Goal: Task Accomplishment & Management: Manage account settings

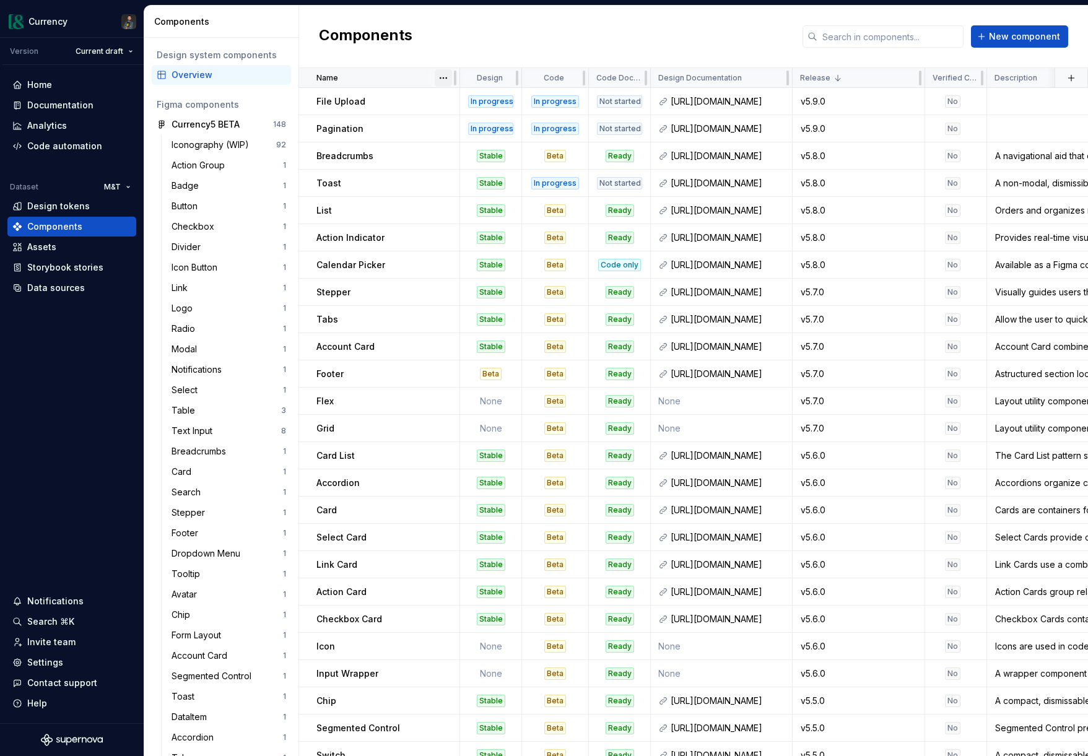
click at [447, 77] on html "Currency Version Current draft Home Documentation Analytics Code automation Dat…" at bounding box center [544, 378] width 1088 height 756
click at [502, 104] on div "Sort ascending" at bounding box center [498, 102] width 81 height 12
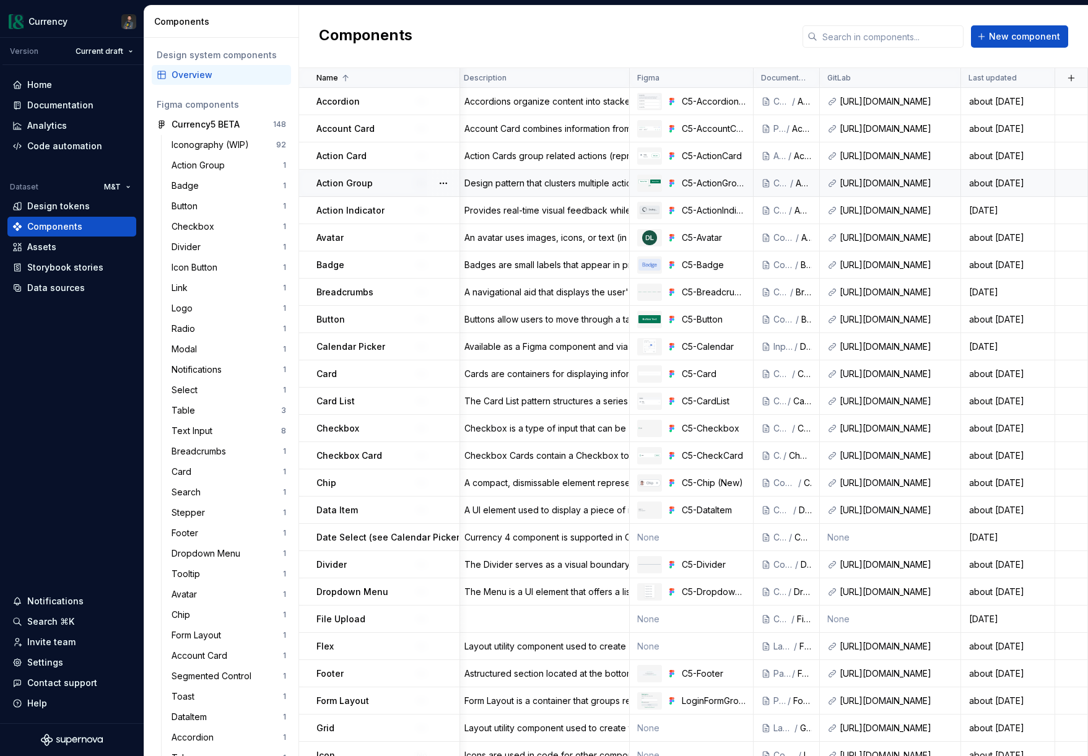
scroll to position [0, 531]
click at [1071, 72] on button "button" at bounding box center [1071, 77] width 17 height 17
click at [978, 105] on div "New custom property" at bounding box center [1000, 102] width 93 height 12
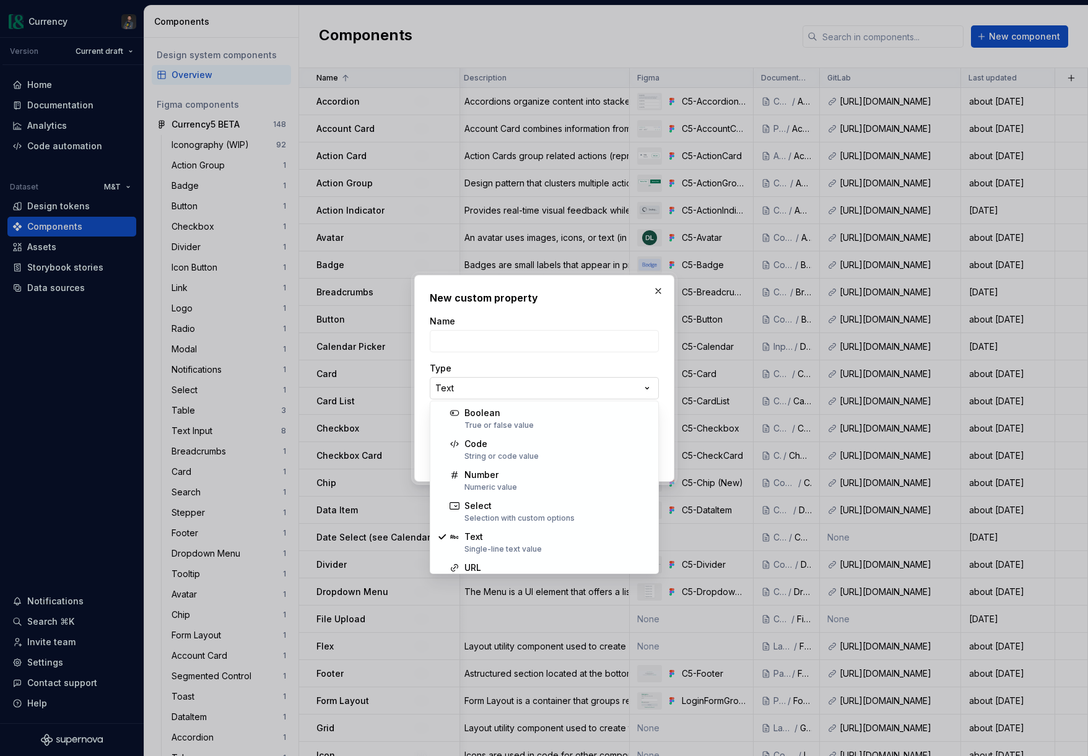
click at [525, 378] on div "**********" at bounding box center [544, 378] width 1088 height 756
select select "*******"
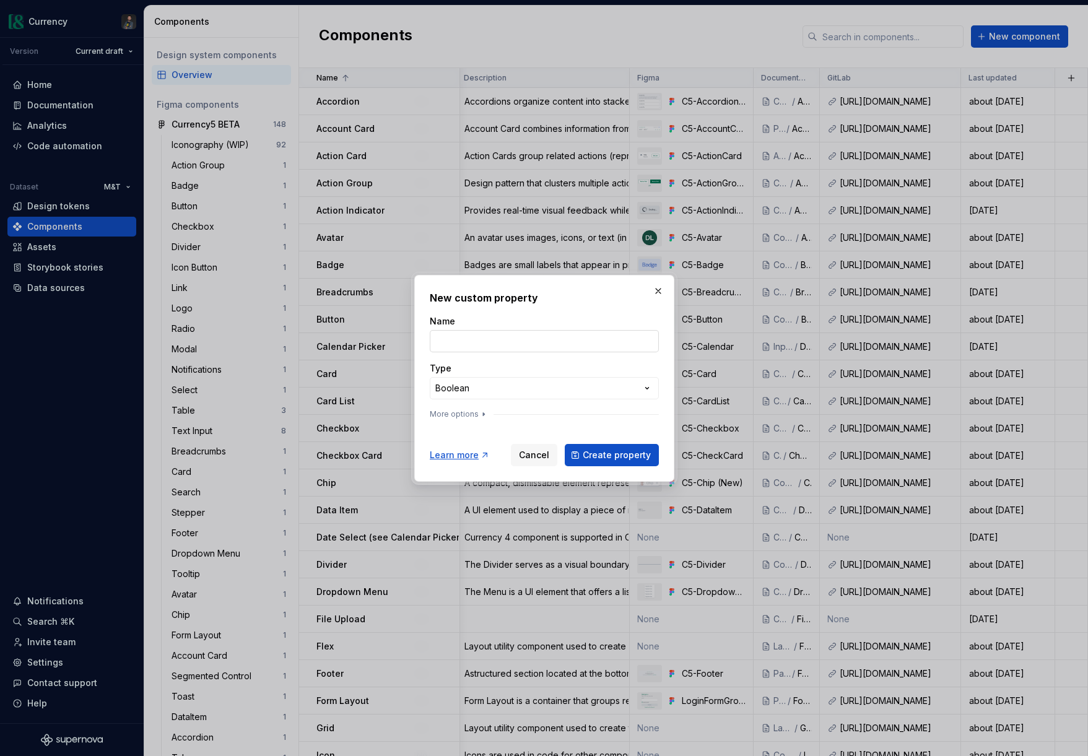
click at [477, 341] on input "Name" at bounding box center [544, 341] width 229 height 22
type input "F"
type input "C"
type input "Code Connect?"
click at [547, 393] on div "**********" at bounding box center [544, 378] width 1088 height 756
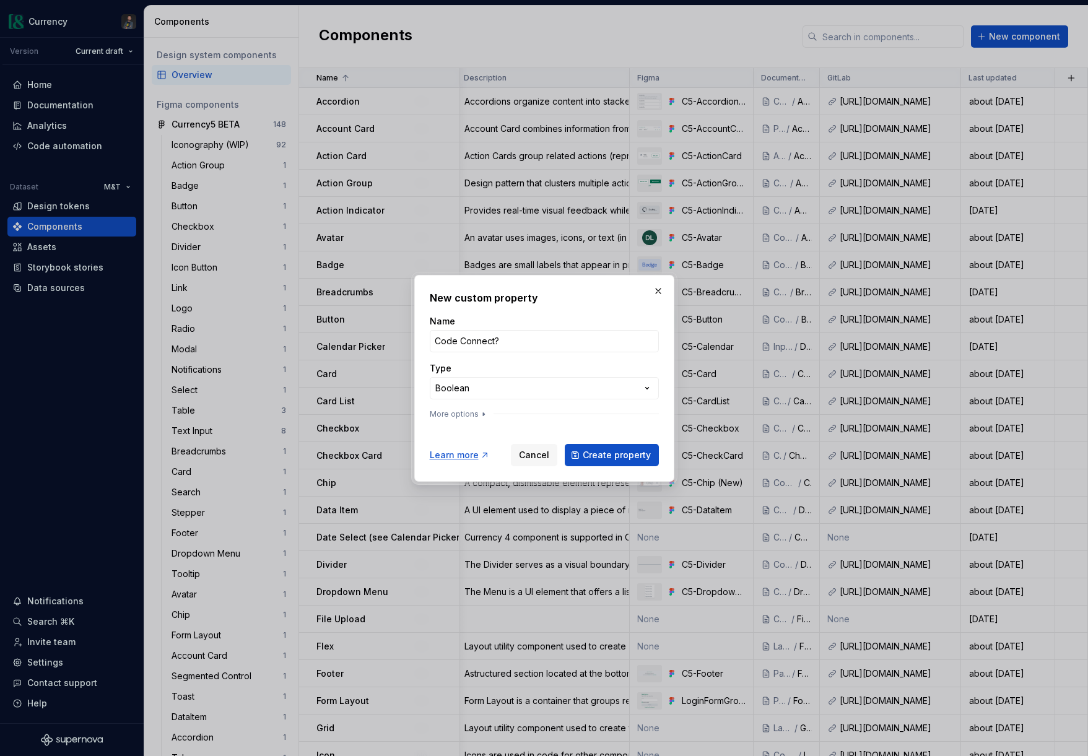
click at [538, 364] on div "**********" at bounding box center [544, 378] width 1088 height 756
click at [481, 416] on icon "button" at bounding box center [484, 414] width 10 height 10
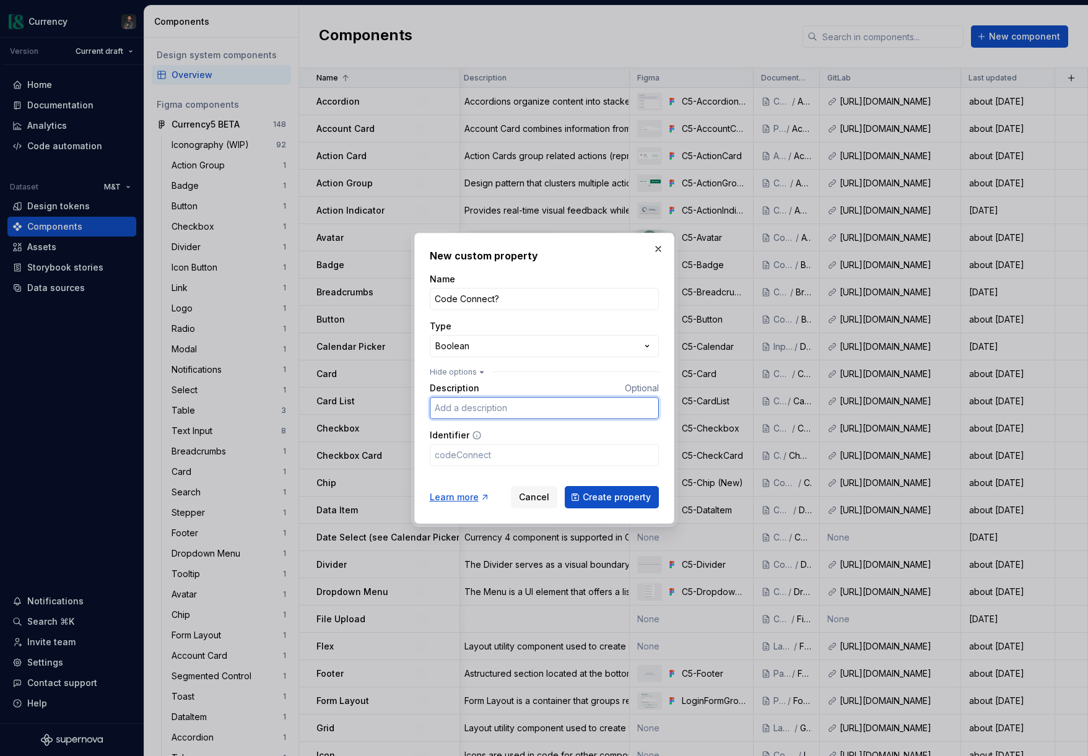
click at [518, 412] on input "Description" at bounding box center [544, 408] width 229 height 22
type input "Boolean for whether Figma Code Connect is set up for this component"
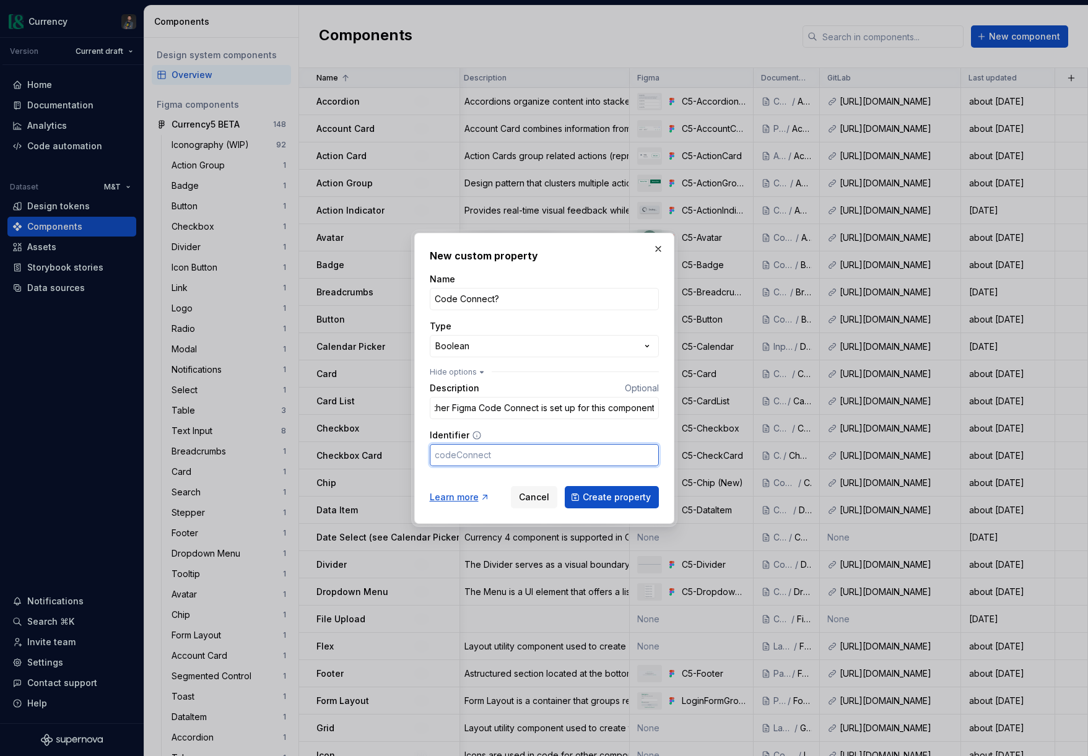
click at [500, 456] on input "Identifier" at bounding box center [544, 455] width 229 height 22
click at [598, 492] on span "Create property" at bounding box center [617, 497] width 68 height 12
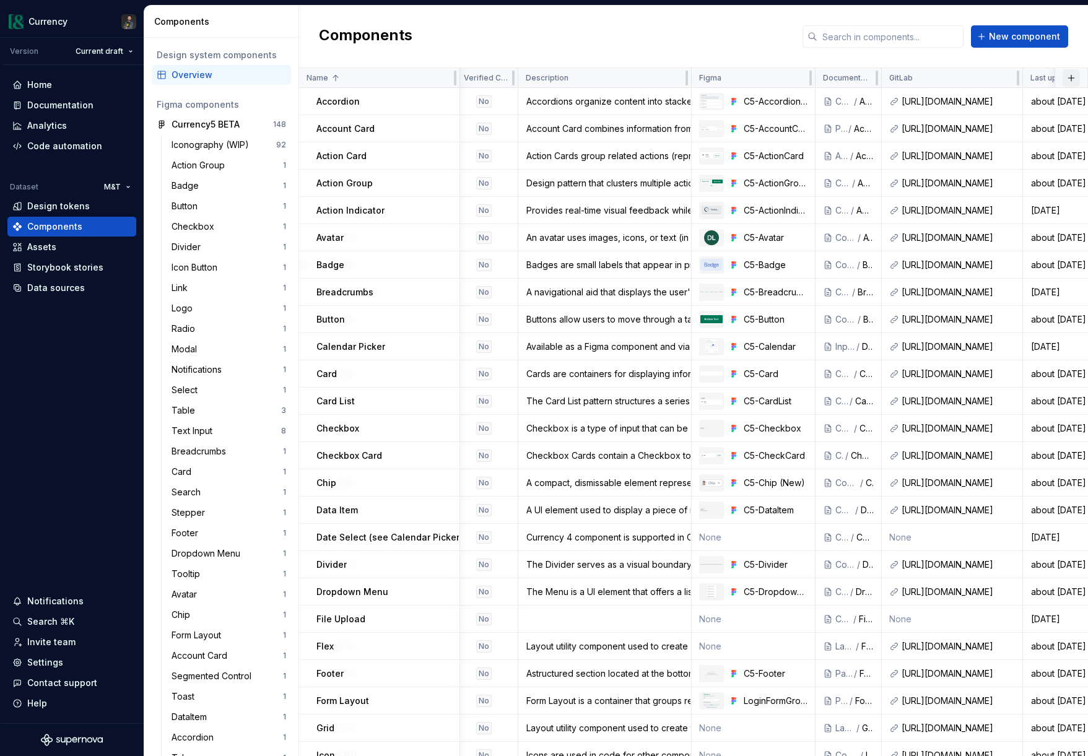
click at [1072, 79] on button "button" at bounding box center [1071, 77] width 17 height 17
click at [1000, 102] on div "New custom property" at bounding box center [1000, 102] width 93 height 12
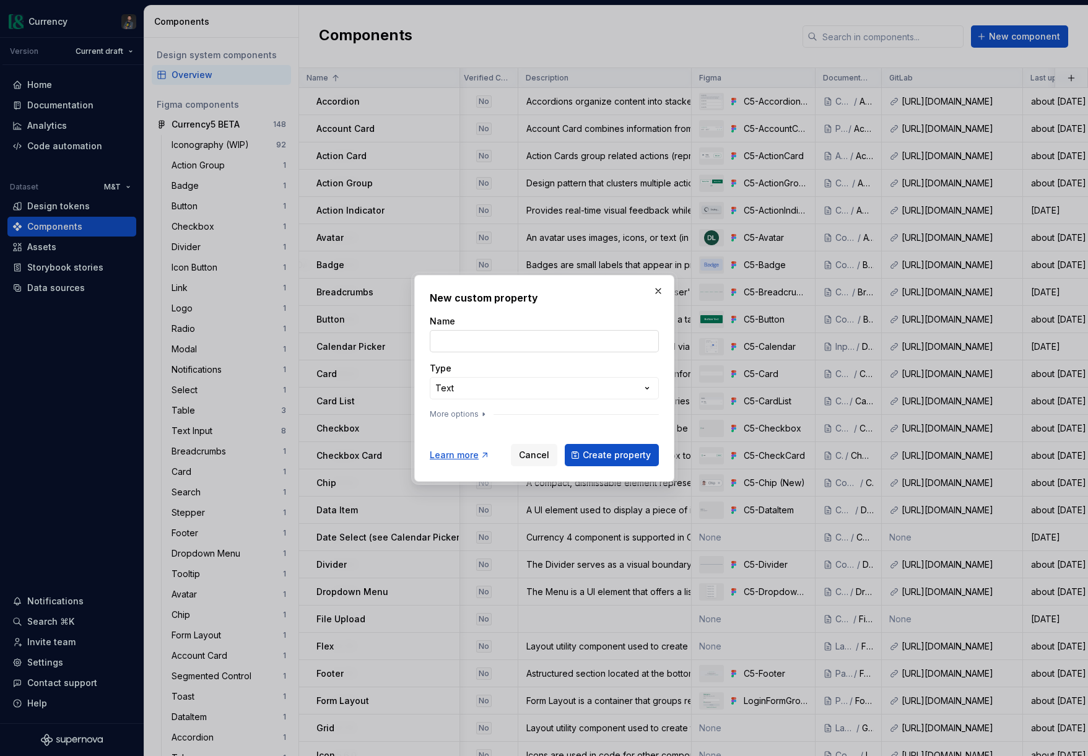
click at [521, 331] on input "Name" at bounding box center [544, 341] width 229 height 22
type input "Code Connect Link"
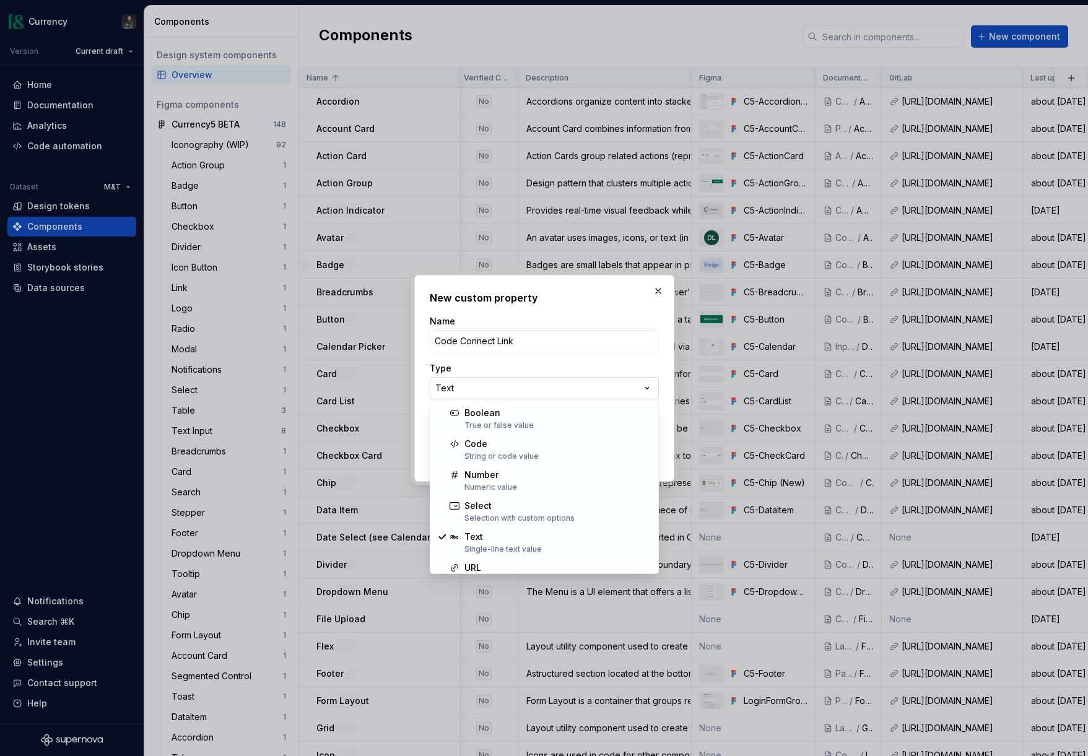
click at [531, 388] on div "**********" at bounding box center [544, 378] width 1088 height 756
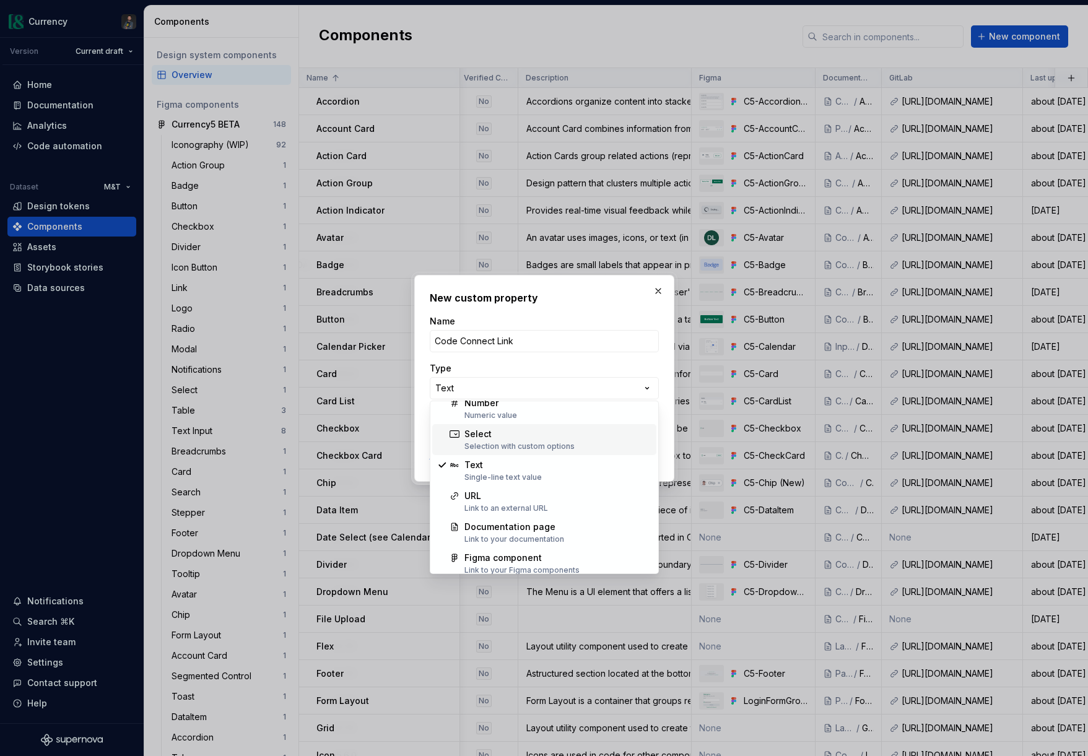
scroll to position [79, 0]
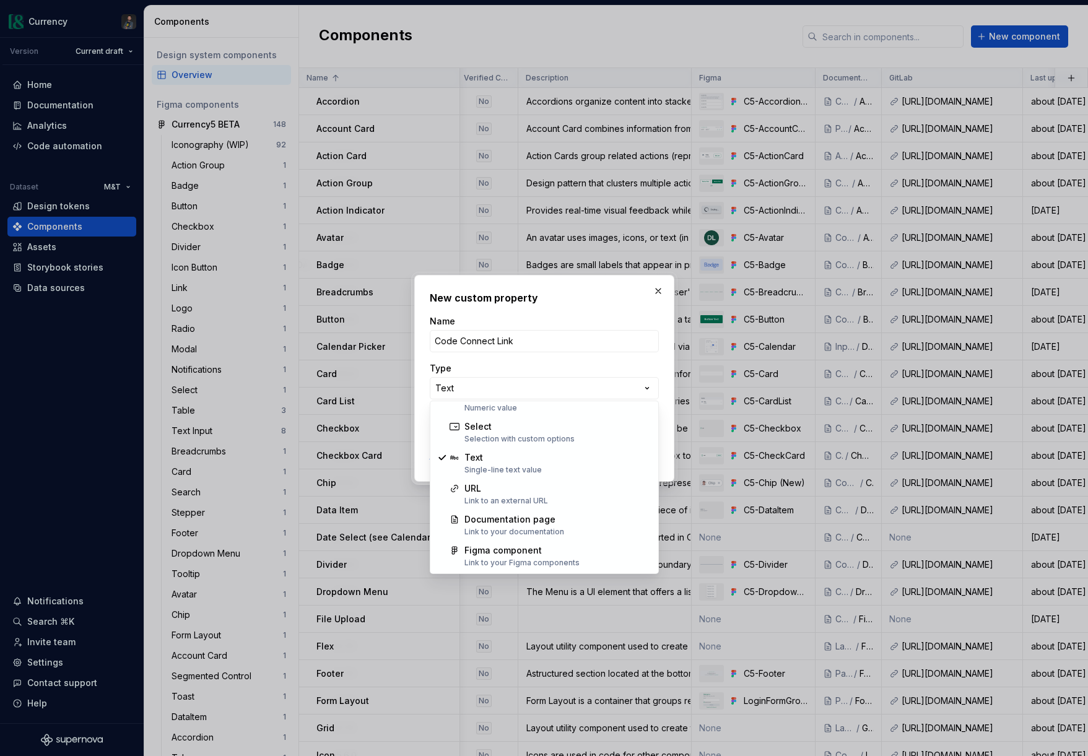
select select "***"
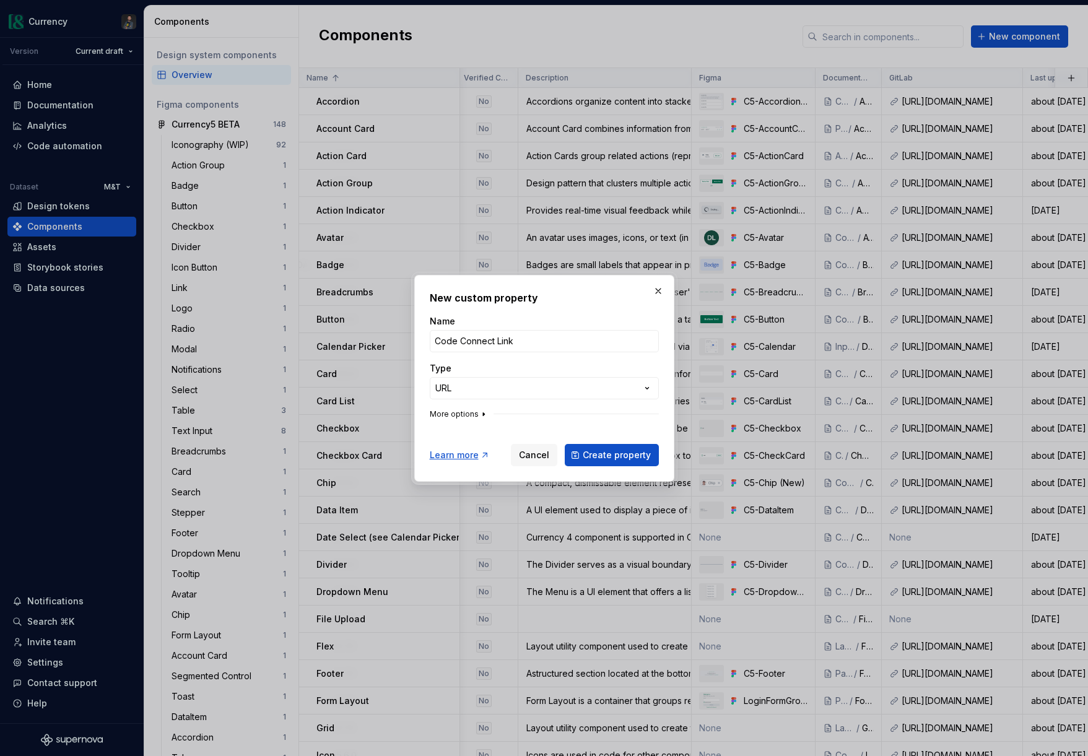
click at [474, 415] on button "More options" at bounding box center [459, 414] width 59 height 10
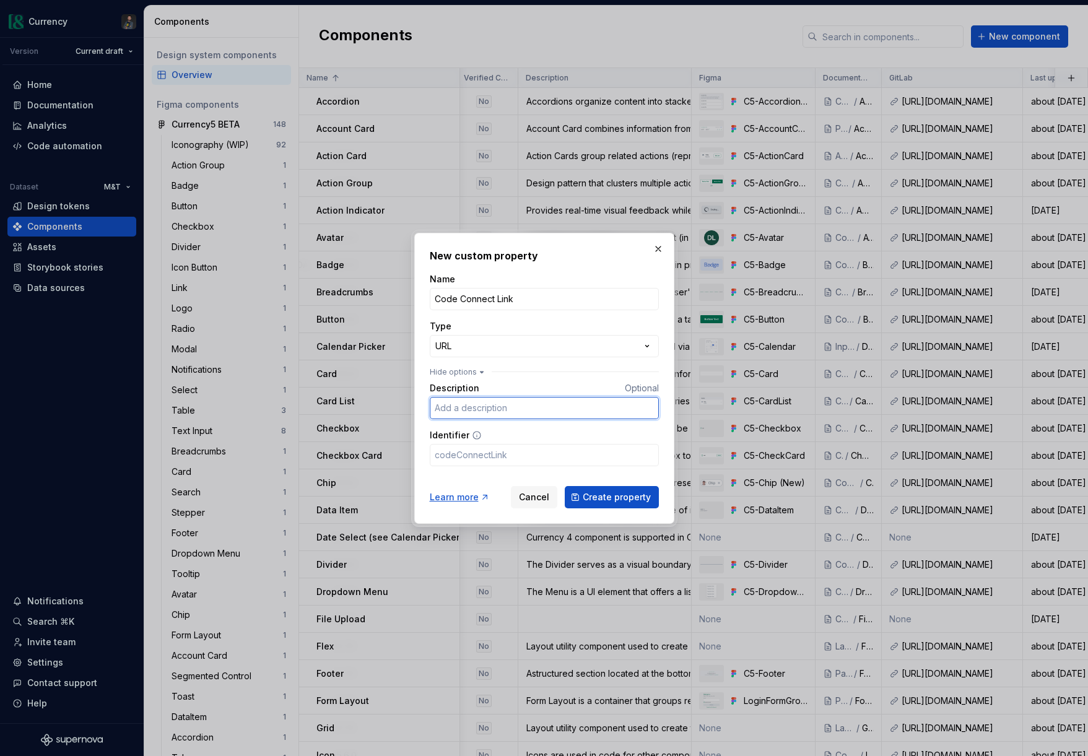
click at [466, 412] on input "Description" at bounding box center [544, 408] width 229 height 22
type input "Link to component in dev mode when Code Connect = Yes"
click at [605, 502] on span "Create property" at bounding box center [617, 497] width 68 height 12
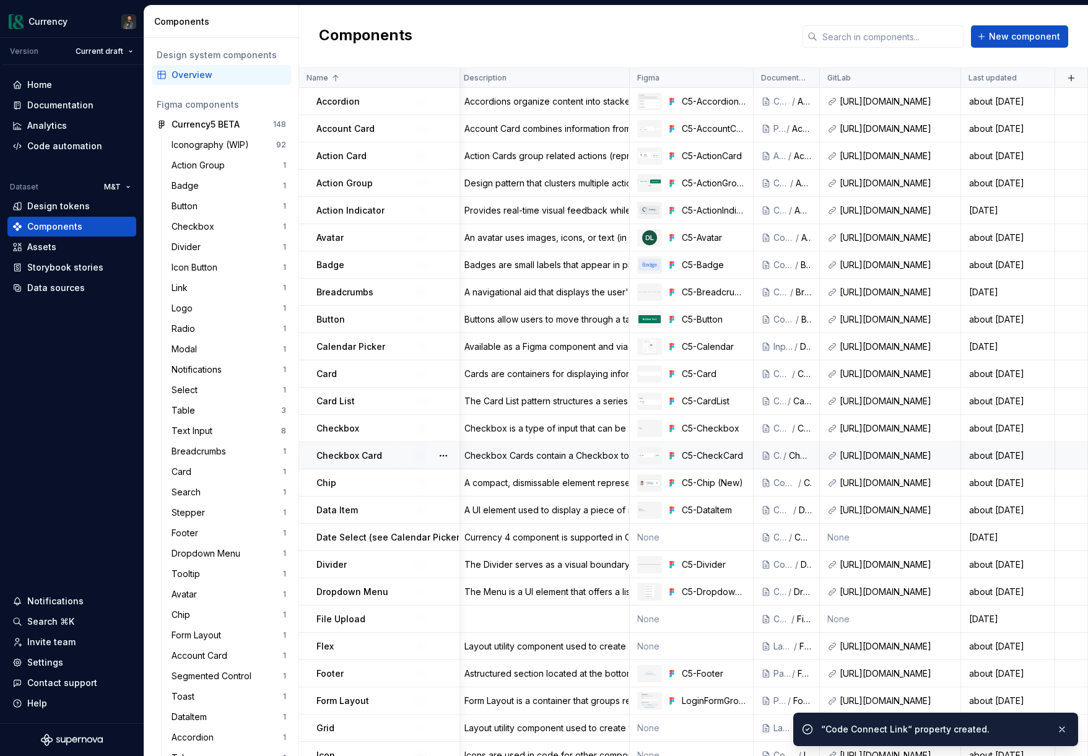
scroll to position [0, 655]
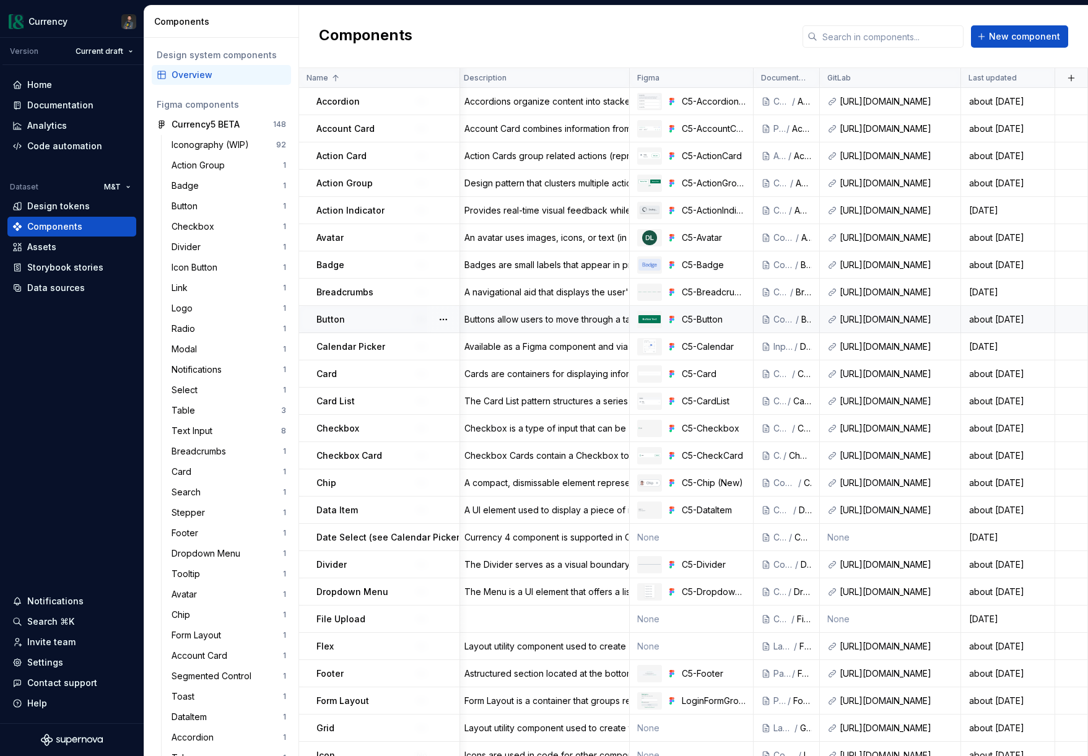
click at [367, 319] on div "Button" at bounding box center [387, 319] width 142 height 12
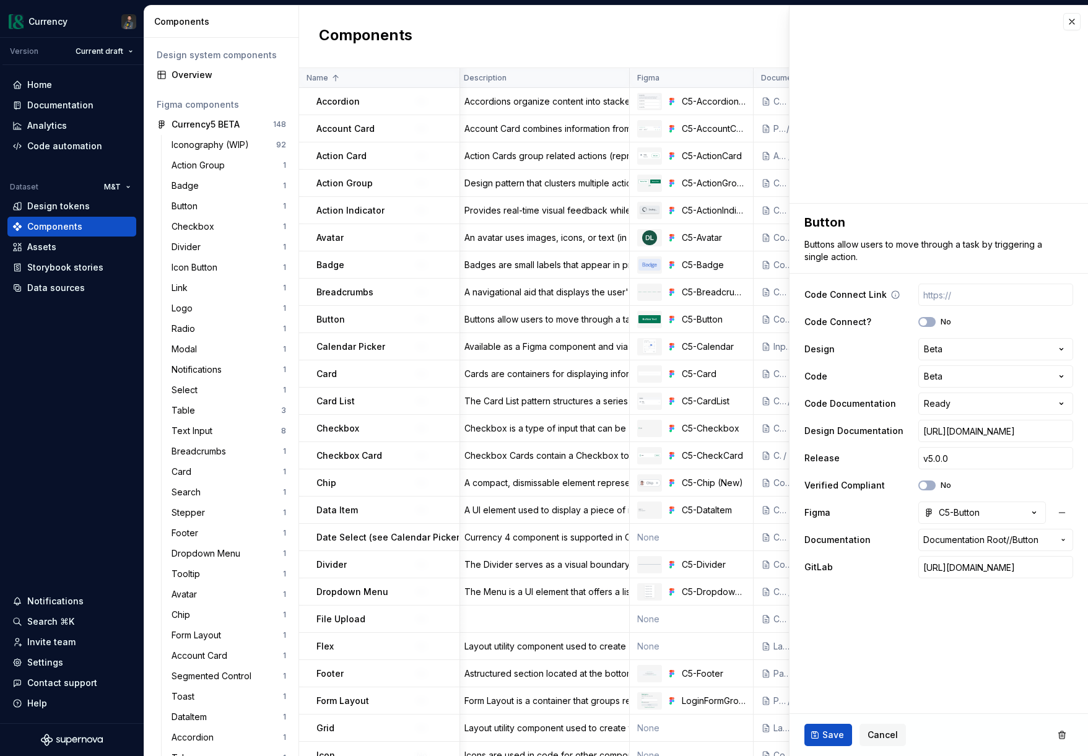
type textarea "*"
click at [969, 292] on input "text" at bounding box center [995, 295] width 155 height 22
paste input "[URL][DOMAIN_NAME]"
type input "[URL][DOMAIN_NAME]"
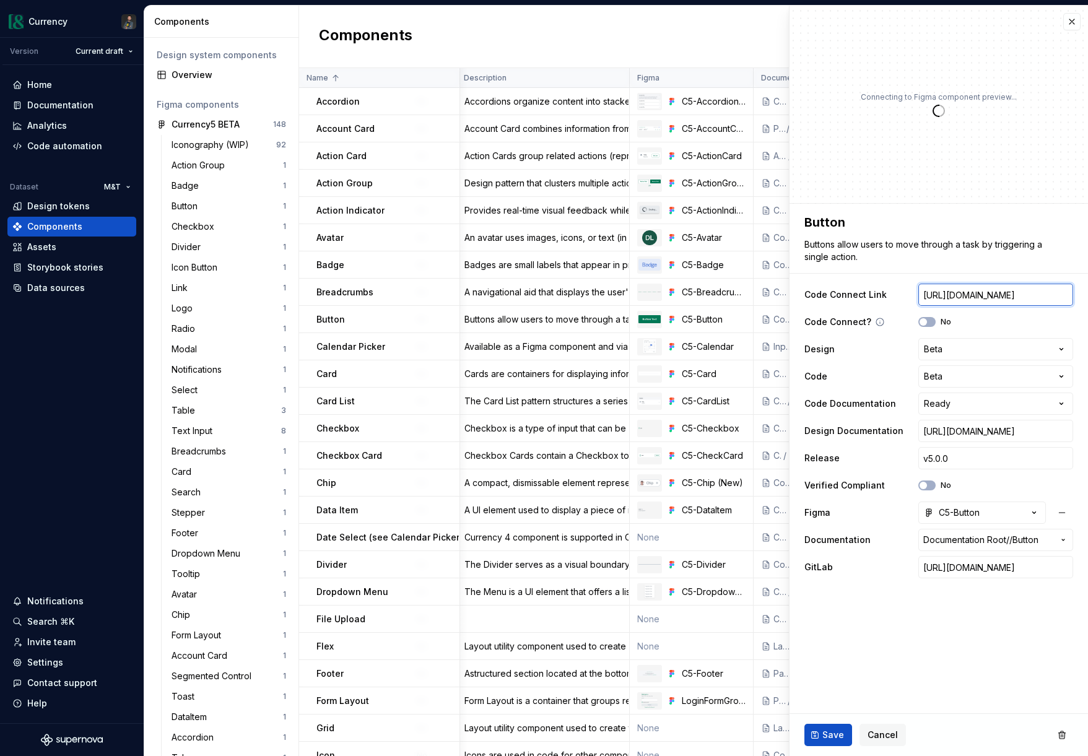
type textarea "*"
type input "[URL][DOMAIN_NAME]"
click at [930, 325] on button "No" at bounding box center [926, 322] width 17 height 10
click at [830, 741] on span "Save" at bounding box center [833, 735] width 22 height 12
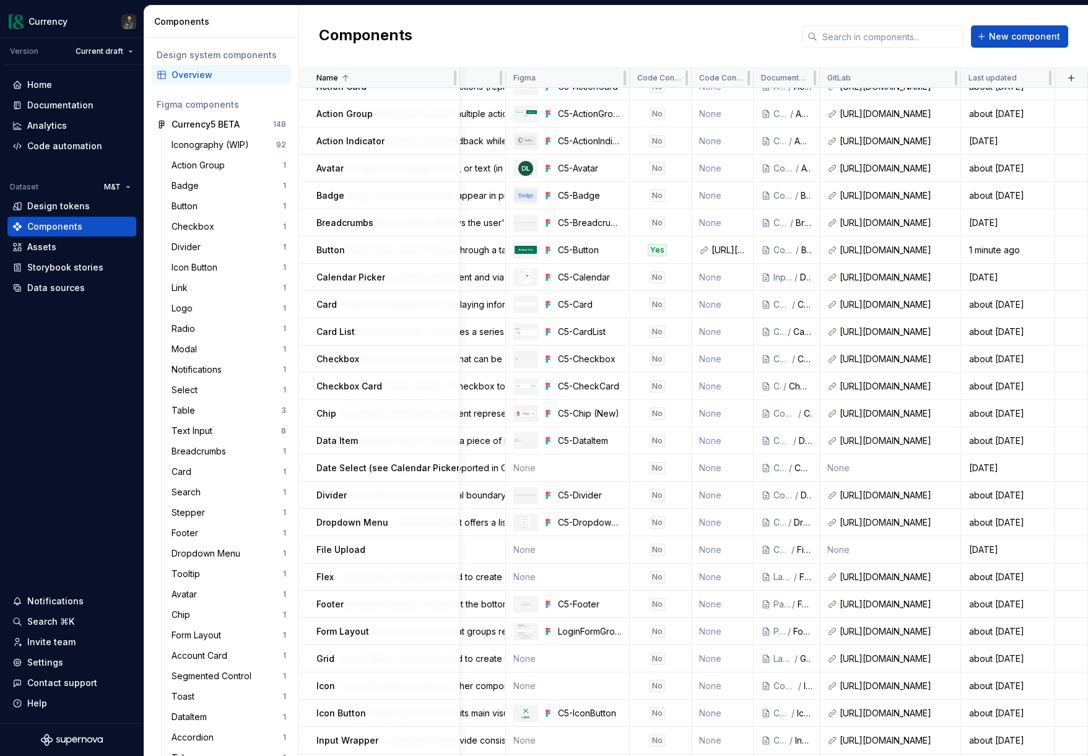
scroll to position [0, 655]
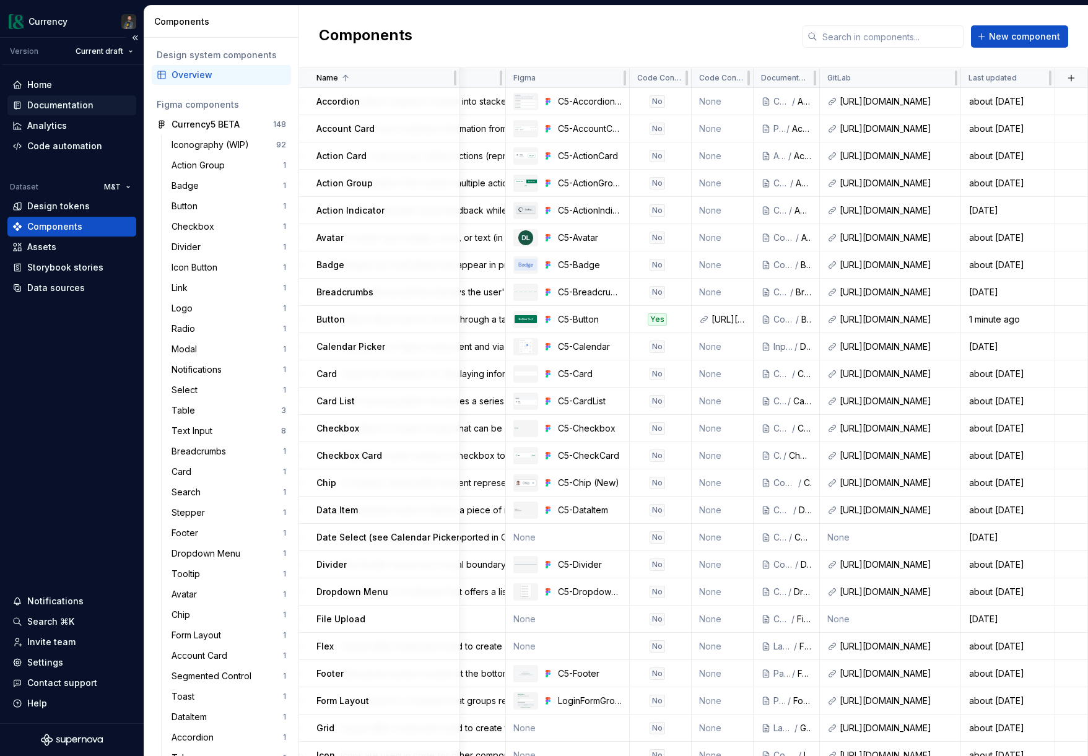
click at [53, 104] on div "Documentation" at bounding box center [60, 105] width 66 height 12
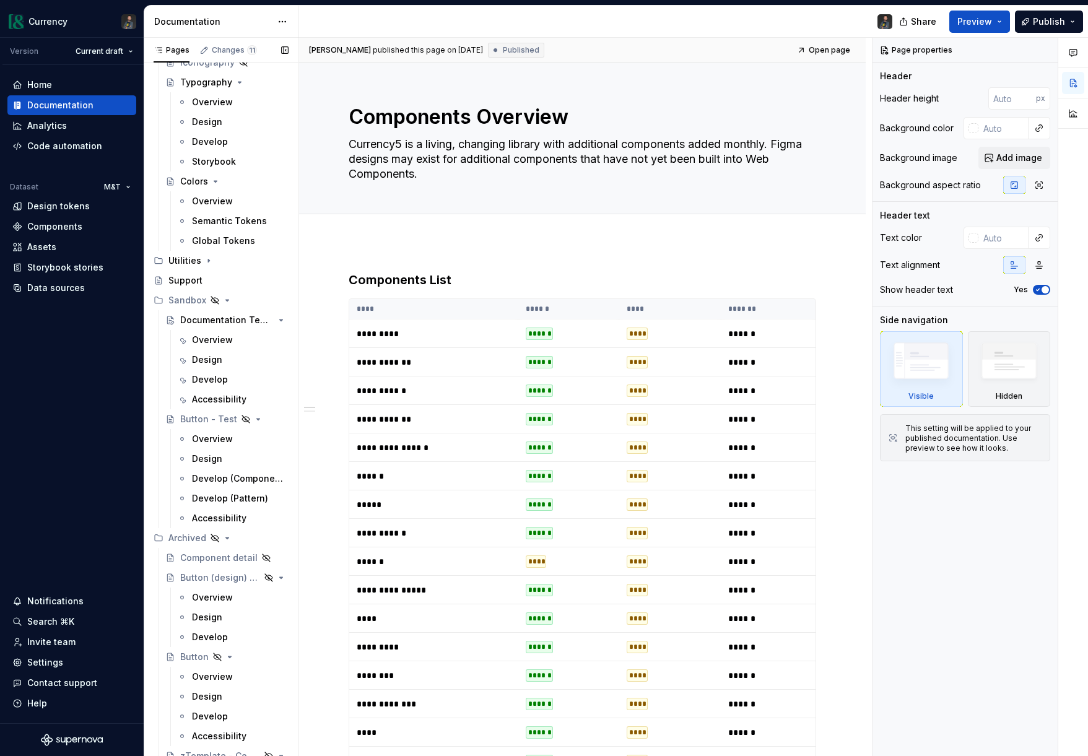
scroll to position [6987, 0]
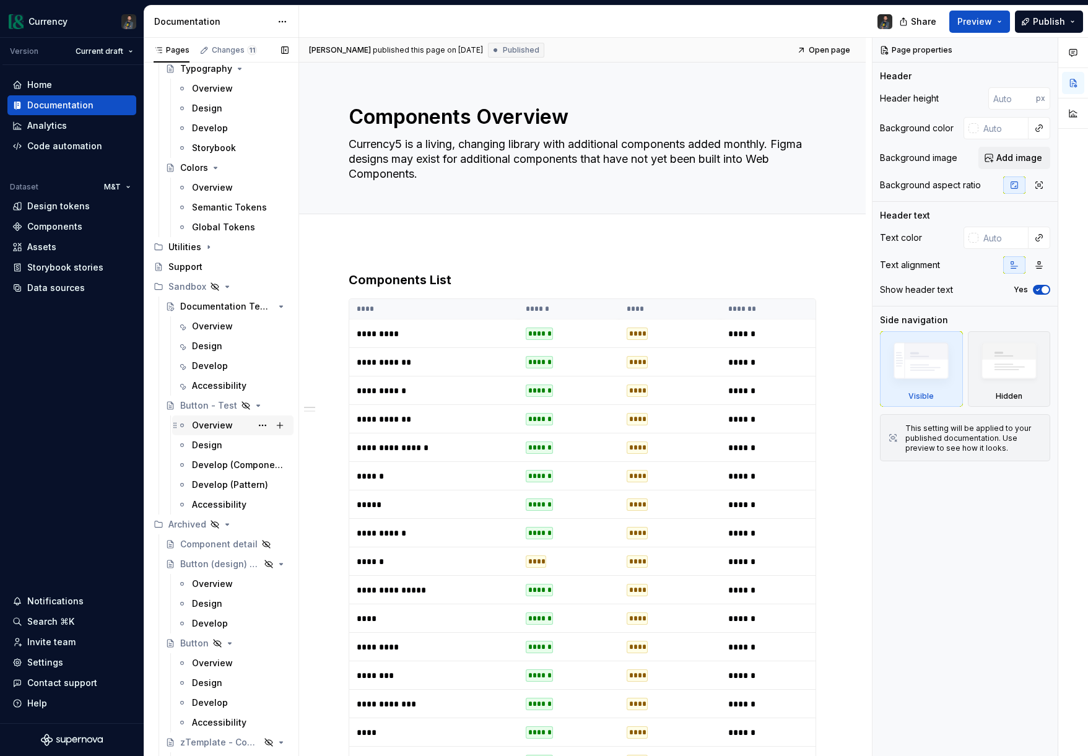
click at [216, 425] on div "Overview" at bounding box center [212, 425] width 41 height 12
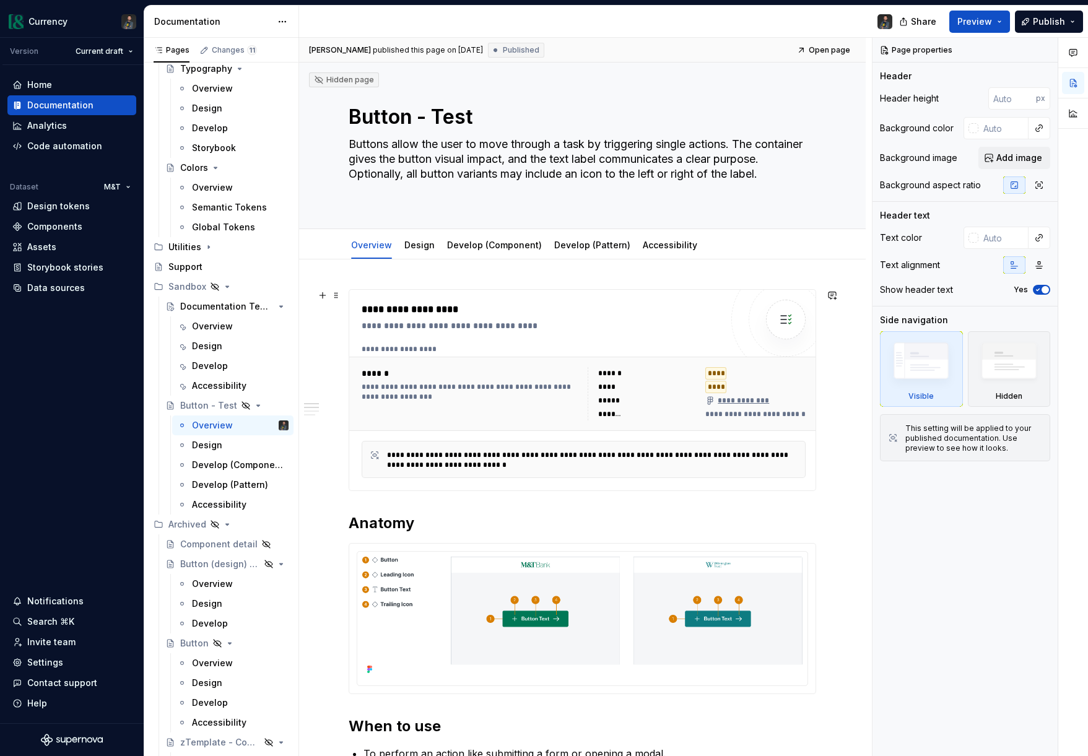
click at [521, 361] on div "**********" at bounding box center [583, 394] width 469 height 74
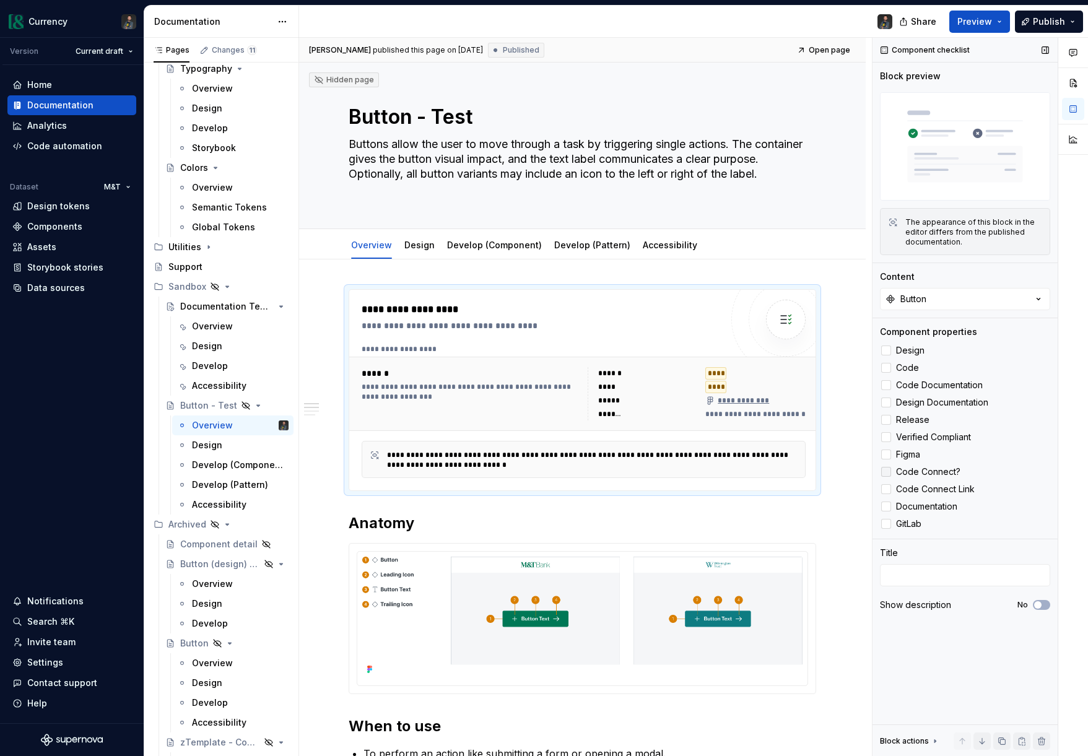
drag, startPoint x: 887, startPoint y: 471, endPoint x: 890, endPoint y: 477, distance: 6.4
click at [887, 471] on div at bounding box center [886, 472] width 10 height 10
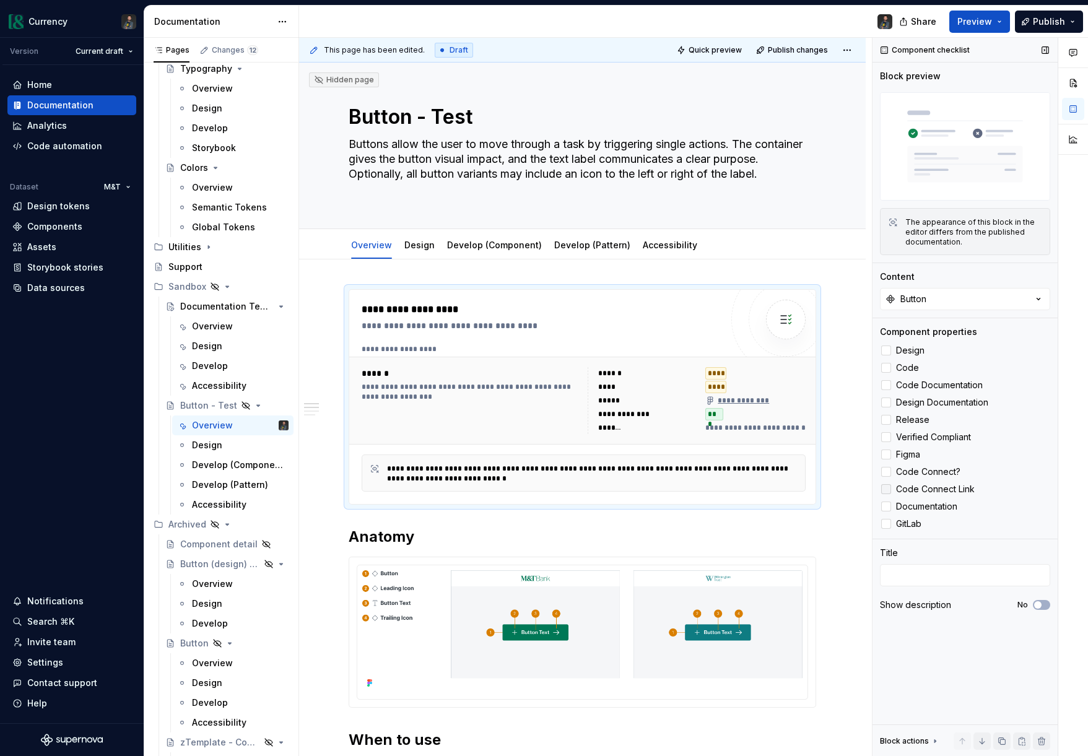
click at [885, 489] on div at bounding box center [886, 489] width 10 height 10
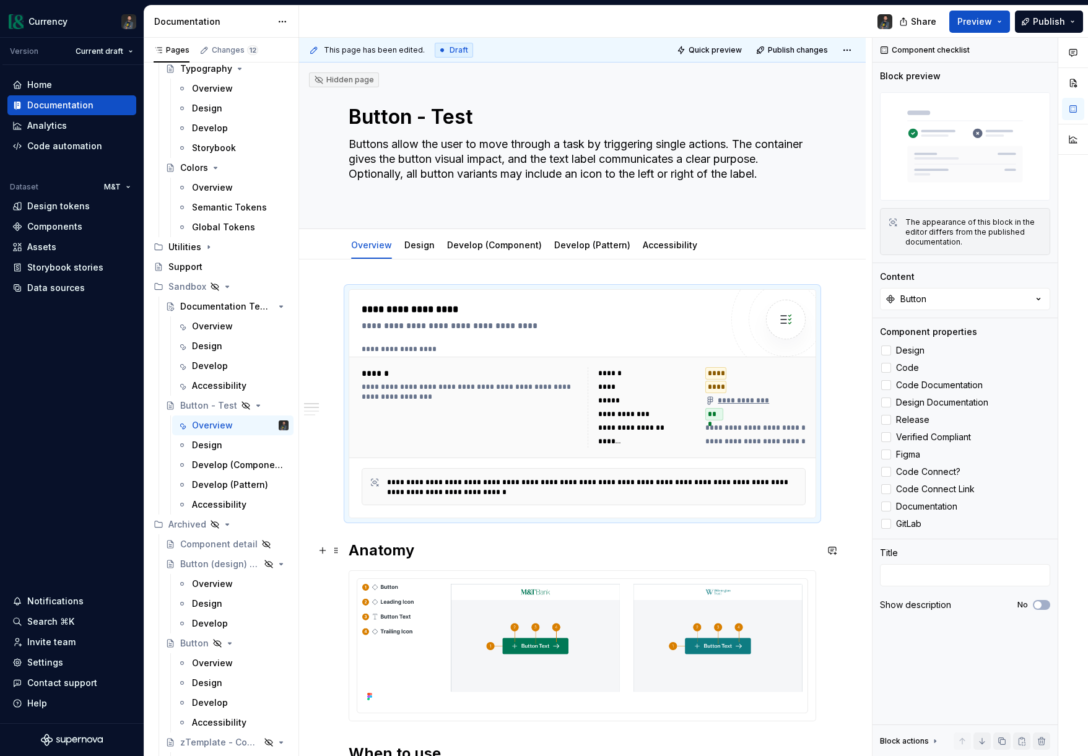
click at [429, 552] on h2 "Anatomy" at bounding box center [583, 551] width 468 height 20
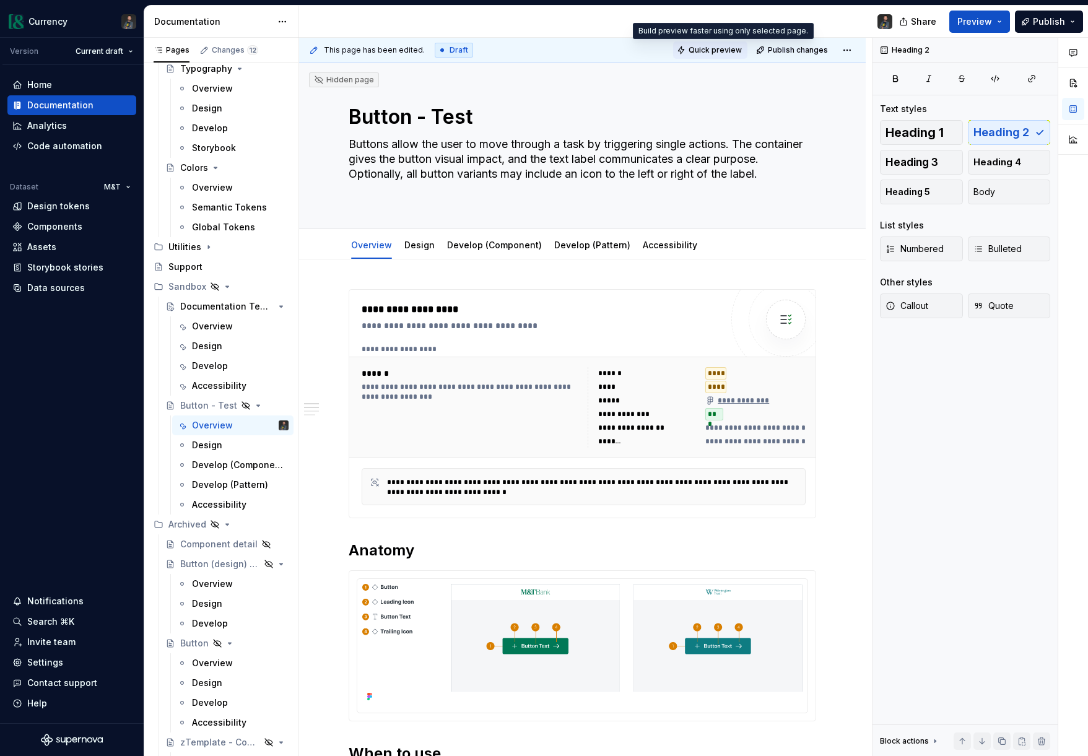
click at [707, 50] on span "Quick preview" at bounding box center [715, 50] width 53 height 10
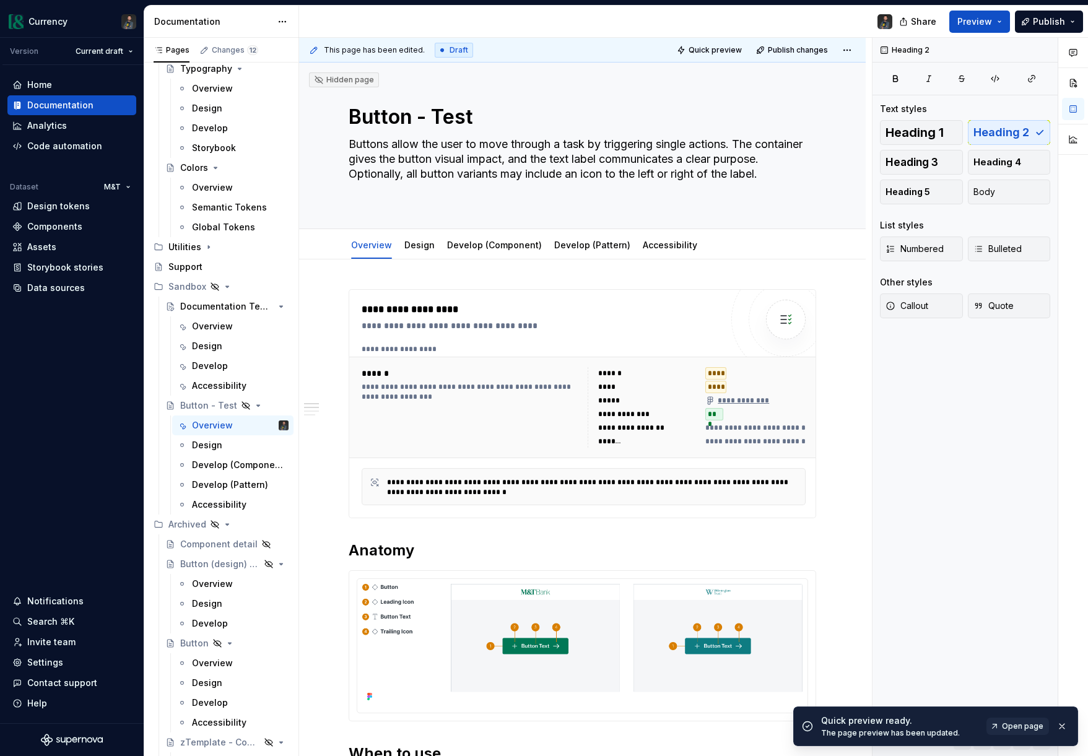
click at [1016, 730] on span "Open page" at bounding box center [1022, 726] width 41 height 10
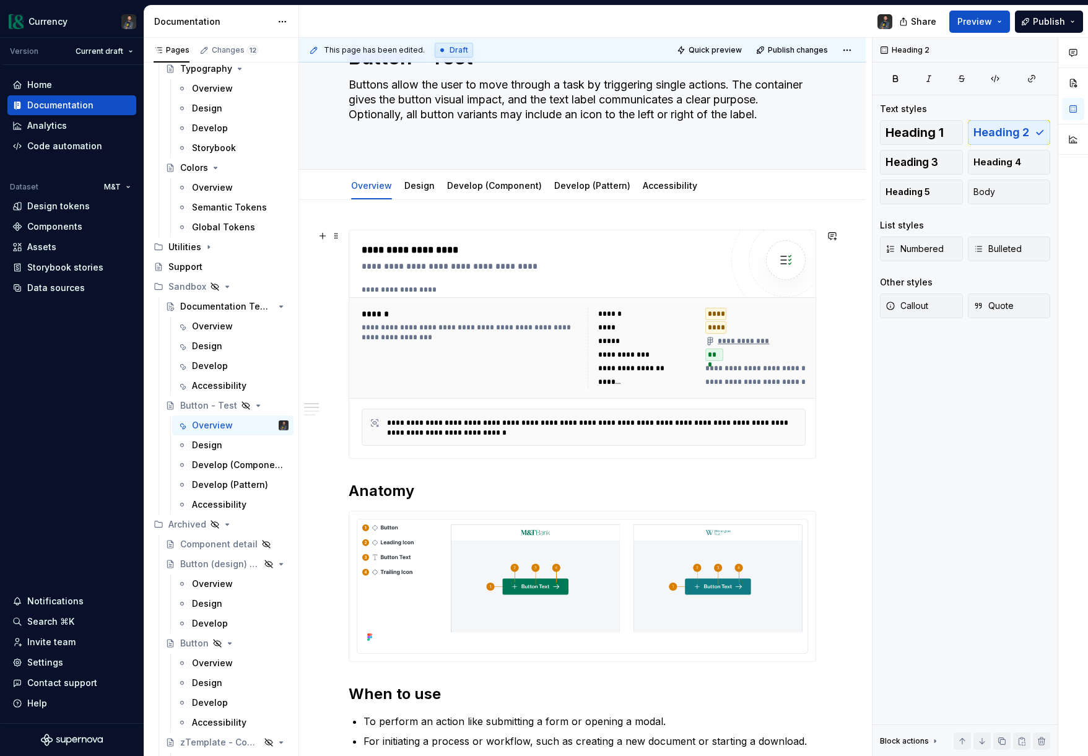
scroll to position [65, 0]
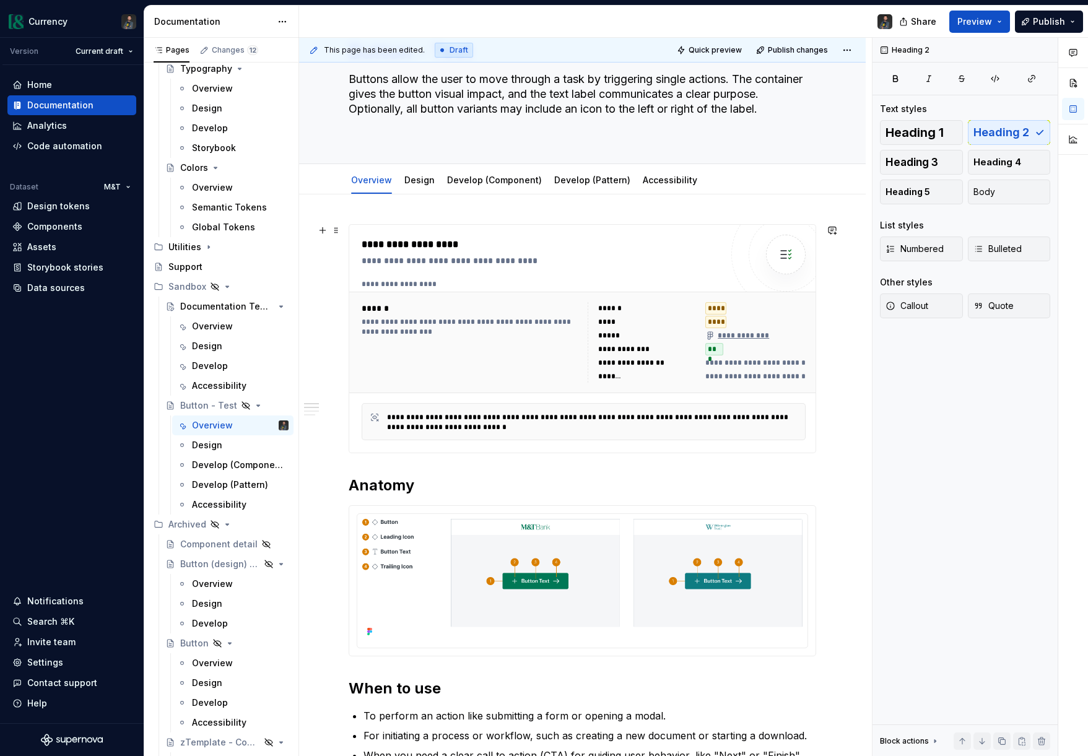
click at [617, 326] on div "****" at bounding box center [607, 322] width 19 height 10
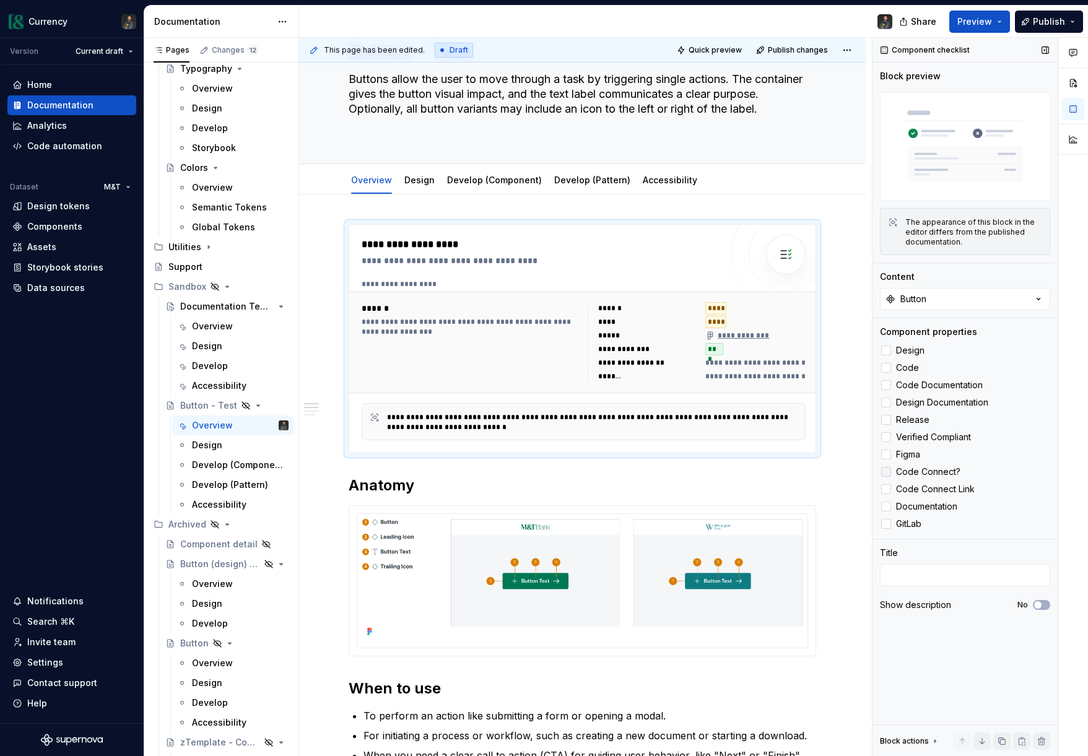
click at [886, 472] on icon at bounding box center [886, 472] width 0 height 0
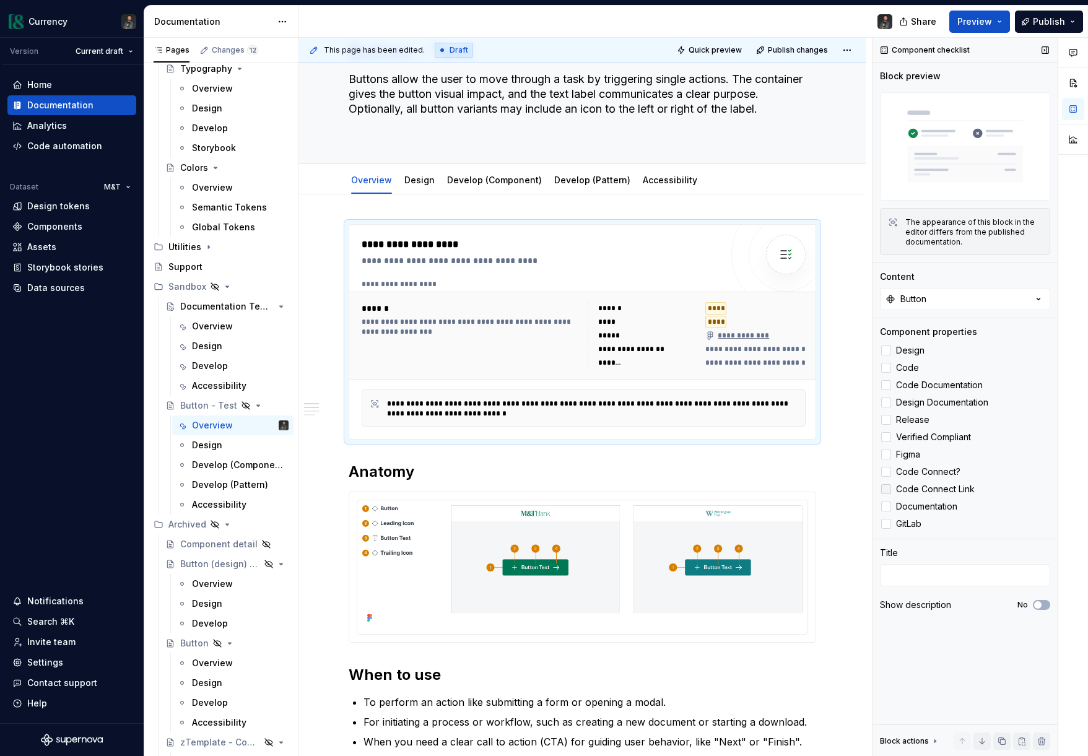
click at [886, 489] on icon at bounding box center [886, 489] width 0 height 0
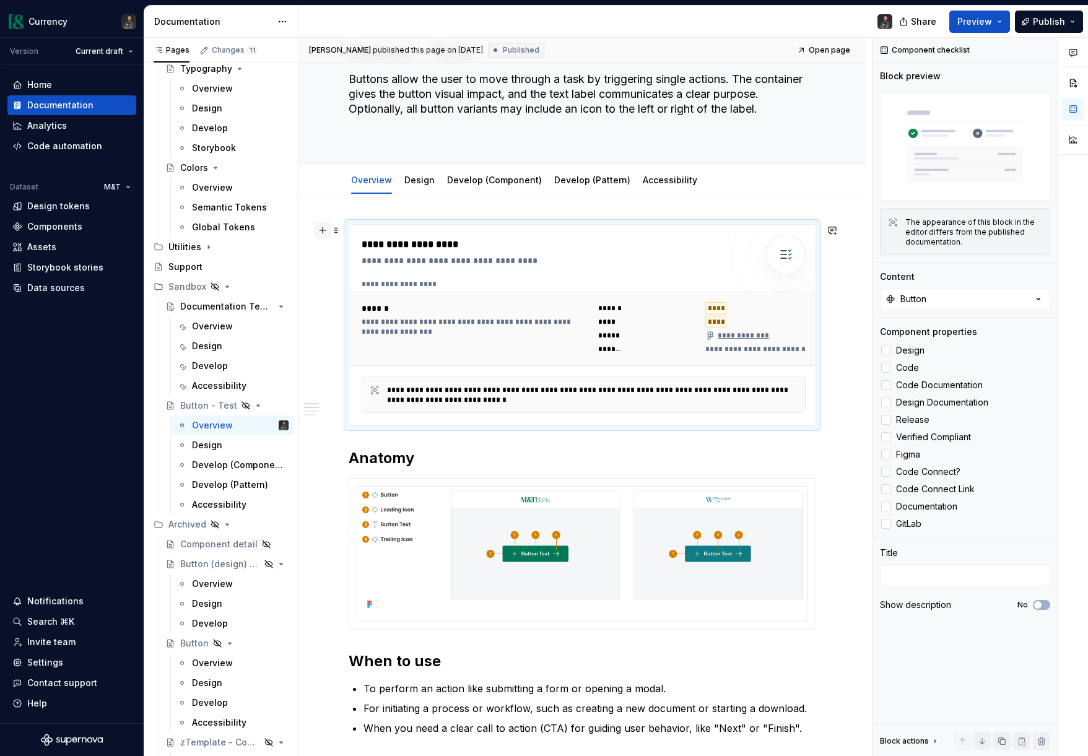
click at [323, 227] on button "button" at bounding box center [322, 230] width 17 height 17
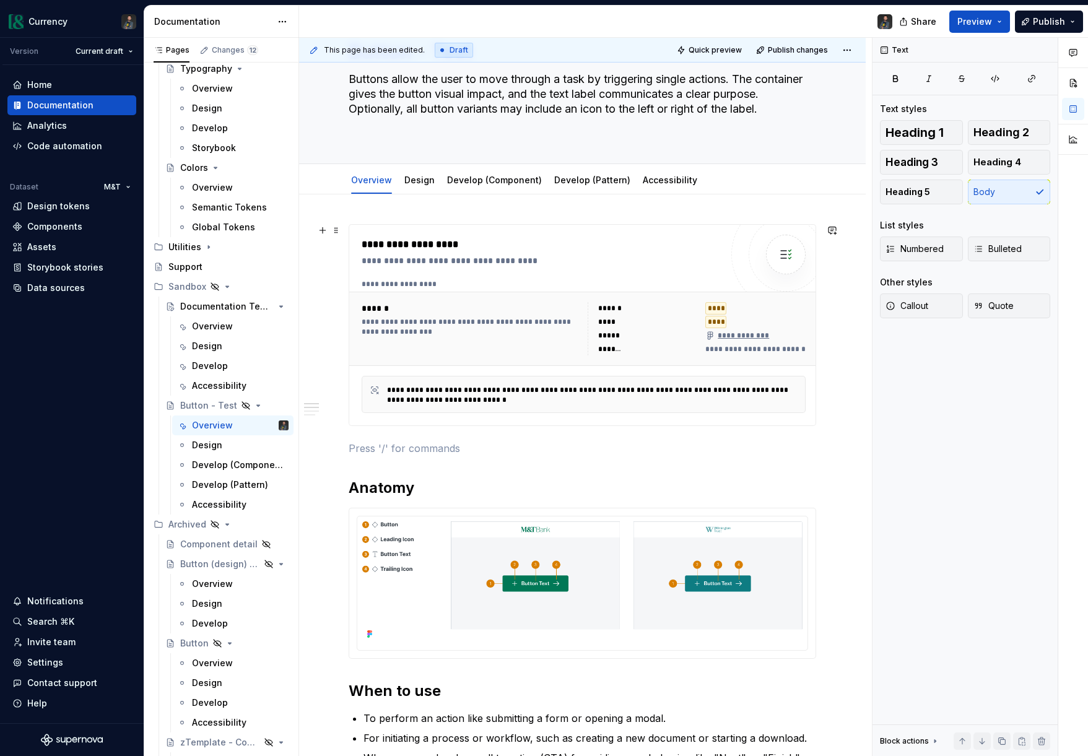
click at [416, 451] on p at bounding box center [583, 448] width 468 height 15
click at [339, 227] on span at bounding box center [336, 230] width 10 height 17
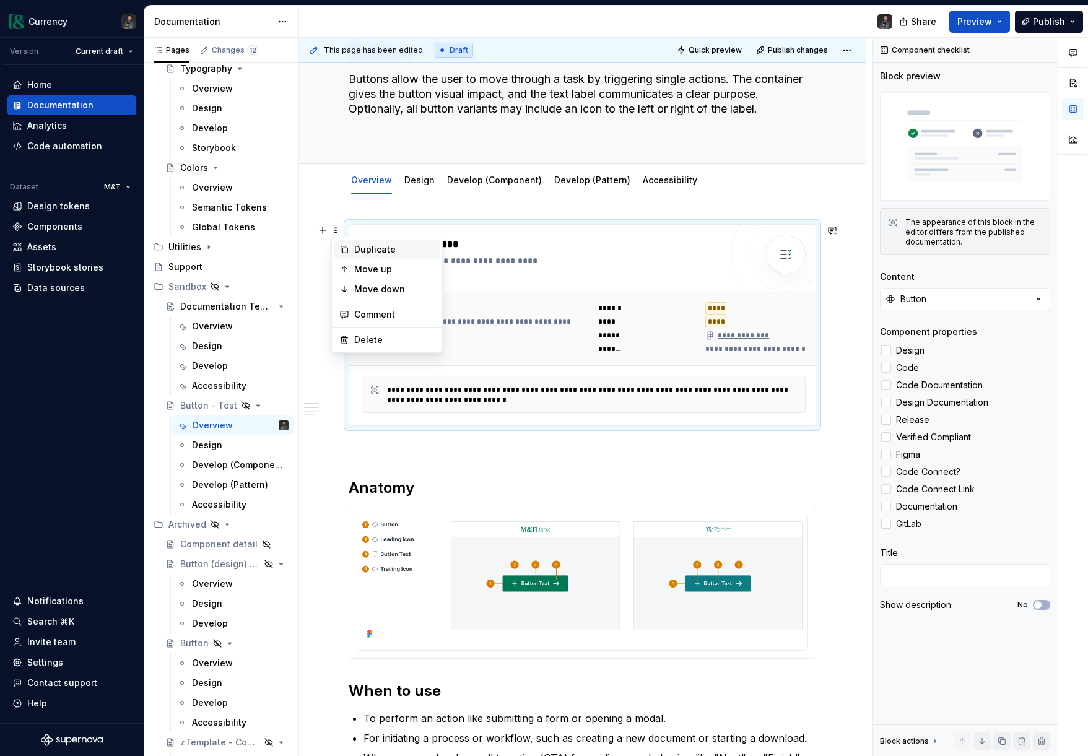
click at [379, 248] on div "Duplicate" at bounding box center [394, 249] width 81 height 12
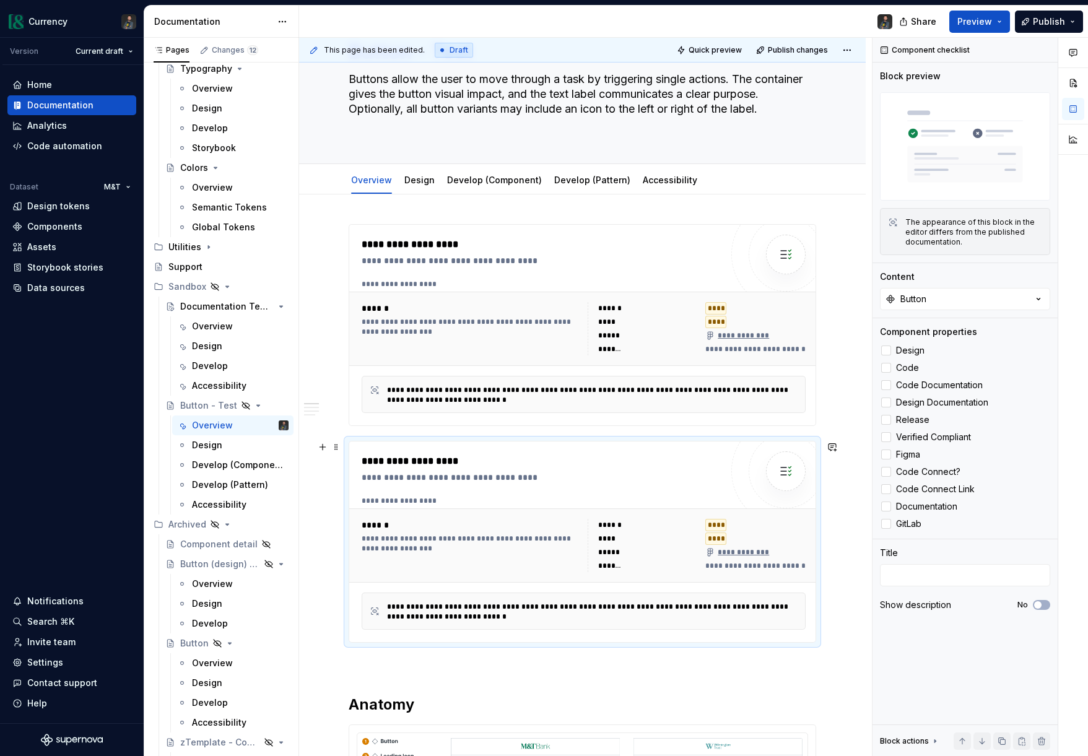
click at [500, 529] on div "******" at bounding box center [473, 525] width 222 height 12
click at [886, 351] on icon at bounding box center [886, 351] width 0 height 0
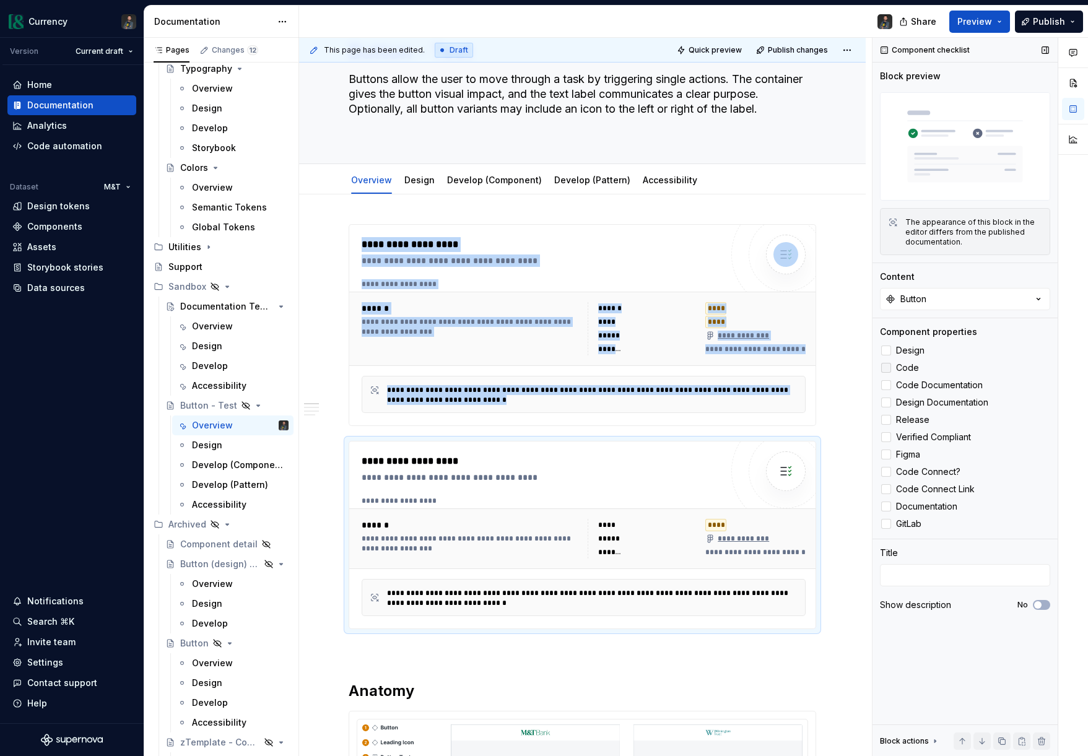
click at [886, 368] on icon at bounding box center [886, 368] width 0 height 0
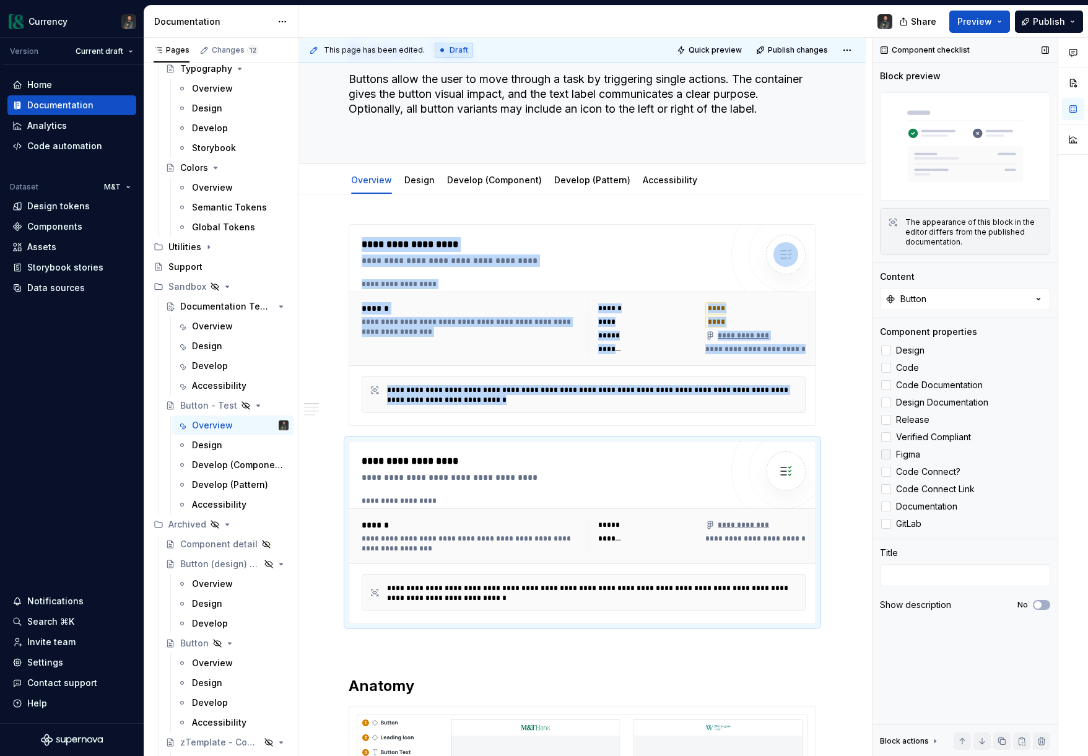
click at [886, 455] on icon at bounding box center [886, 455] width 0 height 0
click at [886, 471] on div at bounding box center [886, 472] width 10 height 10
click at [882, 490] on div at bounding box center [886, 489] width 10 height 10
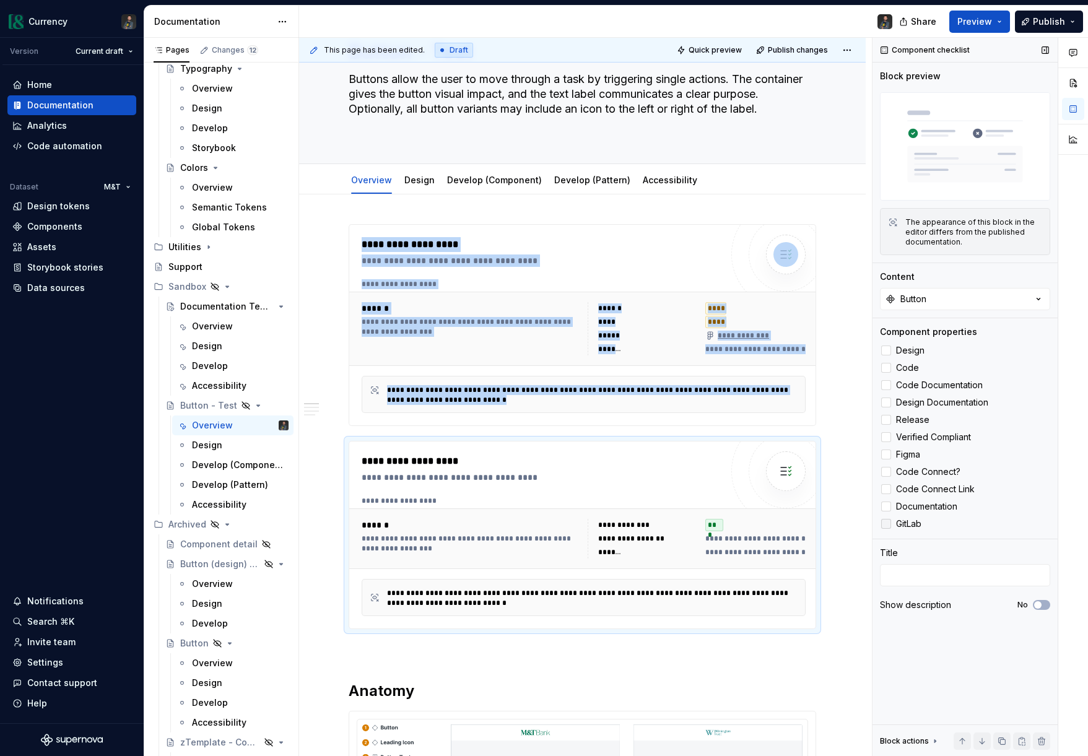
click at [886, 528] on div at bounding box center [886, 524] width 10 height 10
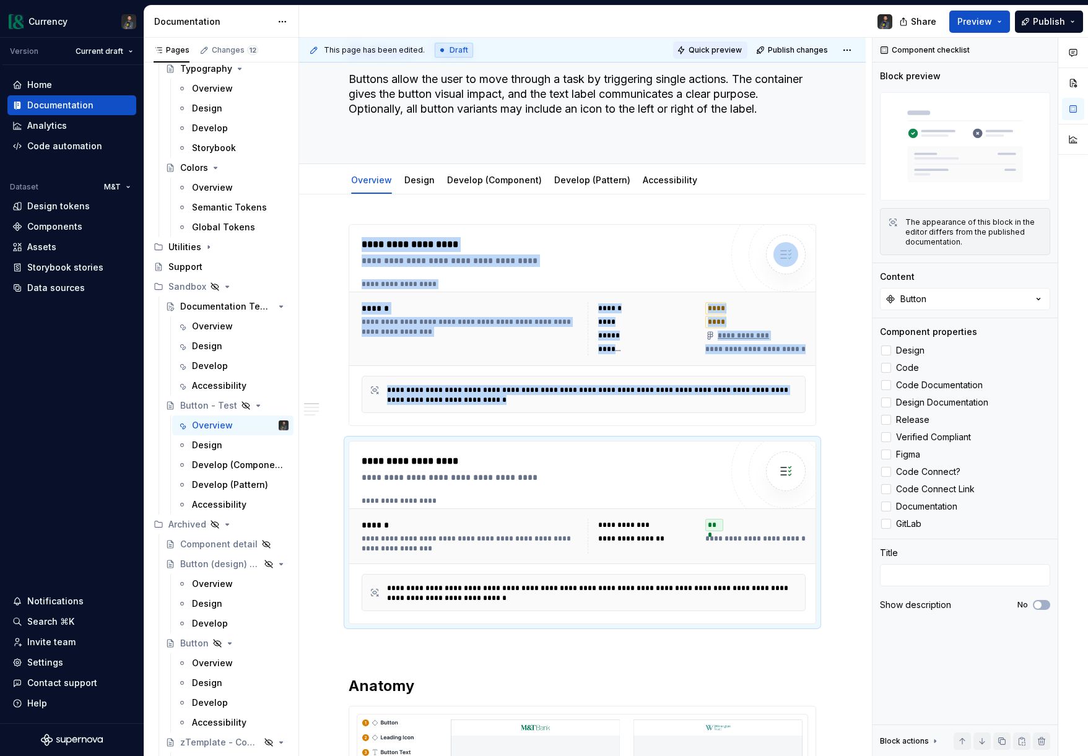
click at [728, 50] on span "Quick preview" at bounding box center [715, 50] width 53 height 10
click at [59, 225] on div "Components" at bounding box center [54, 226] width 55 height 12
type textarea "*"
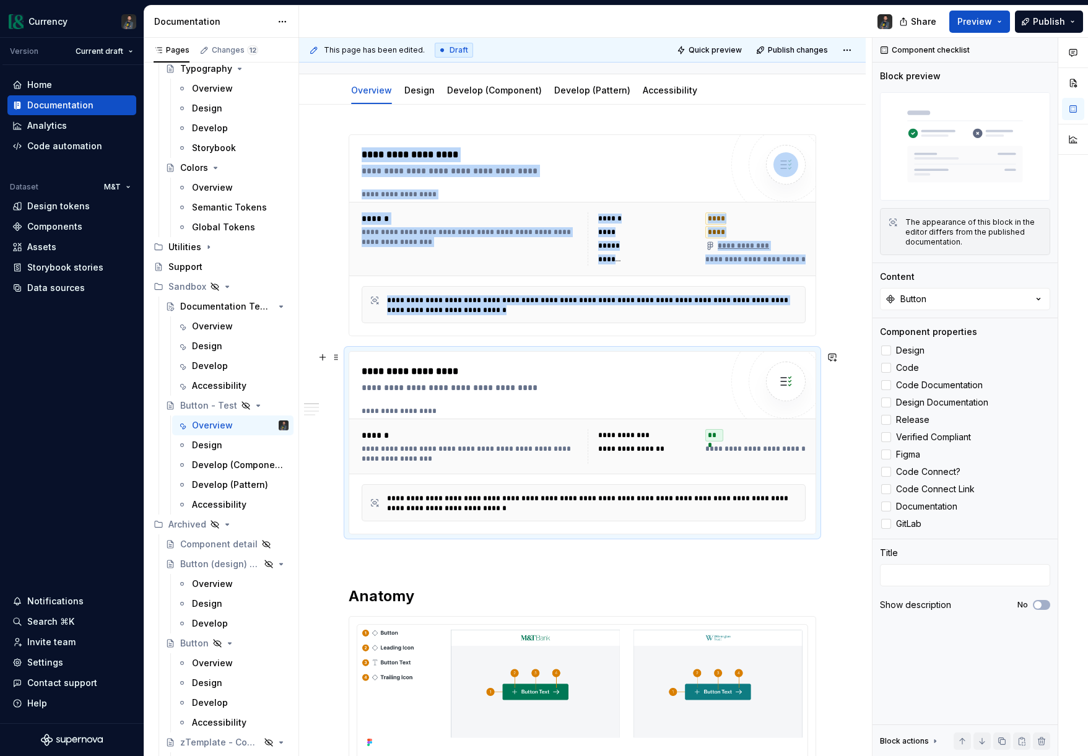
scroll to position [162, 0]
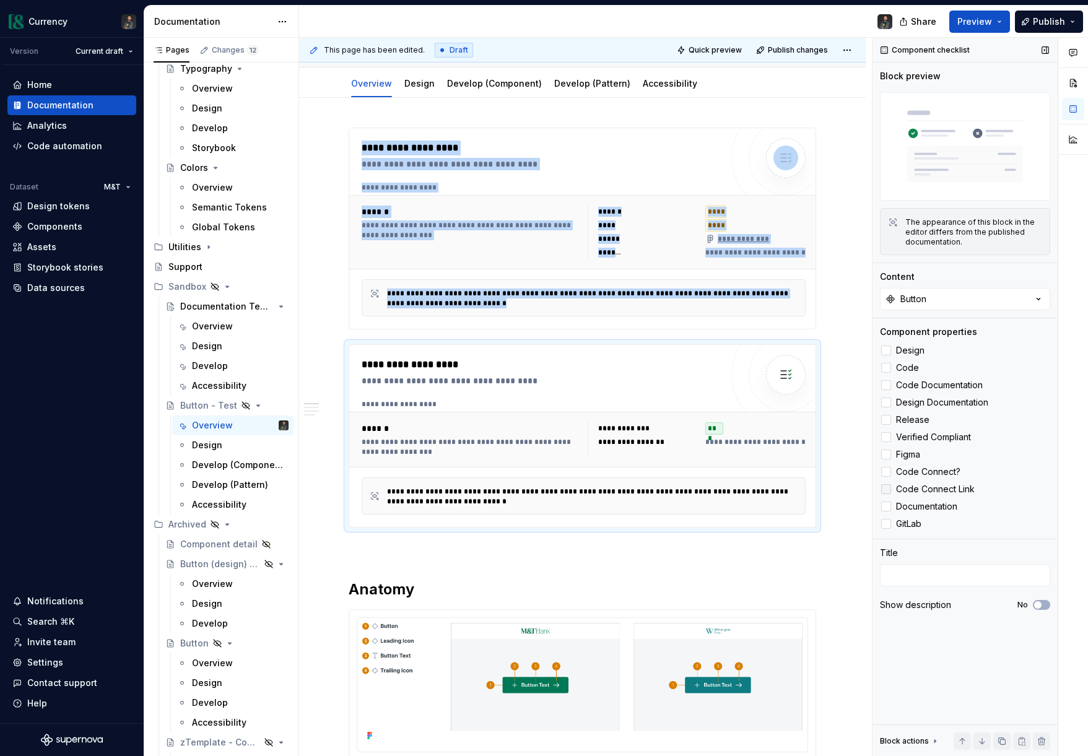
click at [886, 489] on icon at bounding box center [886, 489] width 0 height 0
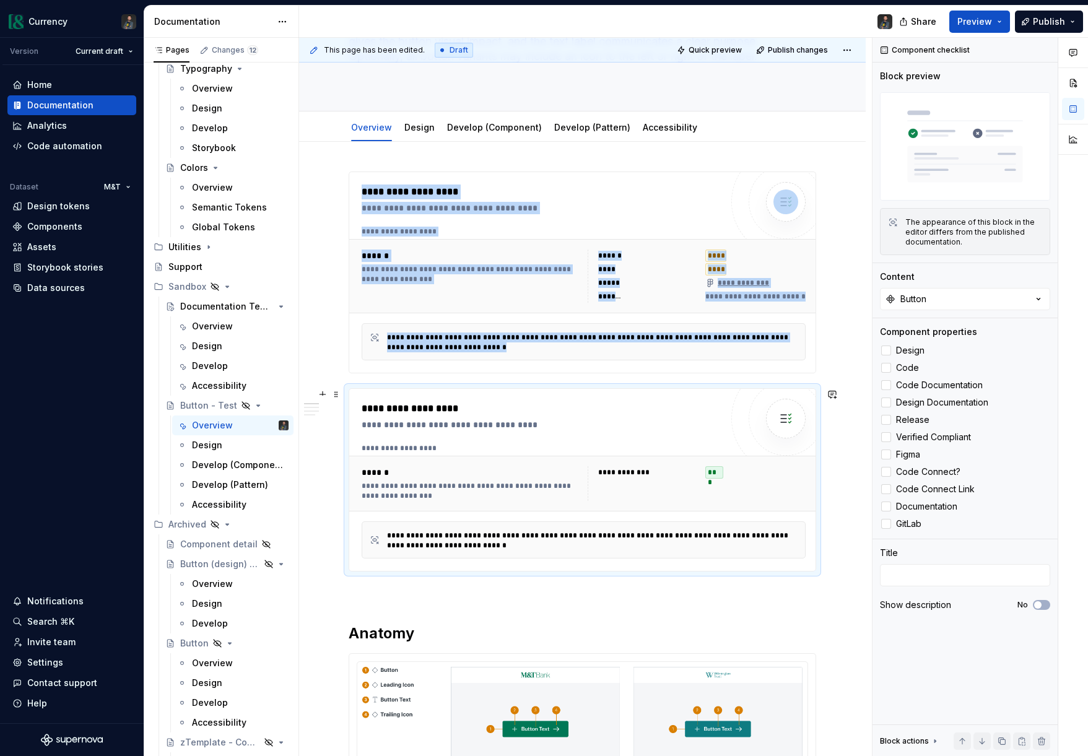
scroll to position [110, 0]
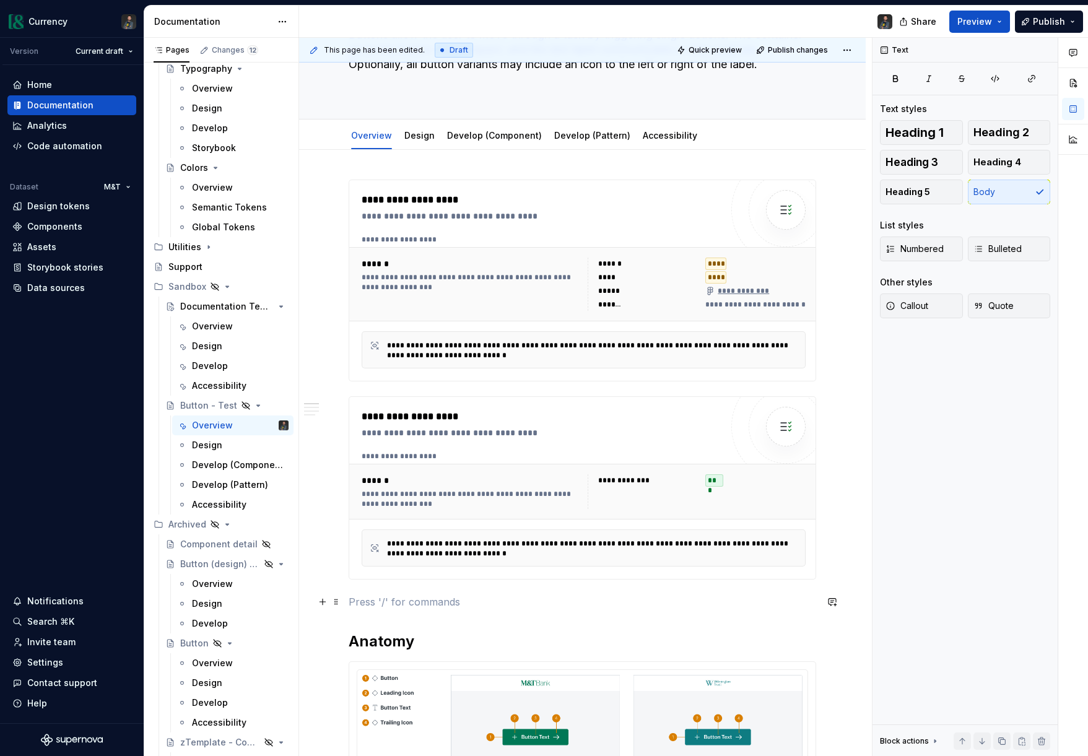
click at [380, 596] on p at bounding box center [583, 602] width 468 height 15
click at [717, 56] on button "Quick preview" at bounding box center [710, 49] width 74 height 17
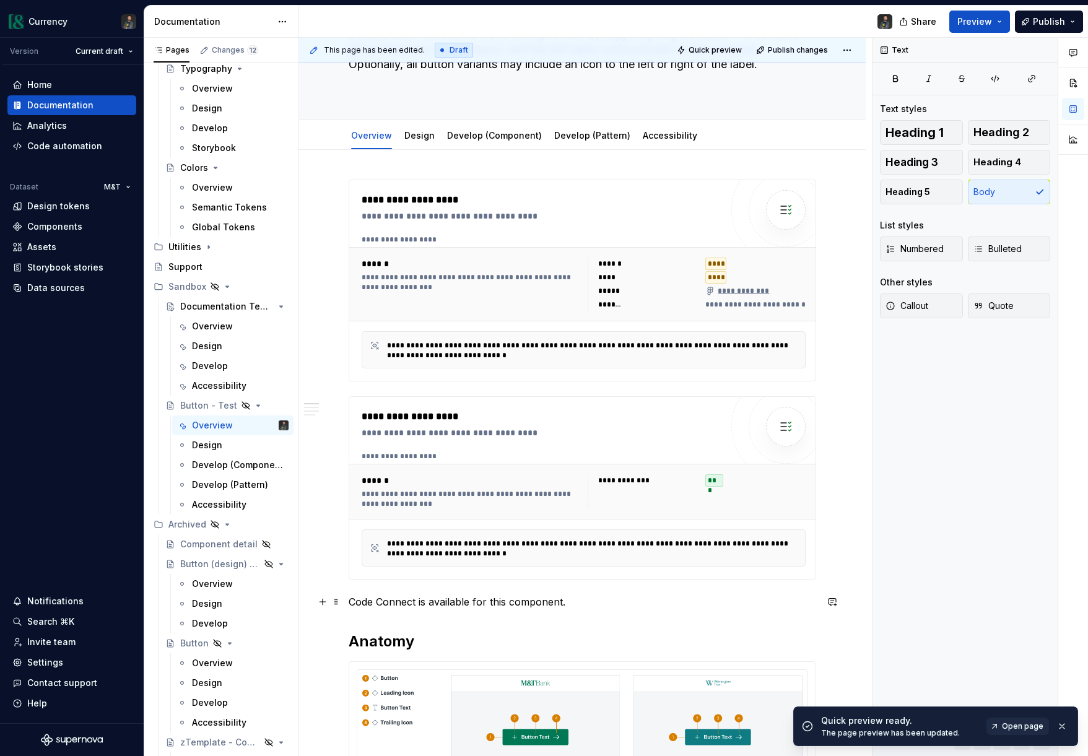
click at [352, 603] on p "Code Connect is available for this component." at bounding box center [583, 602] width 468 height 15
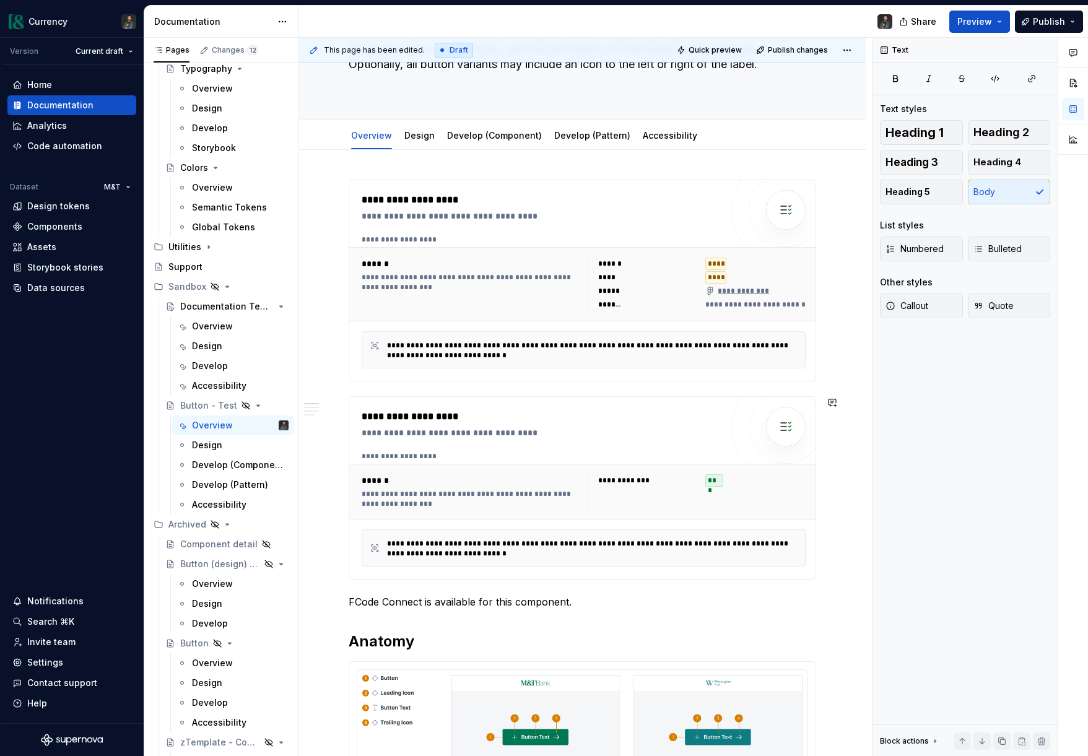
type textarea "*"
click at [885, 580] on button "button" at bounding box center [880, 578] width 17 height 17
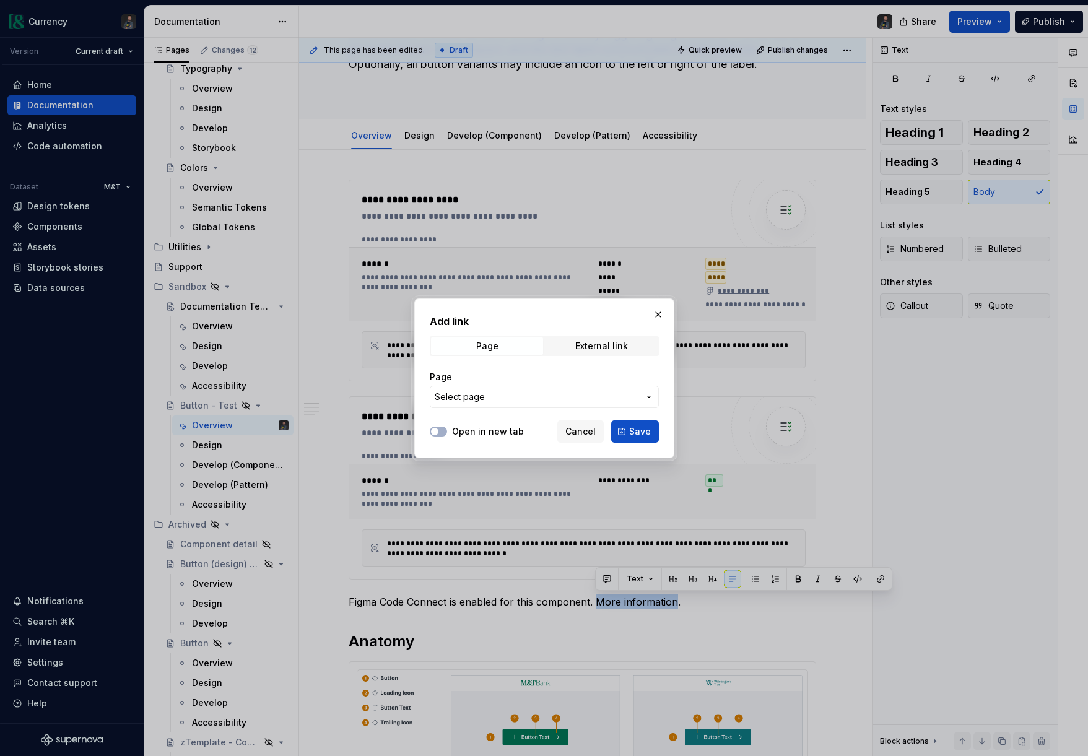
click at [586, 398] on span "Select page" at bounding box center [537, 397] width 204 height 12
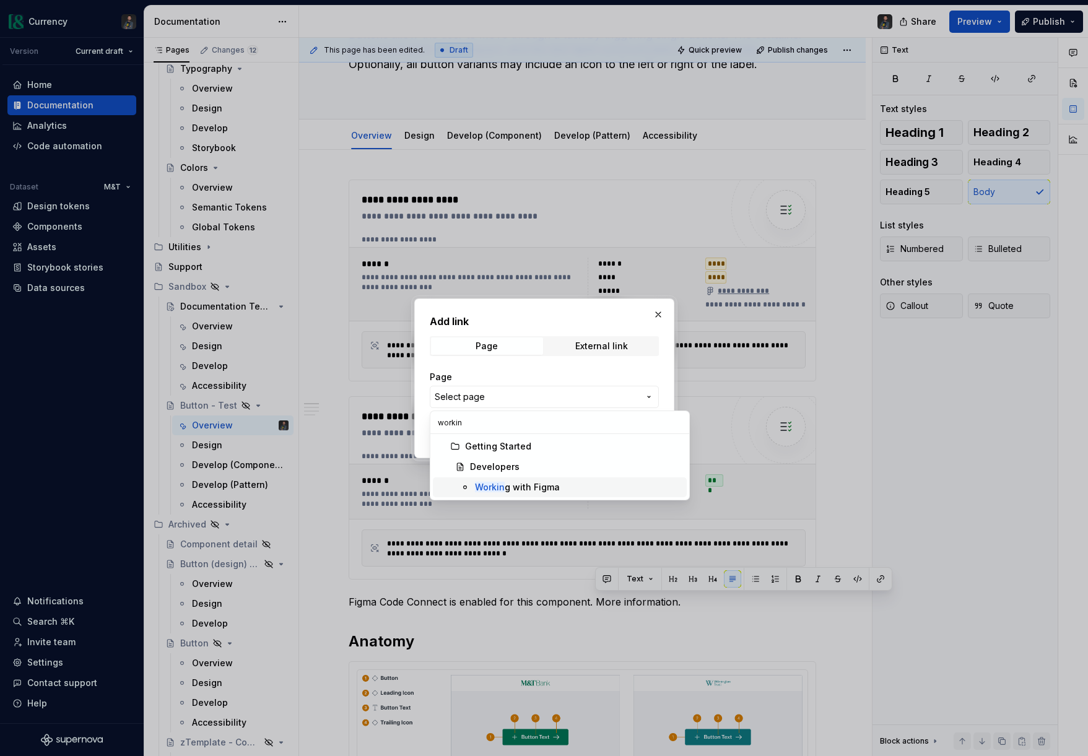
type input "workin"
click at [525, 481] on div "Workin g with Figma" at bounding box center [517, 487] width 85 height 12
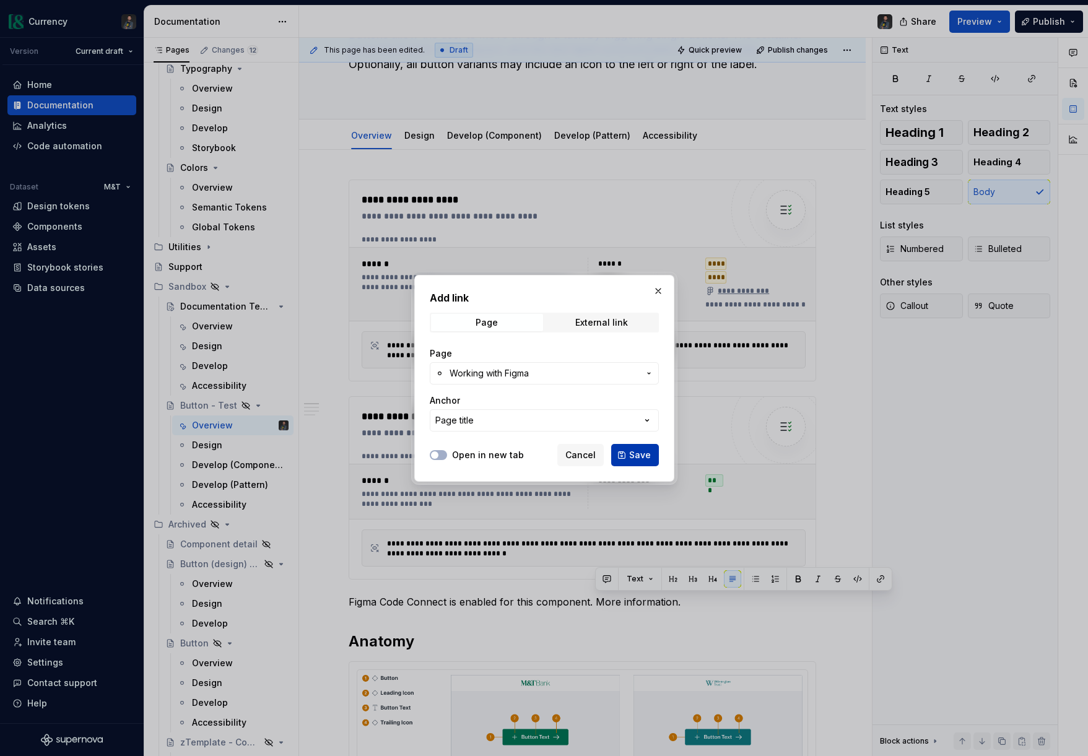
click at [635, 456] on span "Save" at bounding box center [640, 455] width 22 height 12
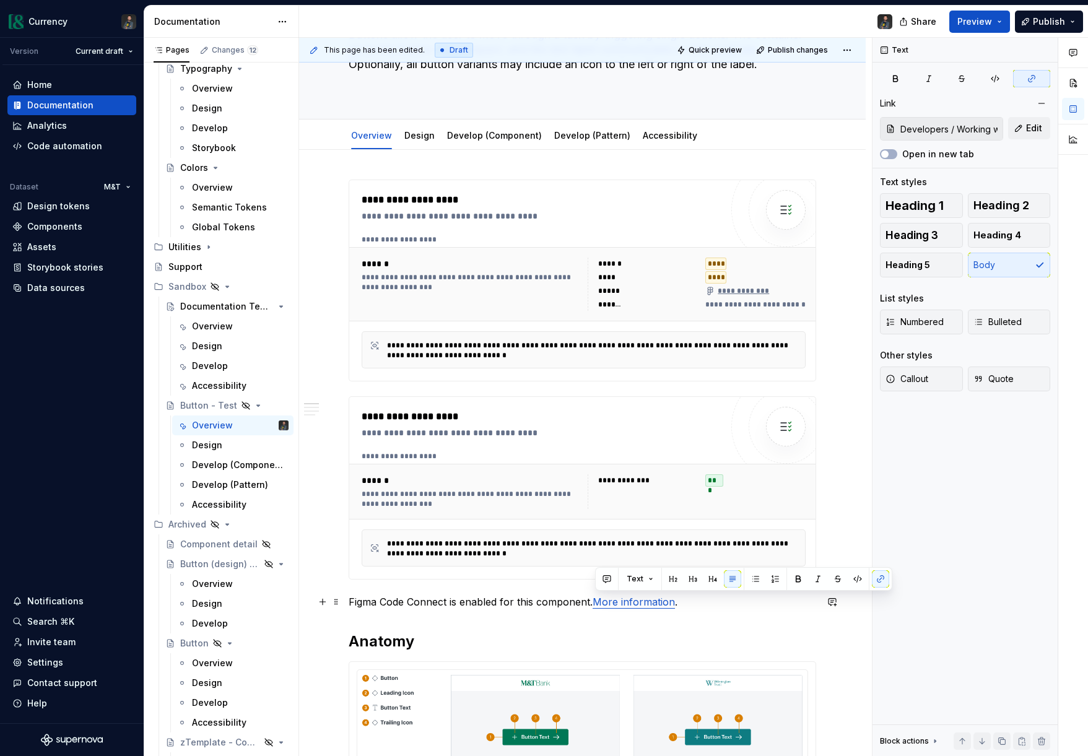
click at [697, 609] on p "Figma Code Connect is enabled for this component. More information ." at bounding box center [583, 602] width 468 height 15
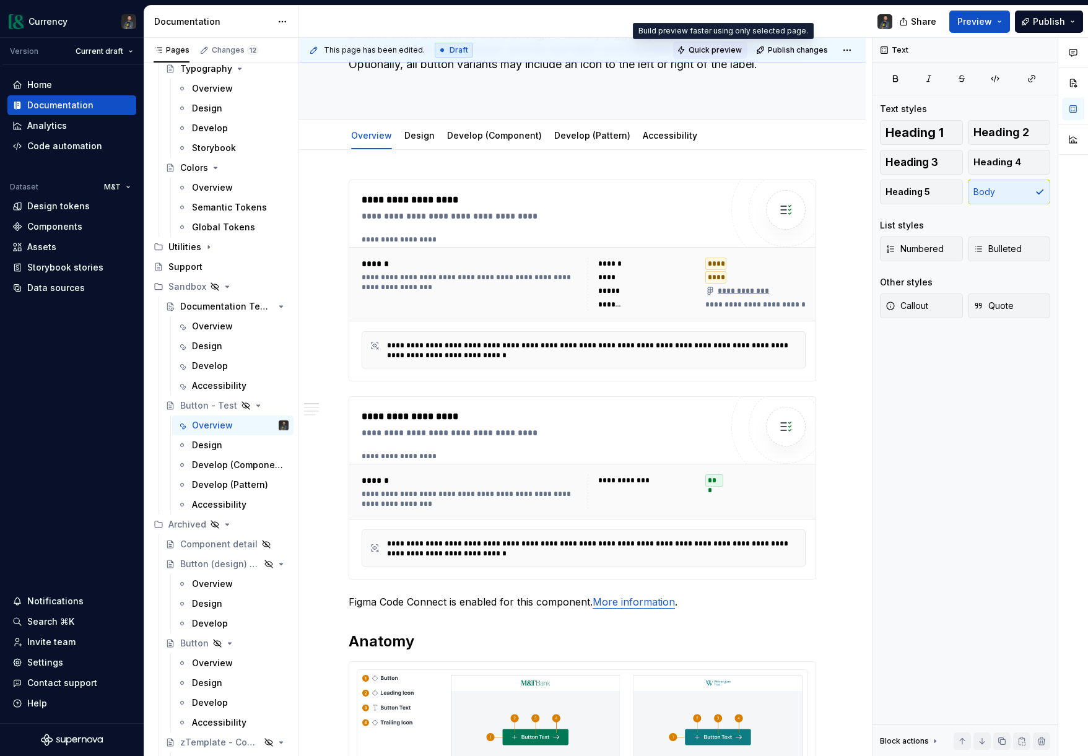
click at [715, 49] on span "Quick preview" at bounding box center [715, 50] width 53 height 10
click at [474, 134] on link "Develop (Component)" at bounding box center [494, 135] width 95 height 11
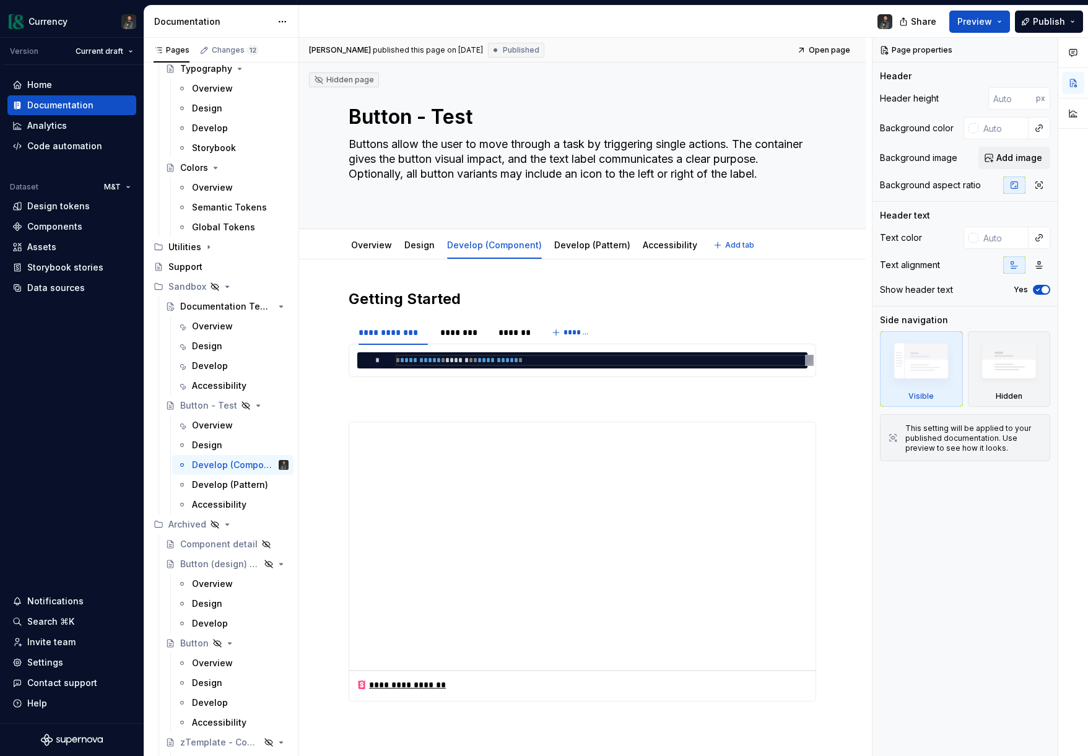
type textarea "*"
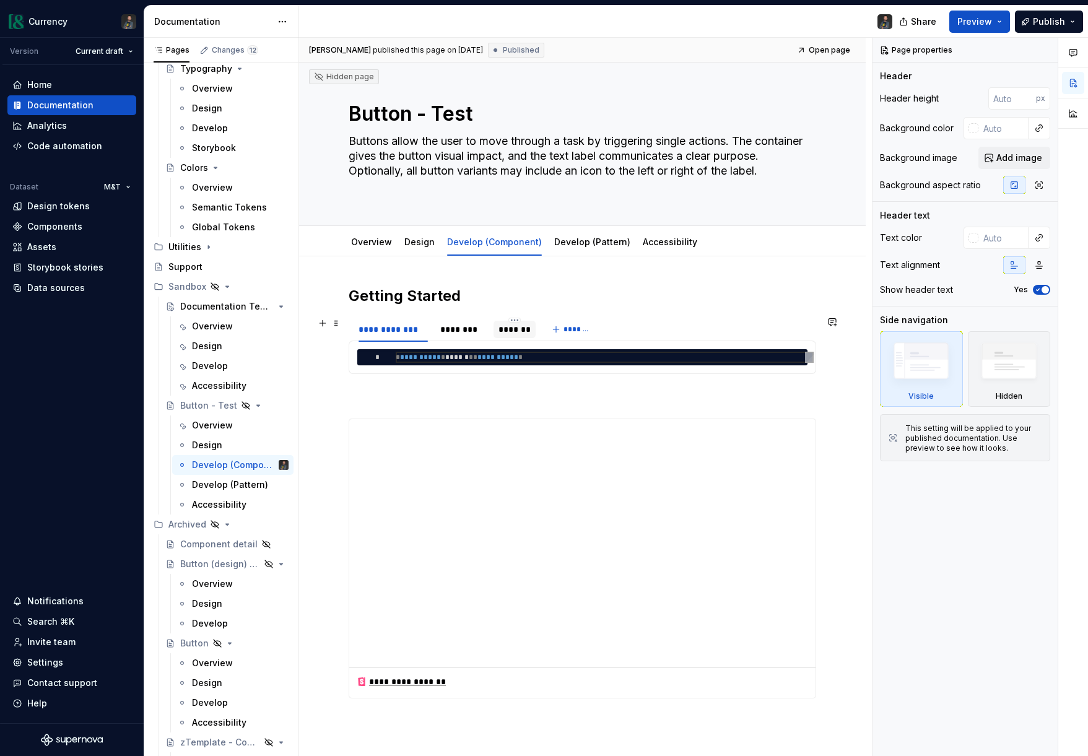
scroll to position [1, 0]
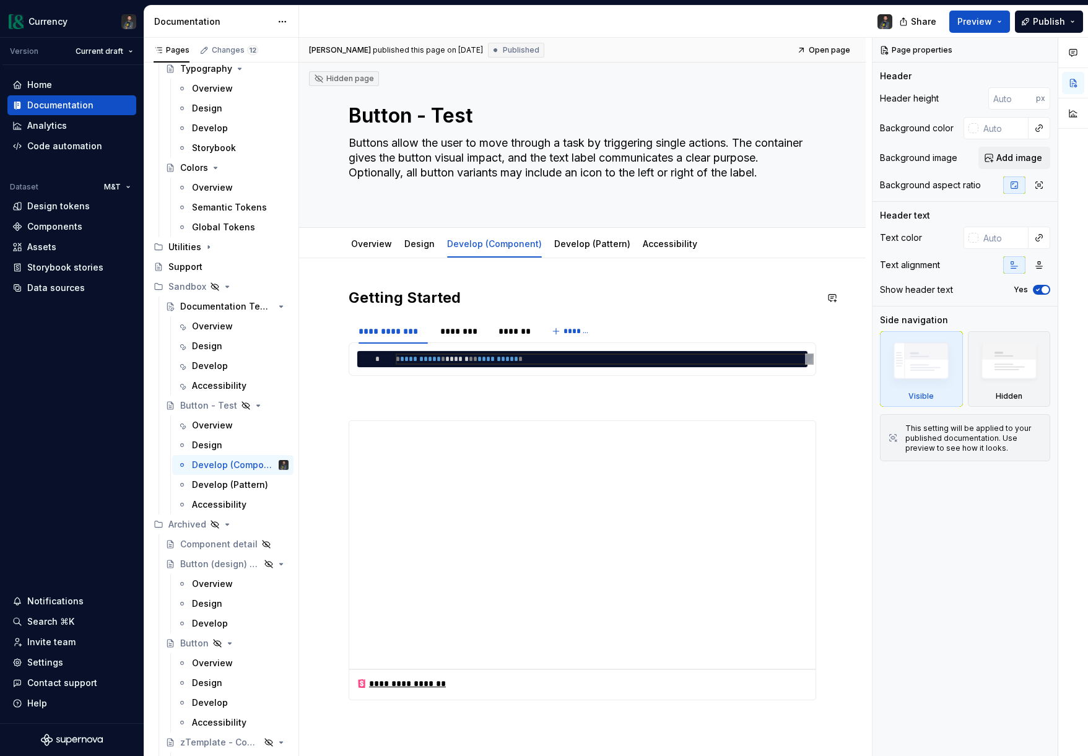
click at [349, 274] on div "**********" at bounding box center [582, 614] width 567 height 713
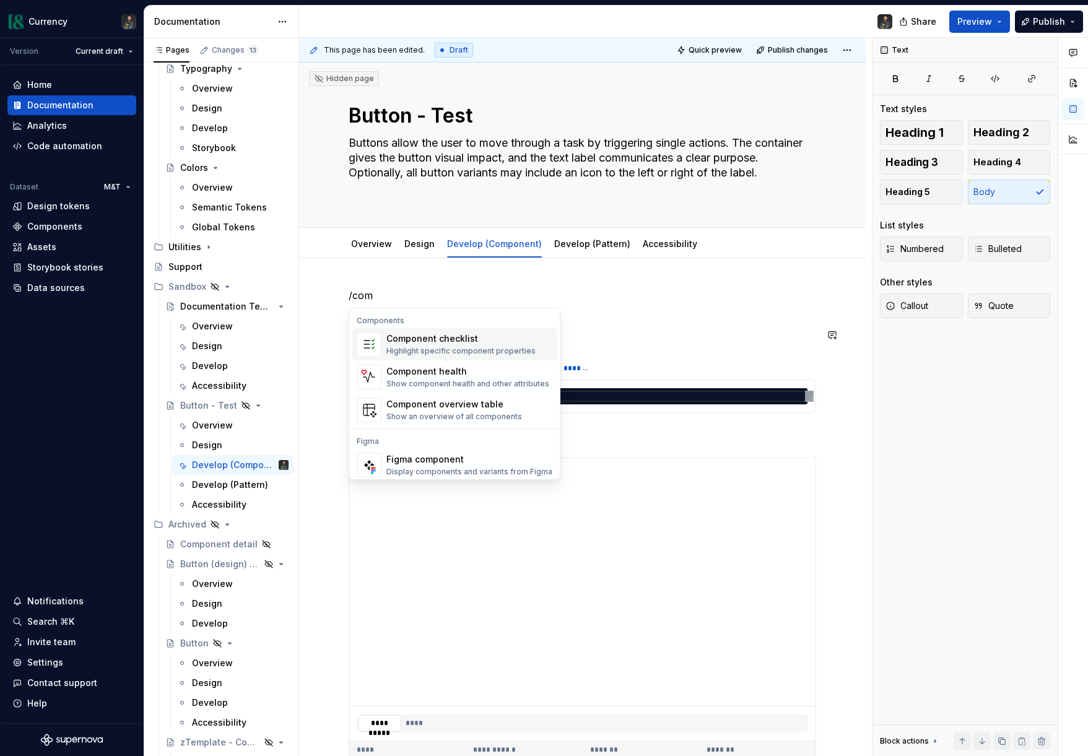
click at [469, 338] on div "Component checklist" at bounding box center [460, 339] width 149 height 12
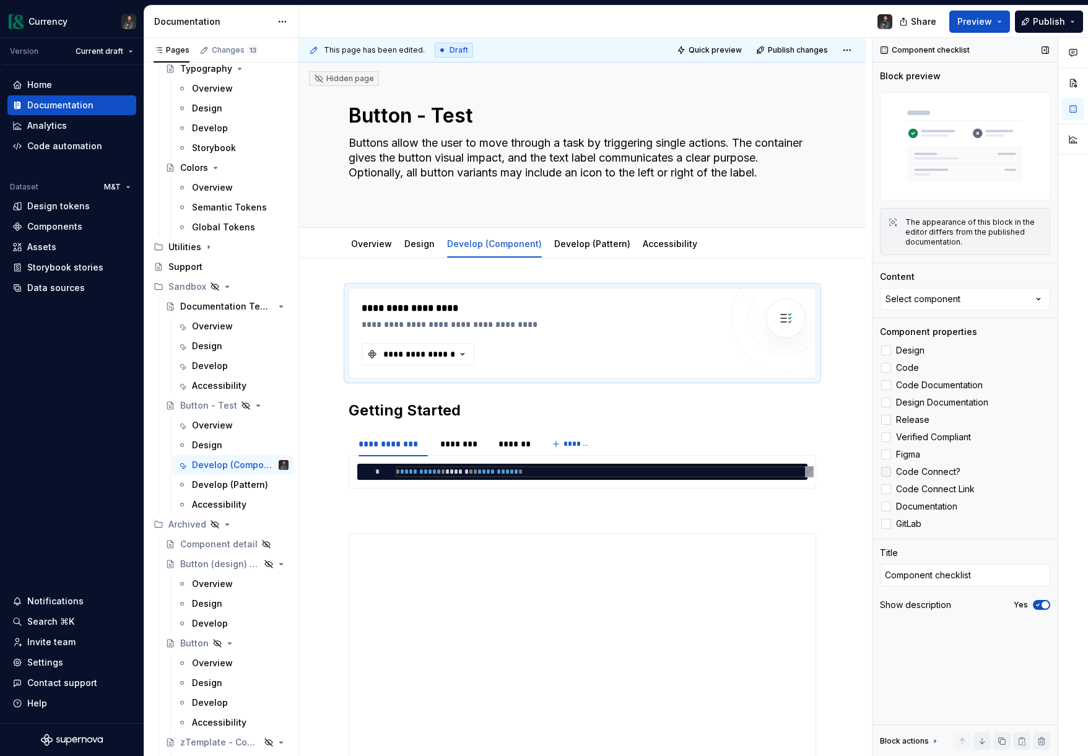
click at [887, 472] on div at bounding box center [886, 472] width 10 height 10
click at [441, 360] on button "**********" at bounding box center [418, 354] width 113 height 22
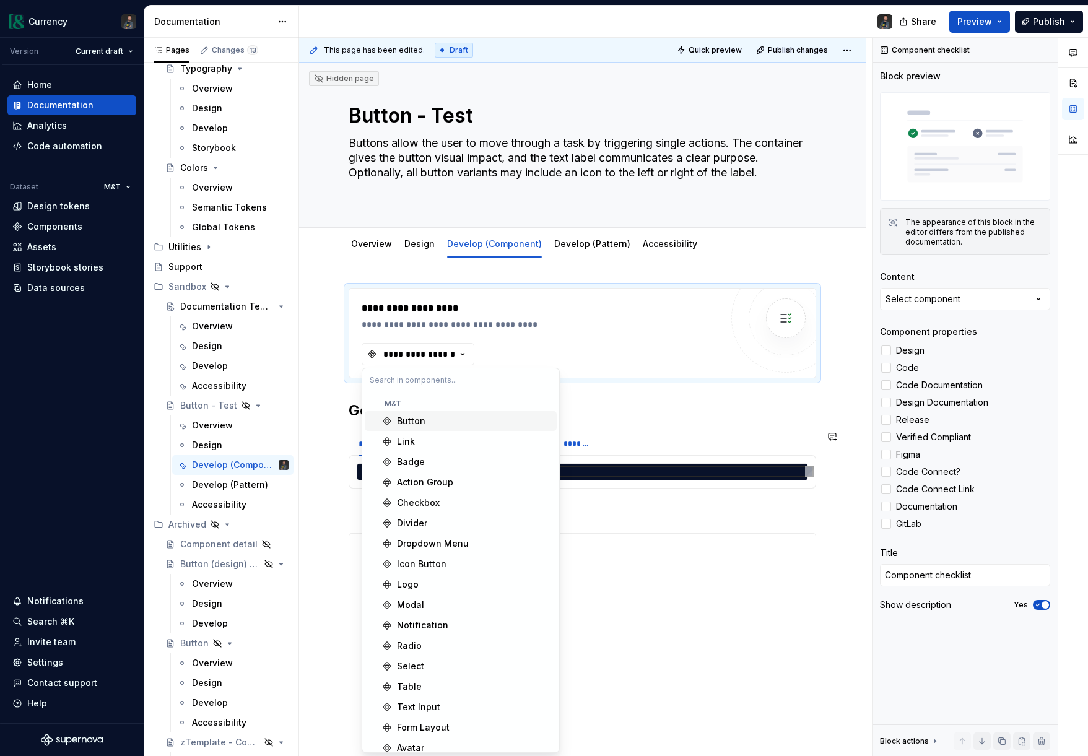
click at [402, 424] on div "Button" at bounding box center [411, 421] width 28 height 12
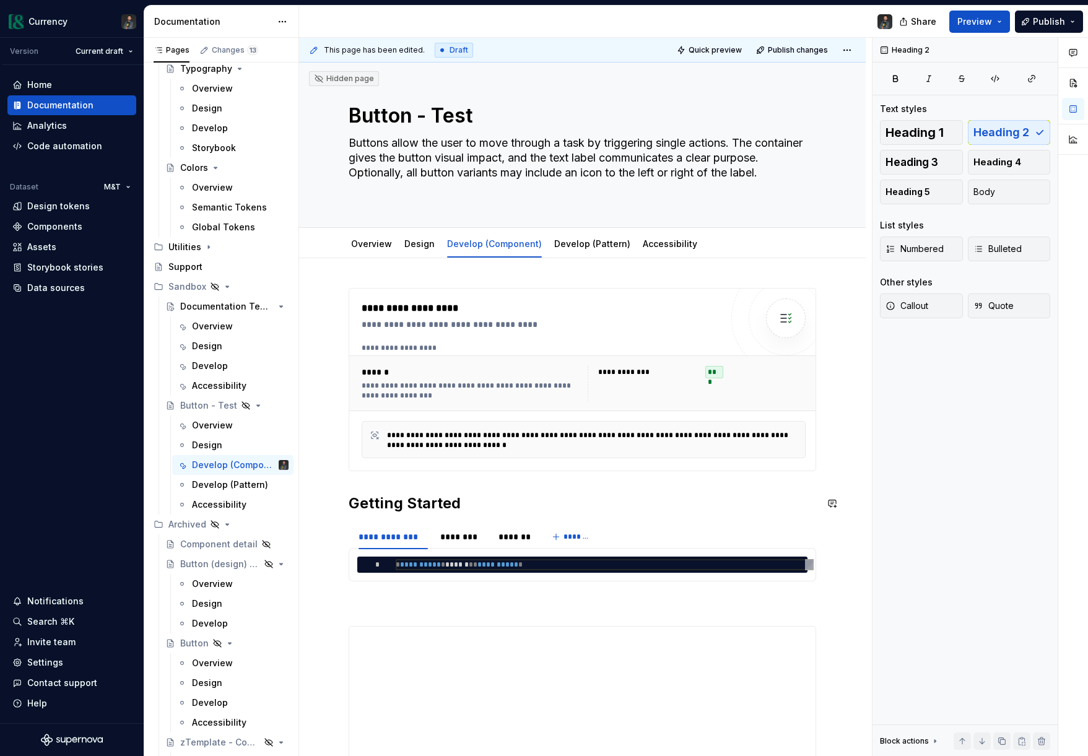
click at [362, 489] on div "**********" at bounding box center [583, 688] width 468 height 801
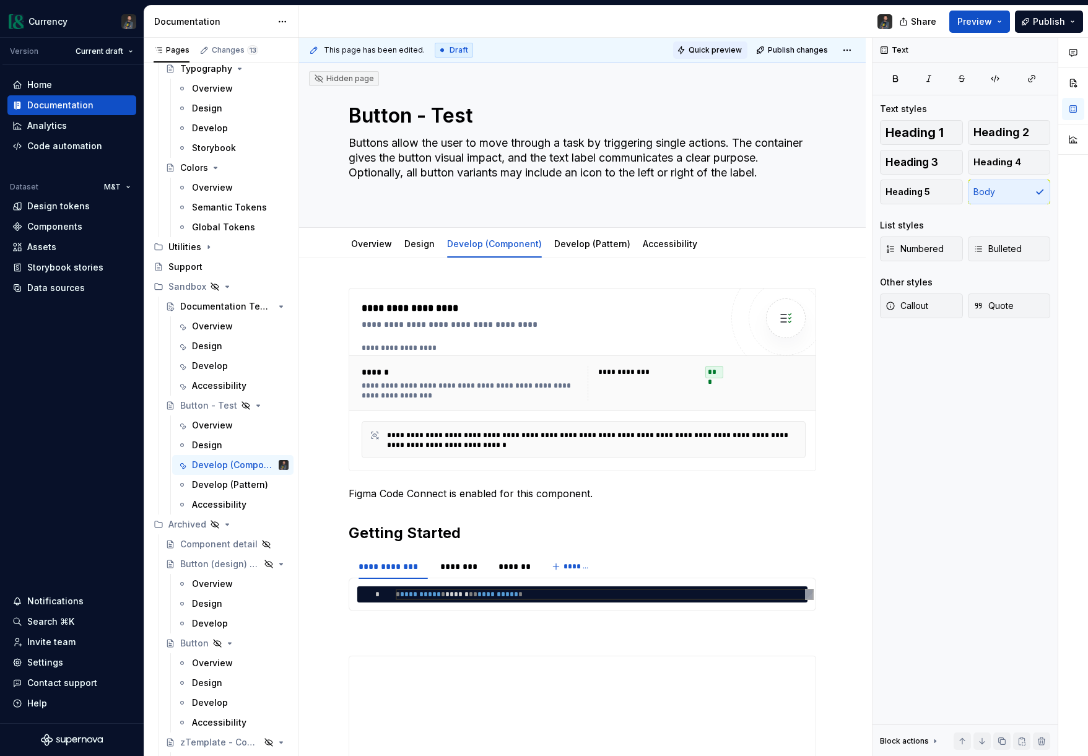
click at [718, 49] on span "Quick preview" at bounding box center [715, 50] width 53 height 10
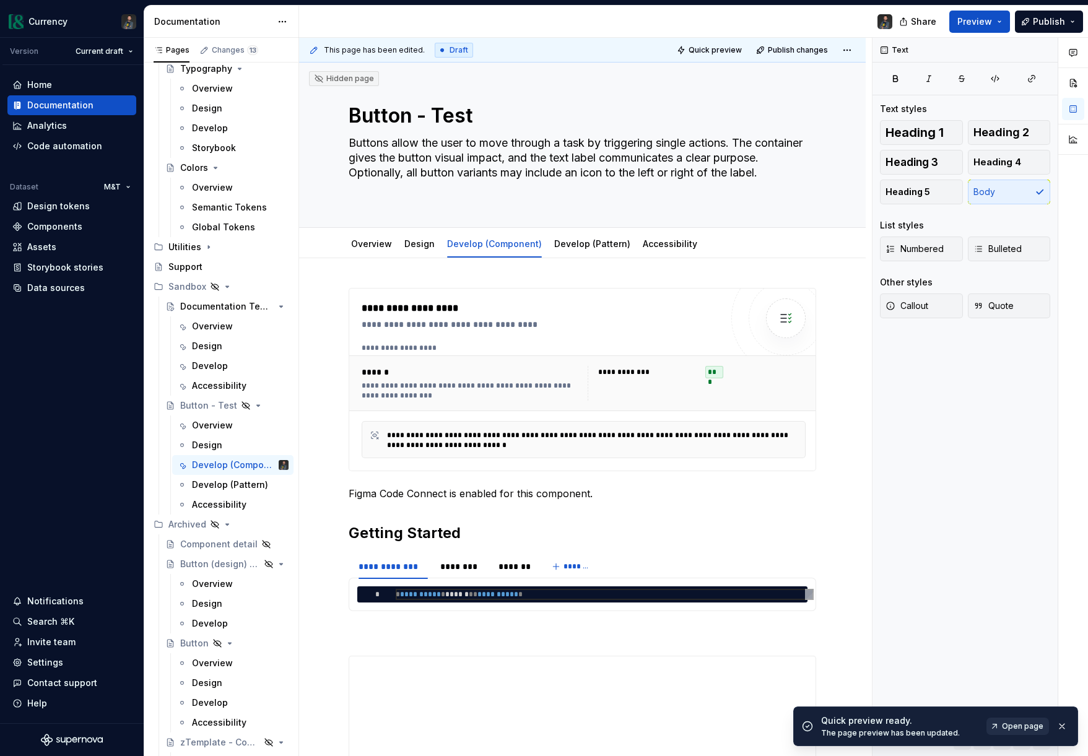
click at [1017, 730] on span "Open page" at bounding box center [1022, 726] width 41 height 10
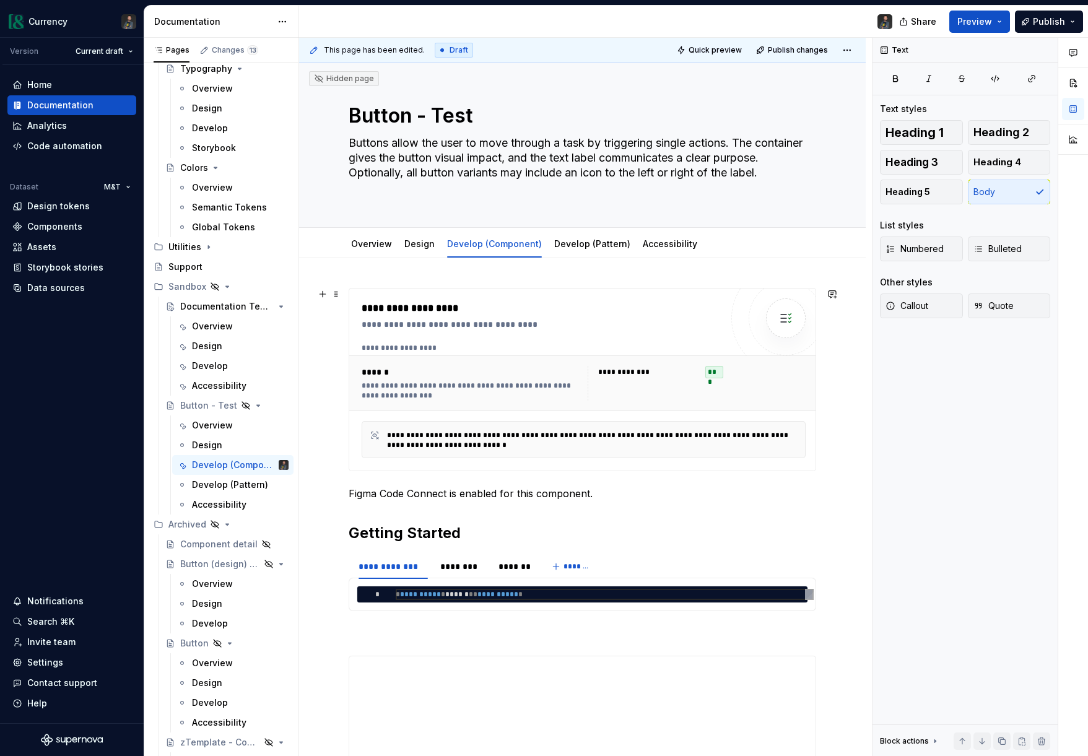
scroll to position [0, 0]
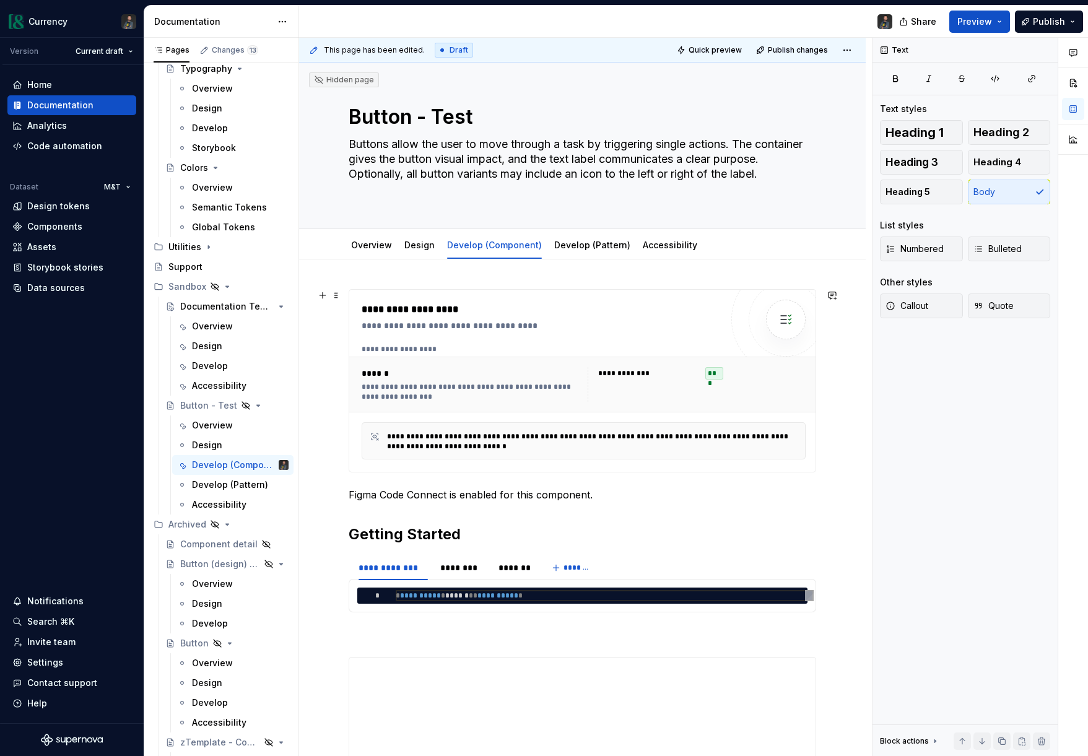
click at [547, 396] on div "**********" at bounding box center [473, 392] width 222 height 20
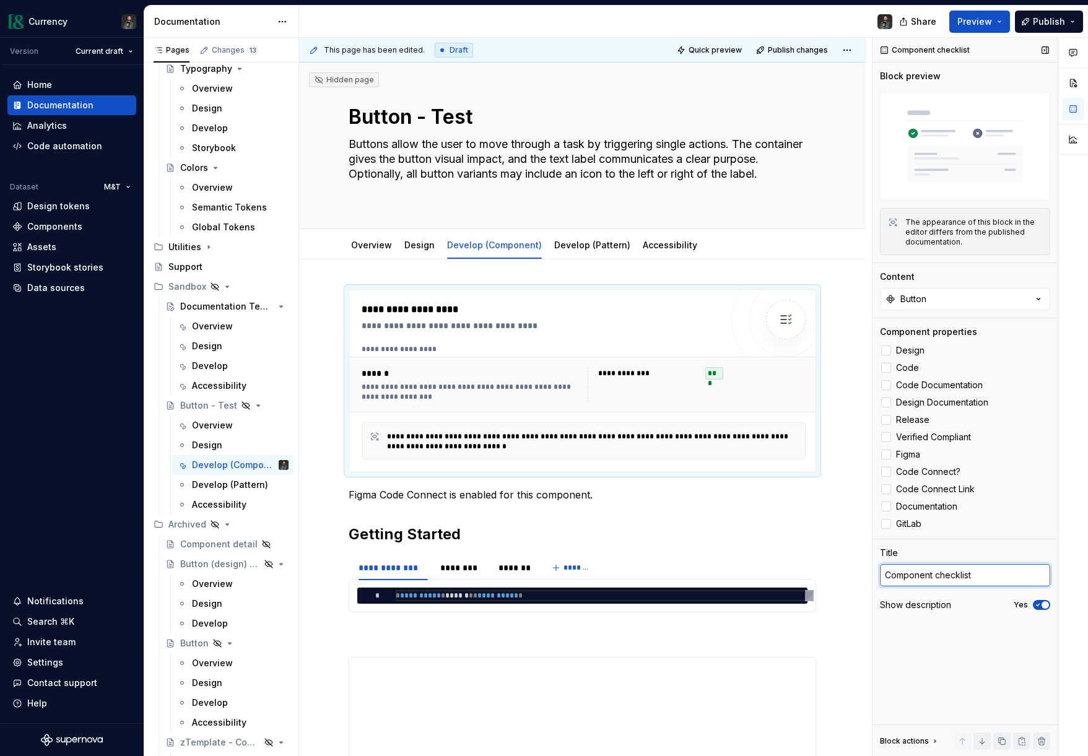
type textarea "*"
click at [995, 574] on textarea "Component checklist" at bounding box center [965, 575] width 170 height 22
type textarea "*"
click at [715, 45] on span "Quick preview" at bounding box center [715, 50] width 53 height 10
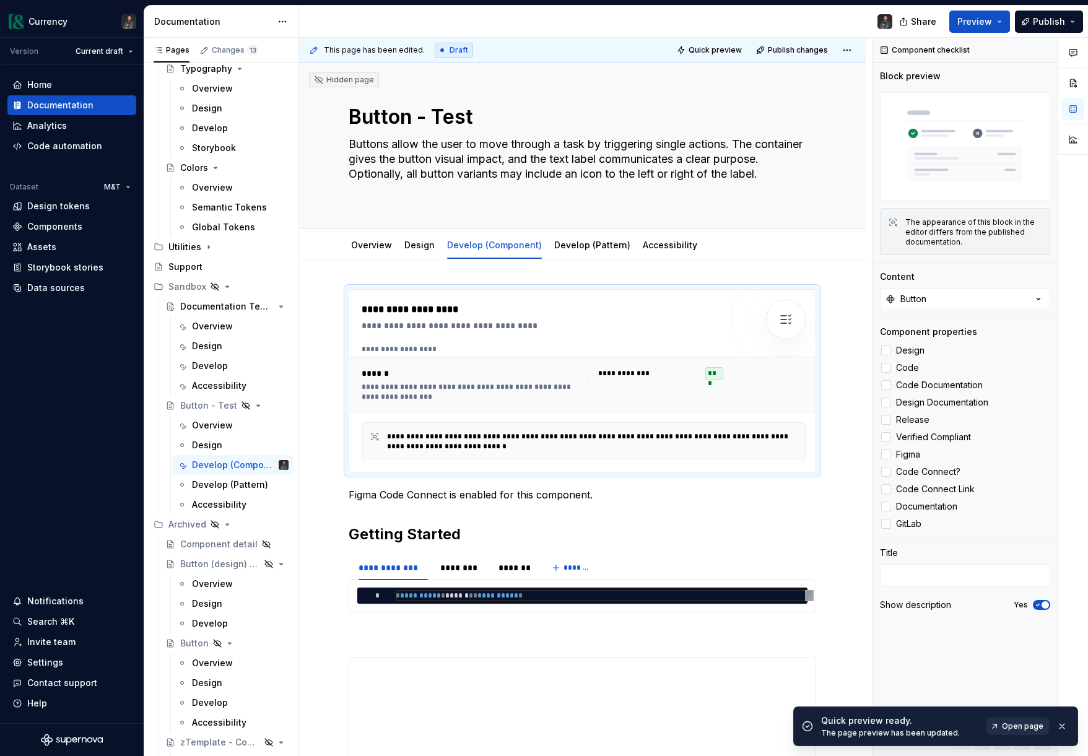
click at [1010, 730] on span "Open page" at bounding box center [1022, 726] width 41 height 10
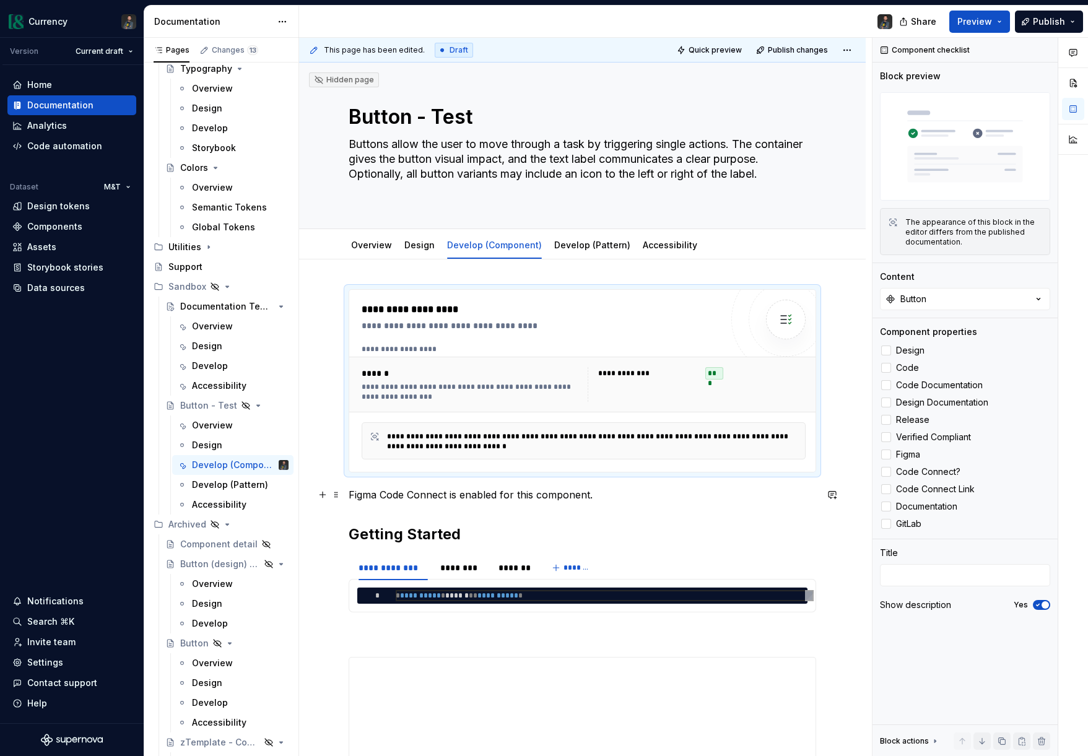
click at [530, 492] on p "Figma Code Connect is enabled for this component." at bounding box center [583, 494] width 468 height 15
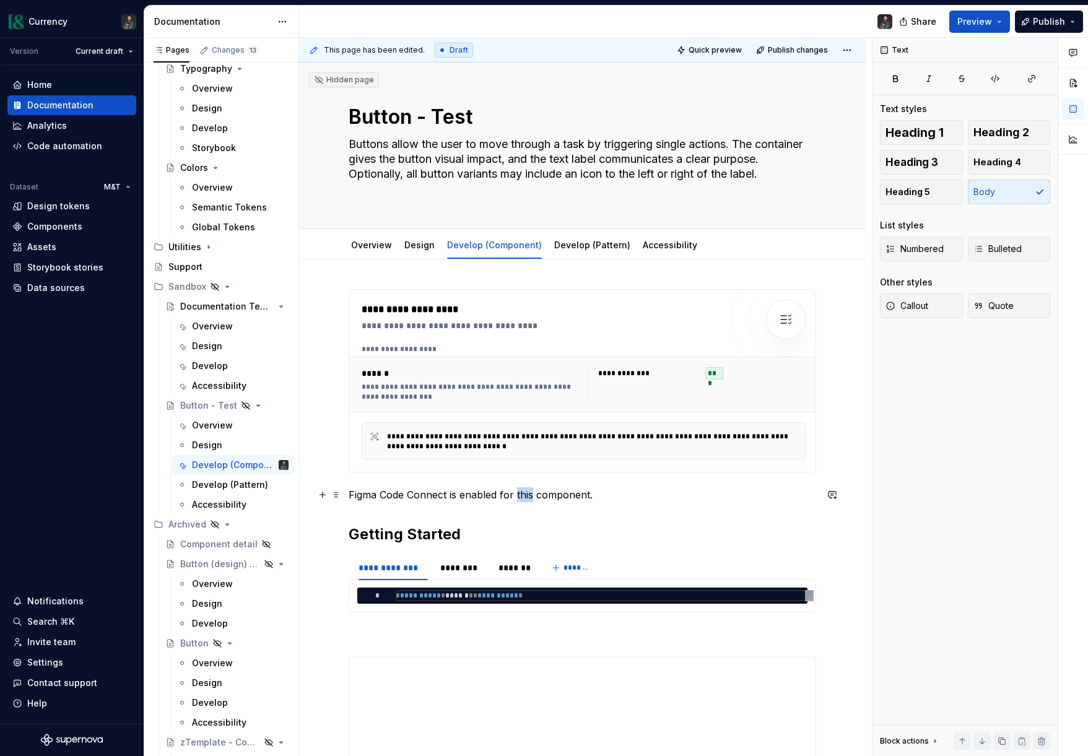
click at [530, 492] on p "Figma Code Connect is enabled for this component." at bounding box center [583, 494] width 468 height 15
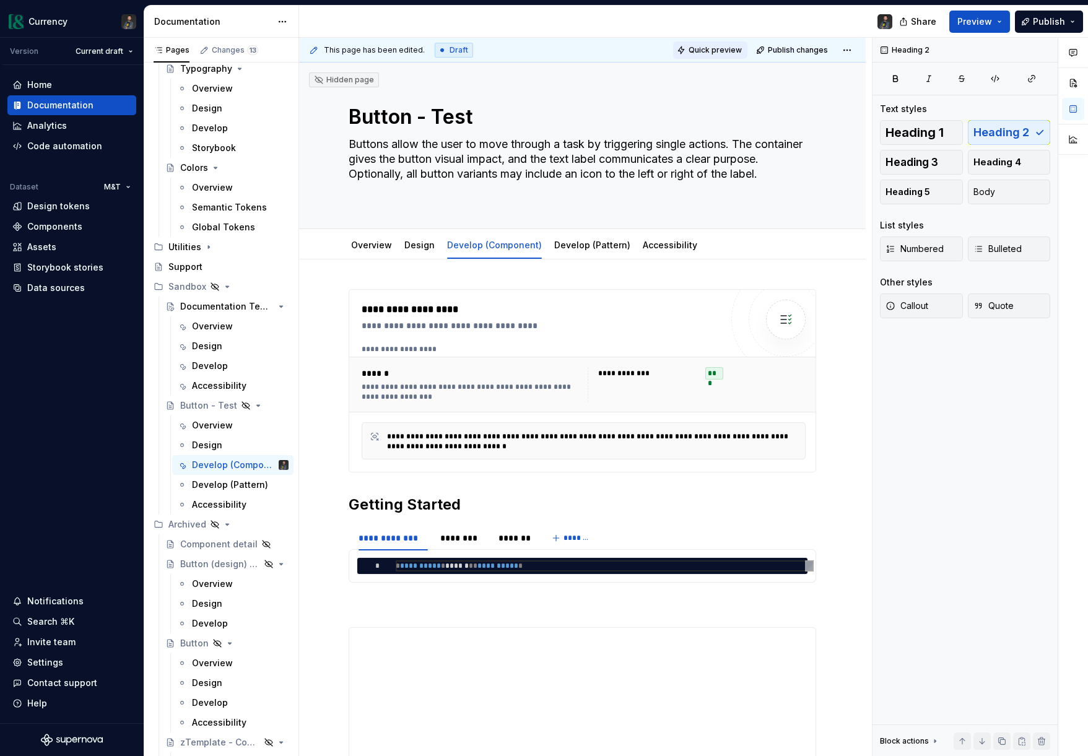
click at [727, 50] on span "Quick preview" at bounding box center [715, 50] width 53 height 10
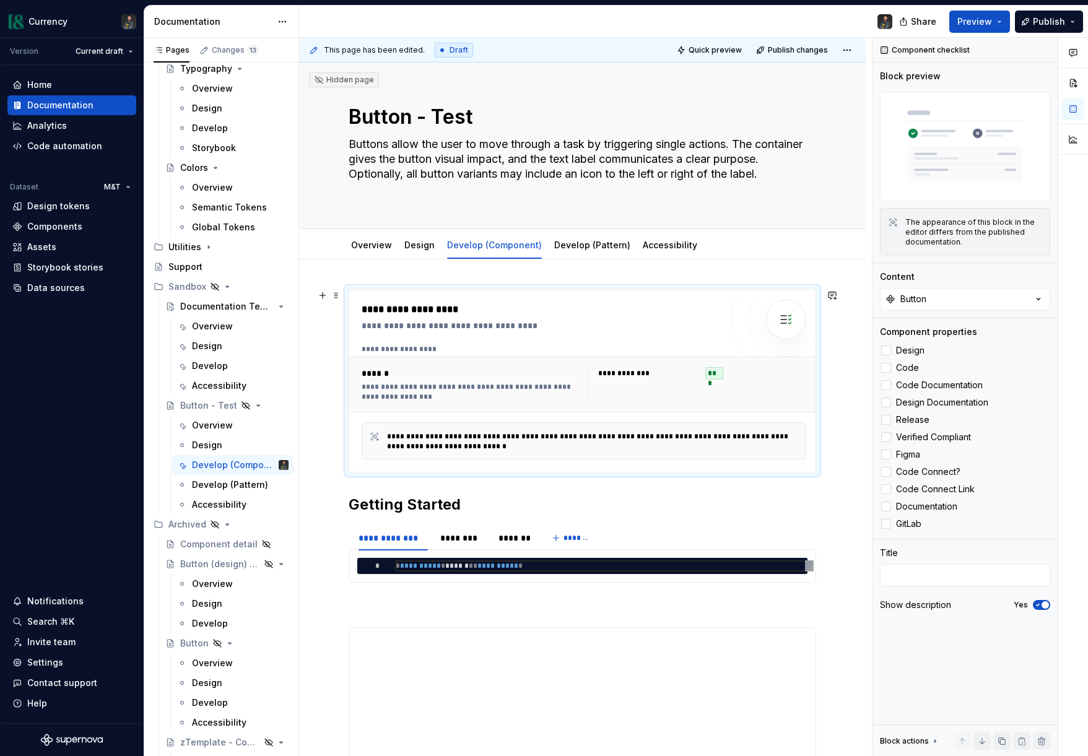
click at [645, 354] on div "**********" at bounding box center [584, 378] width 444 height 68
click at [381, 248] on link "Overview" at bounding box center [371, 245] width 41 height 11
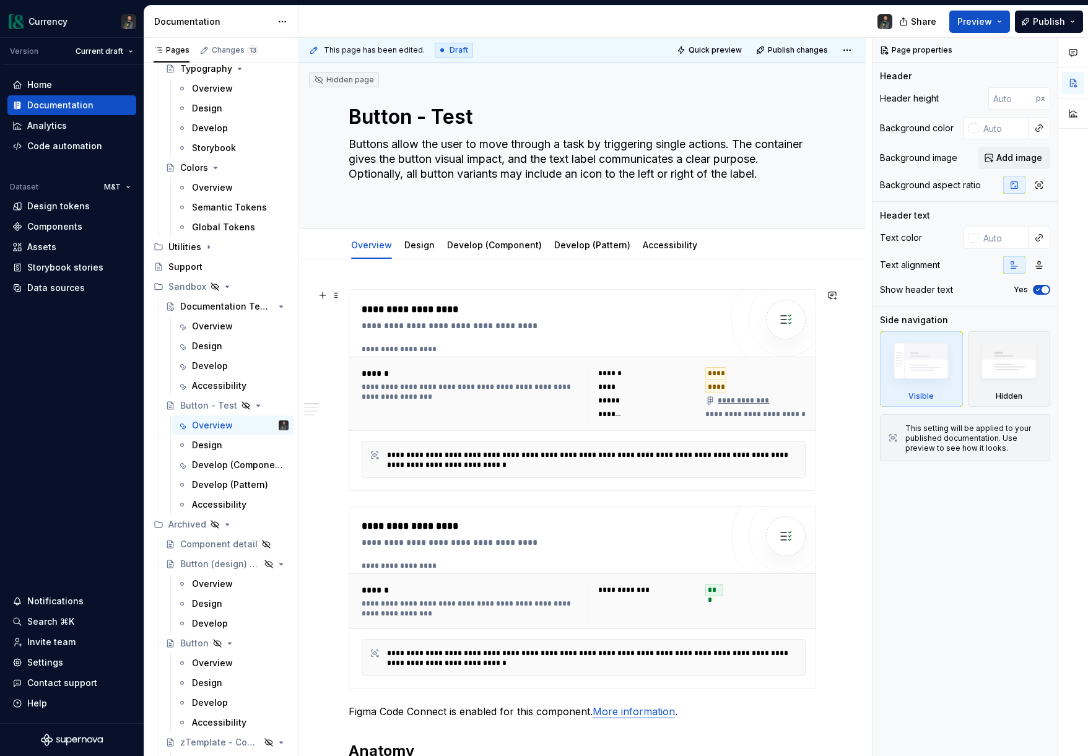
click at [591, 380] on div "**********" at bounding box center [697, 393] width 219 height 53
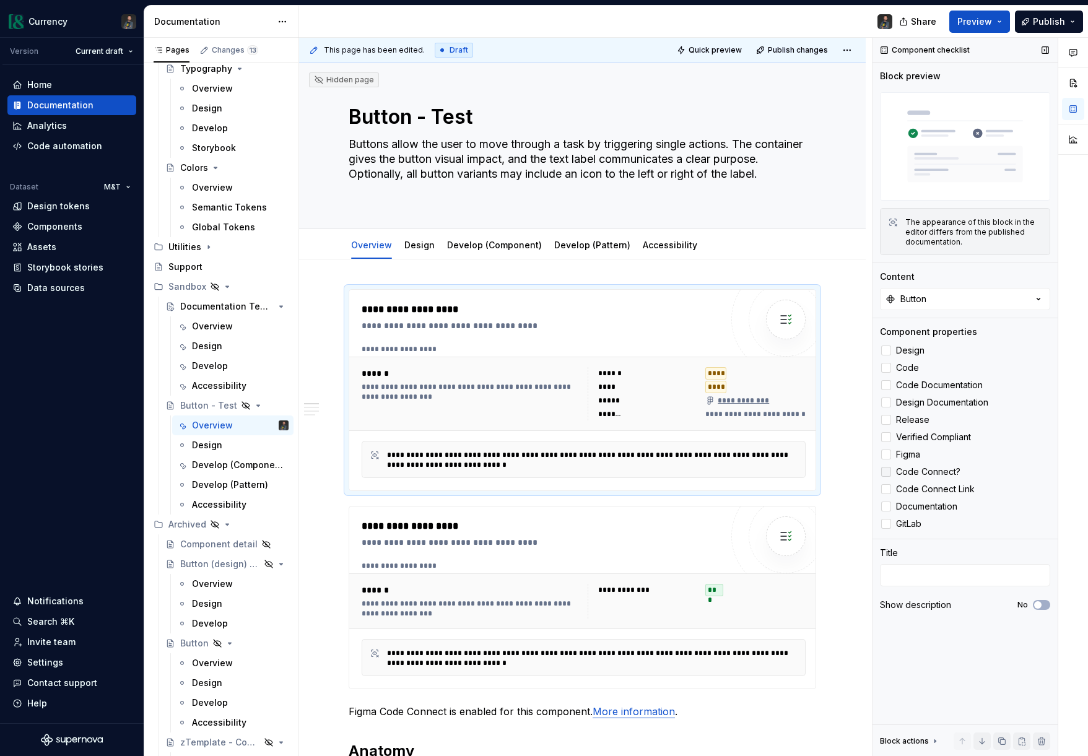
click at [884, 472] on div at bounding box center [886, 472] width 10 height 10
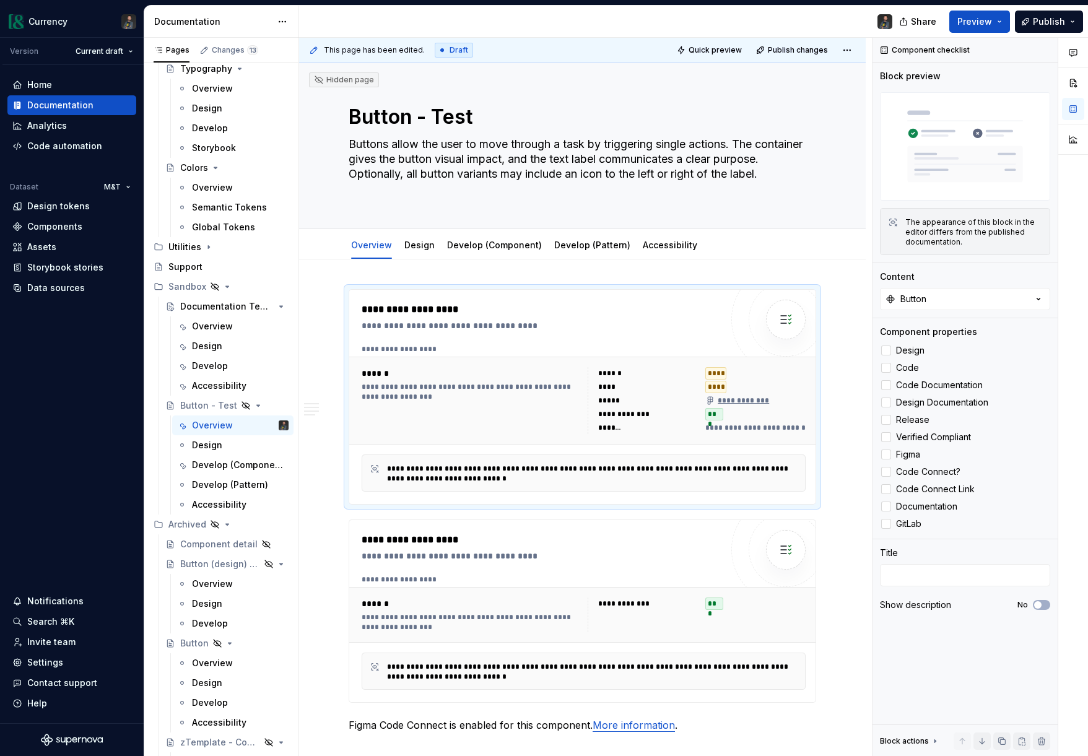
scroll to position [6987, 0]
click at [738, 46] on span "Quick preview" at bounding box center [715, 50] width 53 height 10
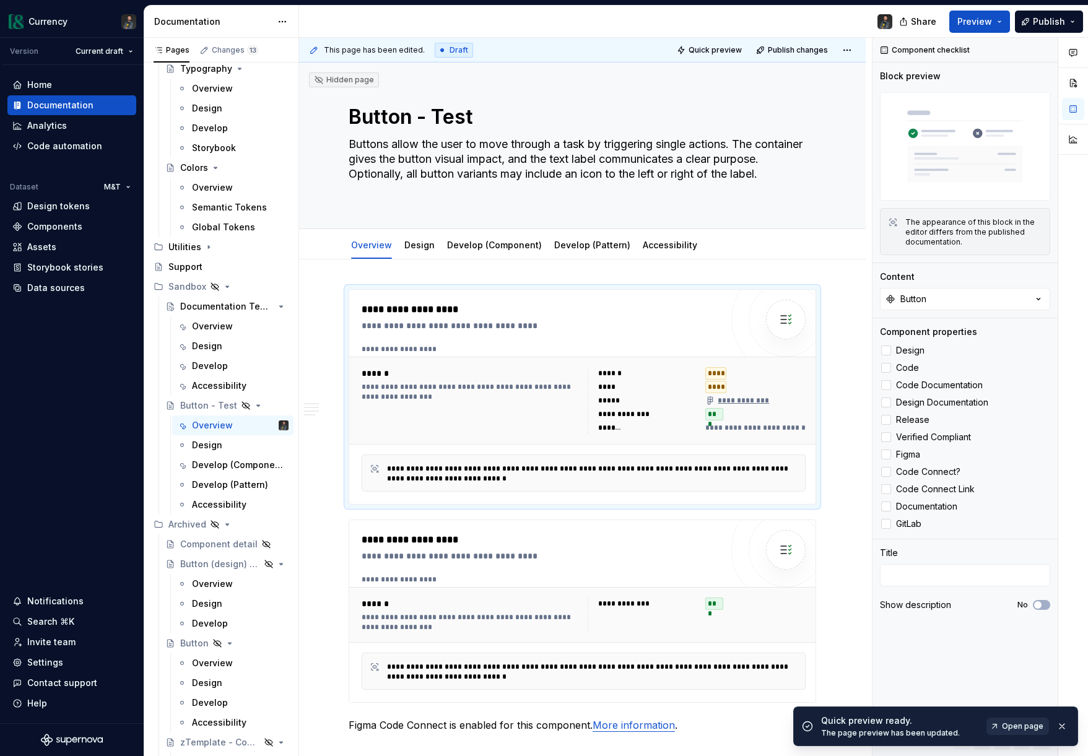
click at [1025, 728] on span "Open page" at bounding box center [1022, 726] width 41 height 10
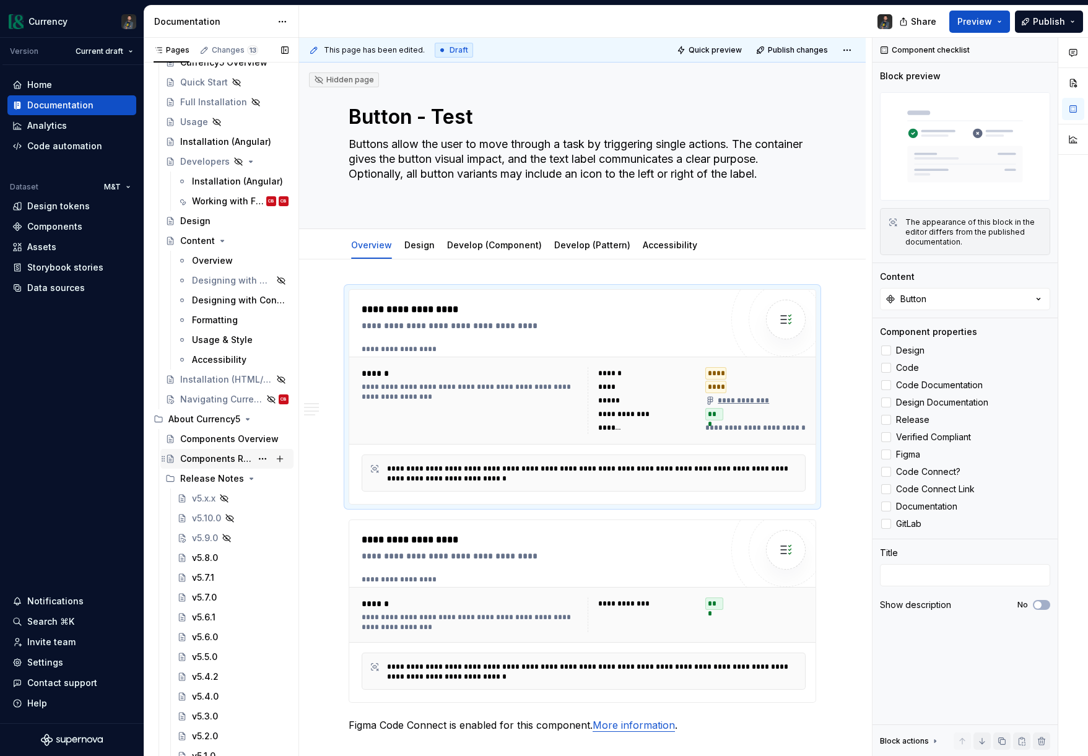
scroll to position [77, 0]
click at [224, 440] on div "Components Overview" at bounding box center [215, 439] width 71 height 12
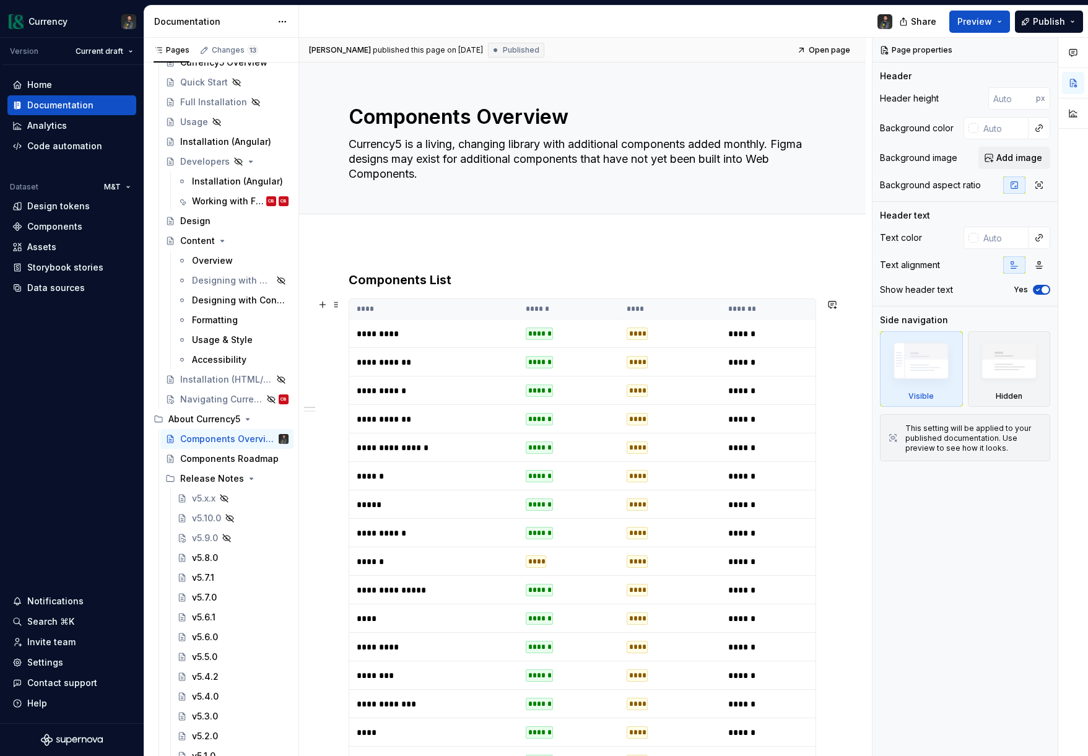
click at [585, 328] on td "******" at bounding box center [569, 334] width 102 height 28
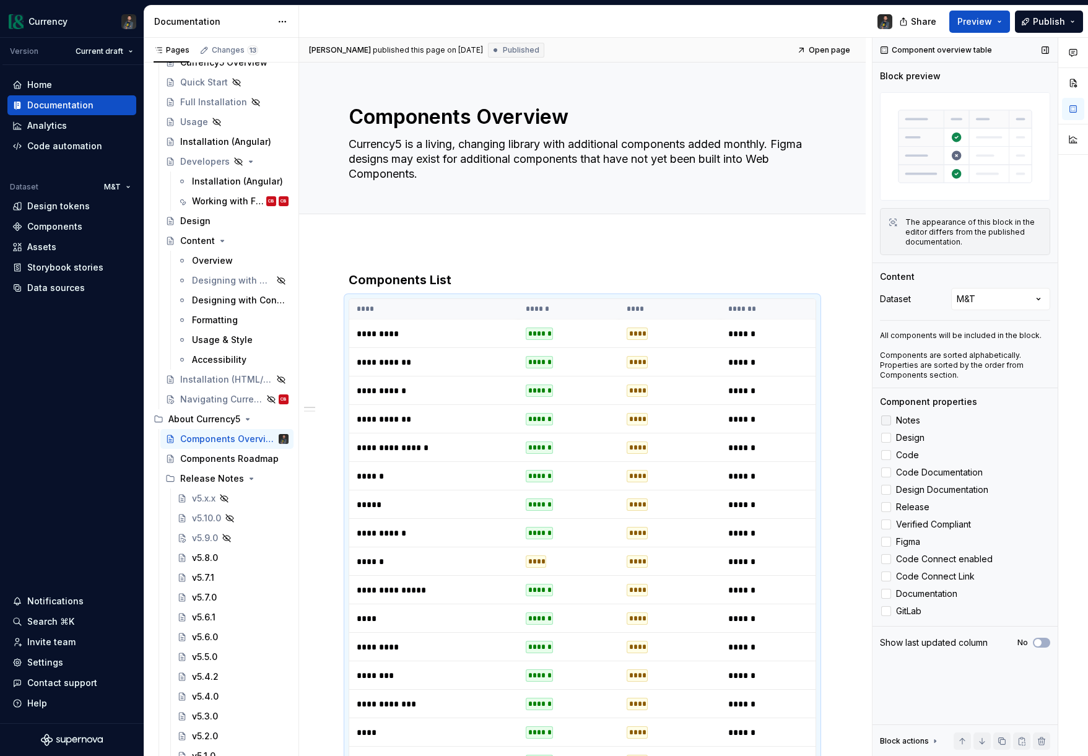
click at [885, 420] on div at bounding box center [886, 421] width 10 height 10
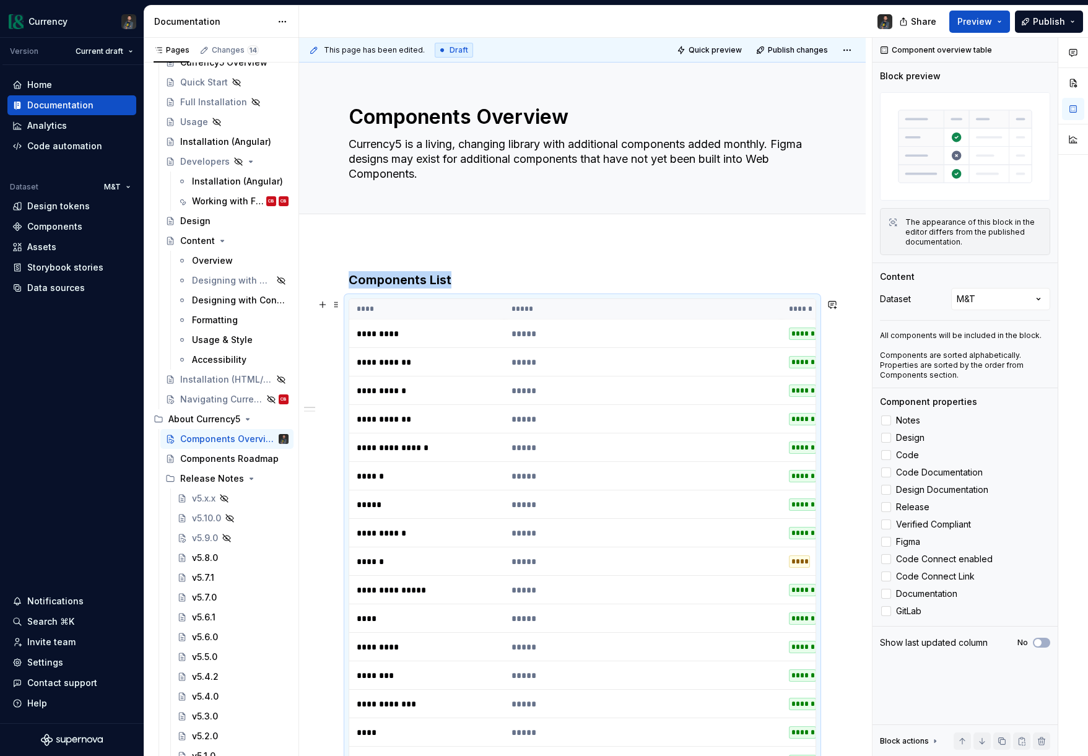
click at [475, 339] on td "*********" at bounding box center [426, 334] width 155 height 28
click at [458, 284] on h3 "Components List" at bounding box center [583, 279] width 468 height 17
click at [441, 340] on td "*********" at bounding box center [426, 334] width 155 height 28
type textarea "*"
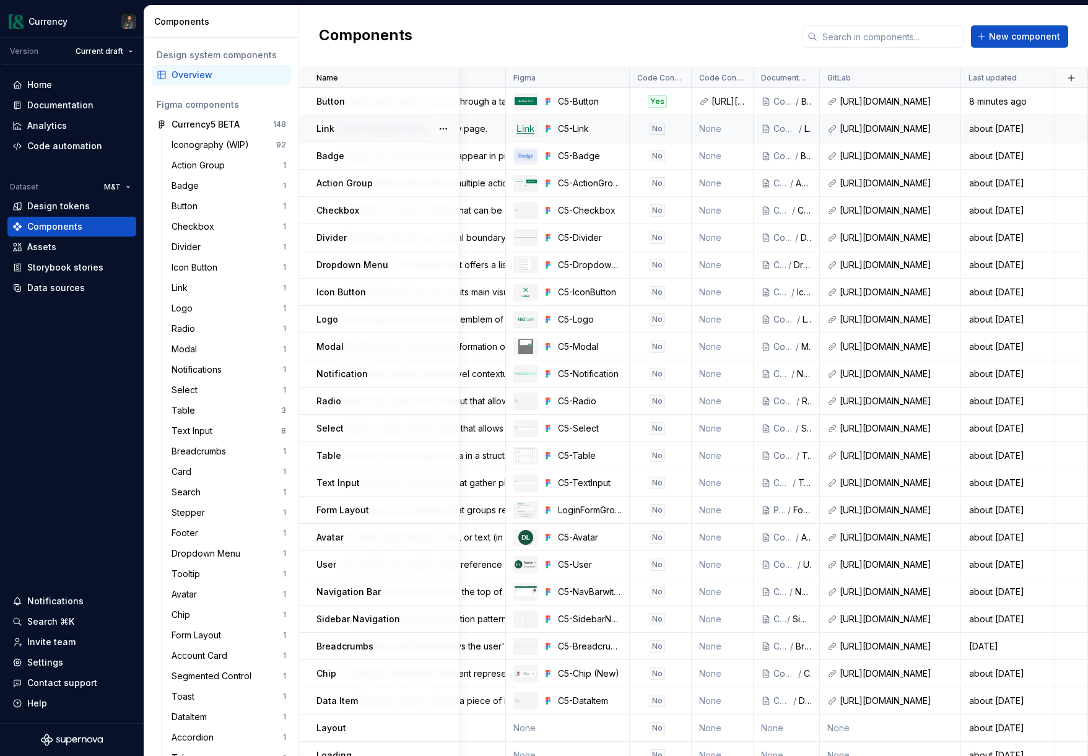
scroll to position [0, 655]
click at [738, 76] on html "Currency Version Current draft Home Documentation Analytics Code automation Dat…" at bounding box center [544, 378] width 1088 height 756
click at [752, 97] on span "Edit property" at bounding box center [791, 102] width 81 height 12
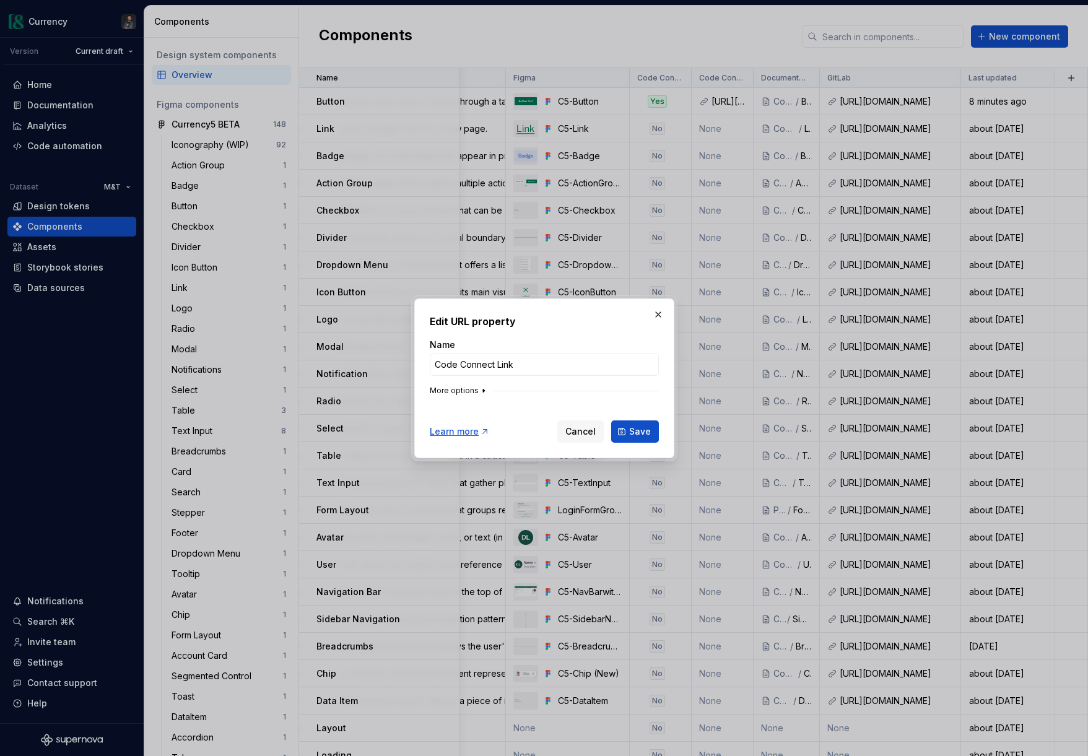
click at [483, 391] on icon "button" at bounding box center [484, 391] width 10 height 10
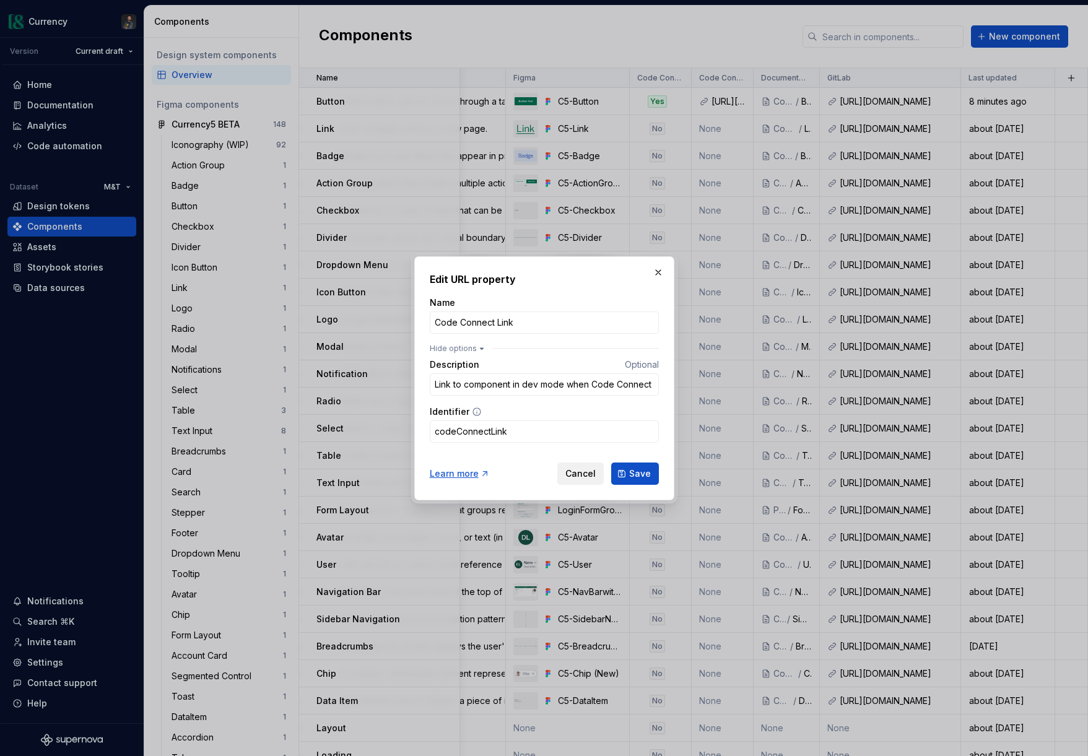
click at [584, 479] on span "Cancel" at bounding box center [580, 474] width 30 height 12
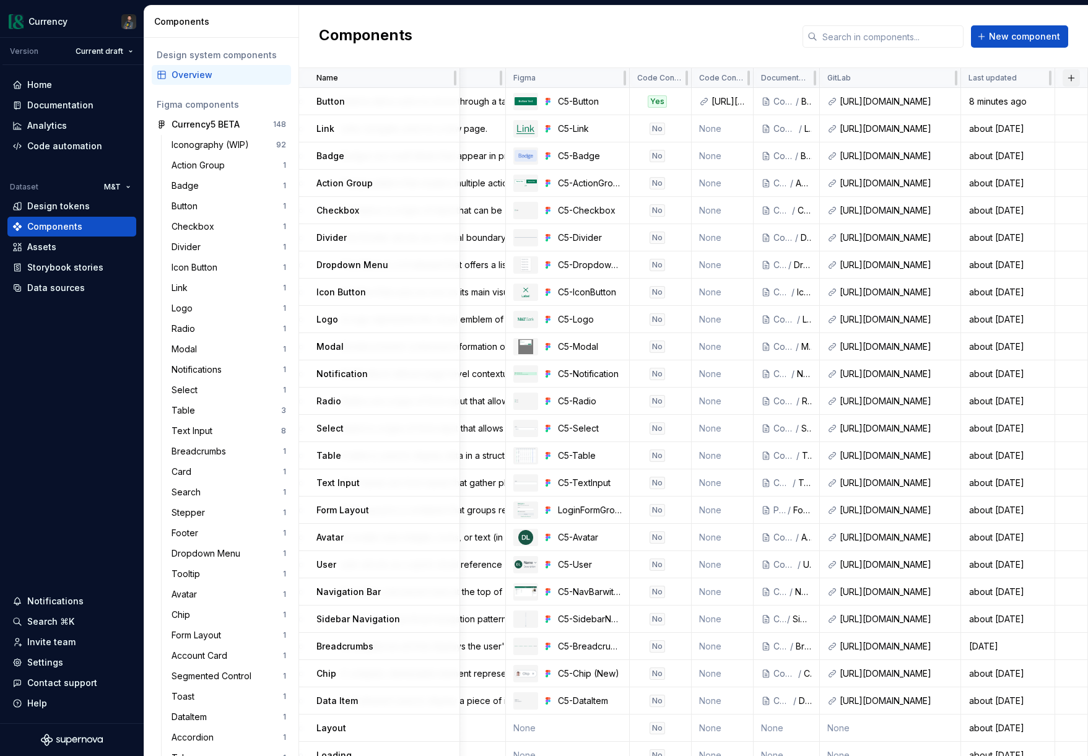
click at [1079, 77] on button "button" at bounding box center [1071, 77] width 17 height 17
click at [1001, 100] on div "New custom property" at bounding box center [1000, 102] width 93 height 12
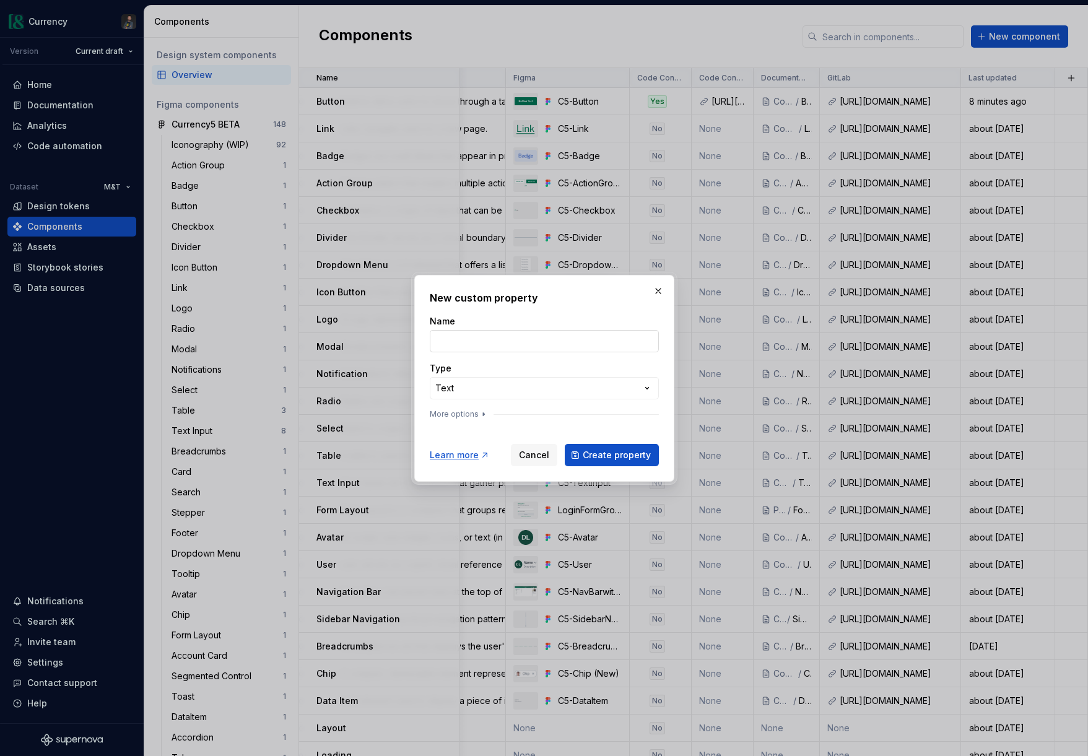
click at [497, 337] on input "Name" at bounding box center [544, 341] width 229 height 22
type input "C"
click at [538, 453] on span "Cancel" at bounding box center [534, 455] width 30 height 12
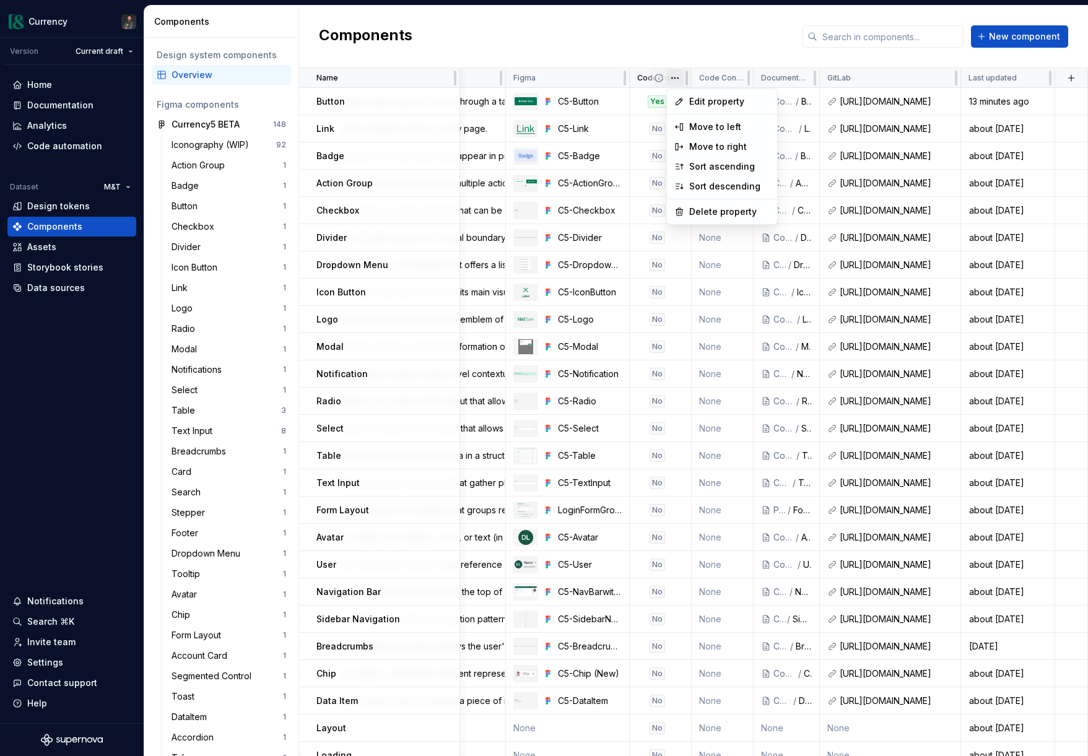
click at [675, 75] on html "Currency Version Current draft Home Documentation Analytics Code automation Dat…" at bounding box center [544, 378] width 1088 height 756
click at [700, 97] on span "Edit property" at bounding box center [729, 102] width 81 height 12
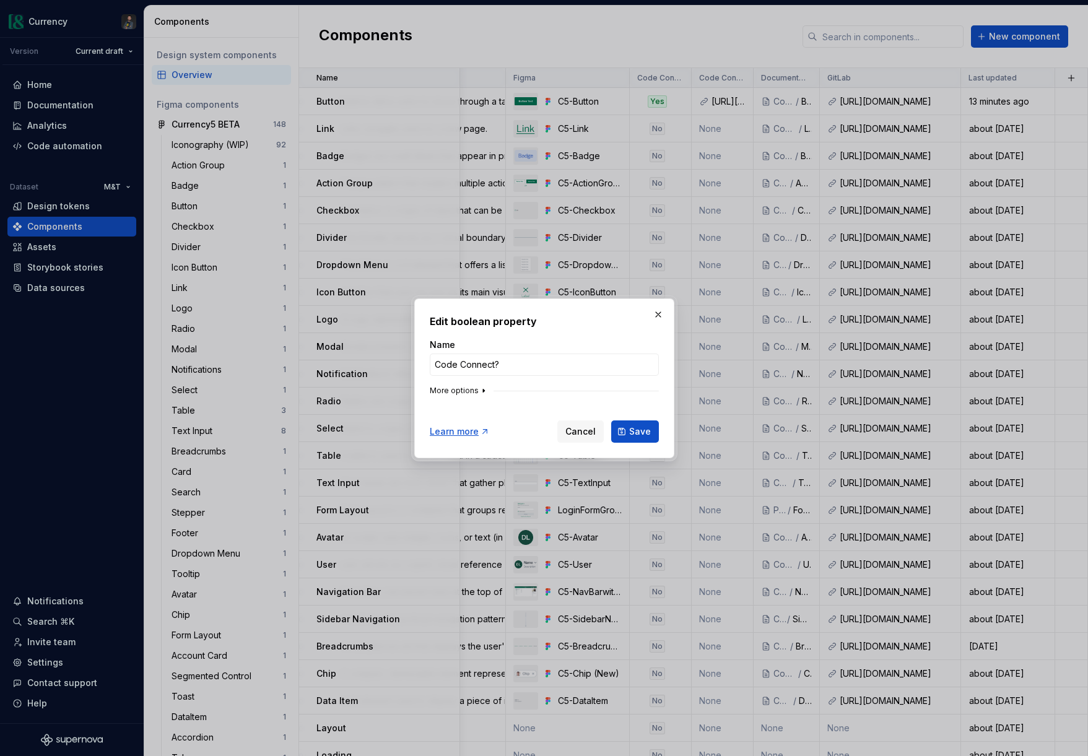
click at [472, 388] on button "More options" at bounding box center [459, 391] width 59 height 10
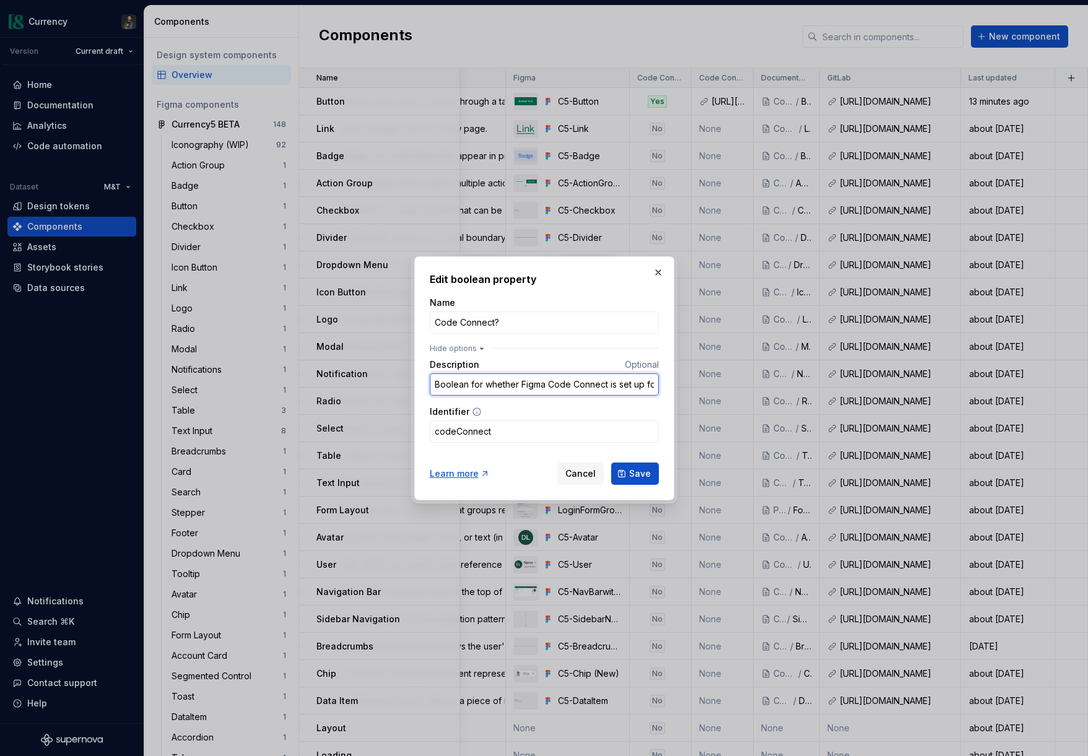
click at [508, 387] on input "Boolean for whether Figma Code Connect is set up for this component" at bounding box center [544, 384] width 229 height 22
type input "Figma Code Connect is enabled for this component."
click at [634, 481] on button "Save" at bounding box center [635, 474] width 48 height 22
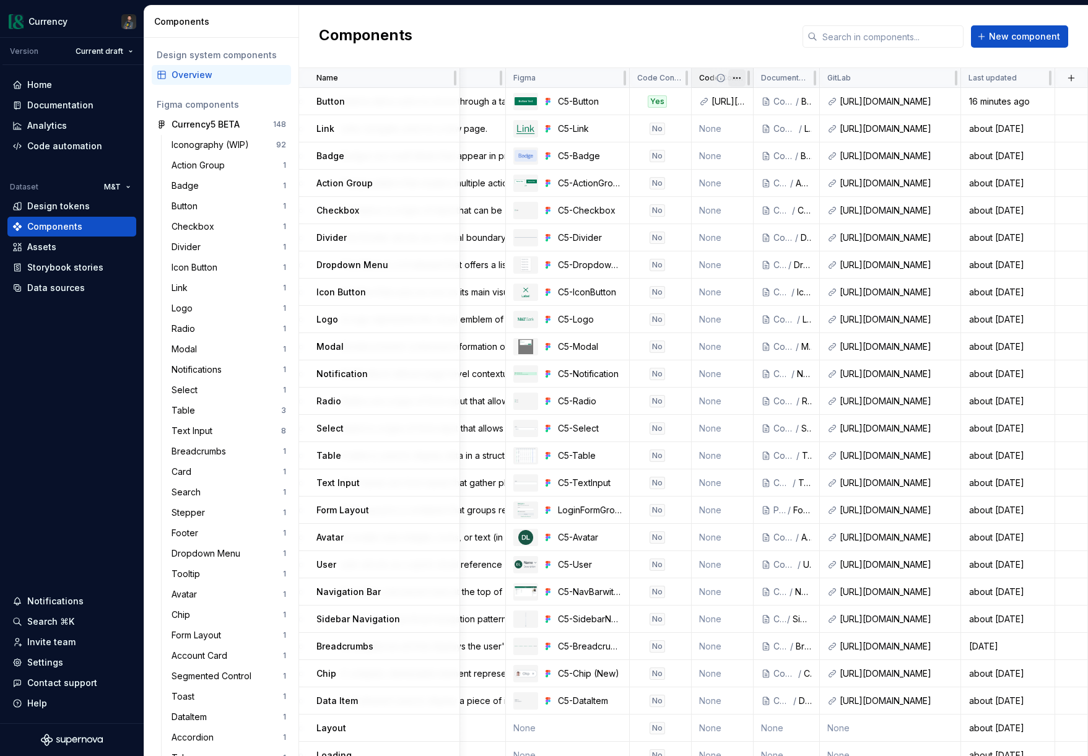
click at [736, 76] on html "Currency Version Current draft Home Documentation Analytics Code automation Dat…" at bounding box center [544, 378] width 1088 height 756
click at [719, 35] on html "Currency Version Current draft Home Documentation Analytics Code automation Dat…" at bounding box center [544, 378] width 1088 height 756
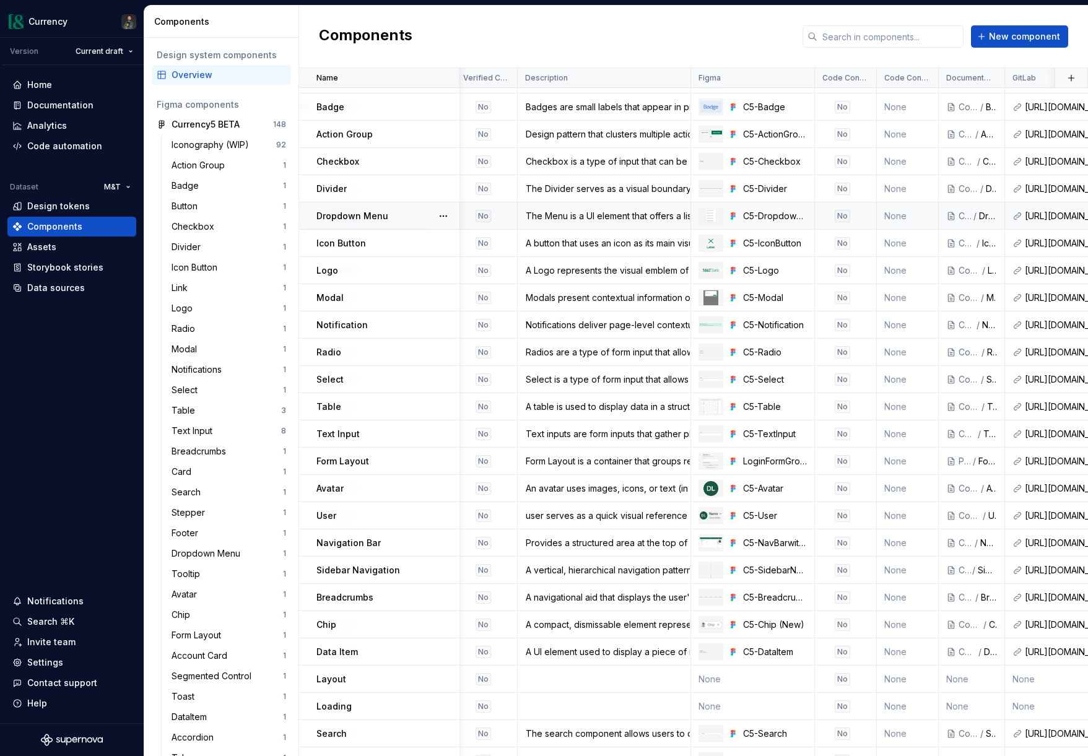
scroll to position [0, 469]
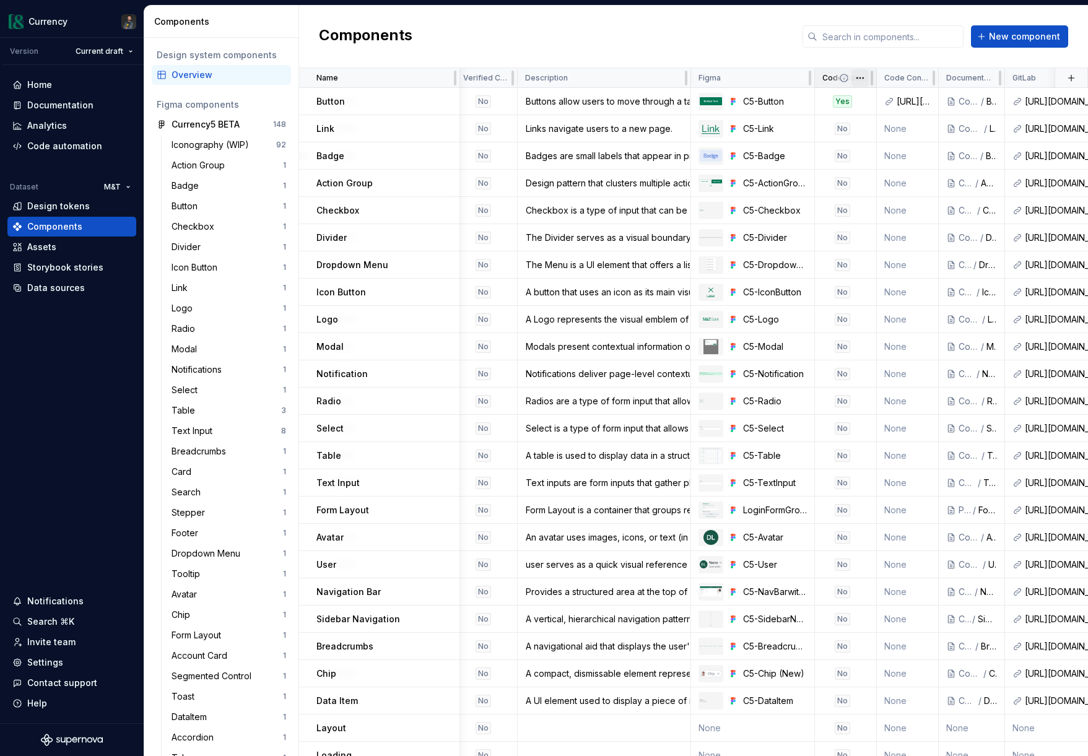
click at [860, 77] on html "Currency Version Current draft Home Documentation Analytics Code automation Dat…" at bounding box center [544, 378] width 1088 height 756
click at [913, 98] on span "Edit property" at bounding box center [914, 102] width 81 height 12
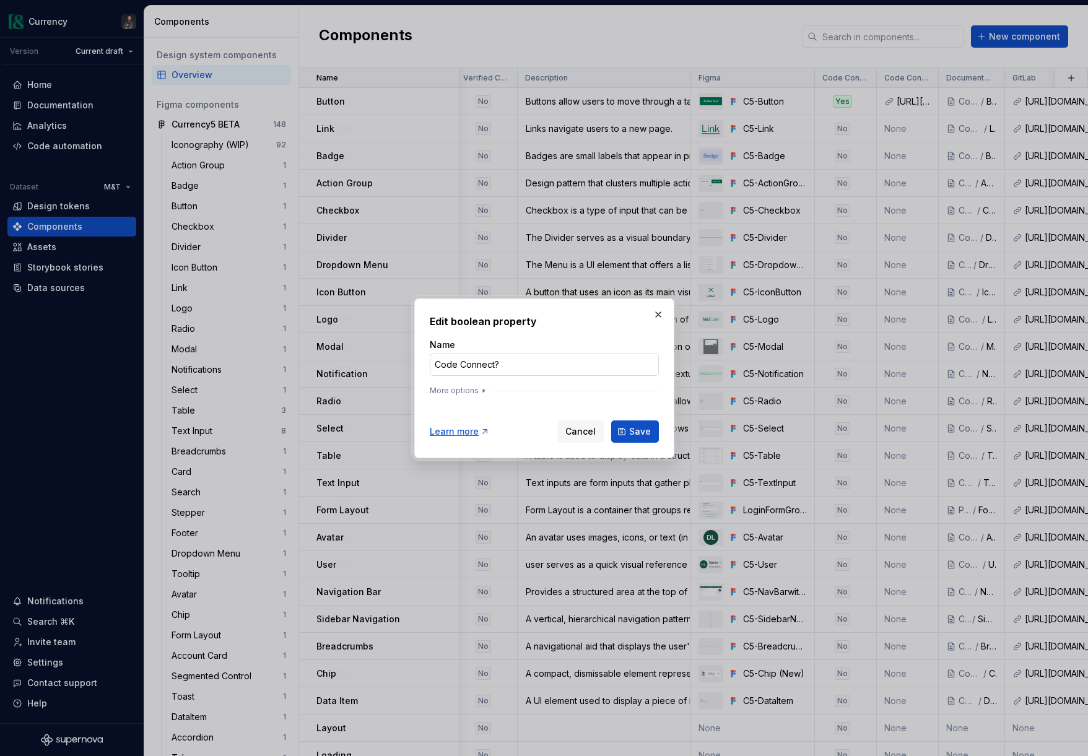
click at [502, 365] on input "Code Connect?" at bounding box center [544, 365] width 229 height 22
type input "Code Connect enabled"
click at [642, 432] on span "Save" at bounding box center [640, 431] width 22 height 12
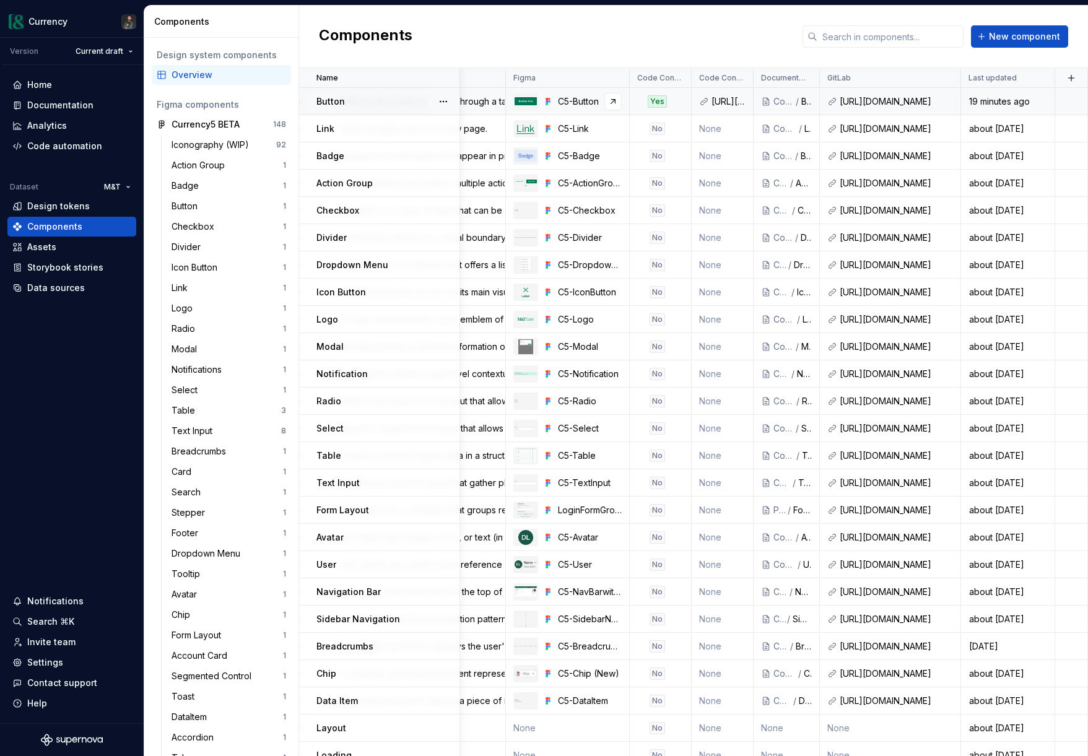
scroll to position [0, 655]
click at [1073, 77] on button "button" at bounding box center [1071, 77] width 17 height 17
click at [999, 103] on div "New custom property" at bounding box center [1000, 102] width 93 height 12
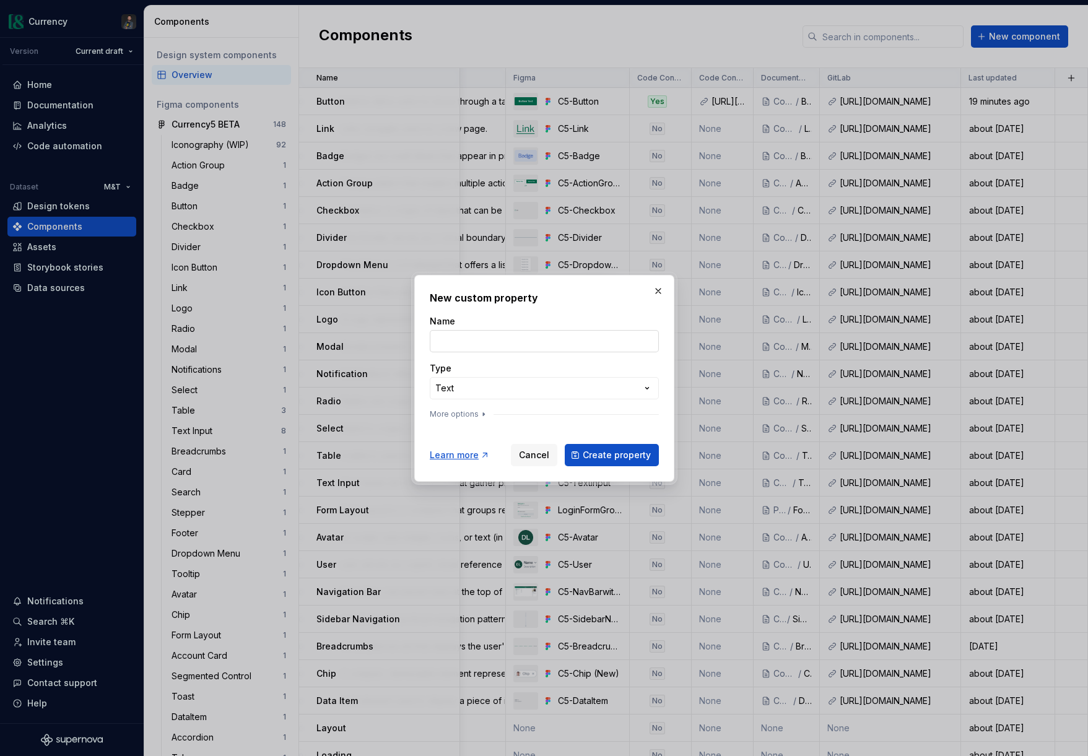
click at [479, 346] on input "Name" at bounding box center [544, 341] width 229 height 22
type input "Notes"
click at [472, 415] on button "More options" at bounding box center [459, 414] width 59 height 10
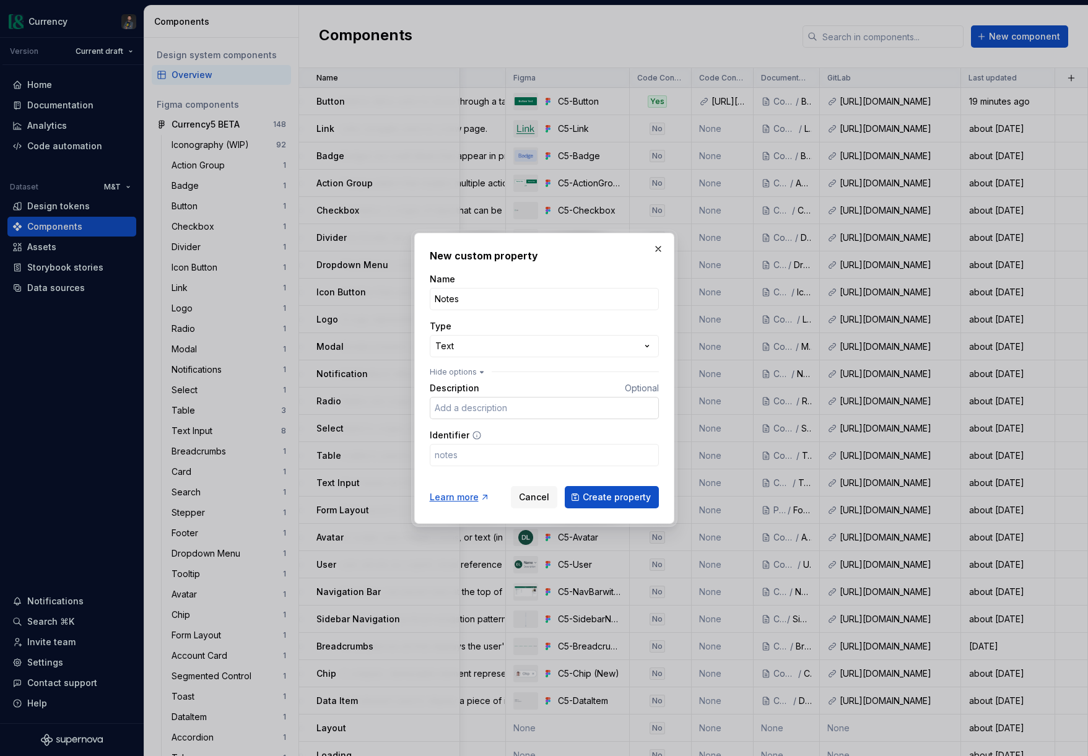
drag, startPoint x: 490, startPoint y: 405, endPoint x: 498, endPoint y: 403, distance: 7.8
click at [491, 405] on input "Description" at bounding box center [544, 408] width 229 height 22
click at [598, 498] on span "Create property" at bounding box center [617, 497] width 68 height 12
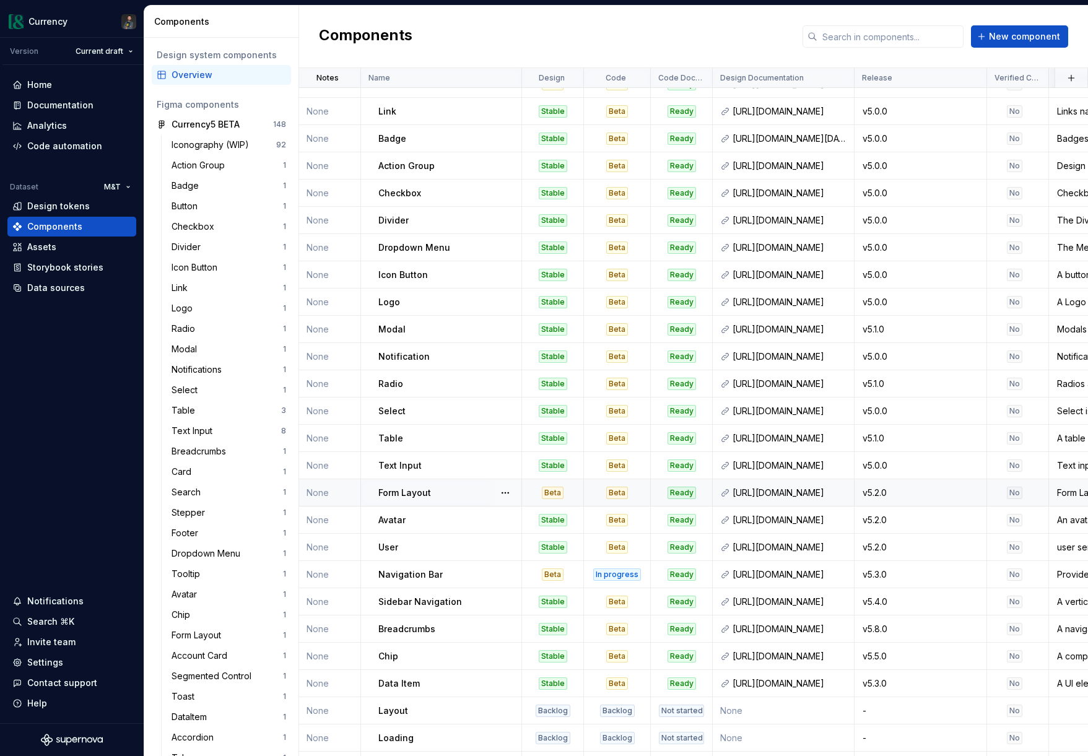
scroll to position [0, 0]
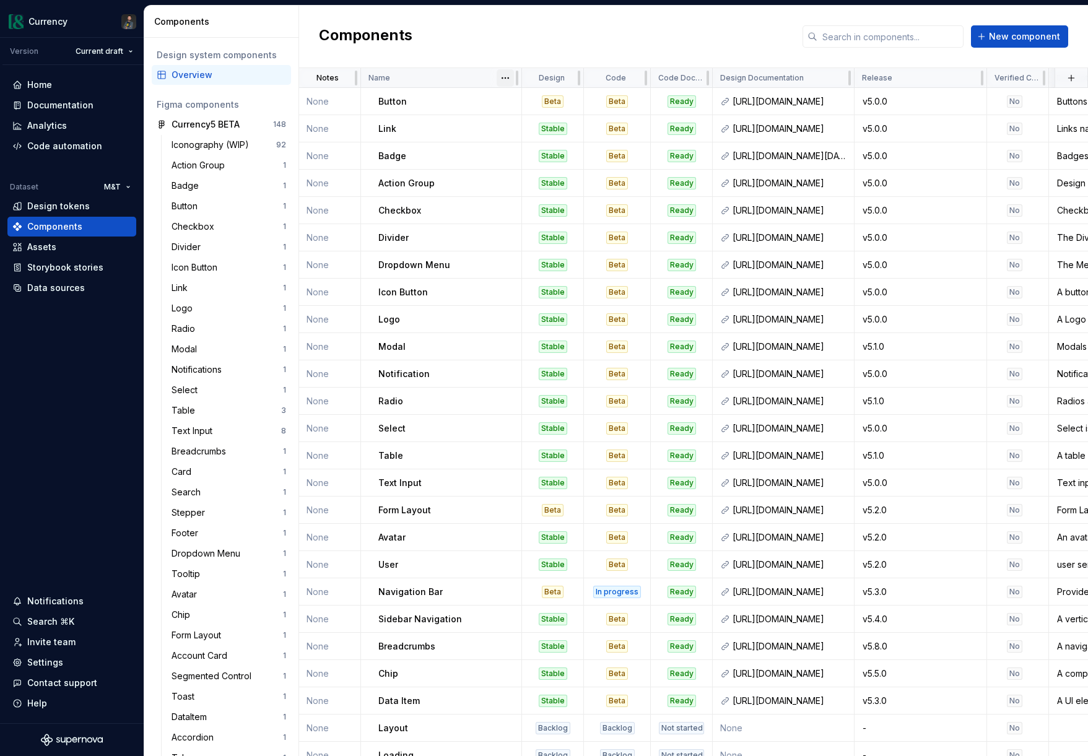
click at [507, 79] on html "Currency Version Current draft Home Documentation Analytics Code automation Dat…" at bounding box center [544, 378] width 1088 height 756
click at [526, 107] on div "Sort ascending" at bounding box center [560, 102] width 81 height 12
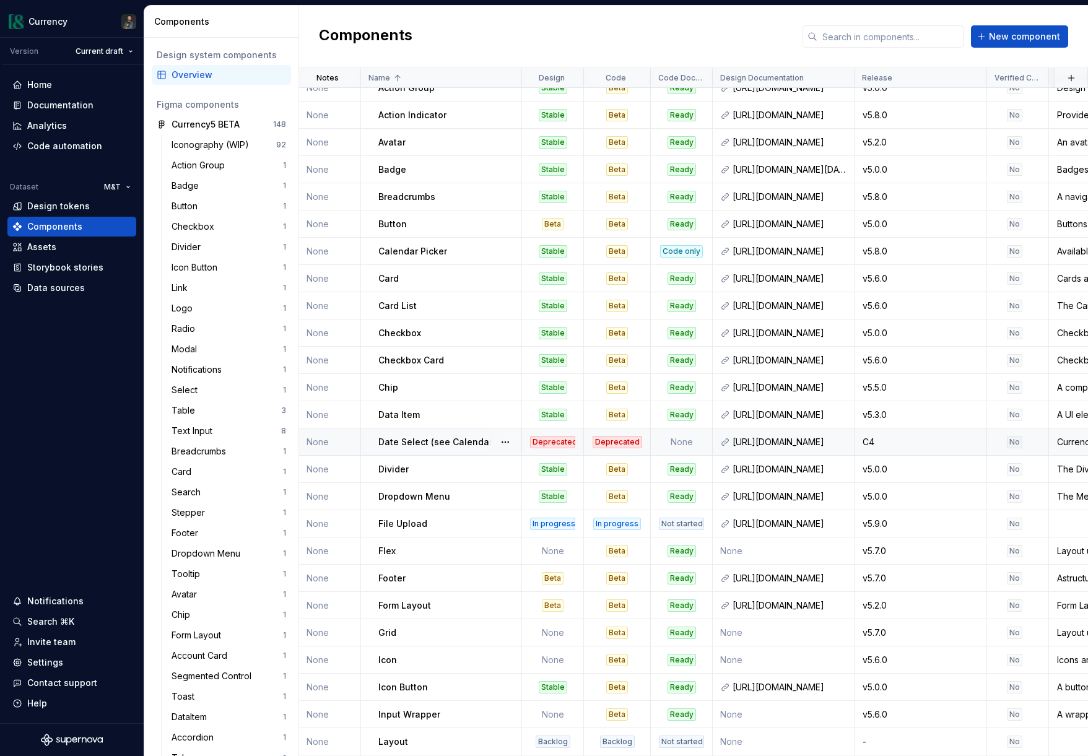
scroll to position [96, 0]
click at [505, 442] on button "button" at bounding box center [505, 441] width 17 height 17
click at [533, 464] on div "Open component detail" at bounding box center [571, 466] width 102 height 12
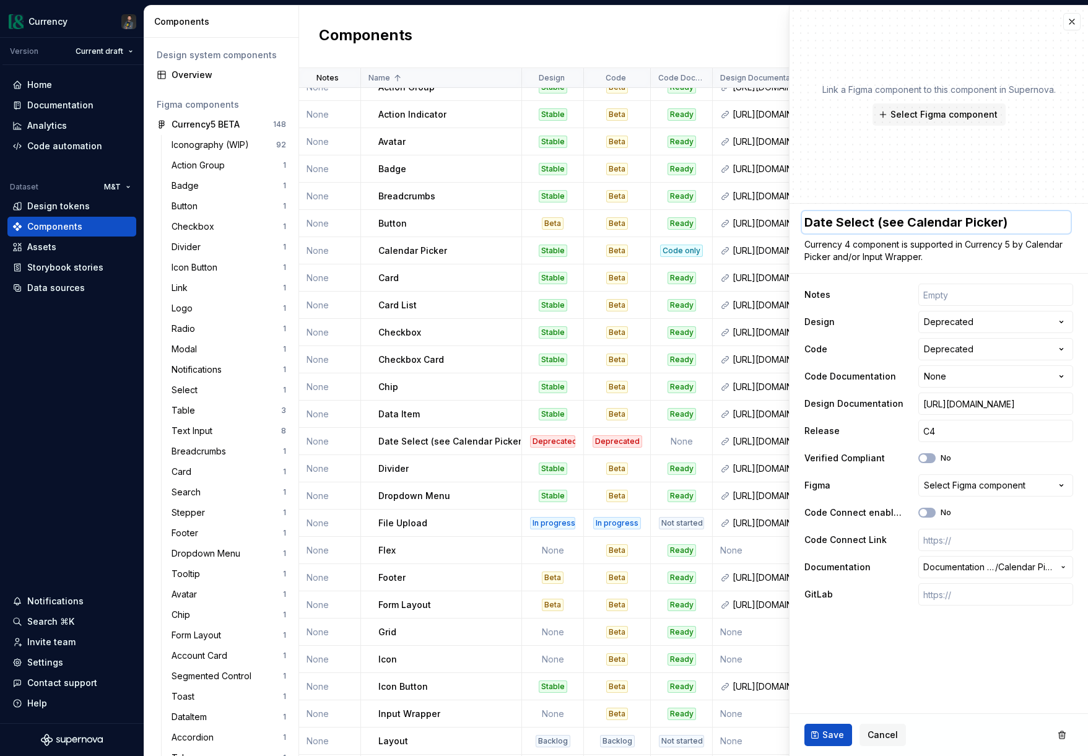
click at [996, 217] on textarea "Date Select (see Calendar Picker)" at bounding box center [936, 222] width 269 height 22
type textarea "*"
click at [1028, 220] on textarea "Date Select (see Calendar Picker)" at bounding box center [936, 222] width 269 height 22
drag, startPoint x: 1031, startPoint y: 220, endPoint x: 876, endPoint y: 226, distance: 154.9
click at [874, 225] on textarea "Date Select (see Calendar Picker)" at bounding box center [936, 222] width 269 height 22
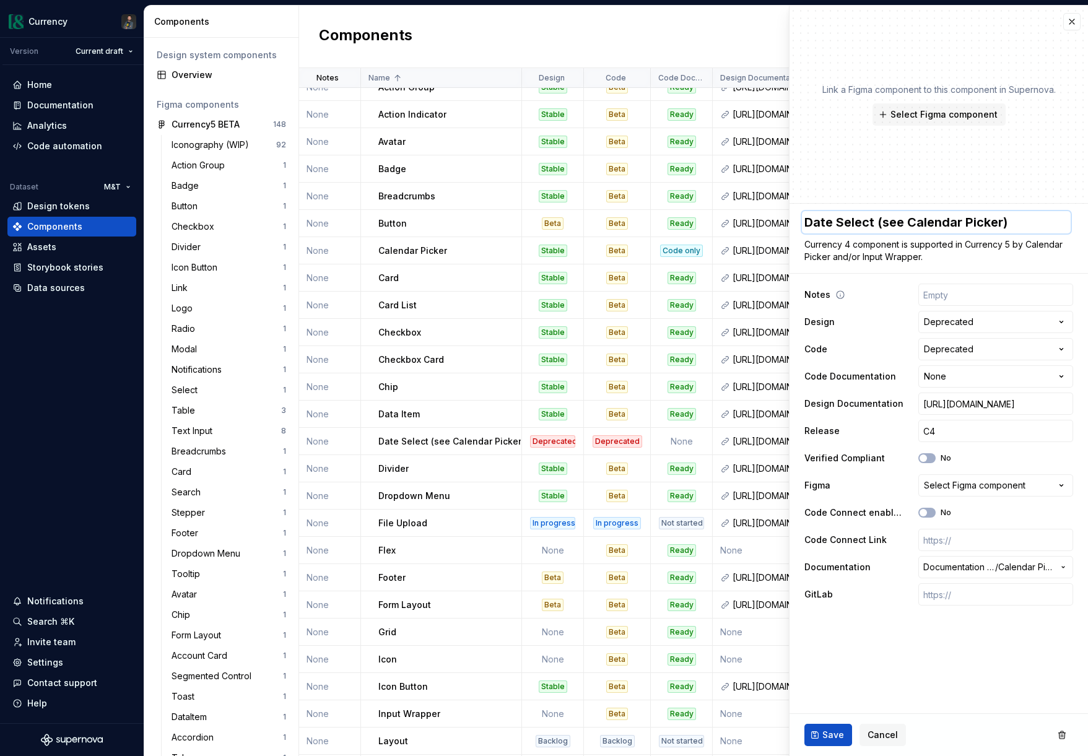
type textarea "Date Select"
type textarea "*"
type textarea "Date Select"
type textarea "*"
type textarea "Date Select"
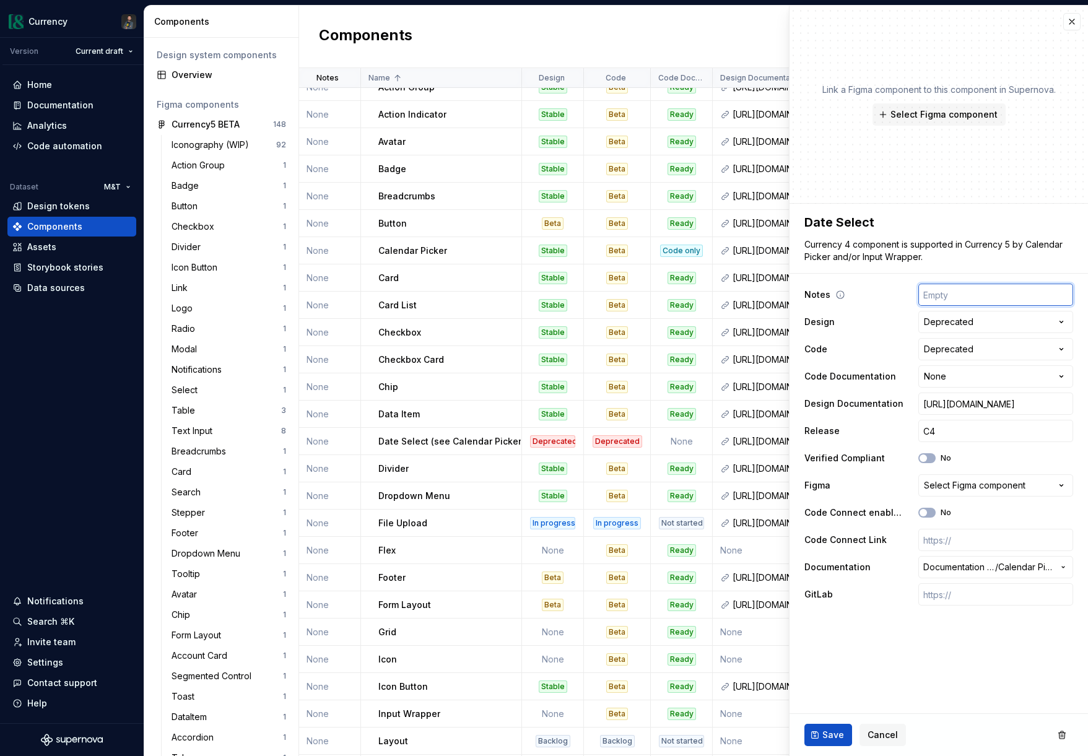
click at [952, 292] on input "text" at bounding box center [995, 295] width 155 height 22
click at [937, 287] on input "text" at bounding box center [995, 295] width 155 height 22
click at [942, 302] on input "text" at bounding box center [995, 295] width 155 height 22
type textarea "*"
click at [976, 439] on input "C4" at bounding box center [995, 431] width 155 height 22
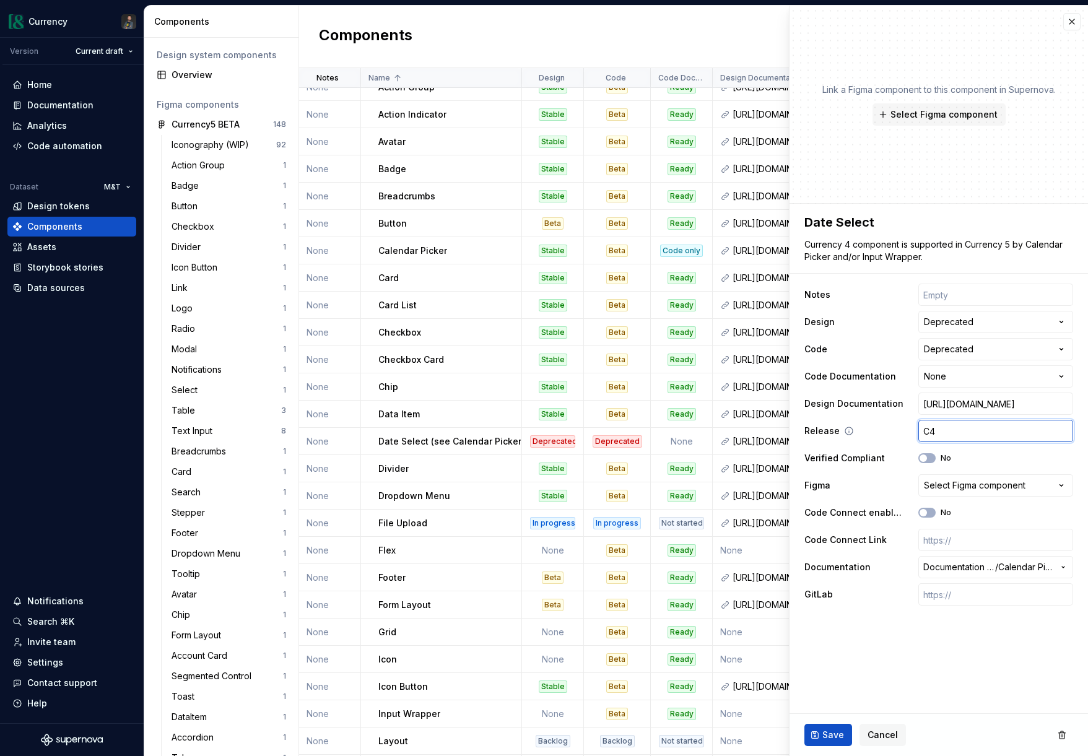
click at [975, 439] on input "C4" at bounding box center [995, 431] width 155 height 22
click at [972, 438] on input "C4" at bounding box center [995, 431] width 155 height 22
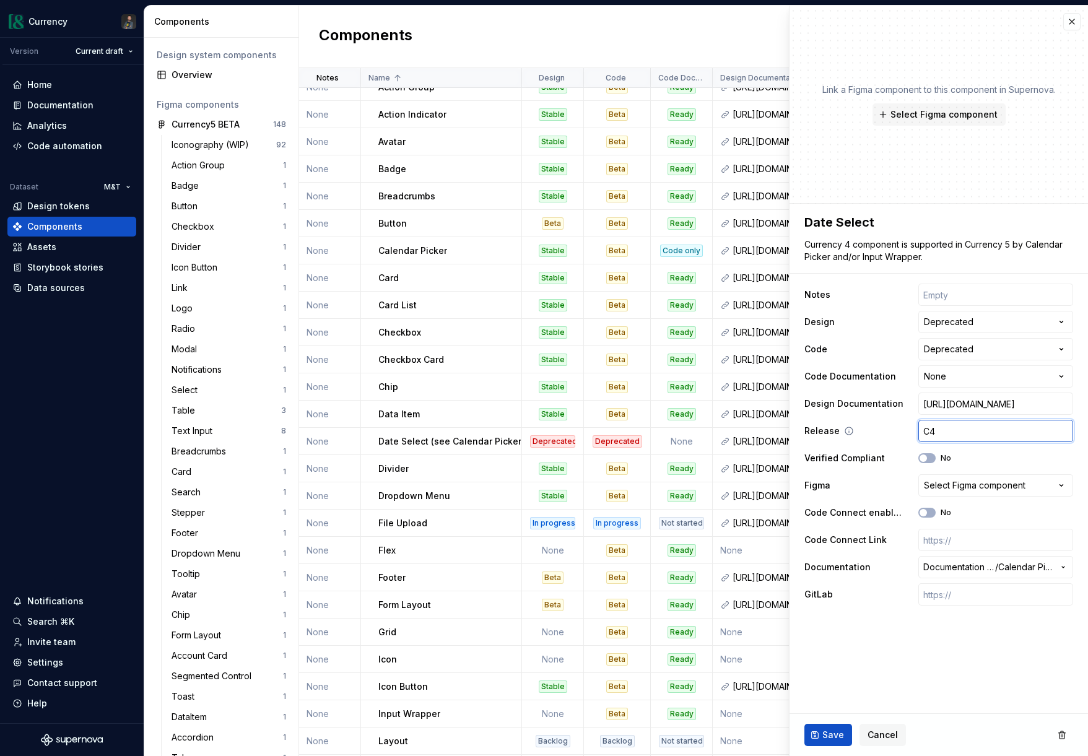
type textarea "*"
click at [926, 290] on input "text" at bounding box center [995, 295] width 155 height 22
type input "T"
type textarea "*"
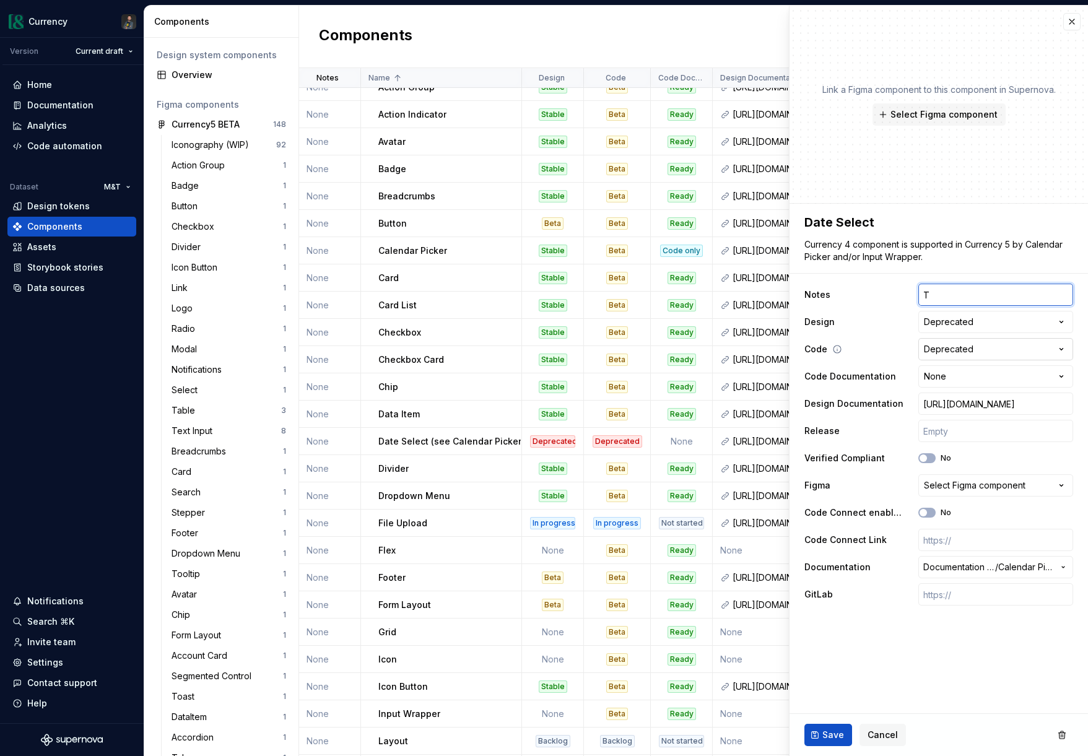
type input "Th"
type textarea "*"
type input "Thi"
type textarea "*"
type input "This"
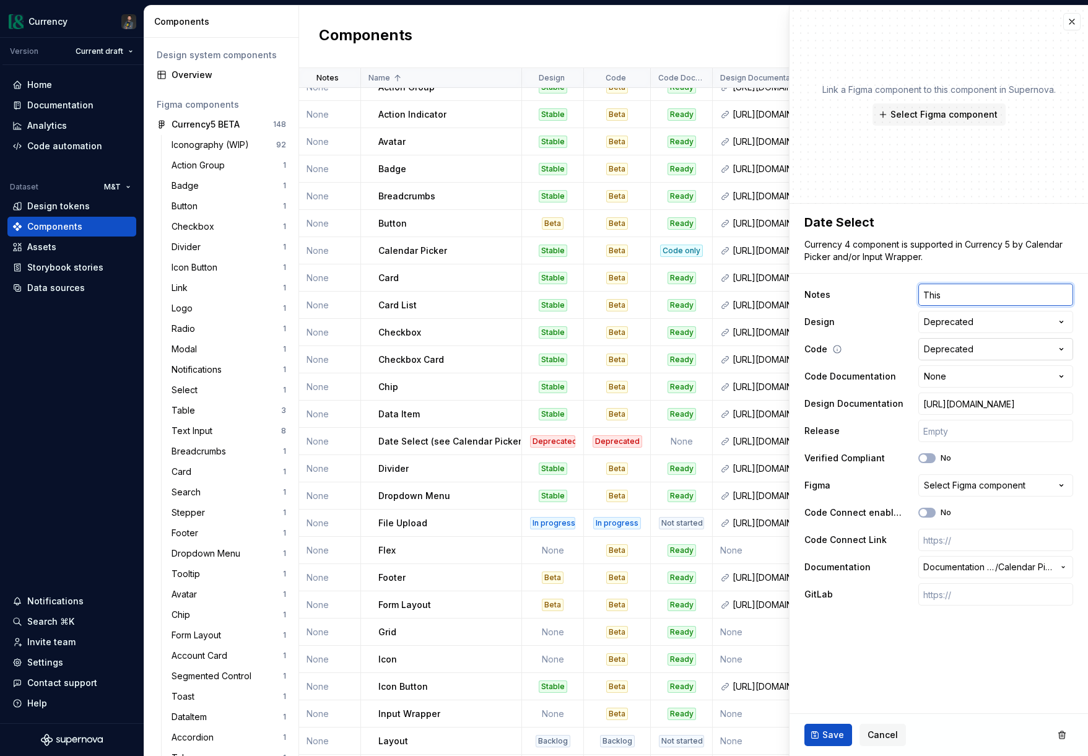
type textarea "*"
type input "This"
type textarea "*"
type input "This"
type textarea "*"
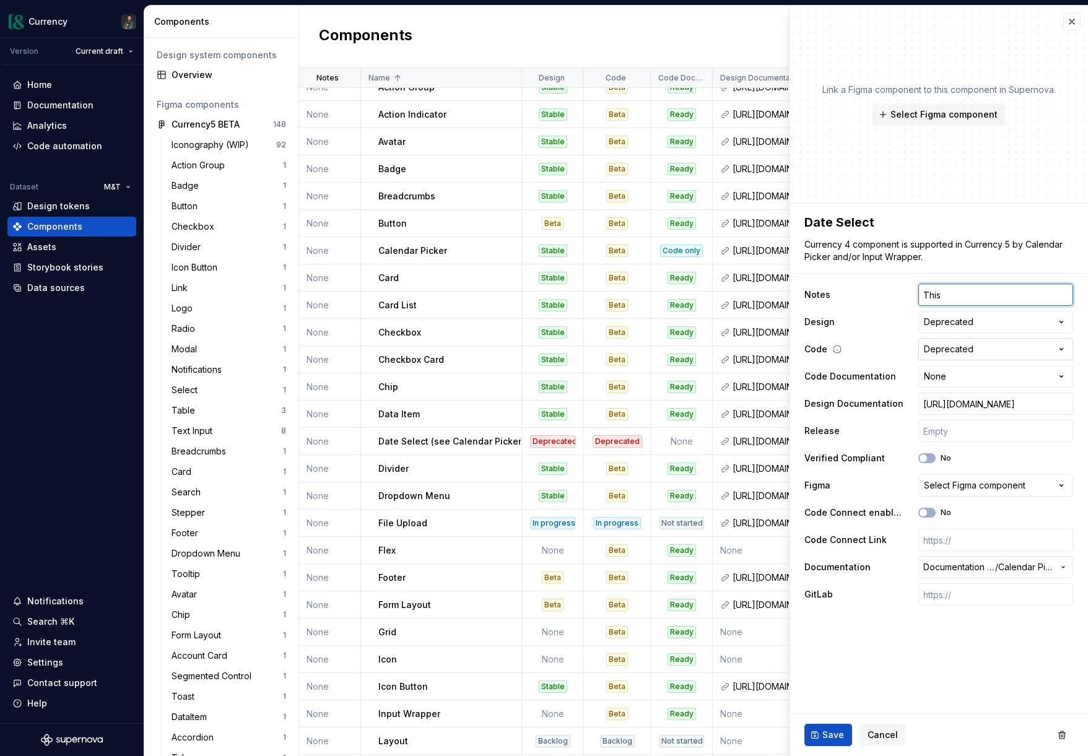
type input "This"
type textarea "*"
type input "This C"
type textarea "*"
type input "This Cu"
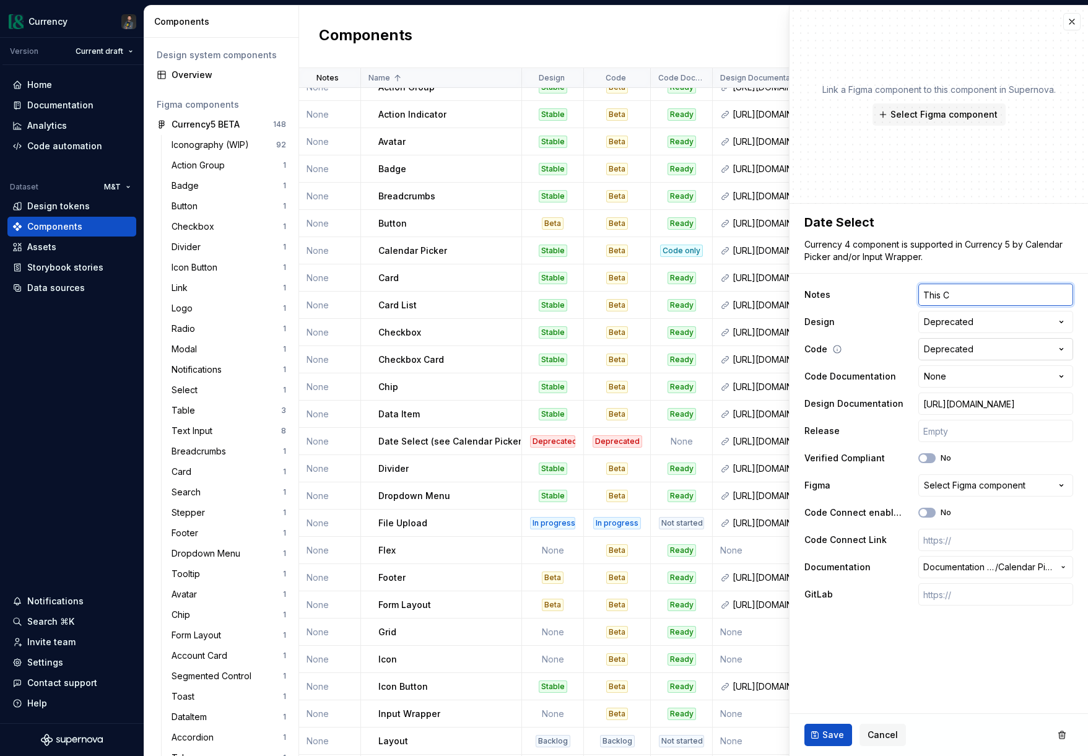
type textarea "*"
type input "This Cur"
type textarea "*"
type input "This Curr"
type textarea "*"
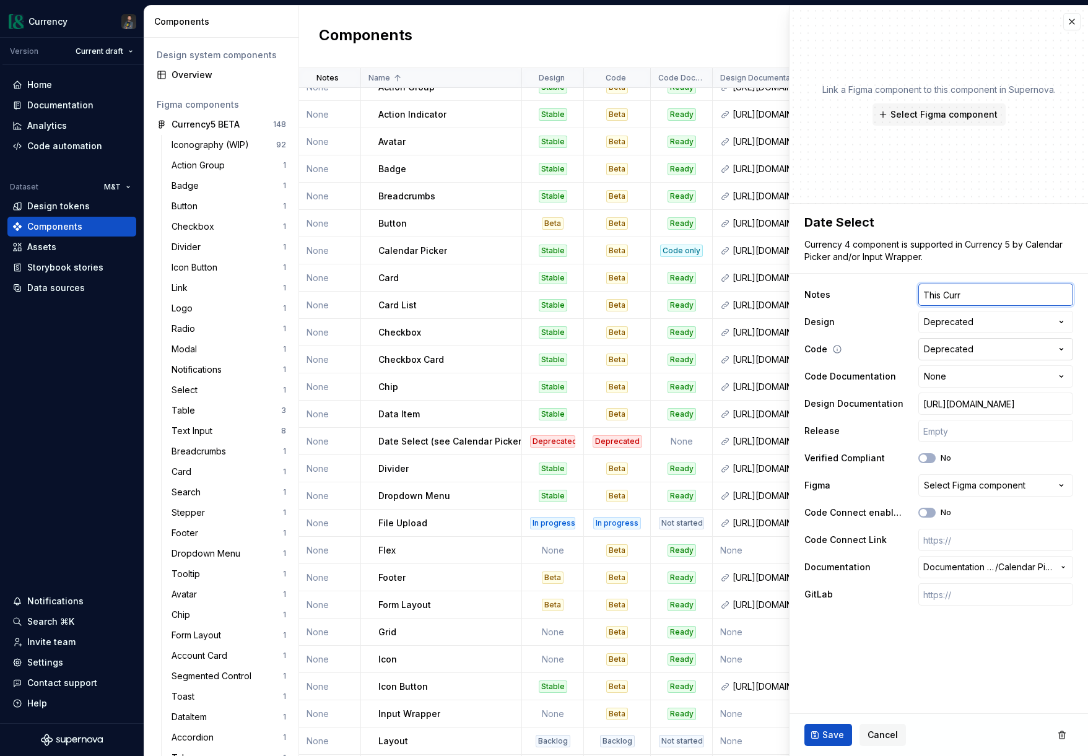
type input "This Curre"
type textarea "*"
type input "This Curren"
type textarea "*"
type input "This Currenc"
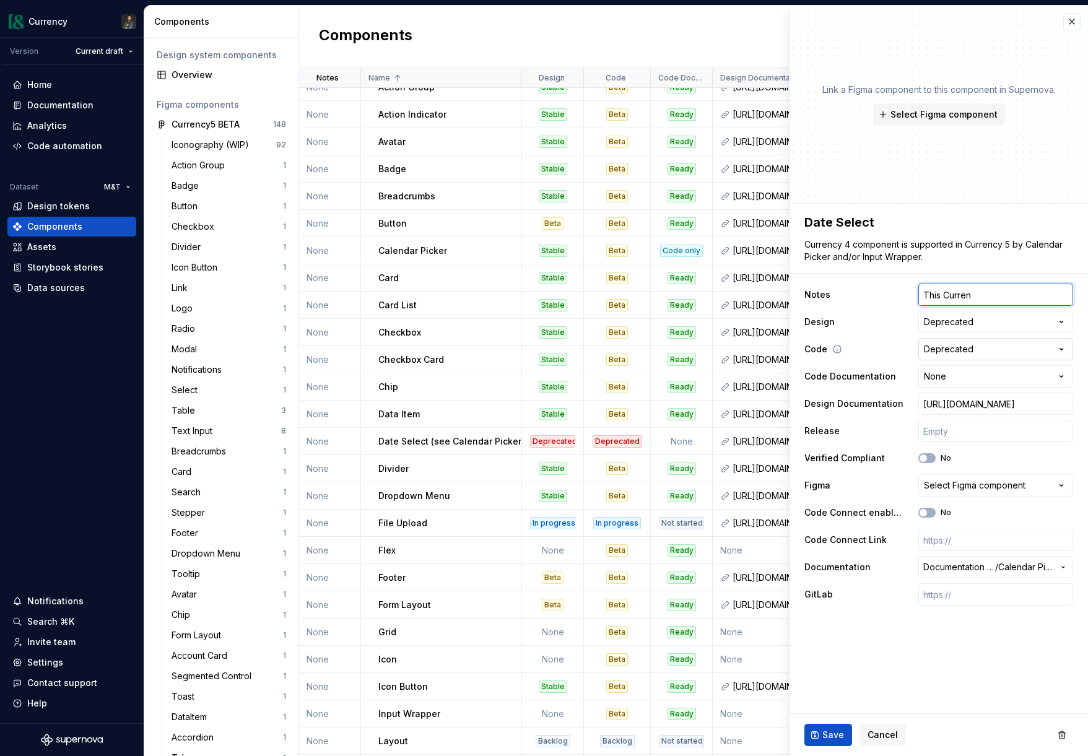
type textarea "*"
type input "This Currency"
type textarea "*"
type input "This Currency"
type textarea "*"
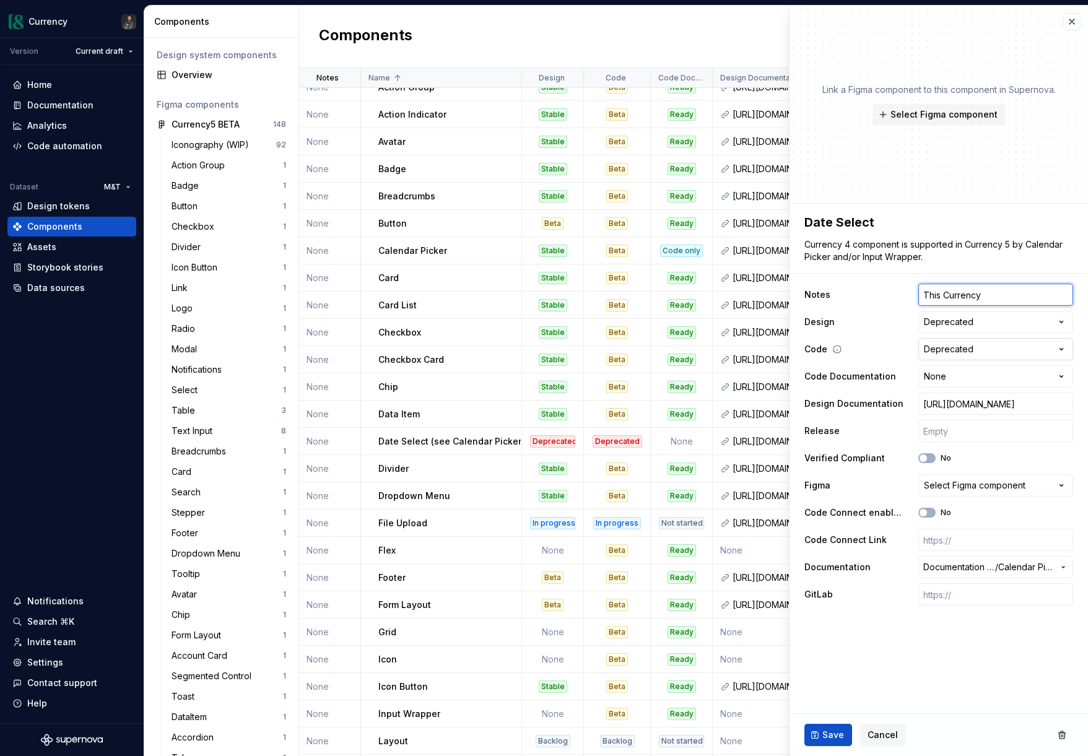
type input "This Currency"
type textarea "*"
type input "This Currency"
type textarea "*"
type input "This Currency"
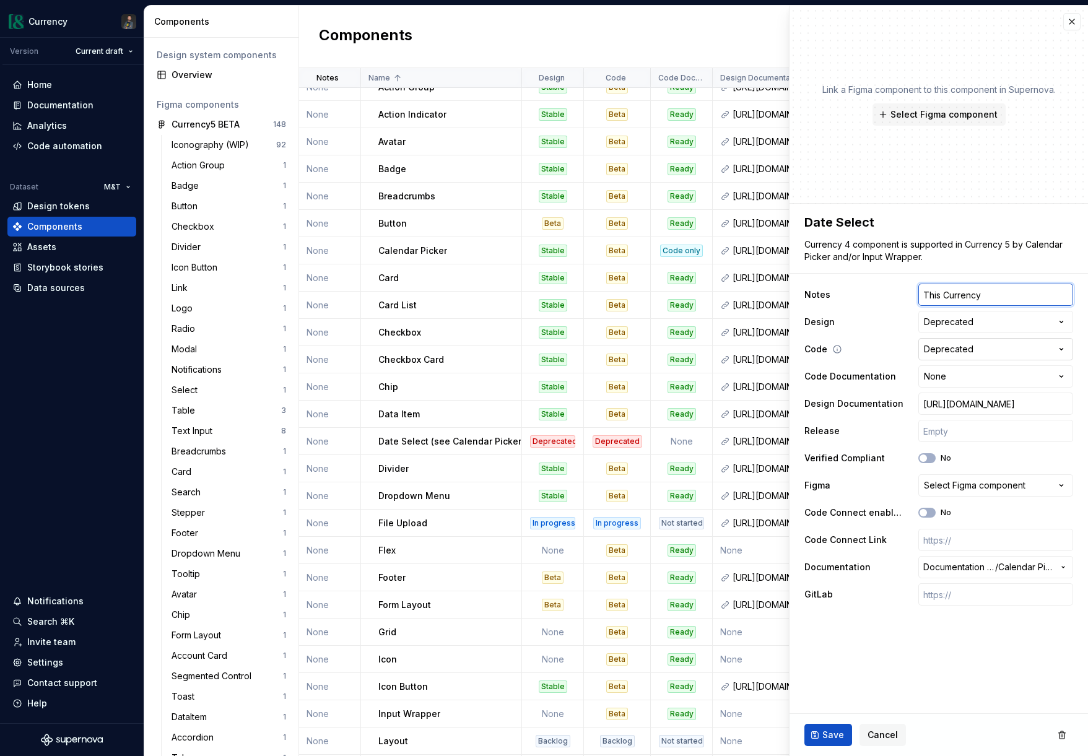
type textarea "*"
type input "This Currency"
type textarea "*"
type input "This Currency"
type textarea "*"
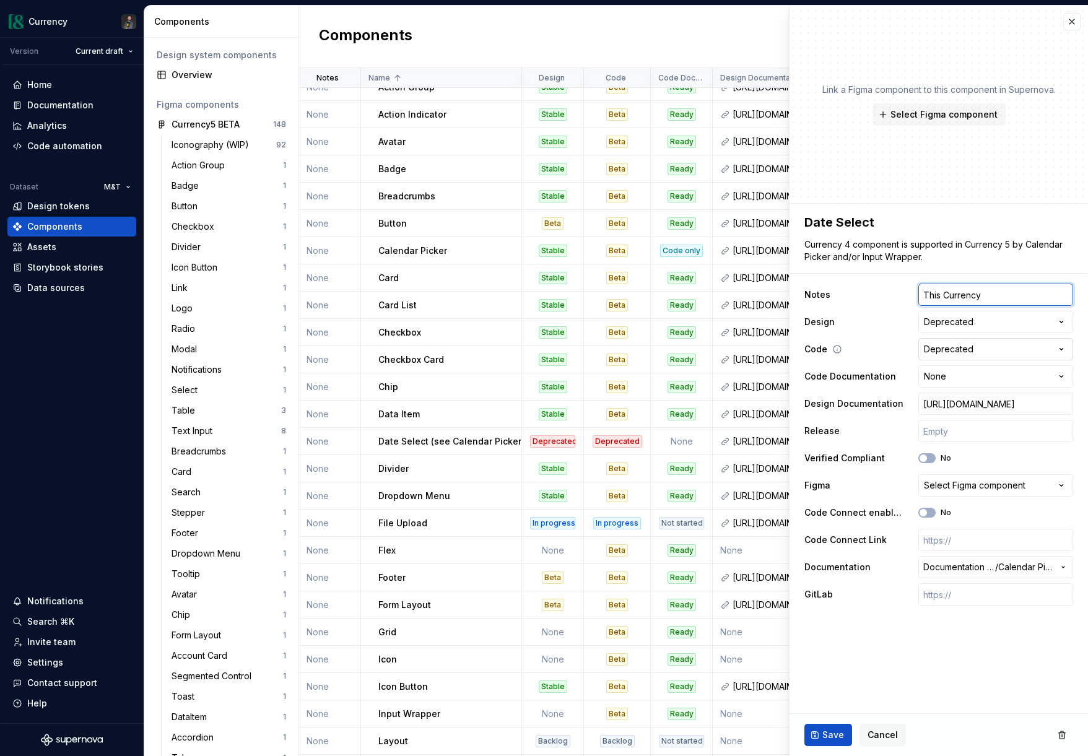
type input "This Currency4"
type textarea "*"
type input "This Currency4"
type textarea "*"
type input "This Currency4 c"
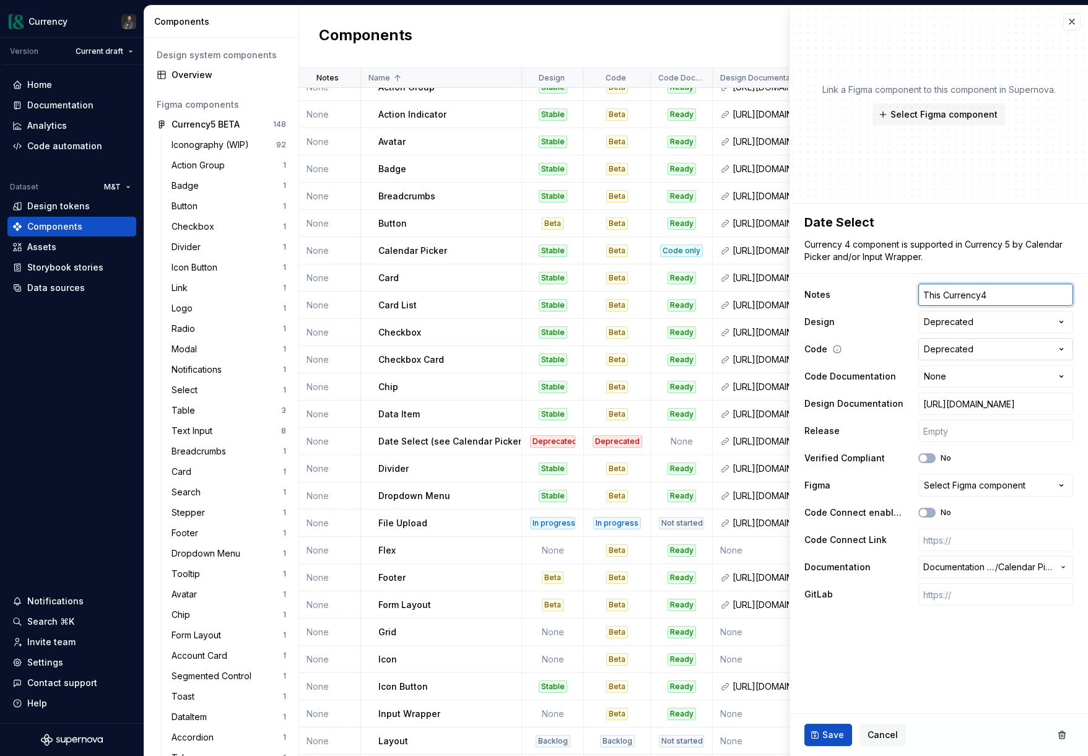
type textarea "*"
type input "This Currency4 co"
type textarea "*"
type input "This Currency4 com"
type textarea "*"
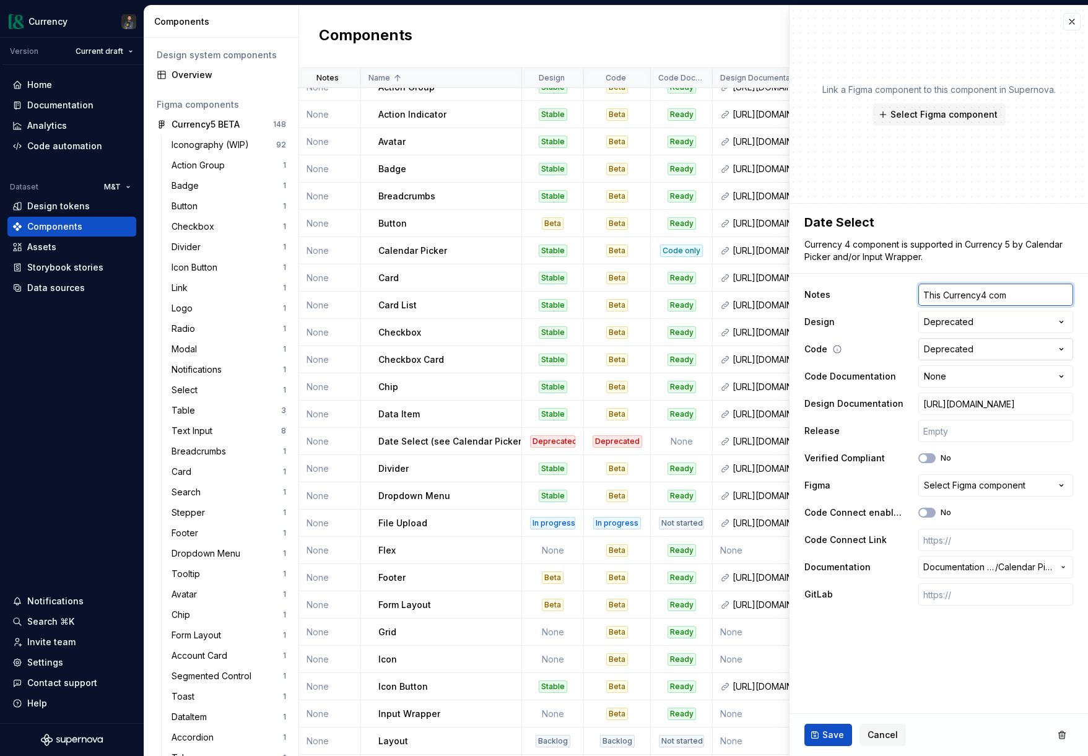
type input "This Currency4 comp"
type textarea "*"
type input "This Currency4 compo"
type textarea "*"
type input "This Currency4 compon"
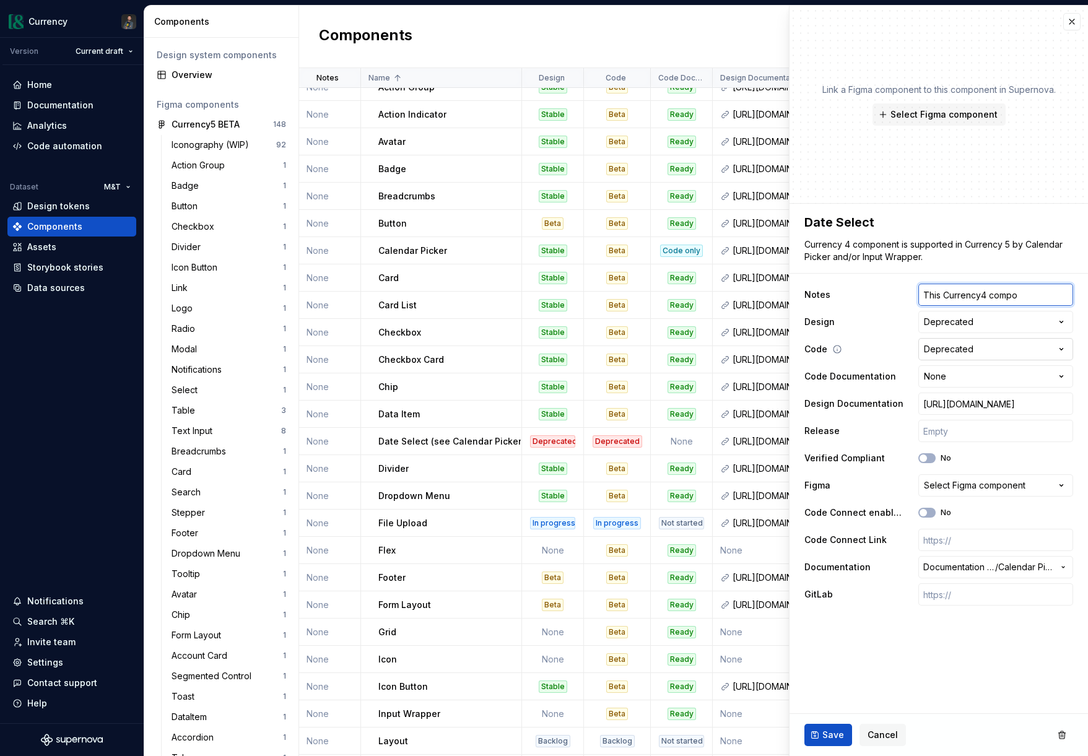
type textarea "*"
type input "This Currency4 compone"
type textarea "*"
type input "This Currency4 componen"
type textarea "*"
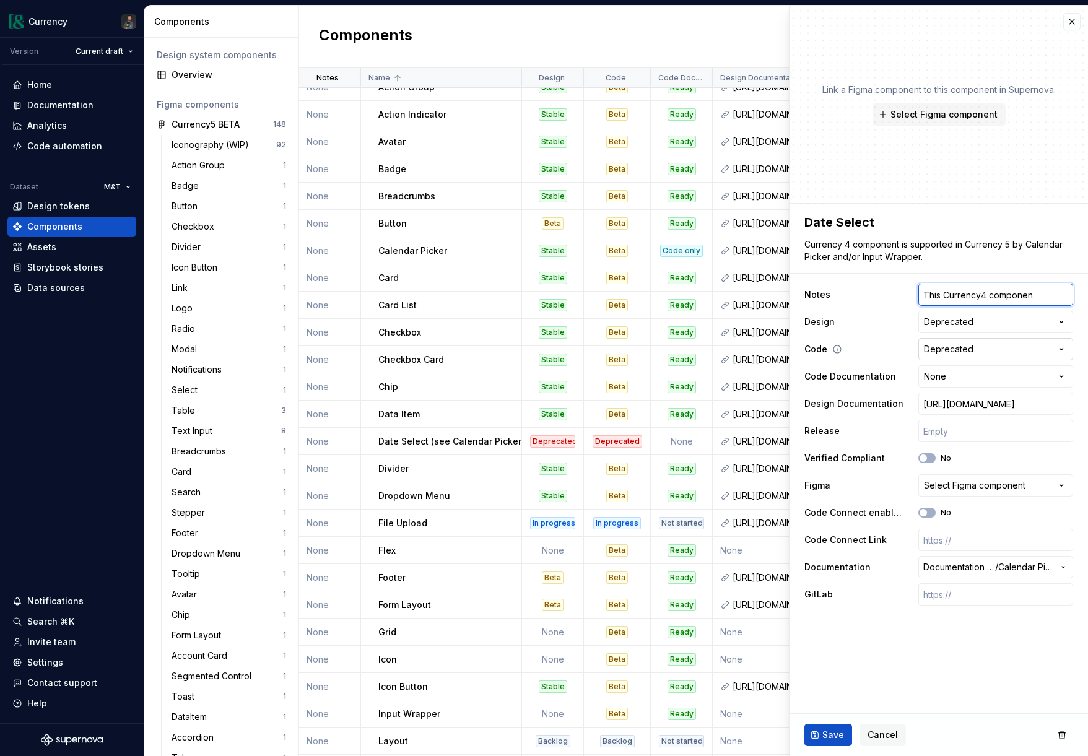
type input "This Currency4 component"
type textarea "*"
type input "This Currency4 component"
type textarea "*"
type input "This Currency4 component"
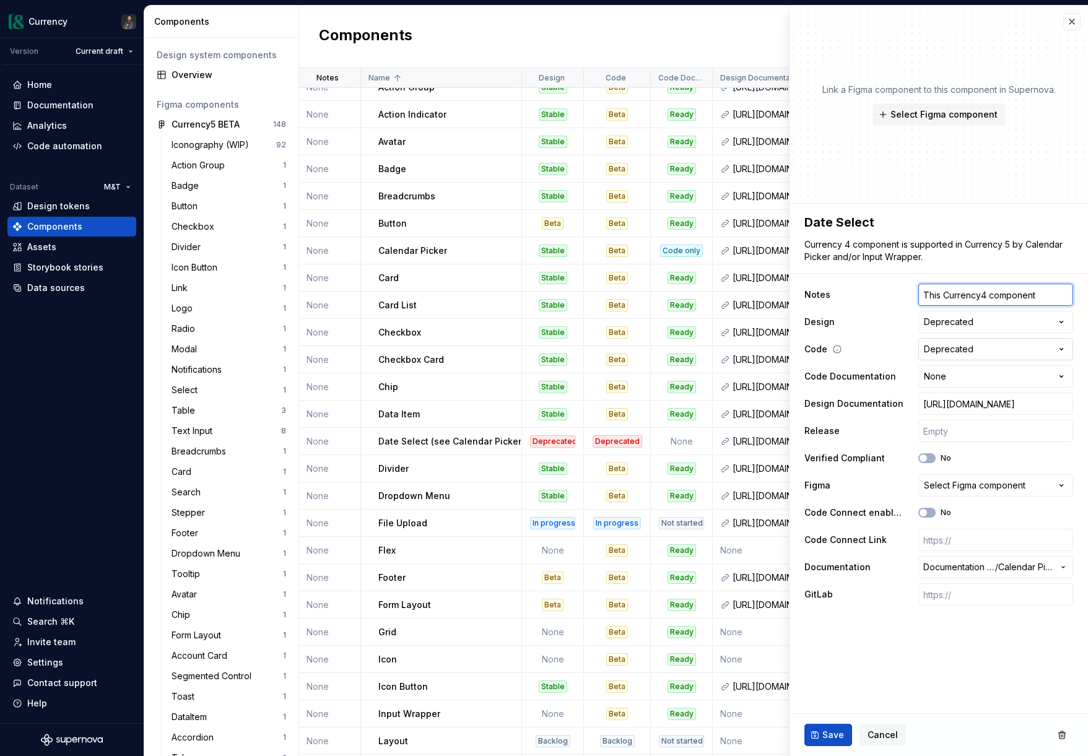
type textarea "*"
type input "This Currency4 component"
type textarea "*"
type input "This Currency4 component"
type textarea "*"
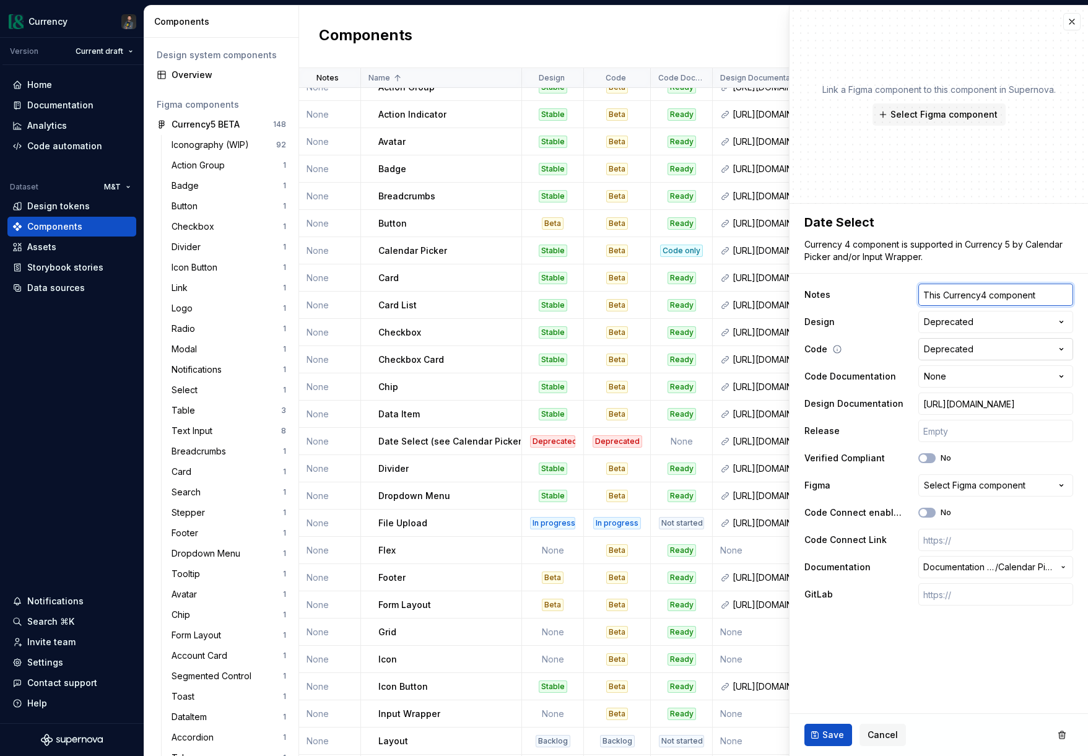
type input "This Currency4 component"
type textarea "*"
type input "This Currency4 component i"
type textarea "*"
type input "This Currency4 component is"
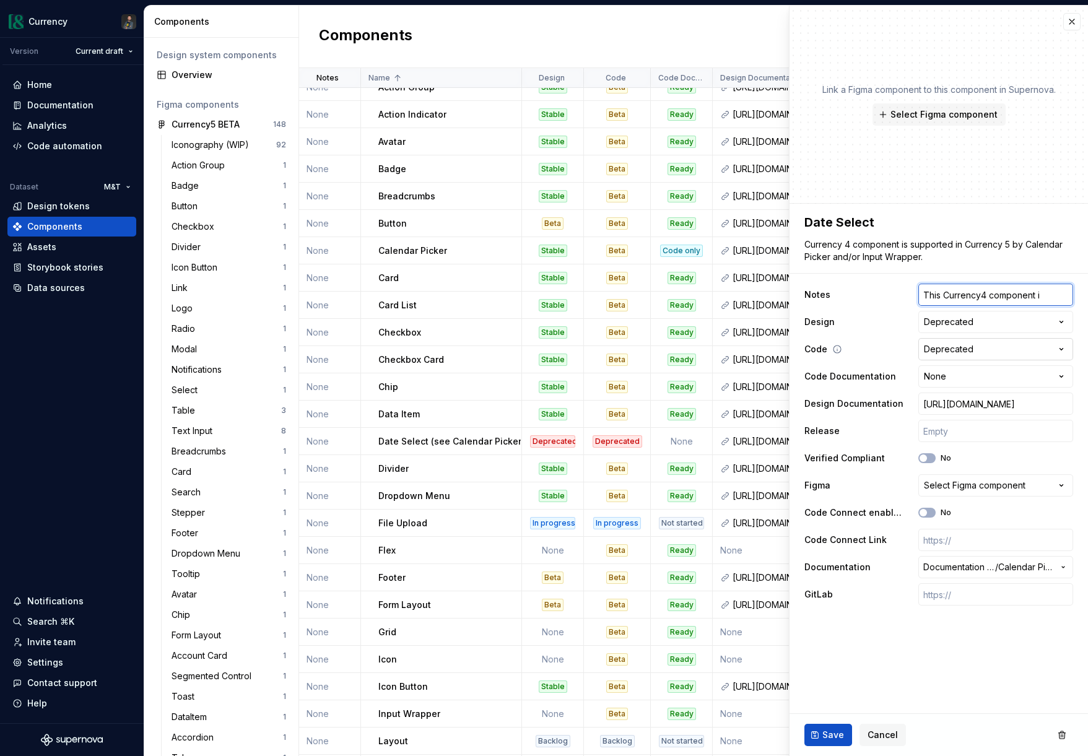
type textarea "*"
type input "This Currency4 component is"
type textarea "*"
type input "This Currency4 component is"
type textarea "*"
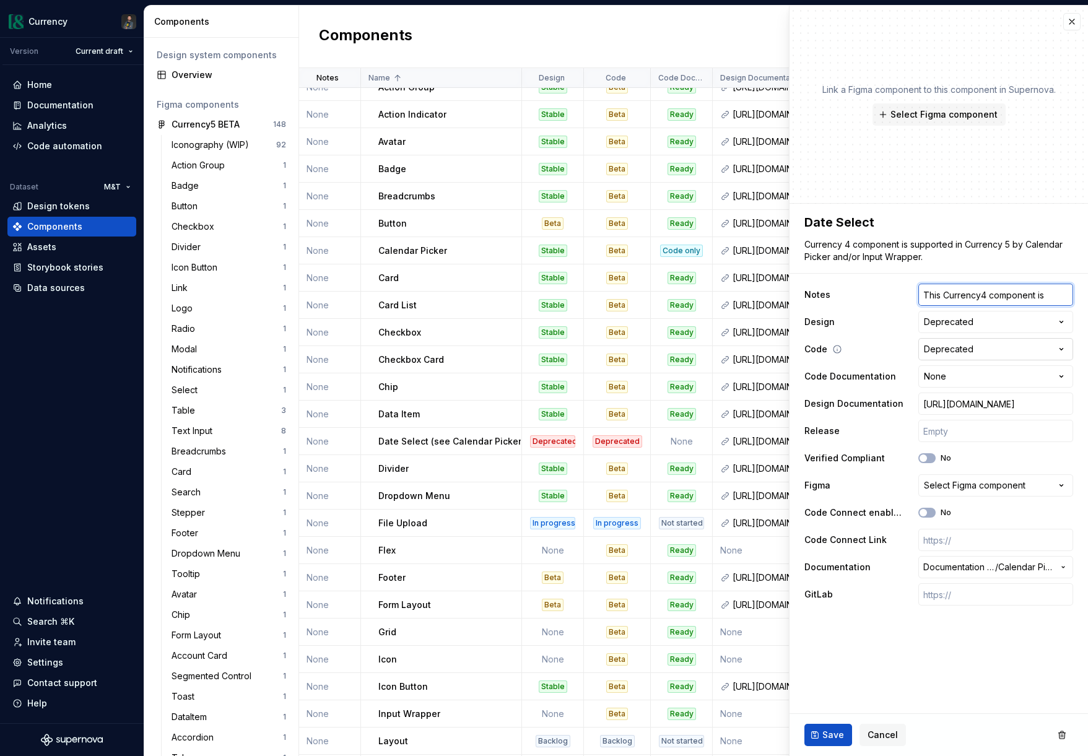
type input "This Currency4 component is"
type textarea "*"
type input "This Currency4 component is r"
type textarea "*"
type input "This Currency4 component is re"
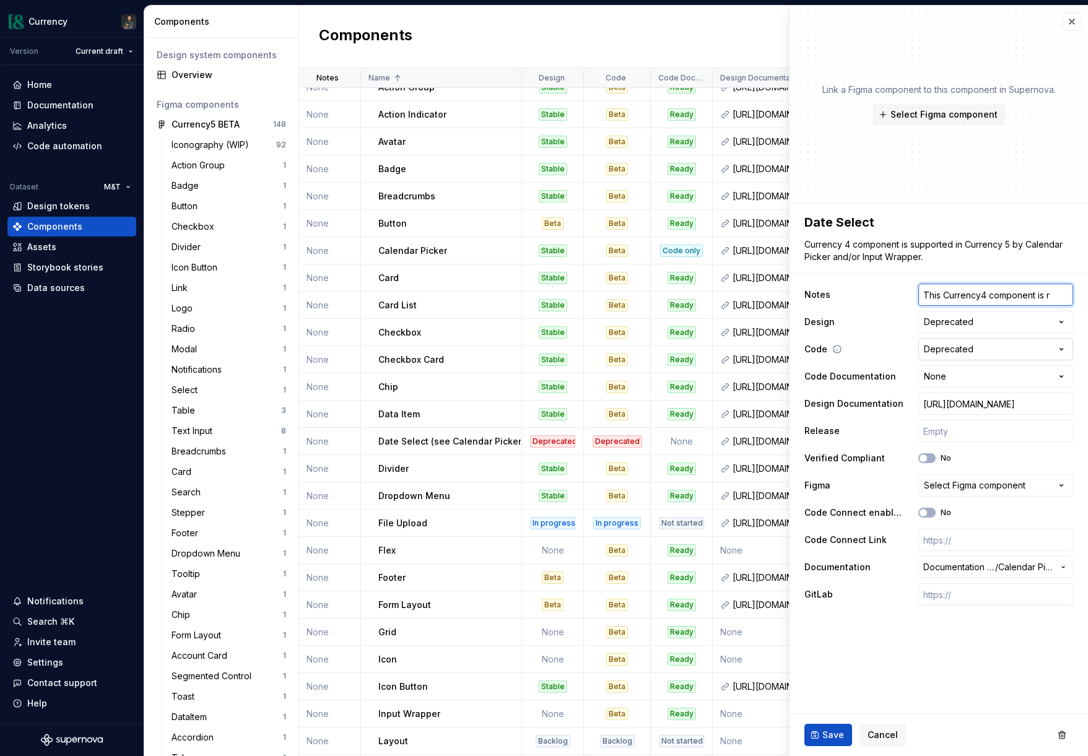
type textarea "*"
type input "This Currency4 component is rep"
type textarea "*"
type input "This Currency4 component is repl"
type textarea "*"
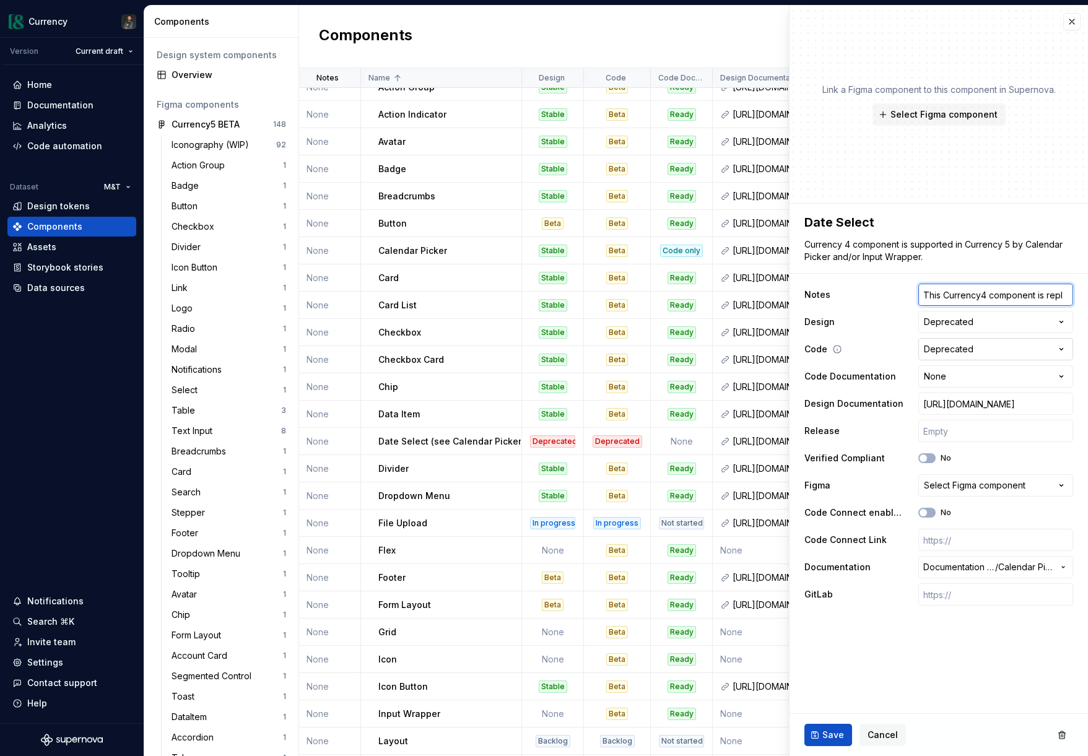
type input "This Currency4 component is repla"
type textarea "*"
type input "This Currency4 component is replac"
type textarea "*"
type input "This Currency4 component is replace"
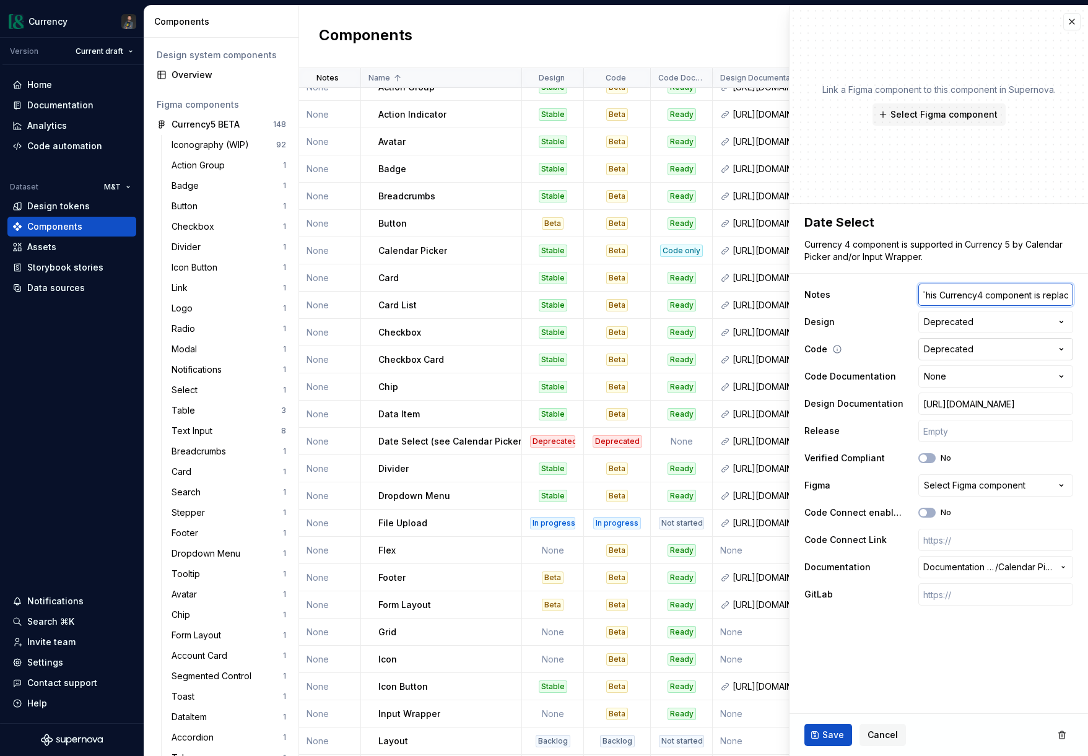
type textarea "*"
type input "This Currency4 component is replaced"
type textarea "*"
type input "This Currency4 component is replaced"
type textarea "*"
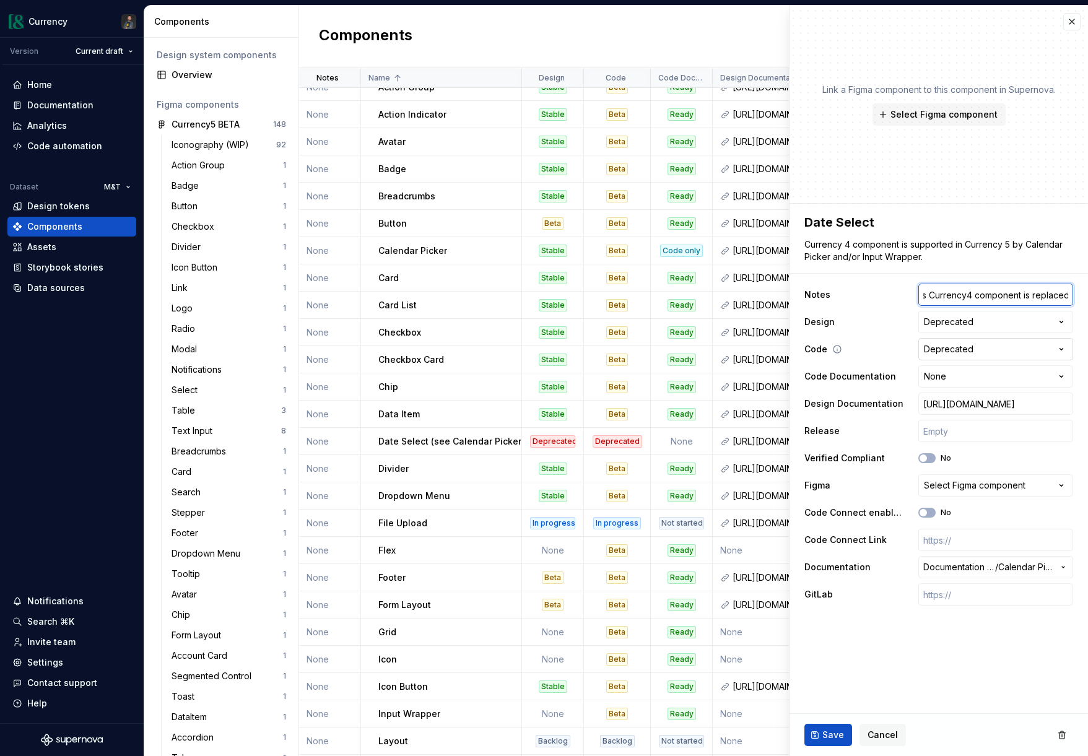
type input "This Currency4 component is replaced"
type textarea "*"
type input "This Currency4 component is replaced"
type textarea "*"
type input "This Currency4 component is replaced b"
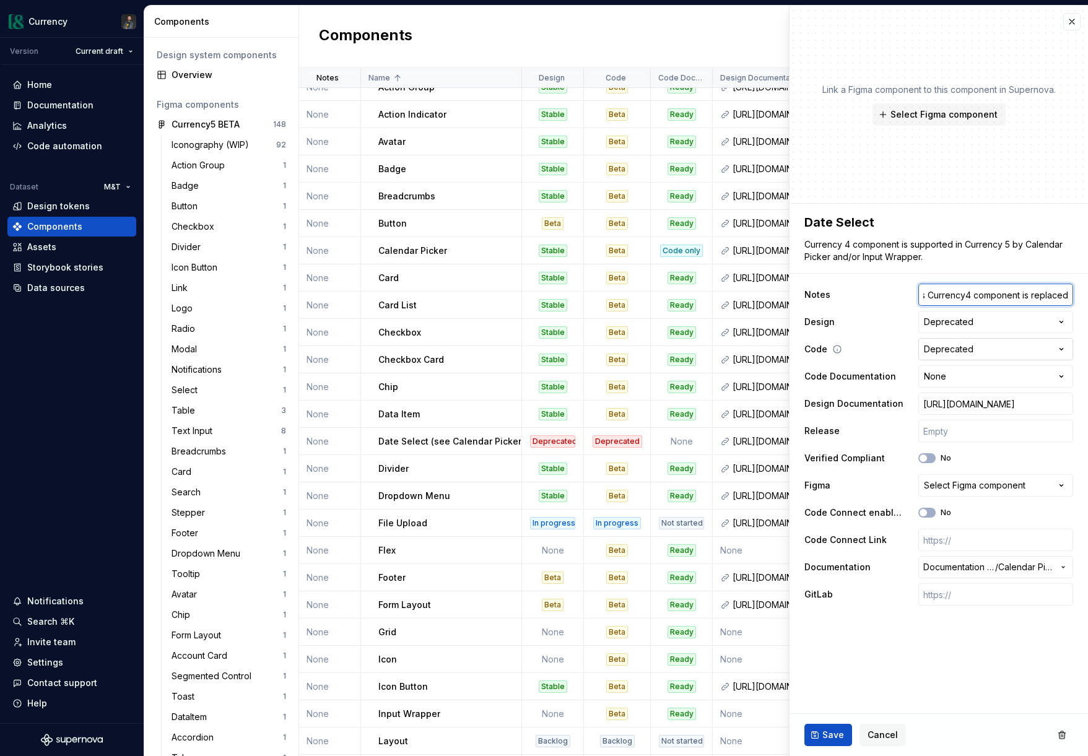
type textarea "*"
type input "This Currency4 component is replaced by"
type textarea "*"
type input "This Currency4 component is replaced by"
type textarea "*"
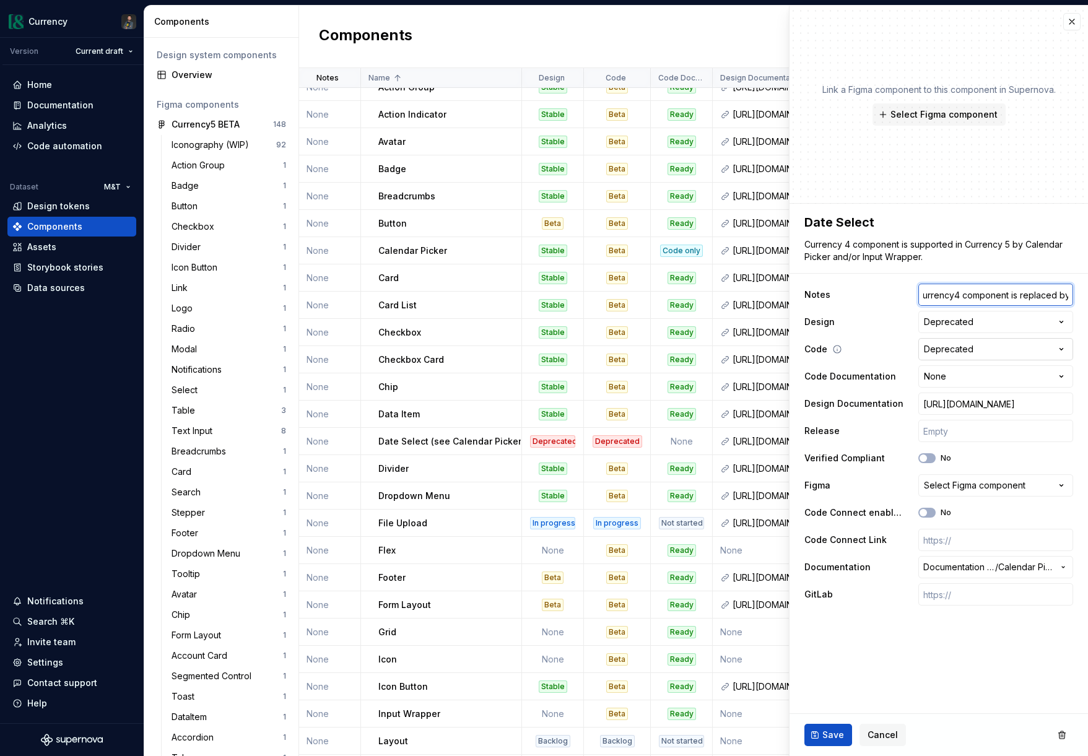
scroll to position [0, 29]
type input "This Currency4 component is replaced by C"
type textarea "*"
type input "This Currency4 component is replaced by Ca"
type textarea "*"
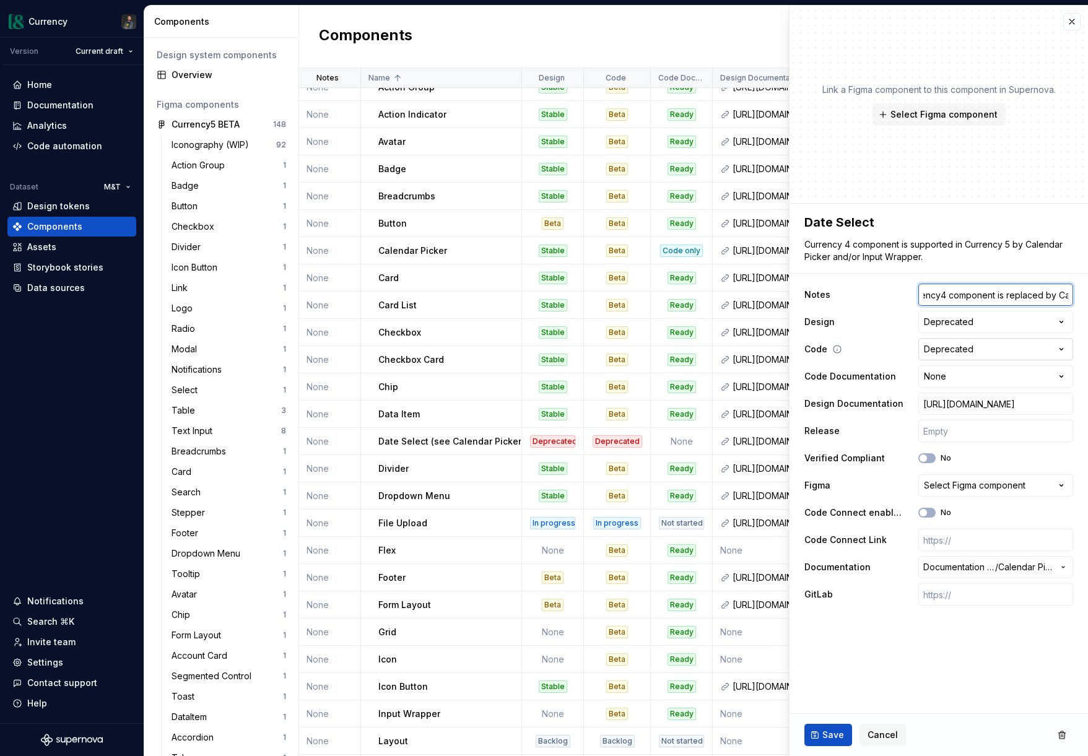
type input "This Currency4 component is replaced by Cal"
type textarea "*"
type input "This Currency4 component is replaced by Cale"
type textarea "*"
type input "This Currency4 component is replaced by Calen"
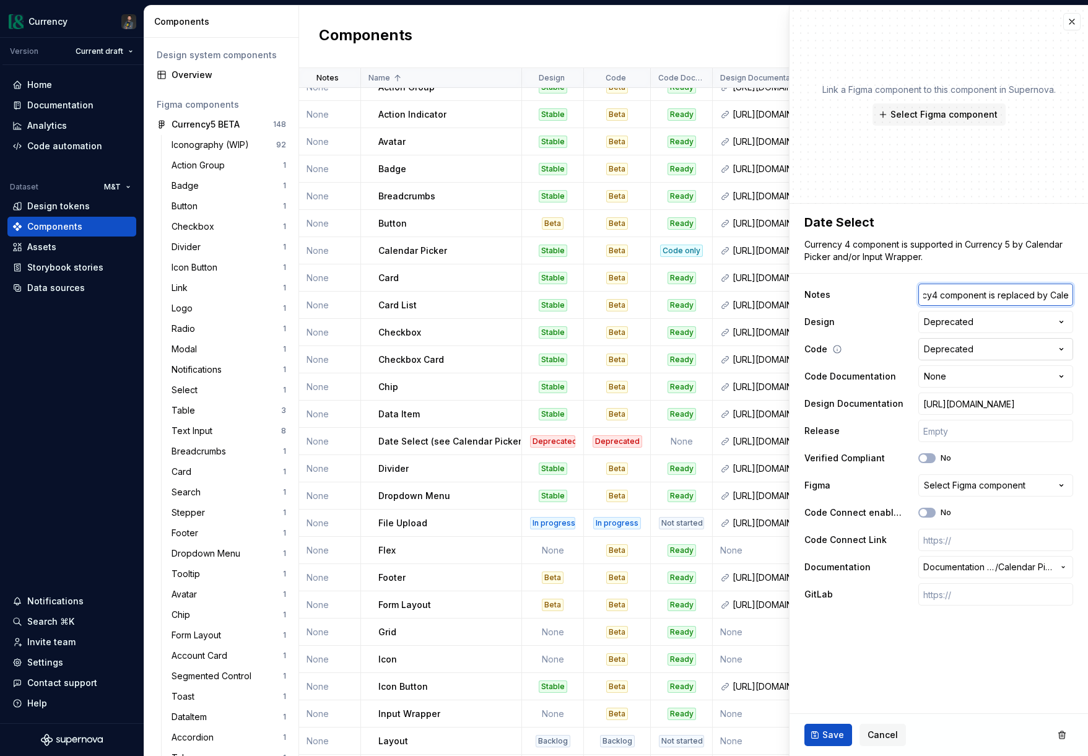
type textarea "*"
type input "This Currency4 component is replaced by Calend"
type textarea "*"
type input "This Currency4 component is replaced by Calenda"
type textarea "*"
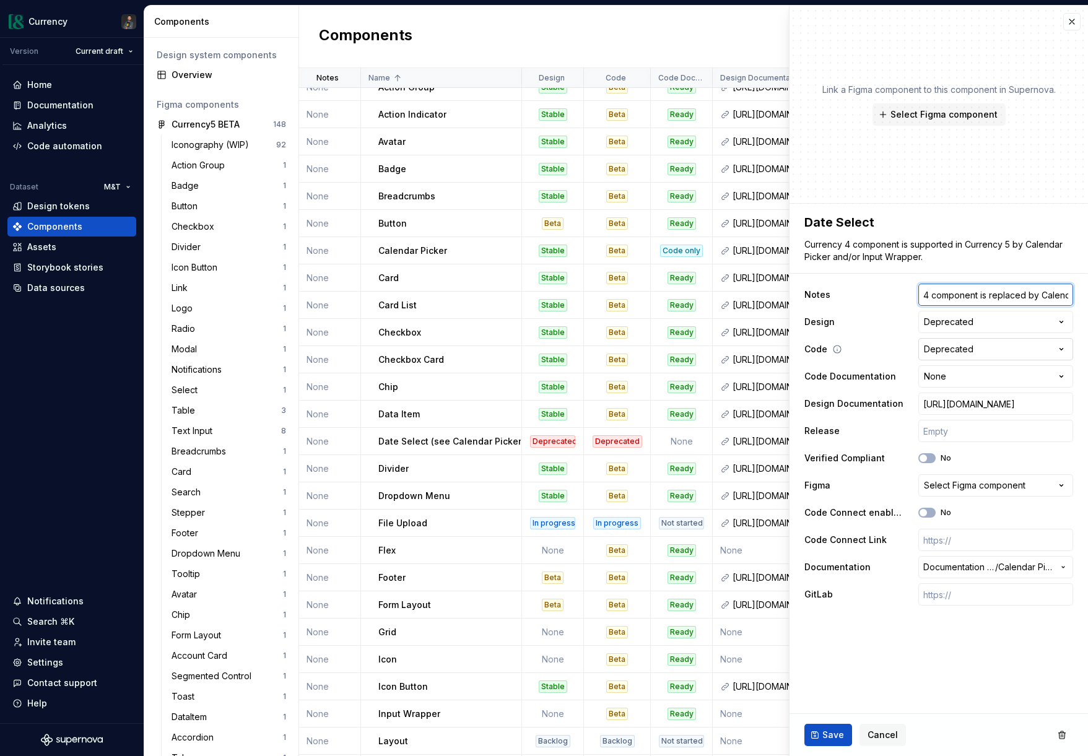
type input "This Currency4 component is replaced by Calendar"
type textarea "*"
type input "This Currency4 component is replaced by Calendar"
type textarea "*"
type input "This Currency4 component is replaced by Calendar"
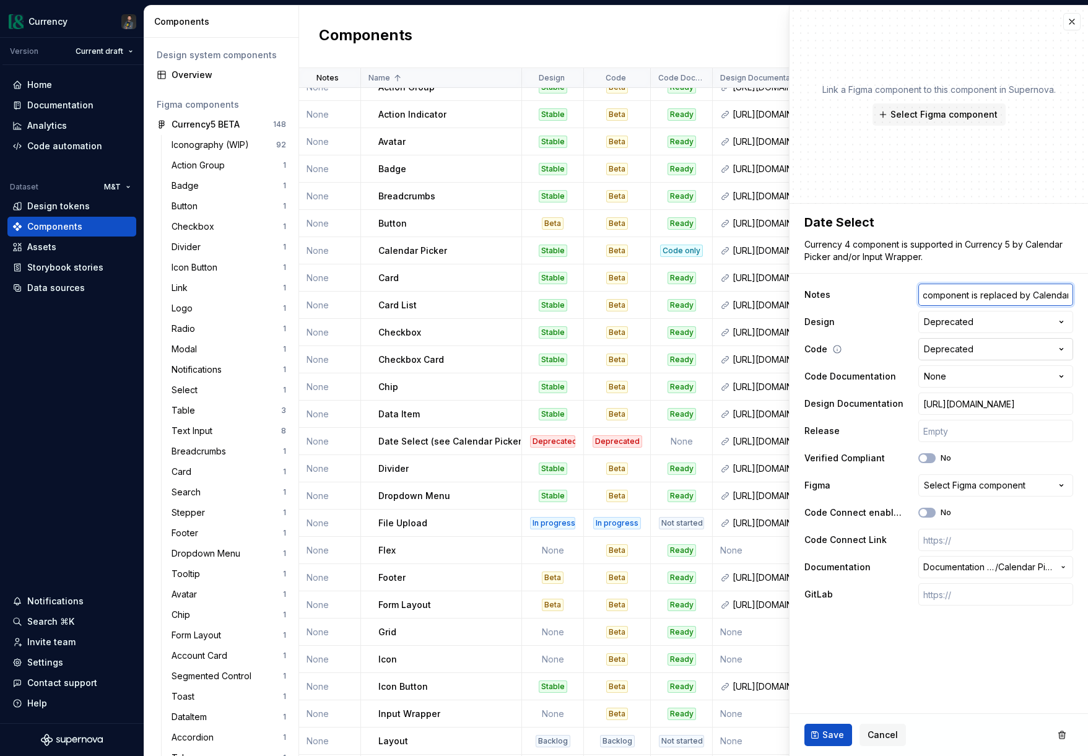
type textarea "*"
type input "This Currency4 component is replaced by Calendar"
type textarea "*"
type input "This Currency4 component is replaced by Calendar"
type textarea "*"
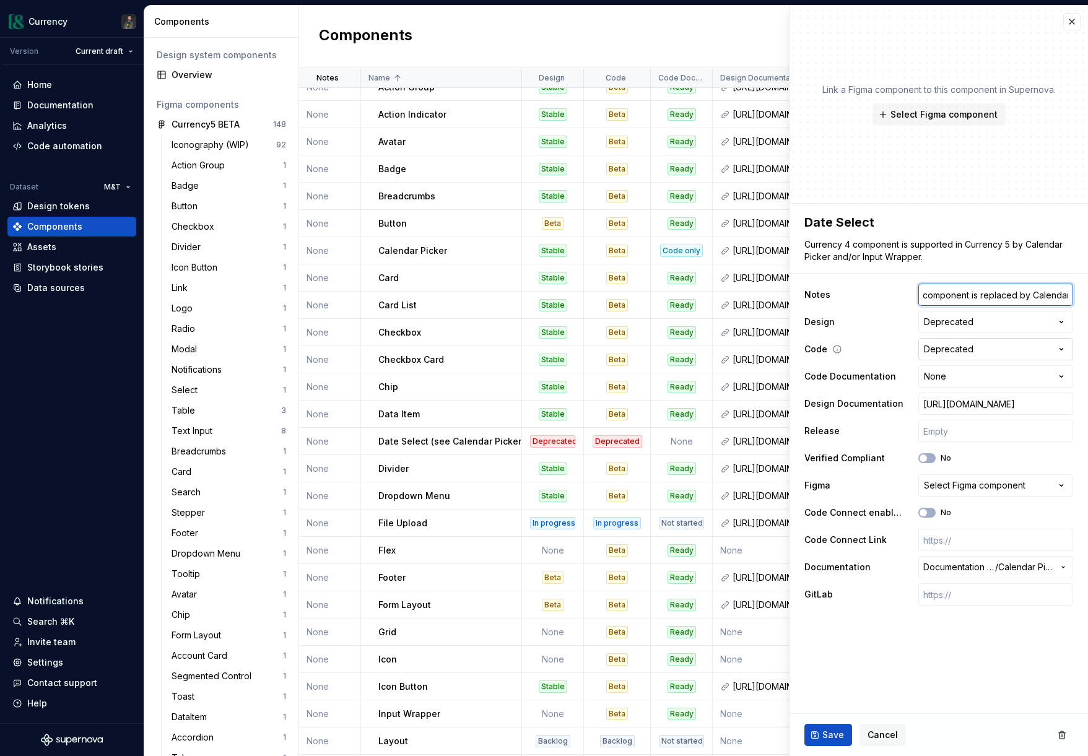
type input "This Currency4 component is replaced by Calenda"
type textarea "*"
type input "This Currency4 component is replaced by Calend"
type textarea "*"
type input "This Currency4 component is replaced by Calen"
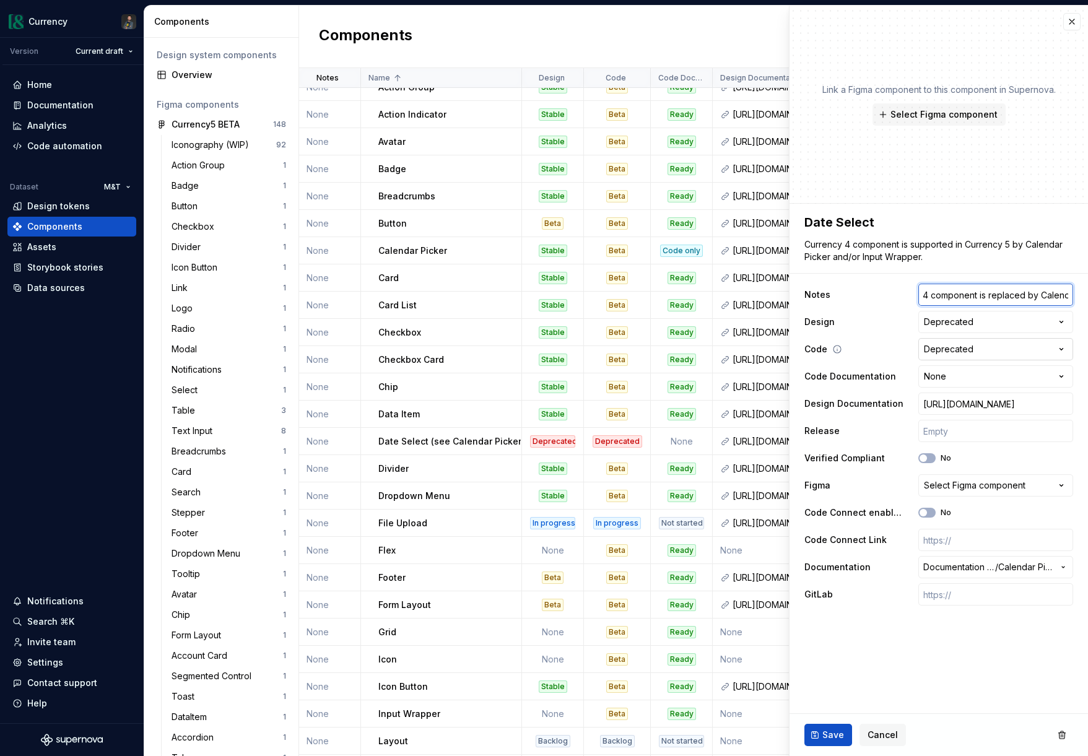
type textarea "*"
type input "This Currency4 component is replaced by Cale"
type textarea "*"
type input "This Currency4 component is replaced by Cal"
type textarea "*"
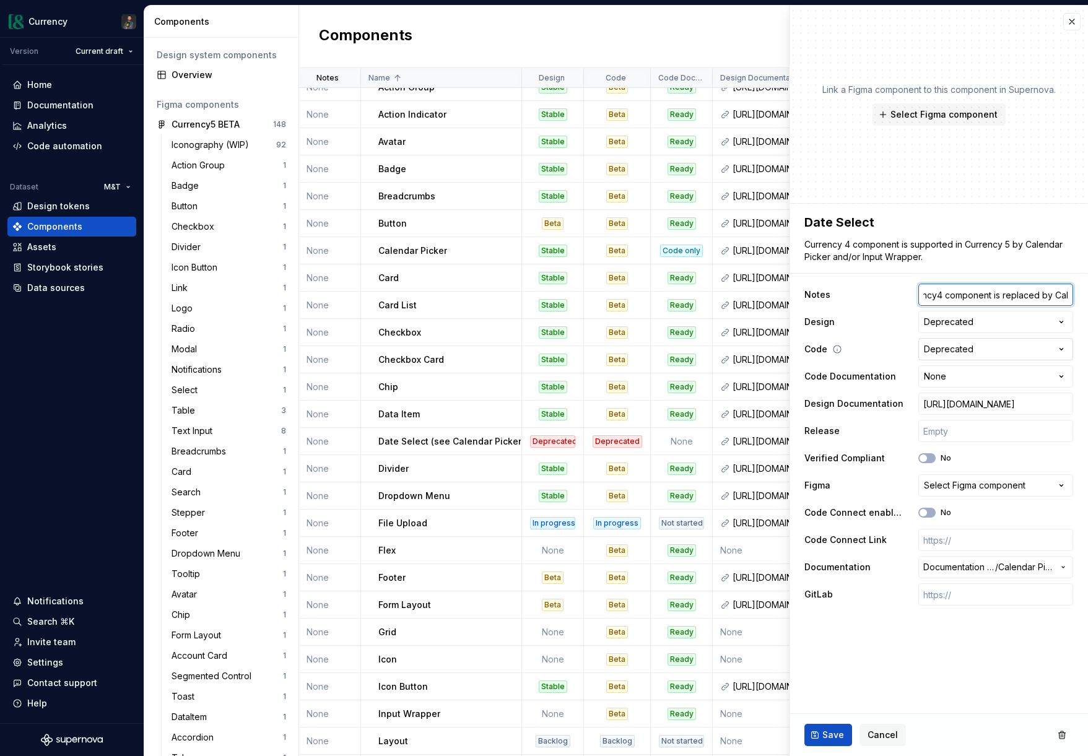
type input "This Currency4 component is replaced by Ca"
type textarea "*"
type input "This Currency4 component is replaced by C"
type textarea "*"
type input "This Currency4 component is replaced by"
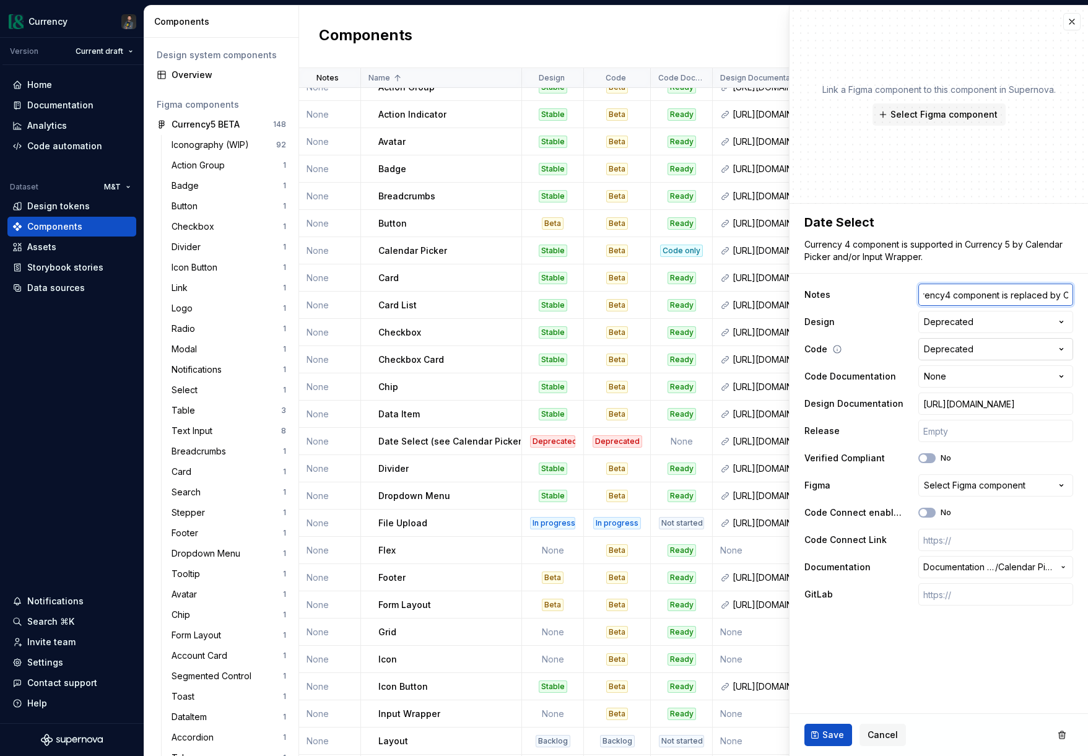
type textarea "*"
type input "This Currency4 component is replaced by"
type textarea "*"
type input "This Currency4 component is replaced by"
type textarea "*"
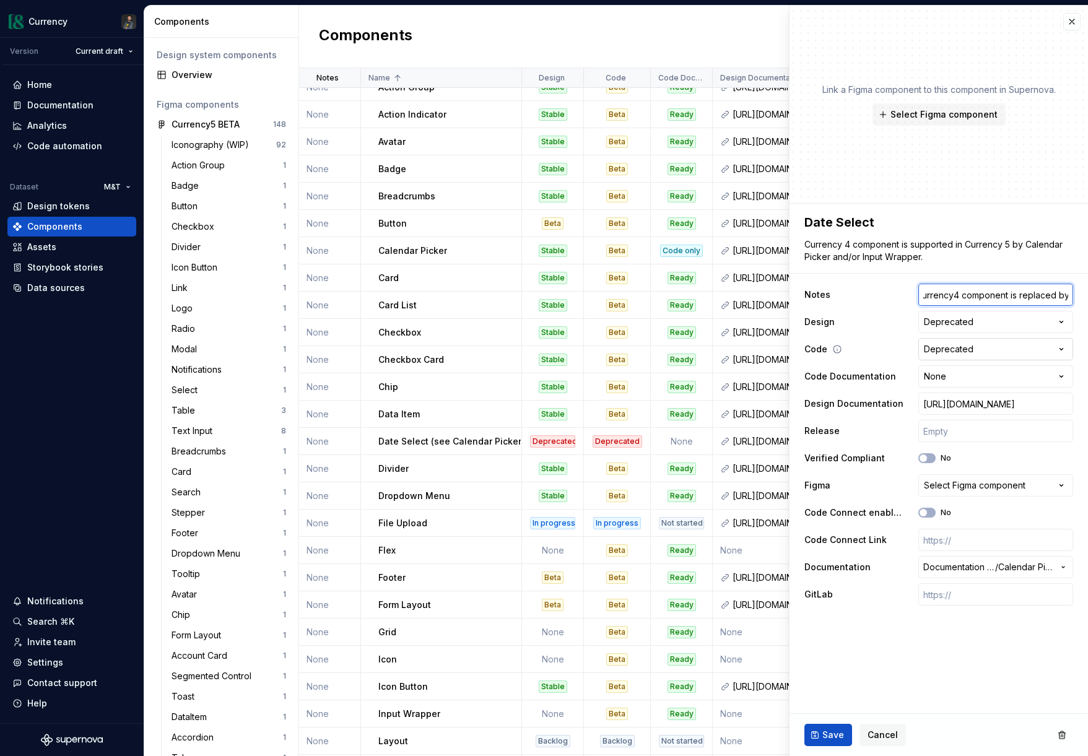
type input "This Currency4 component is replaced by"
type textarea "*"
type input "This Currency4 component is replaced by"
type textarea "*"
type input "This Currency4 component is replaced by C"
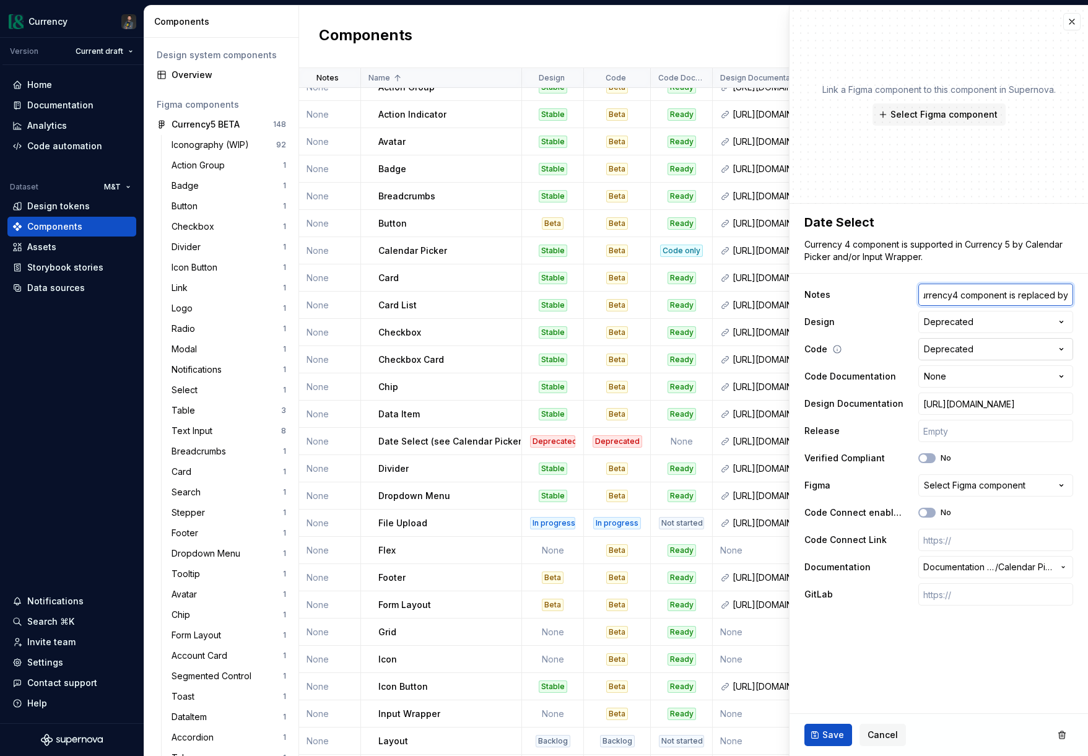
type textarea "*"
type input "This Currency4 component is replaced by Ca"
type textarea "*"
type input "This Currency4 component is replaced by Cal"
type textarea "*"
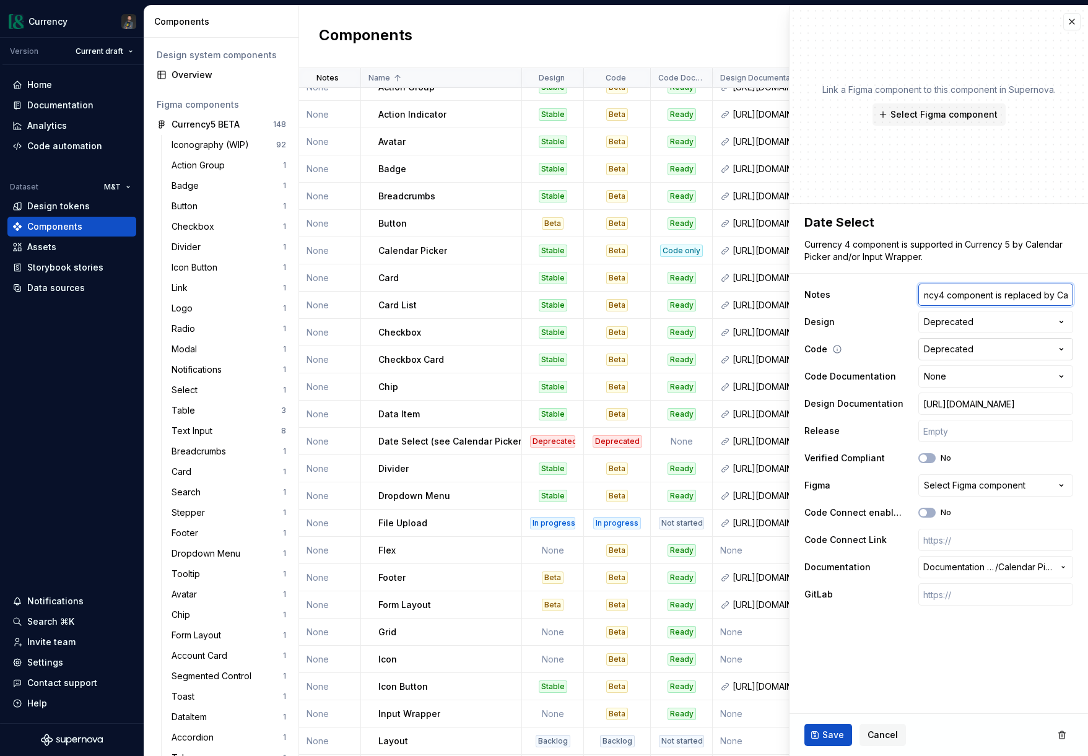
type input "This Currency4 component is replaced by Cale"
type textarea "*"
type input "This Currency4 component is replaced by Calen"
type textarea "*"
type input "This Currency4 component is replaced by Calend"
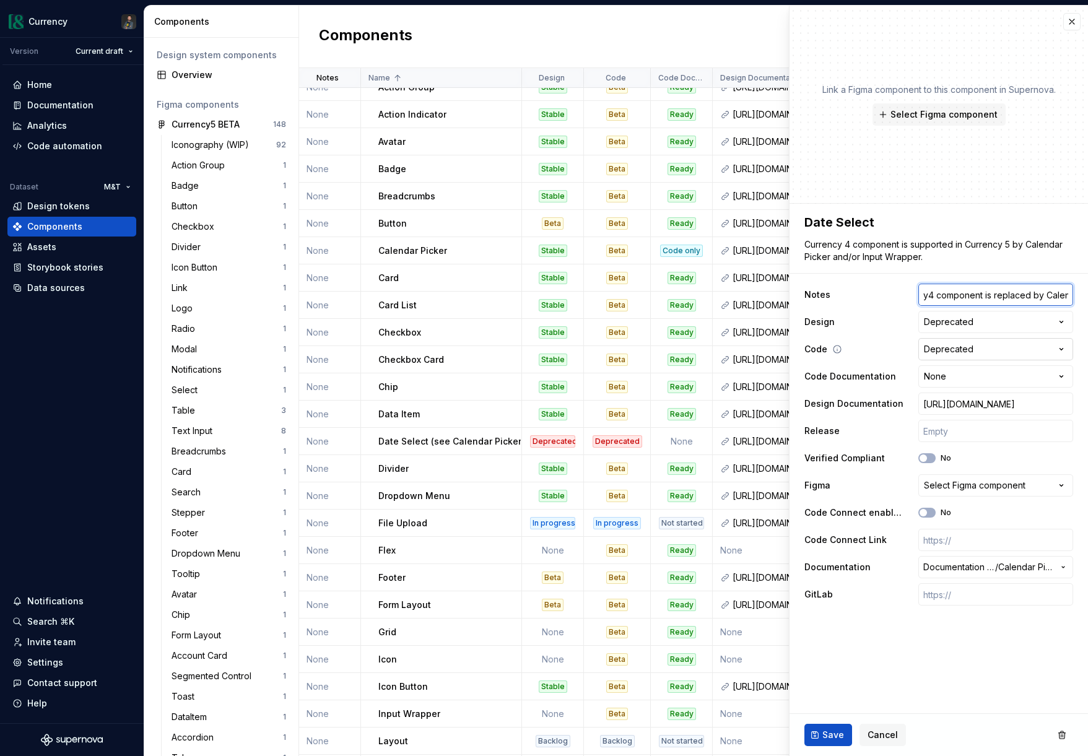
type textarea "*"
type input "This Currency4 component is replaced by Calenda"
type textarea "*"
type input "This Currency4 component is replaced by Calendar"
type textarea "*"
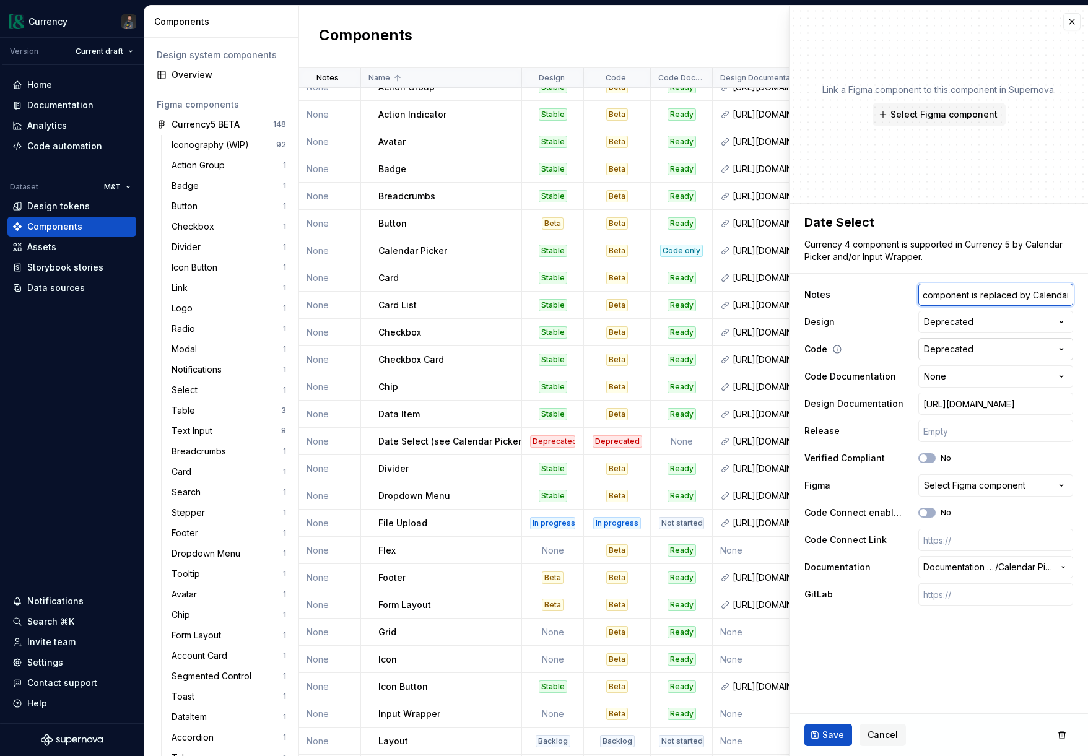
type input "This Currency4 component is replaced by Calendar"
type textarea "*"
type input "This Currency4 component is replaced by Calendar"
type textarea "*"
type input "This Currency4 component is replaced by Calendar"
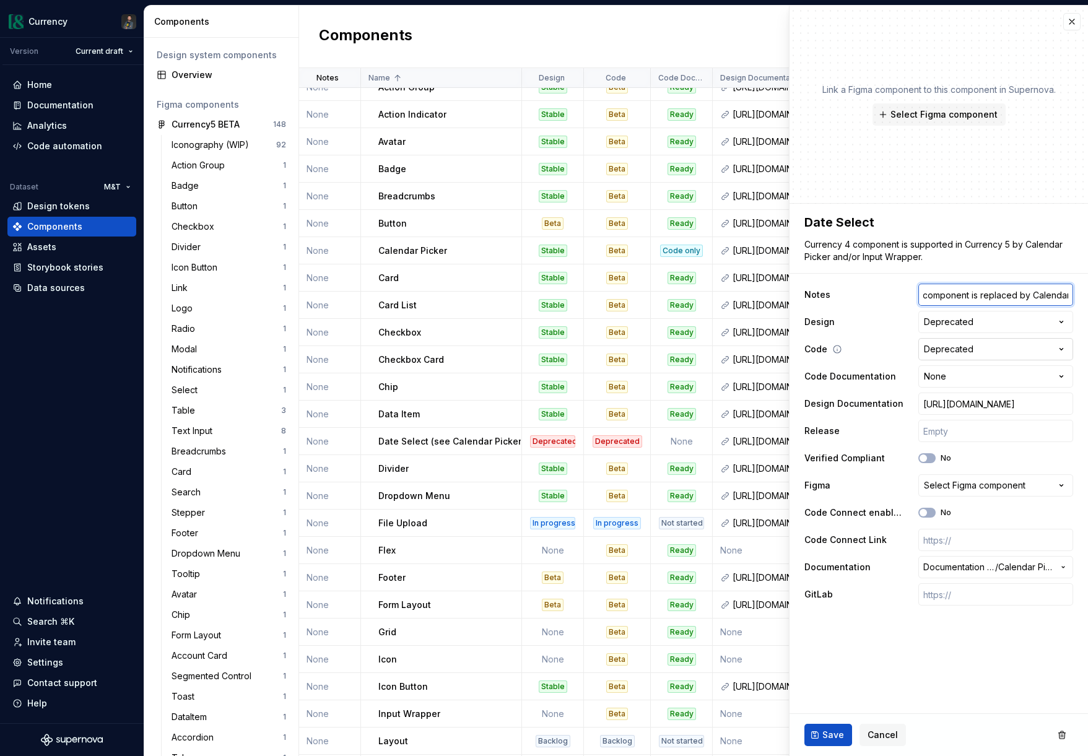
type textarea "*"
type input "This Currency4 component is replaced by Calendar"
type textarea "*"
click at [831, 736] on span "Save" at bounding box center [833, 735] width 22 height 12
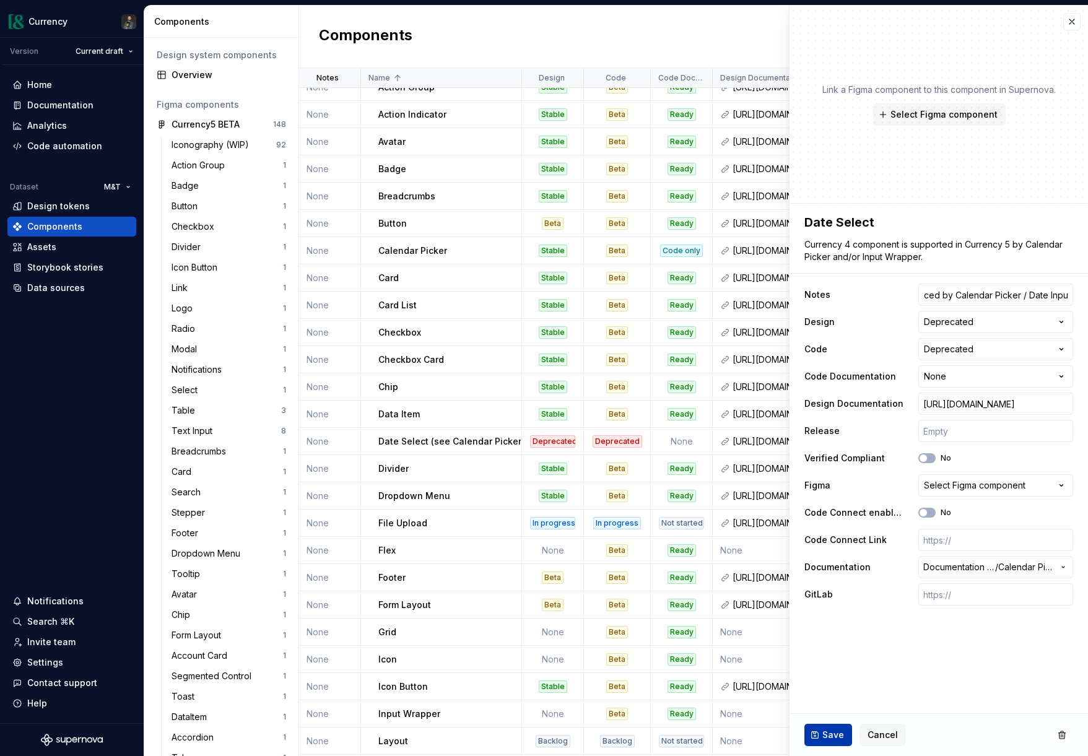
scroll to position [0, 0]
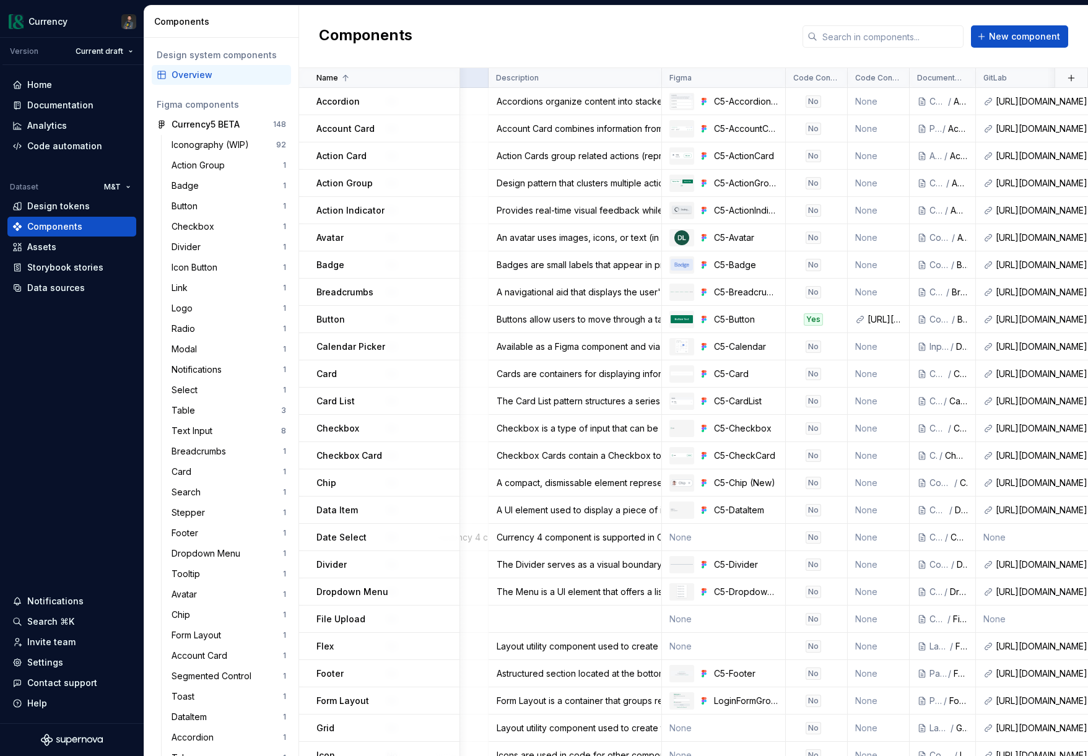
scroll to position [0, 717]
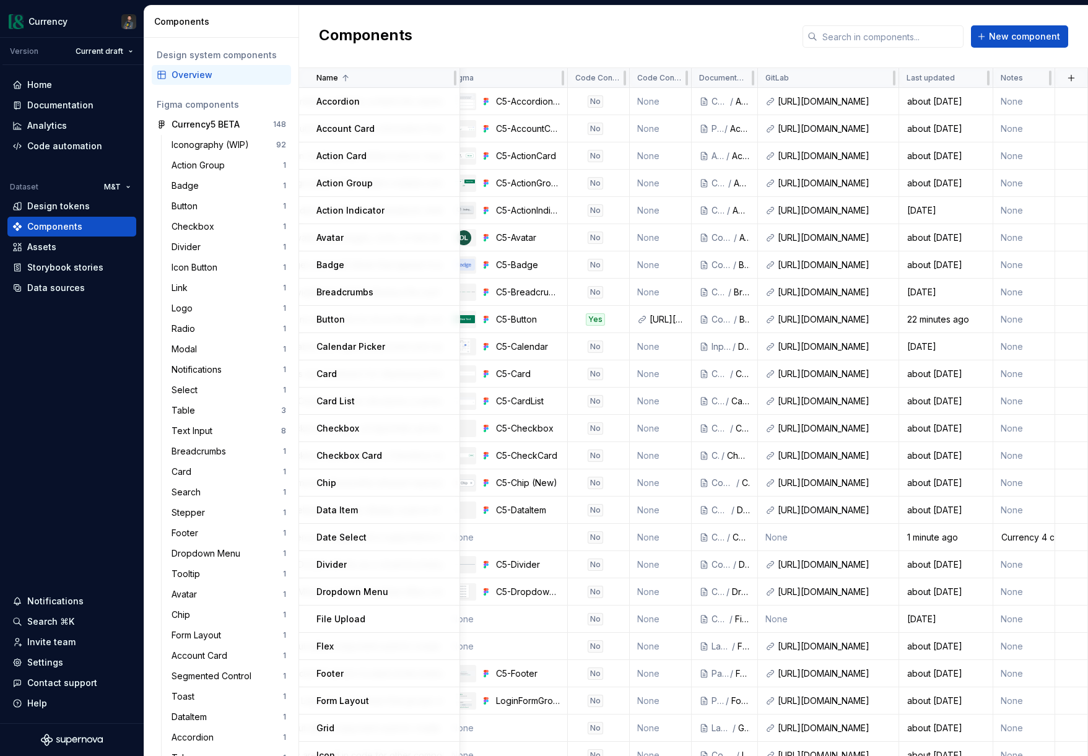
drag, startPoint x: 316, startPoint y: 77, endPoint x: 770, endPoint y: 42, distance: 455.3
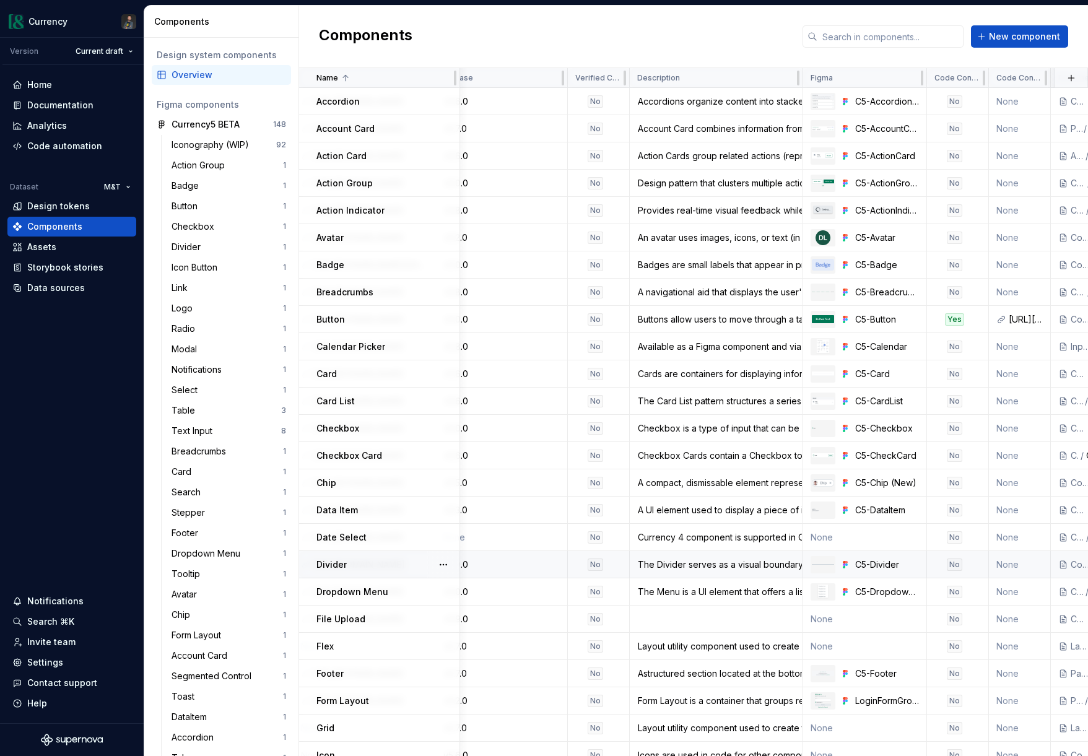
scroll to position [13, 357]
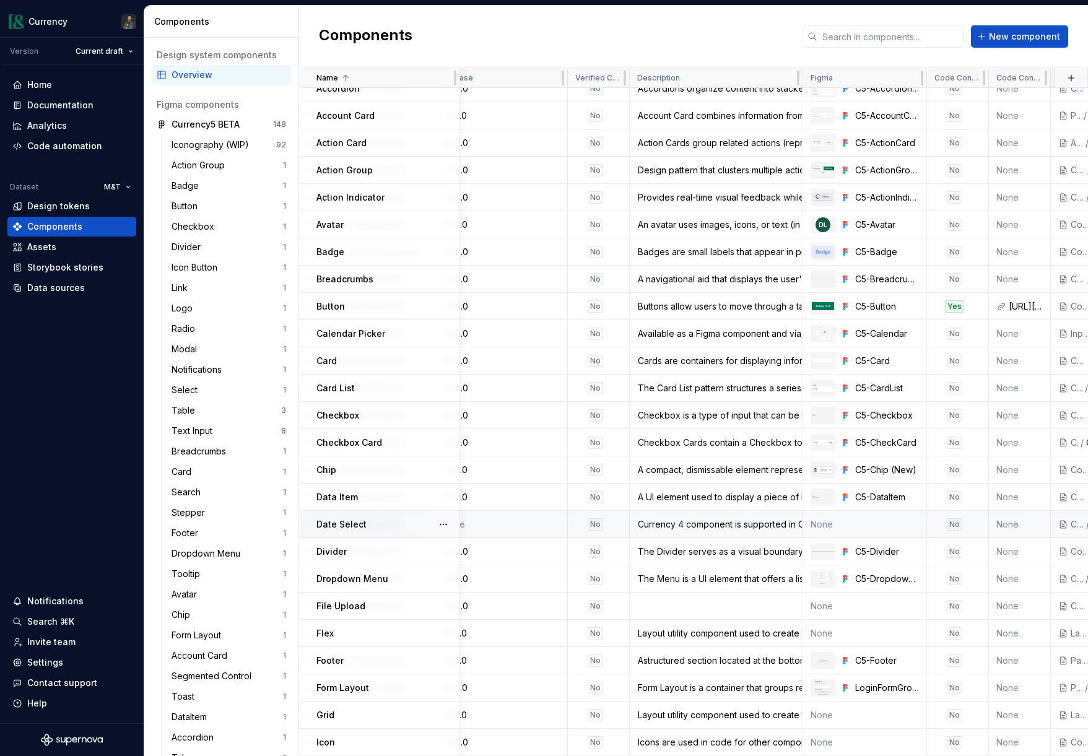
click at [414, 519] on div "Date Select" at bounding box center [387, 524] width 142 height 12
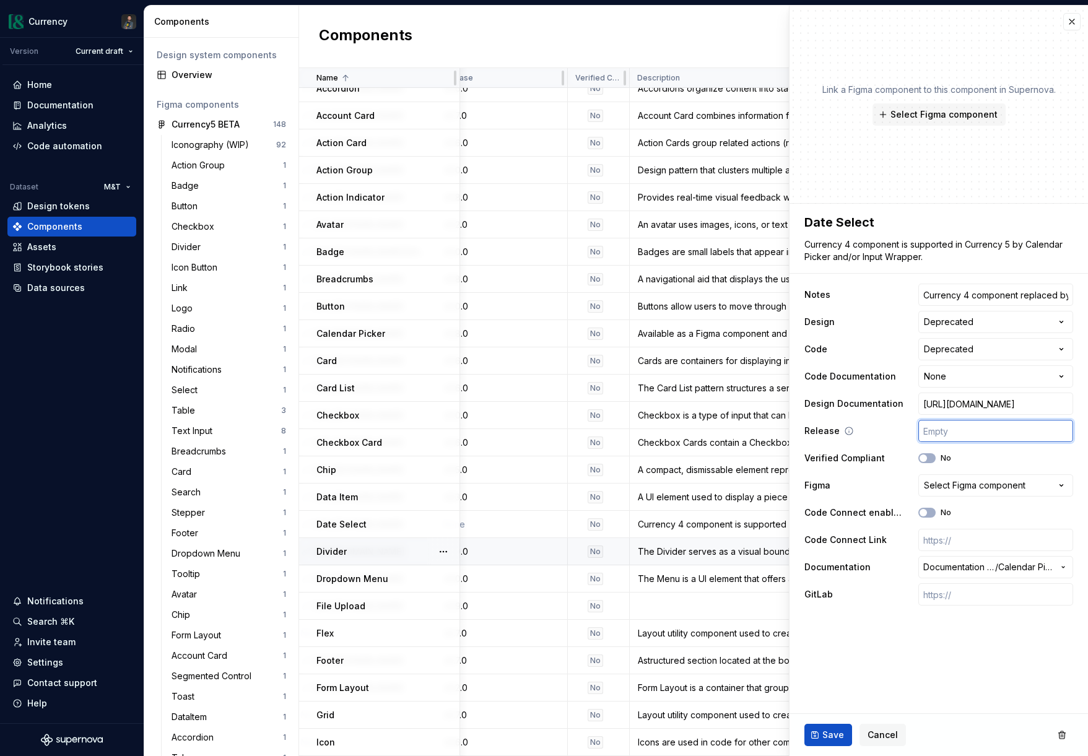
click at [960, 428] on input "text" at bounding box center [995, 431] width 155 height 22
click at [835, 731] on span "Save" at bounding box center [833, 735] width 22 height 12
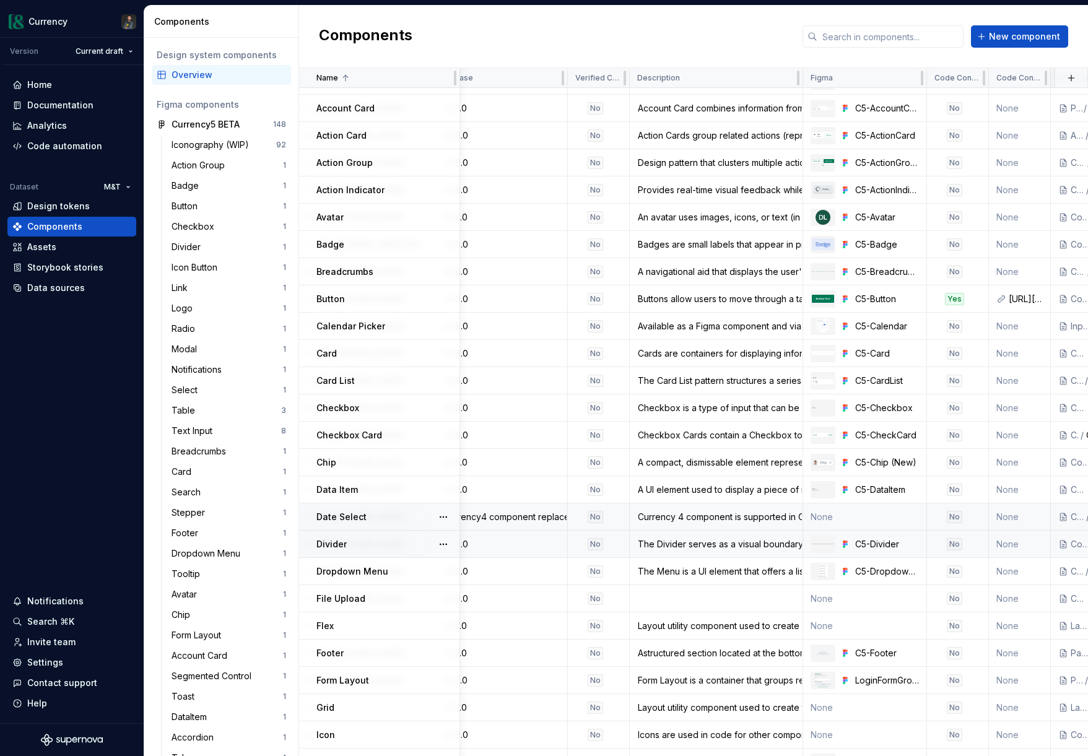
scroll to position [15, 357]
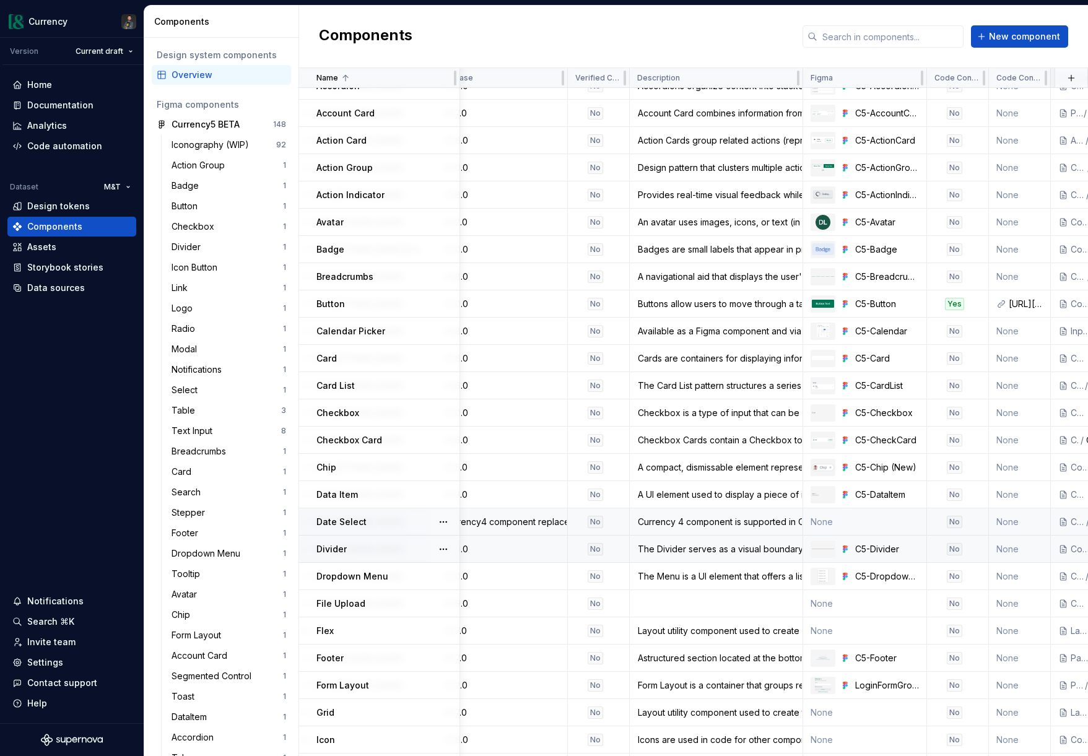
click at [378, 519] on div "Date Select" at bounding box center [387, 522] width 142 height 12
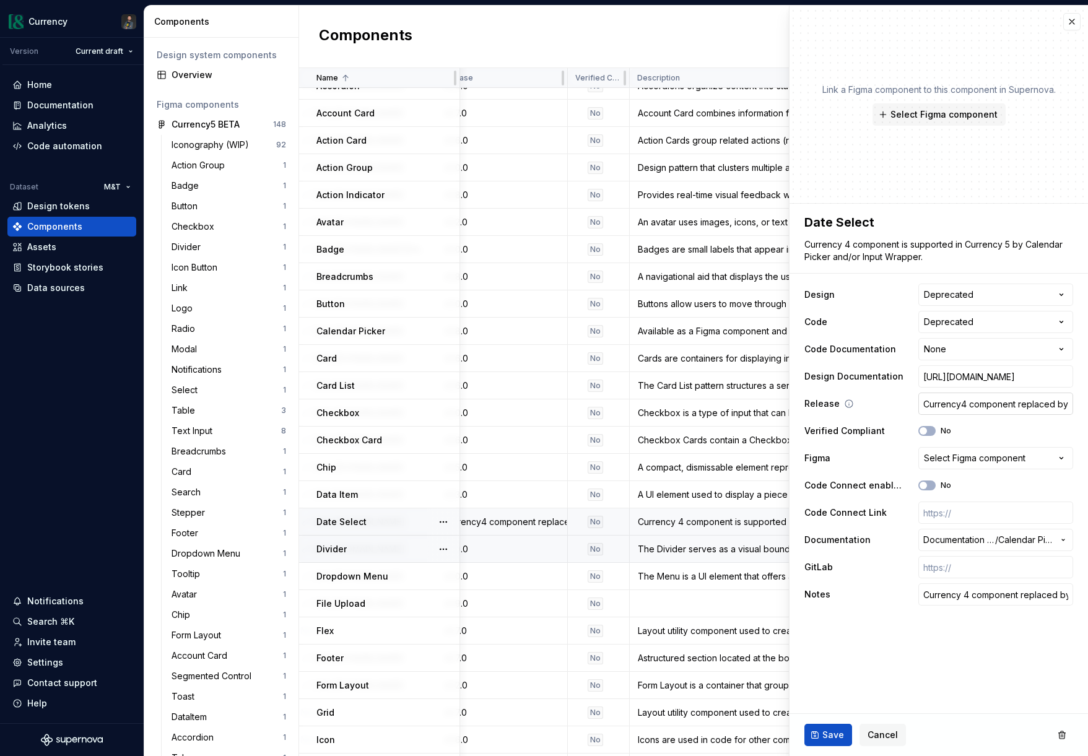
click at [950, 404] on input "Currency4 component replaced by Calendar / Date Input" at bounding box center [995, 404] width 155 height 22
click at [990, 404] on input "Currency4 component replaced by Calendar / Date Input" at bounding box center [995, 404] width 155 height 22
click at [1022, 404] on input "Currency4 component replaced by Calendar / Date Input" at bounding box center [995, 404] width 155 height 22
drag, startPoint x: 1068, startPoint y: 405, endPoint x: 965, endPoint y: 413, distance: 103.7
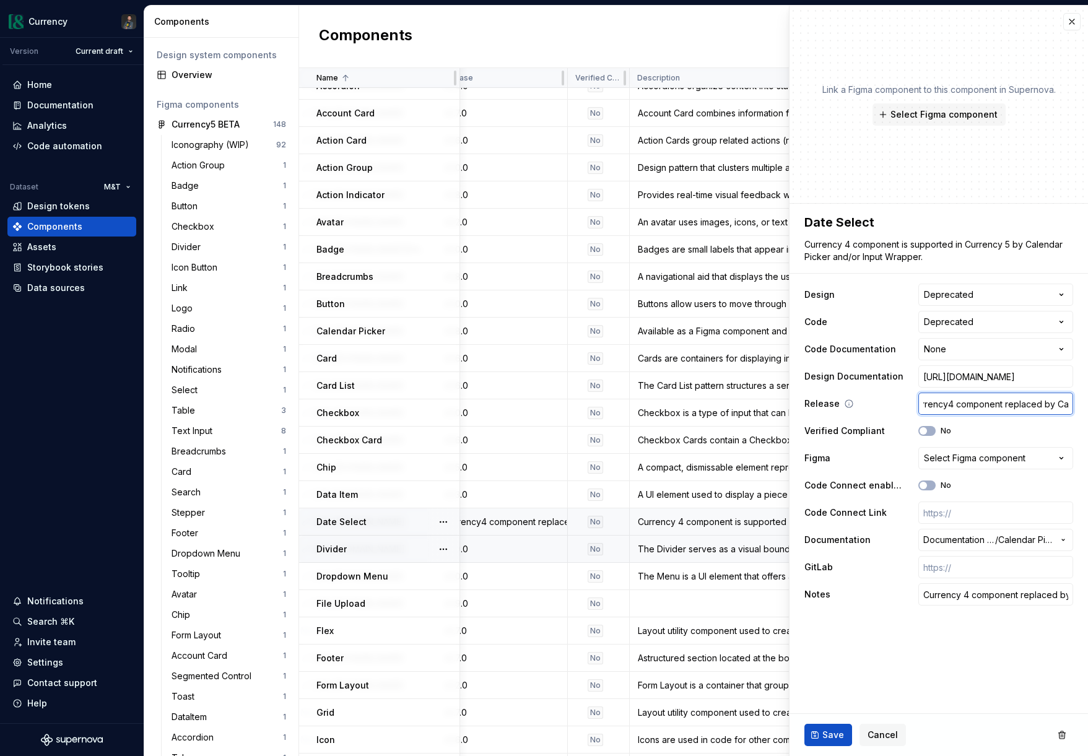
click at [952, 406] on input "Currency4 component replaced by Calendar / Date Input" at bounding box center [995, 404] width 155 height 22
drag, startPoint x: 1070, startPoint y: 406, endPoint x: 968, endPoint y: 407, distance: 101.6
click at [968, 407] on input "Currency4Calendar / Date Input" at bounding box center [995, 404] width 155 height 22
click at [878, 220] on textarea "Date Select" at bounding box center [936, 222] width 269 height 22
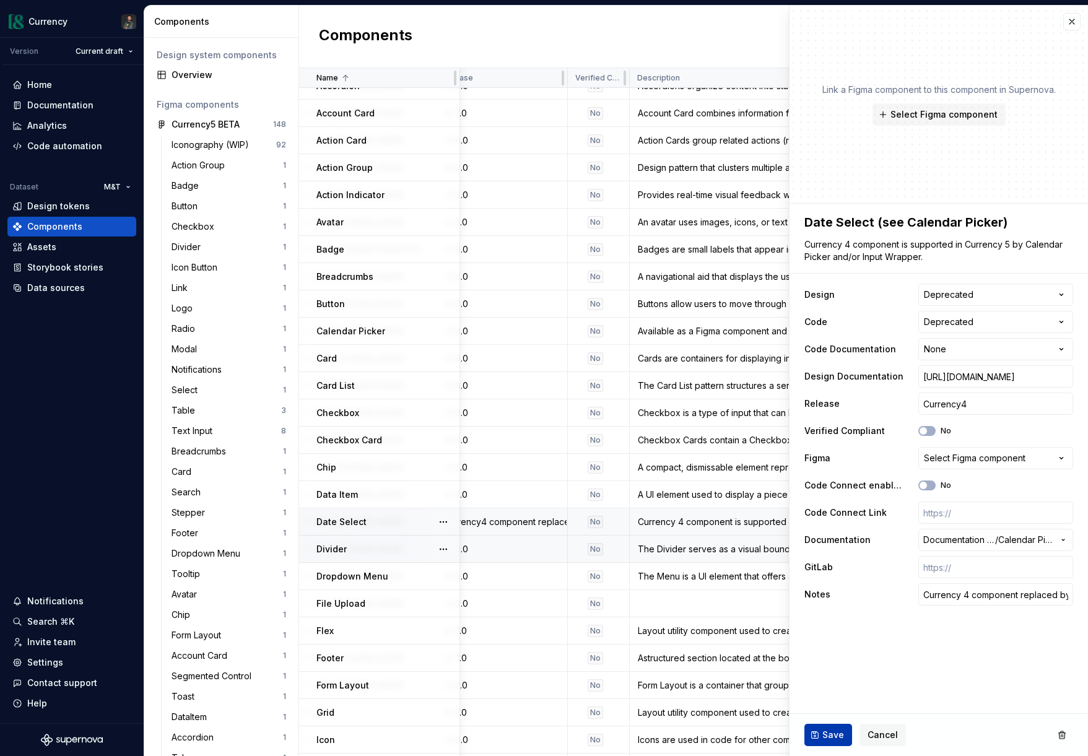
click at [823, 729] on span "Save" at bounding box center [833, 735] width 22 height 12
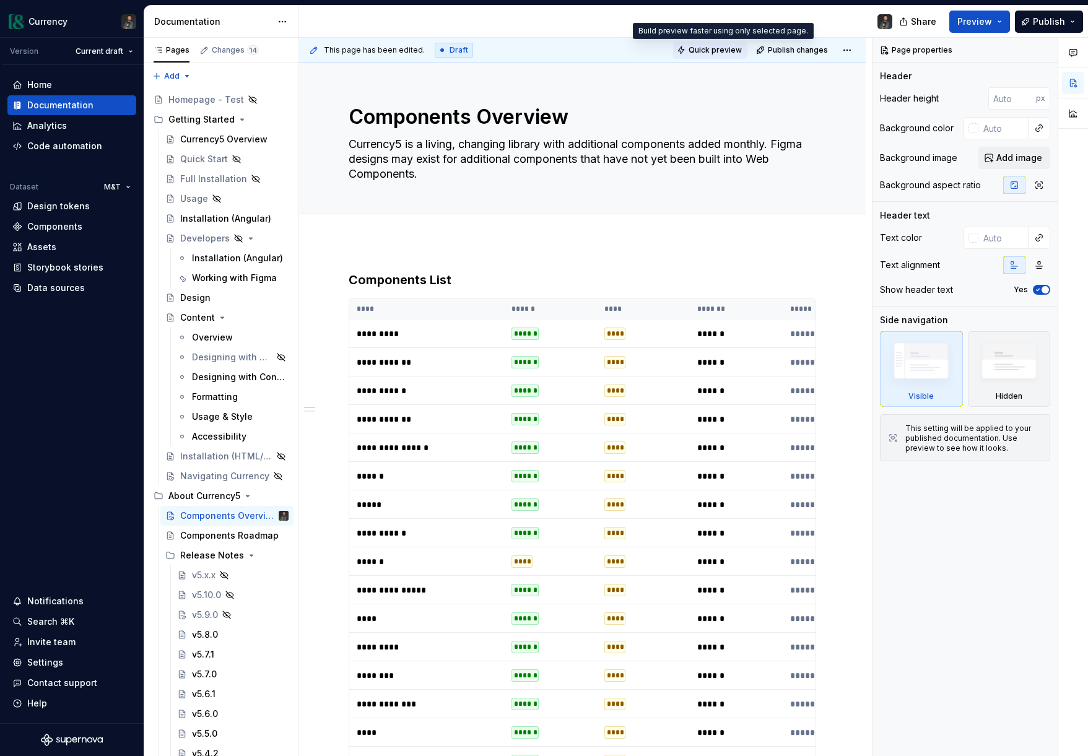
click at [721, 50] on span "Quick preview" at bounding box center [715, 50] width 53 height 10
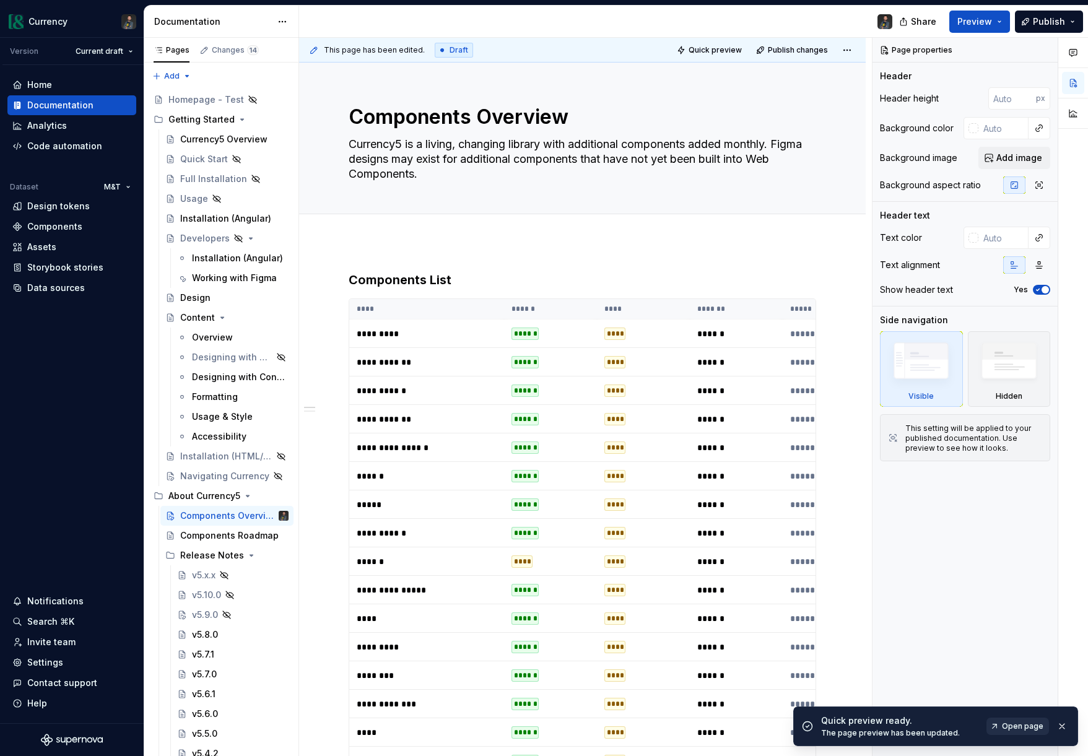
click at [1016, 725] on span "Open page" at bounding box center [1022, 726] width 41 height 10
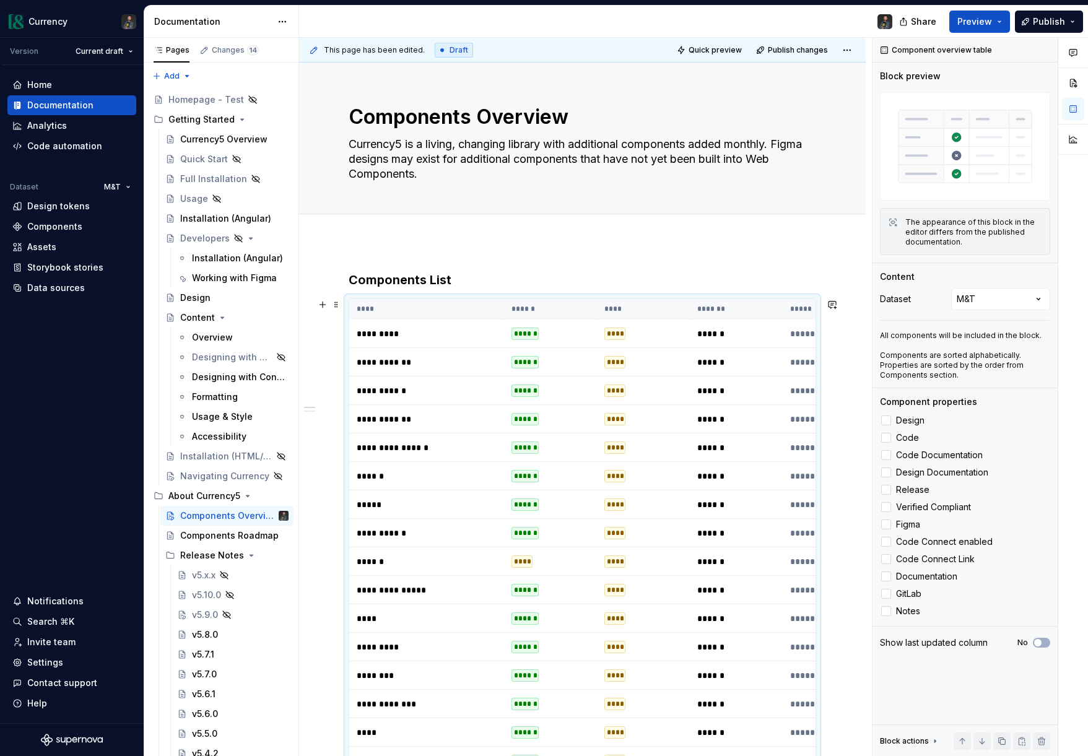
click at [554, 397] on td "******" at bounding box center [550, 391] width 93 height 28
click at [886, 611] on icon at bounding box center [886, 611] width 0 height 0
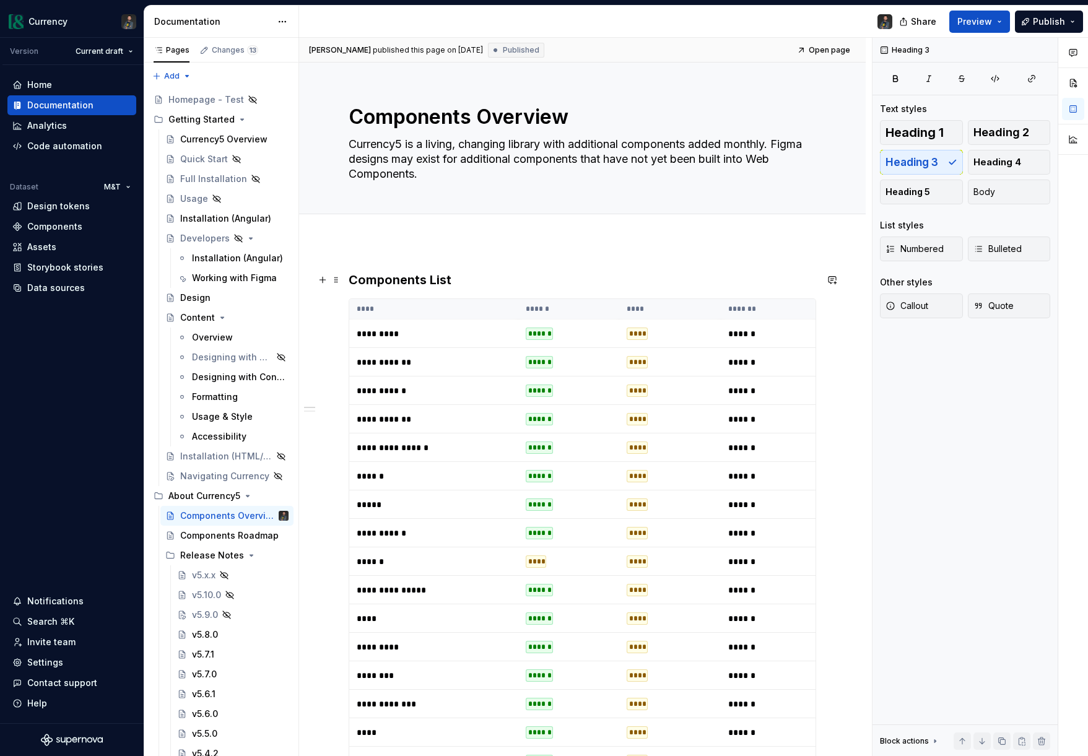
click at [442, 282] on h3 "Components List" at bounding box center [583, 279] width 468 height 17
type textarea "*"
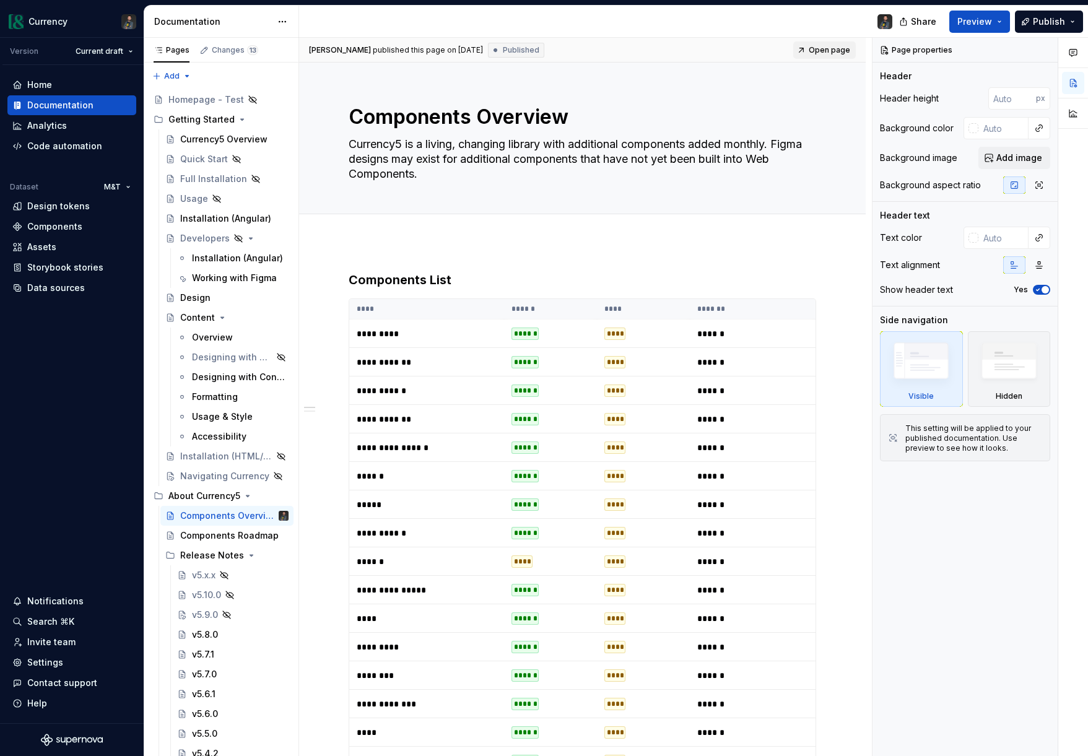
click at [822, 51] on span "Open page" at bounding box center [829, 50] width 41 height 10
click at [457, 280] on h3 "Components List" at bounding box center [583, 279] width 468 height 17
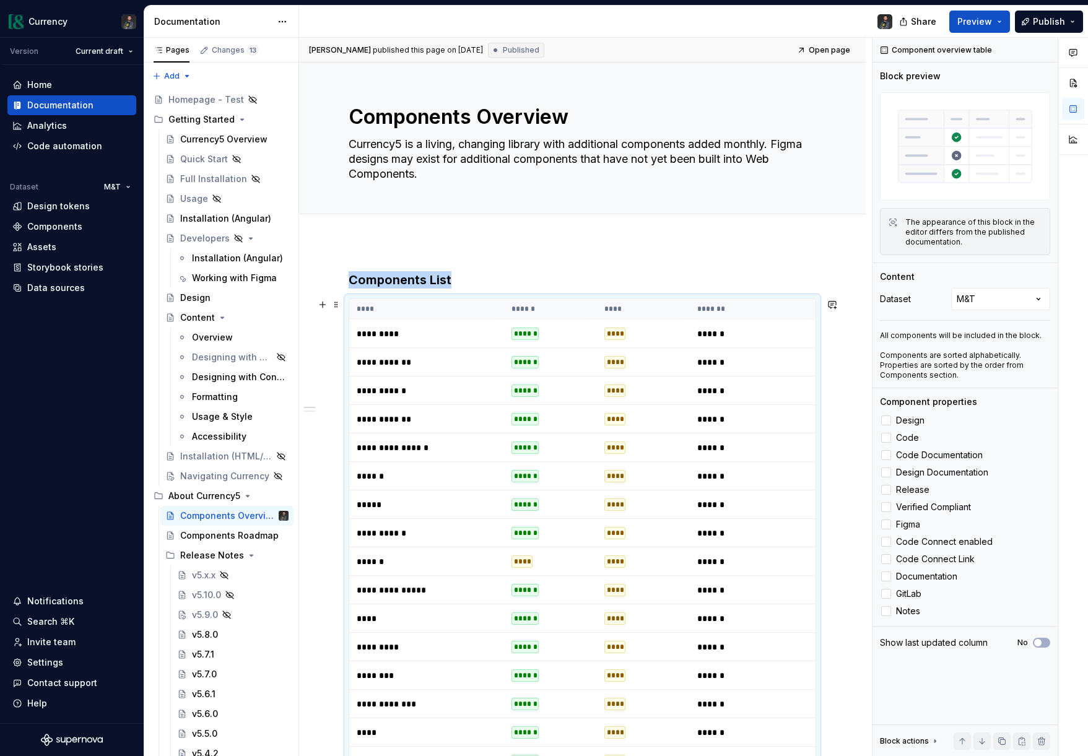
click at [502, 345] on td "*********" at bounding box center [426, 334] width 155 height 28
click at [1039, 641] on span "button" at bounding box center [1037, 642] width 7 height 7
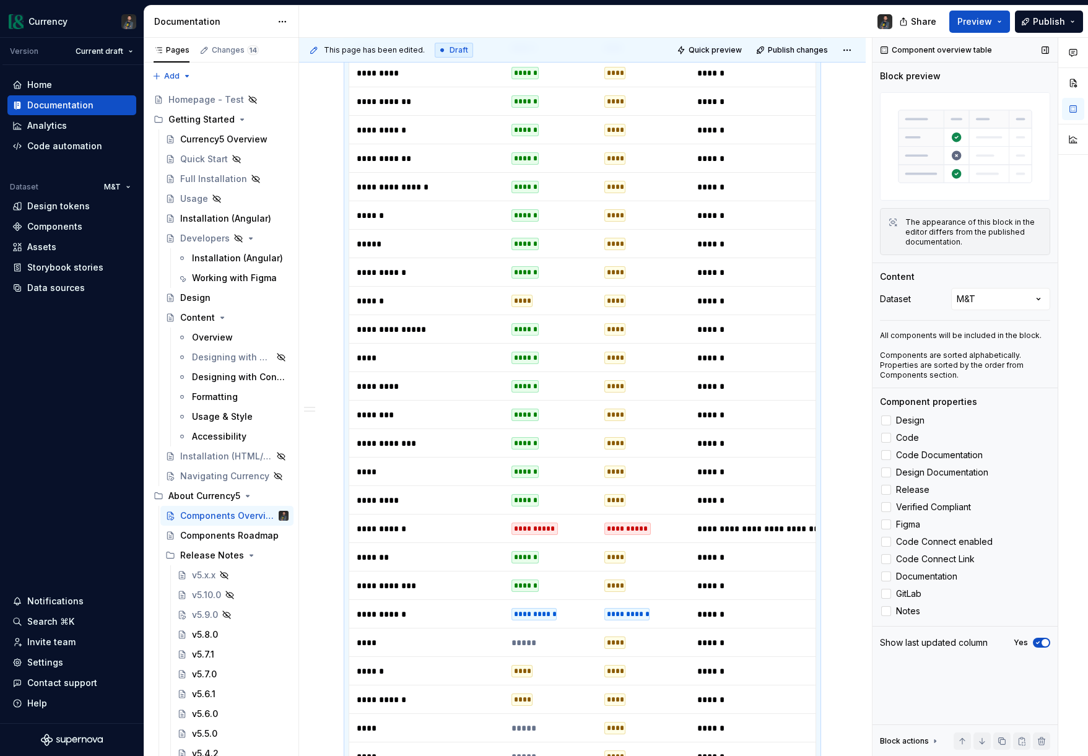
click at [1039, 641] on icon "button" at bounding box center [1038, 642] width 10 height 7
click at [1037, 641] on span "button" at bounding box center [1037, 642] width 7 height 7
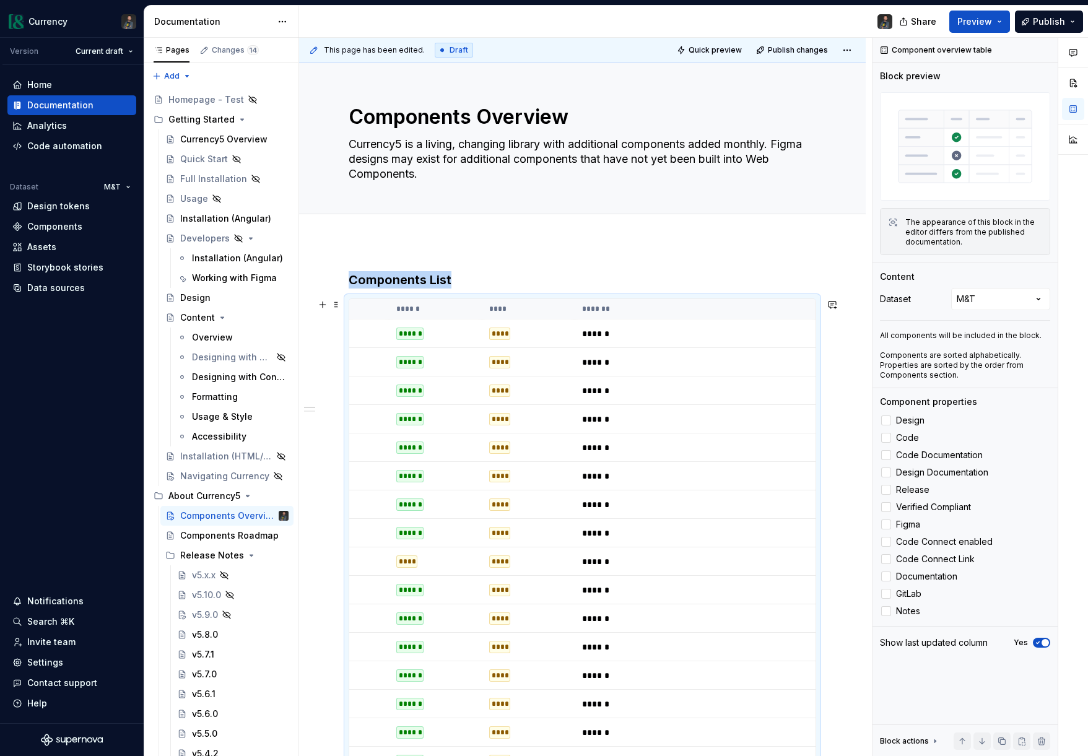
scroll to position [0, 0]
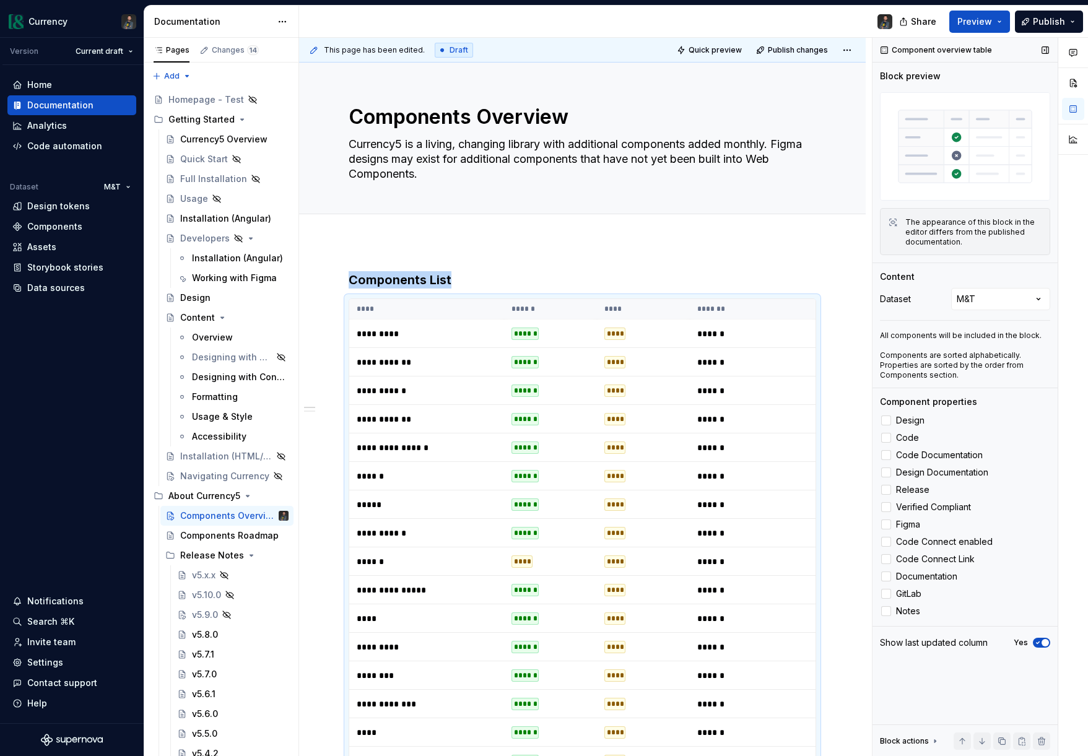
click at [1044, 644] on span "button" at bounding box center [1045, 642] width 7 height 7
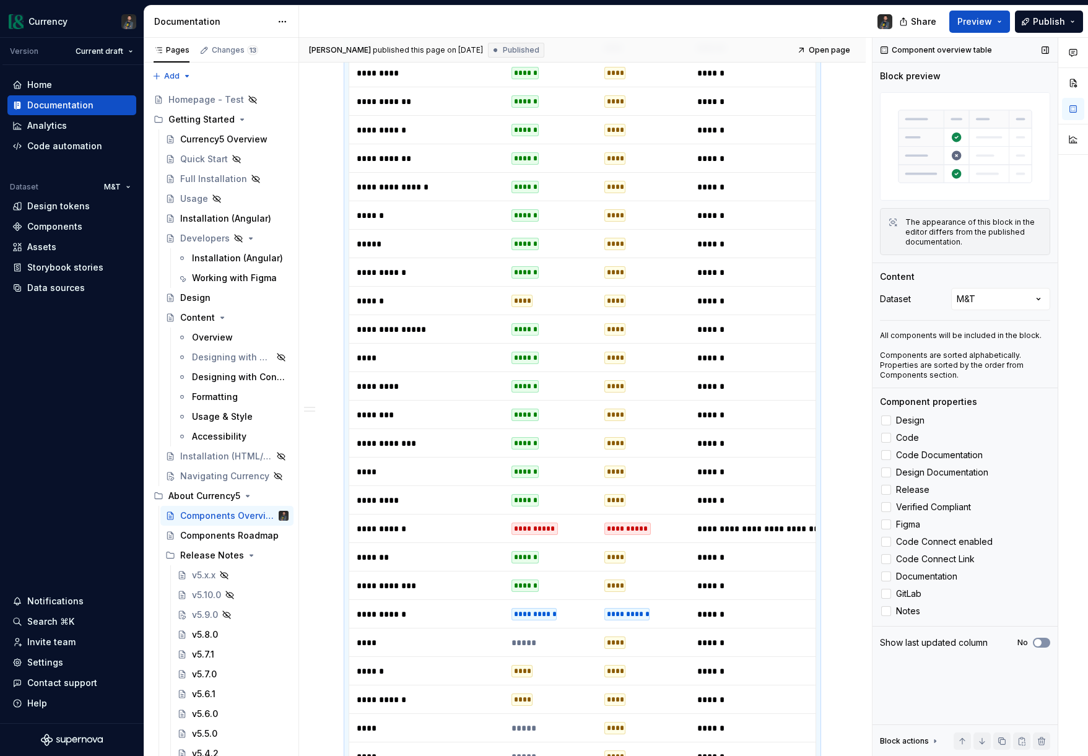
click at [1044, 644] on button "No" at bounding box center [1041, 643] width 17 height 10
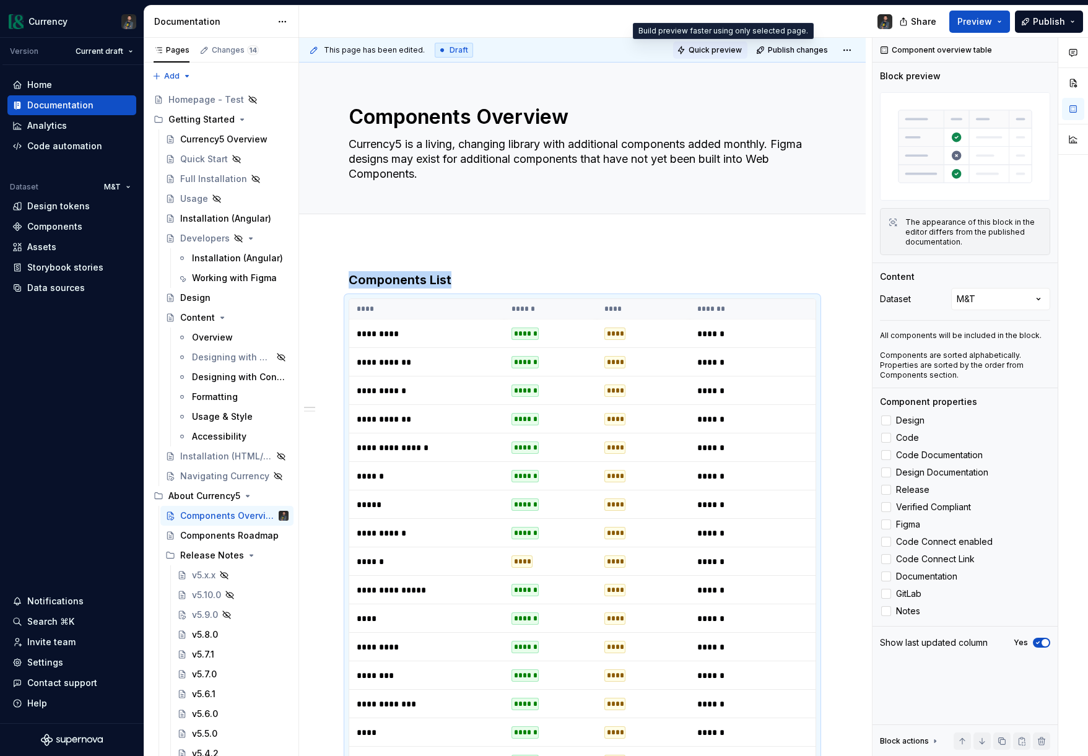
click at [728, 46] on span "Quick preview" at bounding box center [715, 50] width 53 height 10
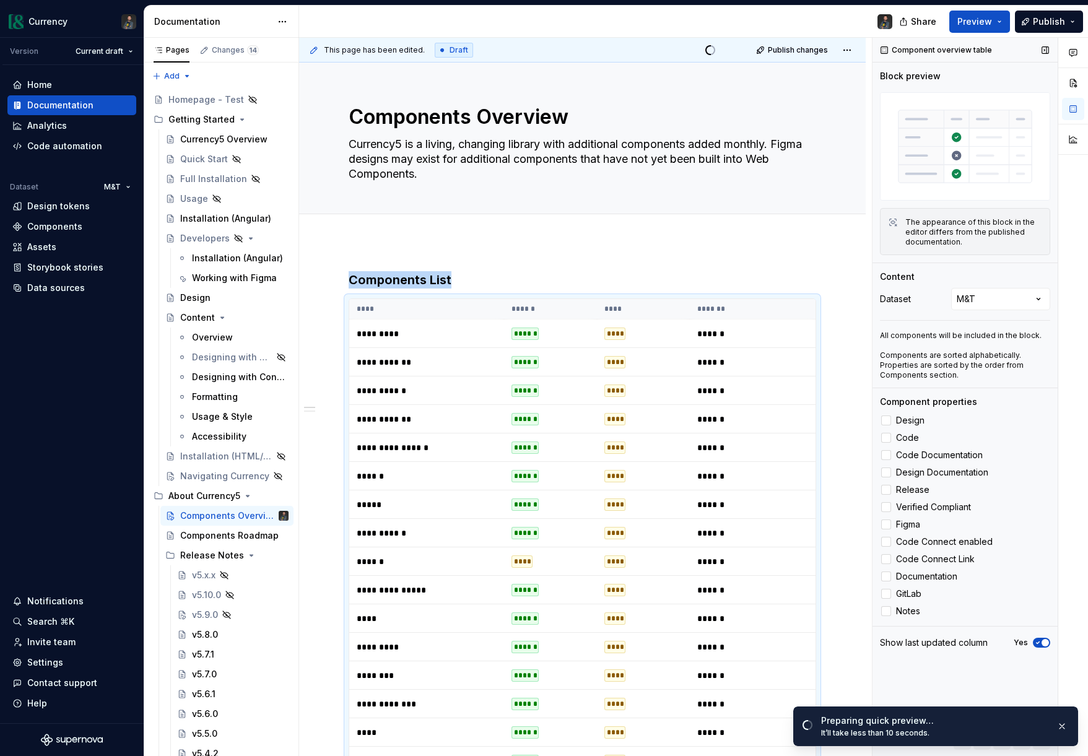
click at [1042, 642] on span "button" at bounding box center [1045, 642] width 7 height 7
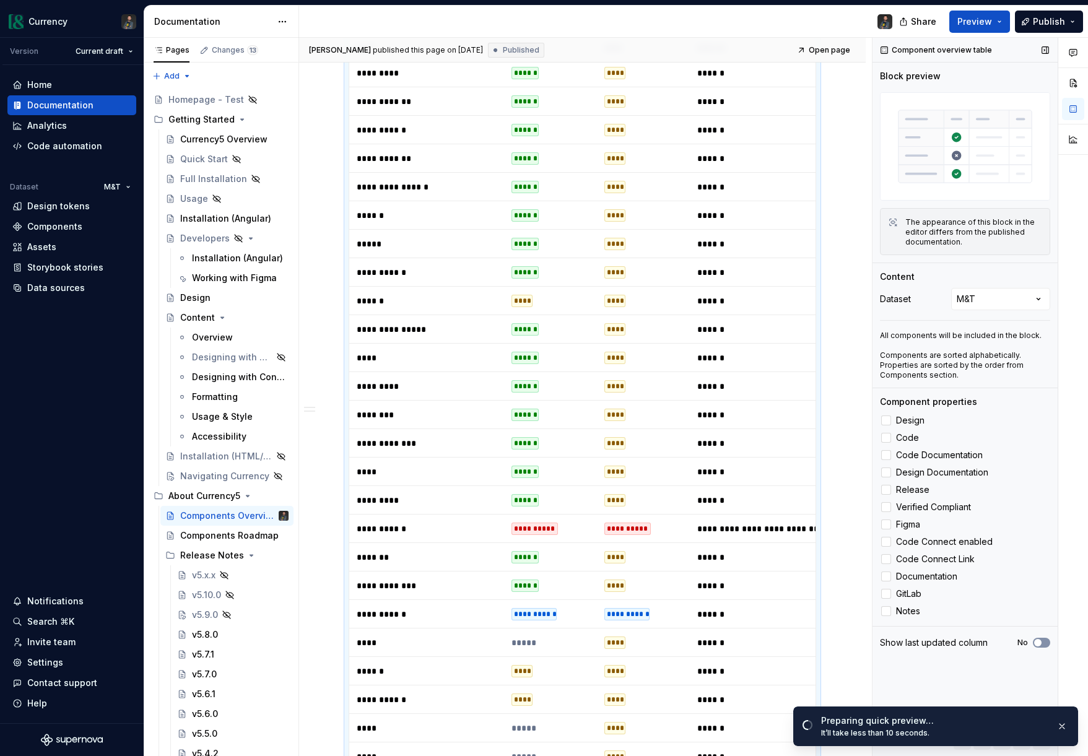
click at [1041, 642] on span "button" at bounding box center [1037, 642] width 7 height 7
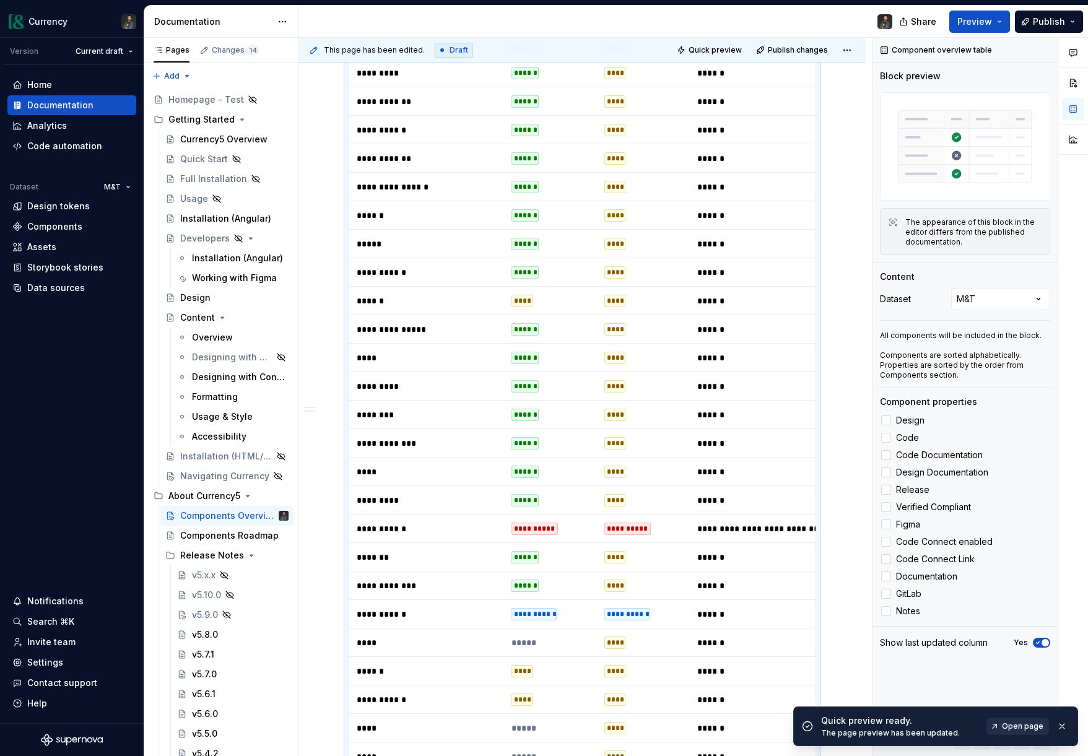
click at [1027, 728] on span "Open page" at bounding box center [1022, 726] width 41 height 10
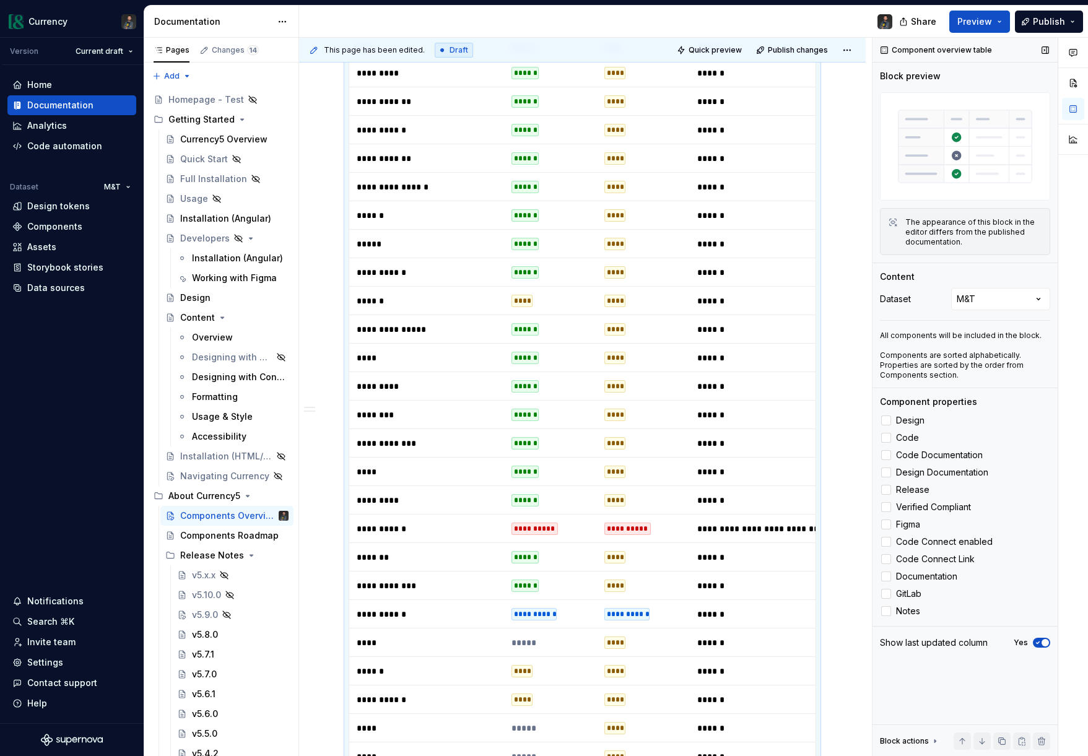
click at [1039, 640] on icon "button" at bounding box center [1038, 642] width 10 height 7
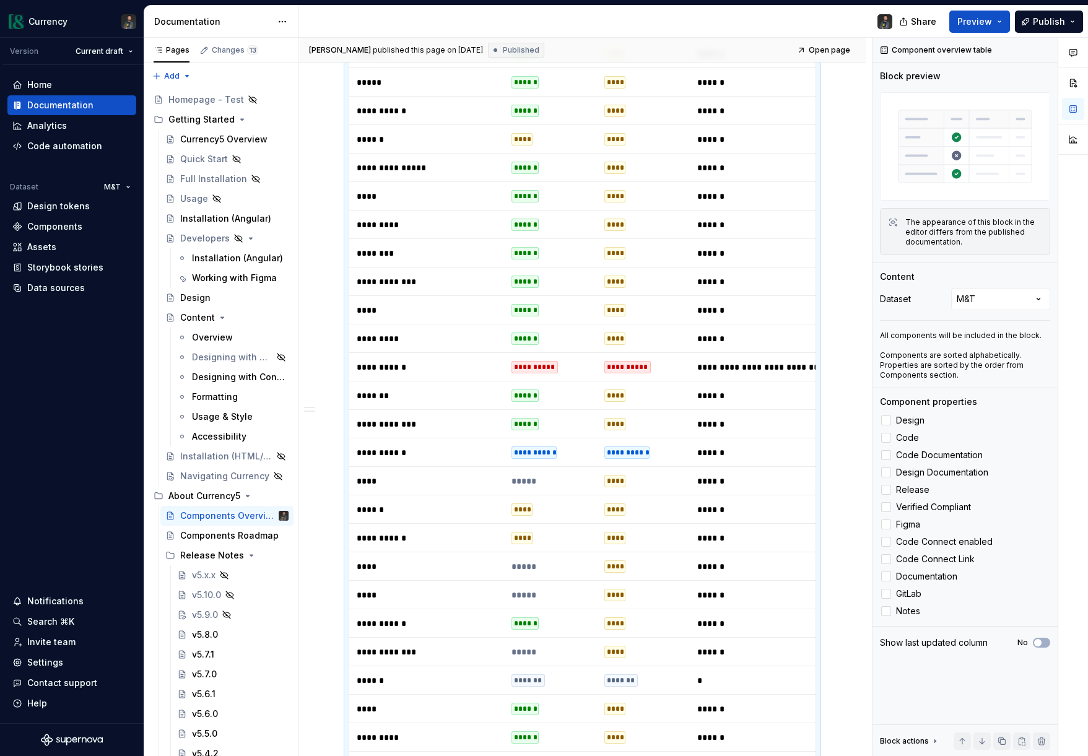
scroll to position [421, 0]
click at [455, 309] on p "****" at bounding box center [427, 311] width 140 height 12
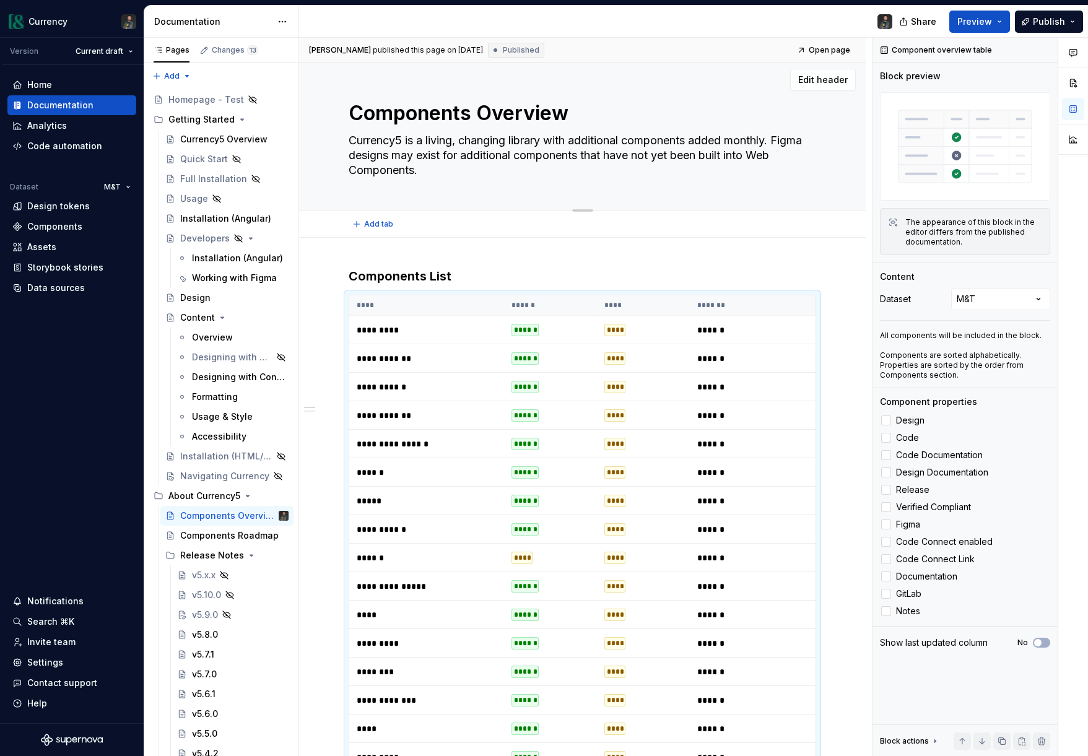
scroll to position [0, 0]
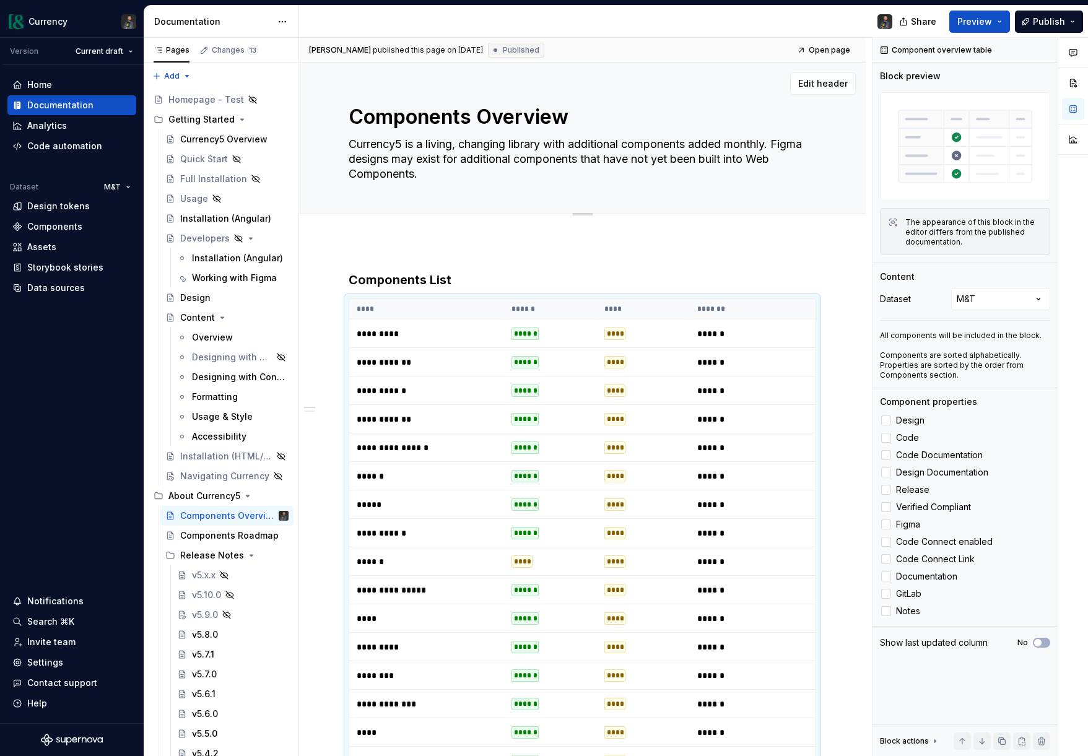
type textarea "*"
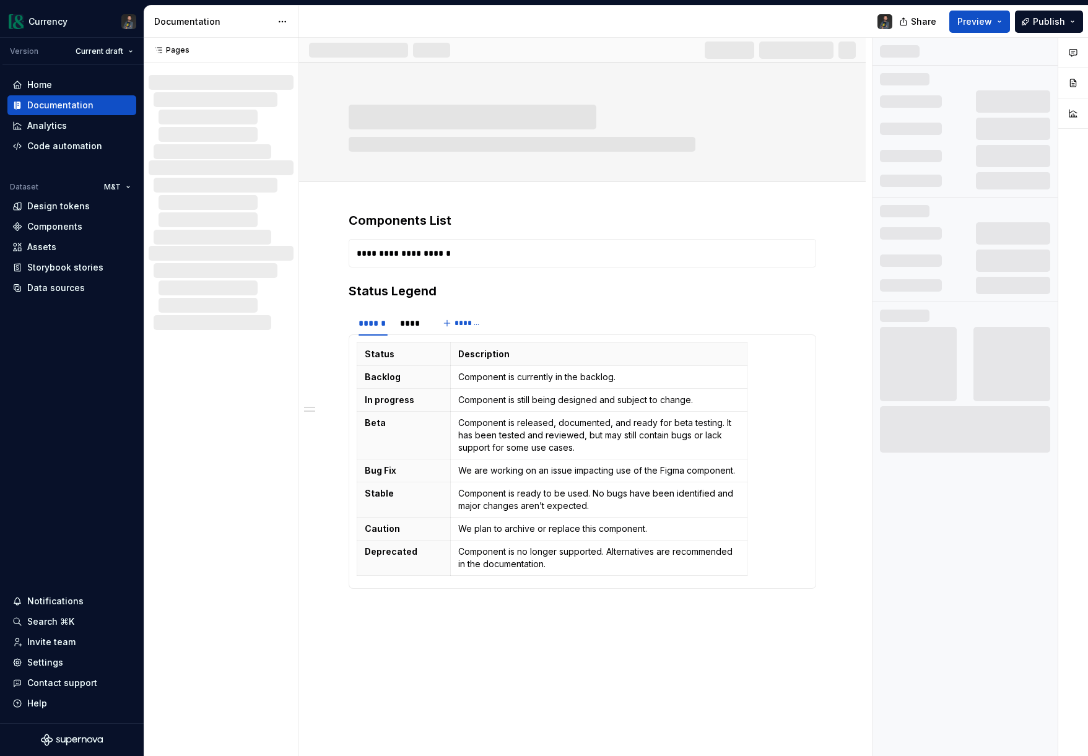
scroll to position [1, 0]
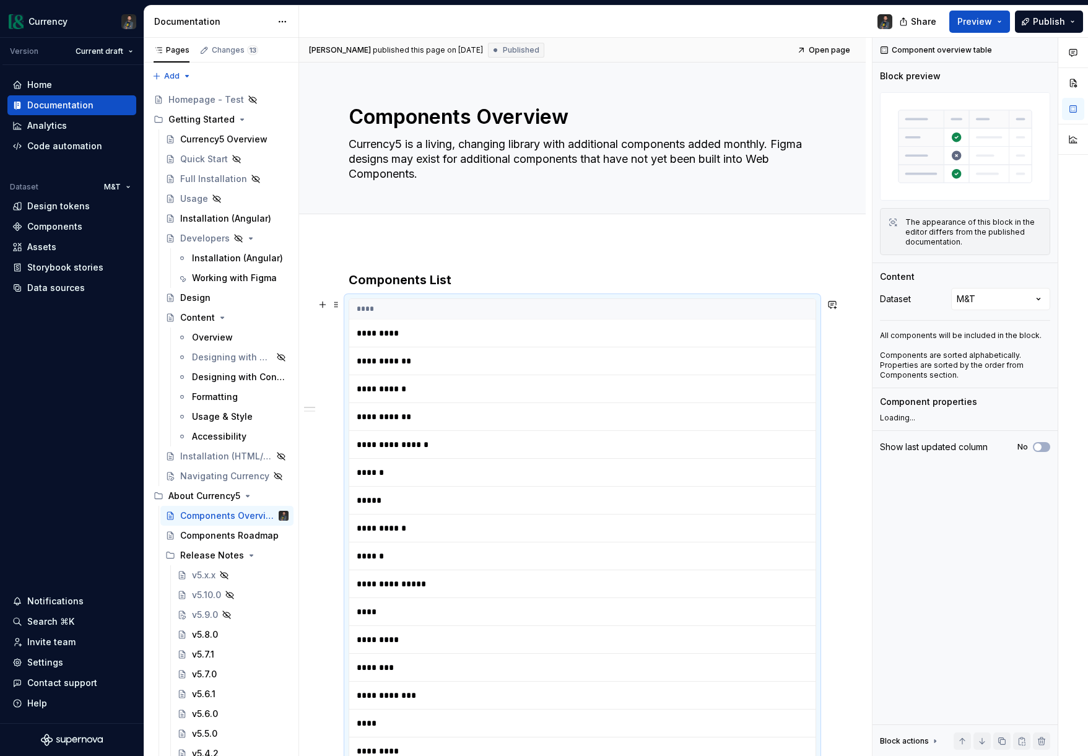
click at [583, 396] on td "**********" at bounding box center [585, 389] width 473 height 28
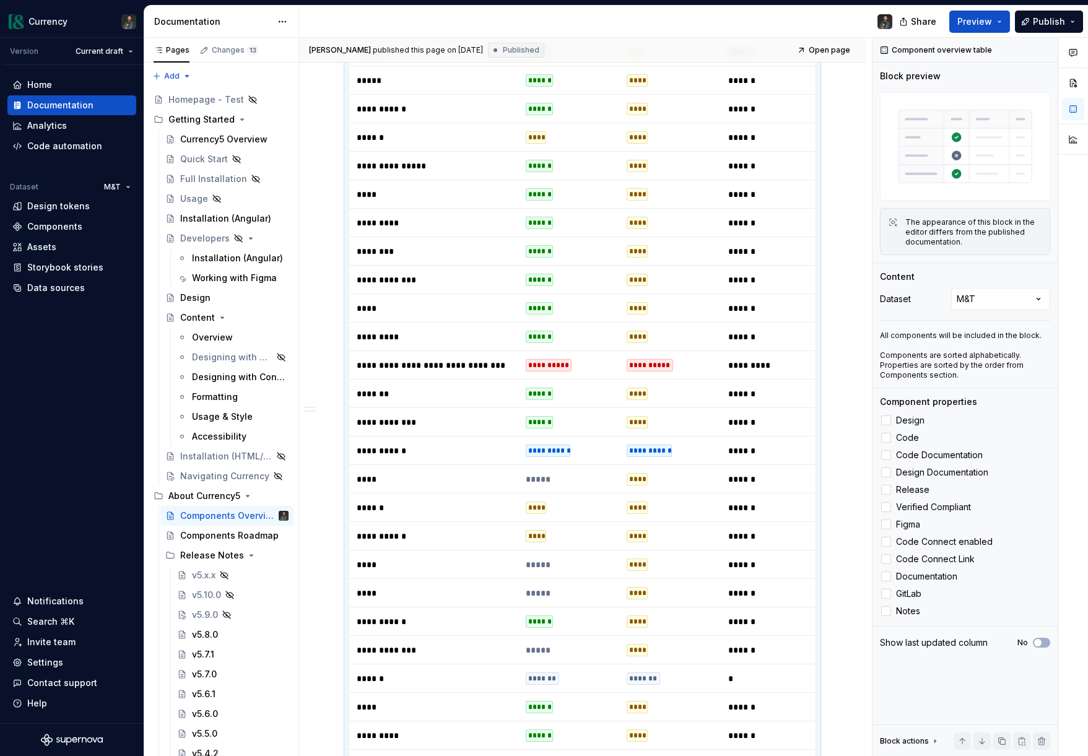
scroll to position [0, 0]
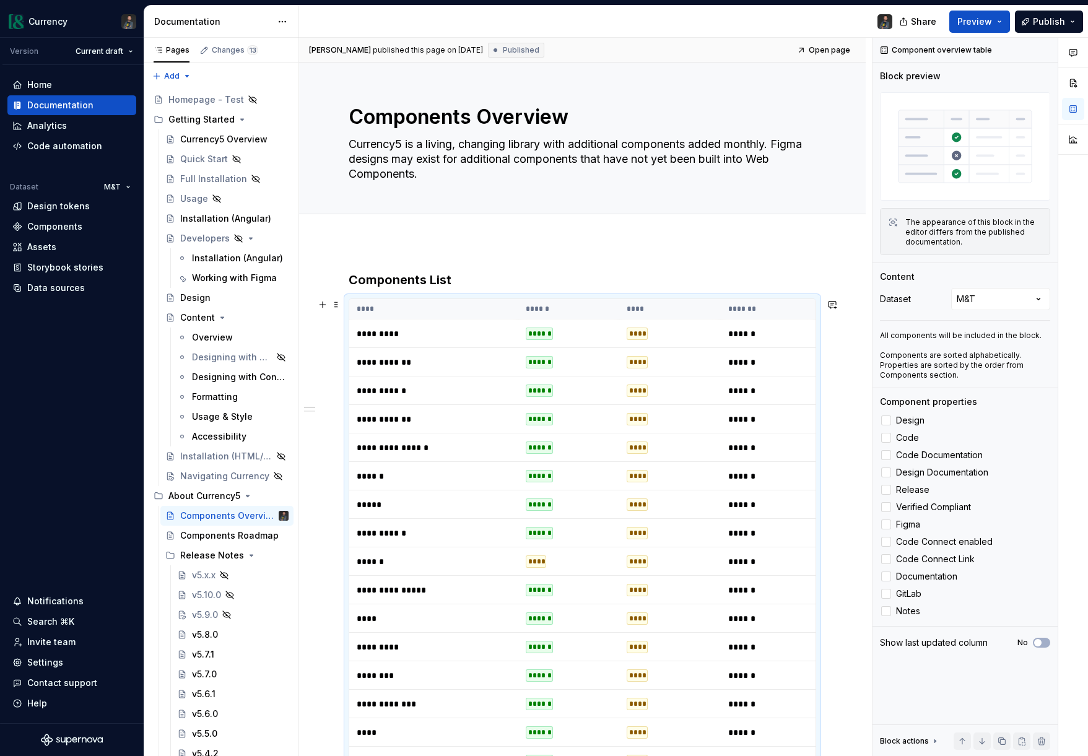
click at [746, 534] on span "******" at bounding box center [740, 533] width 25 height 12
type textarea "*"
click at [378, 284] on h3 "Components List" at bounding box center [583, 279] width 468 height 17
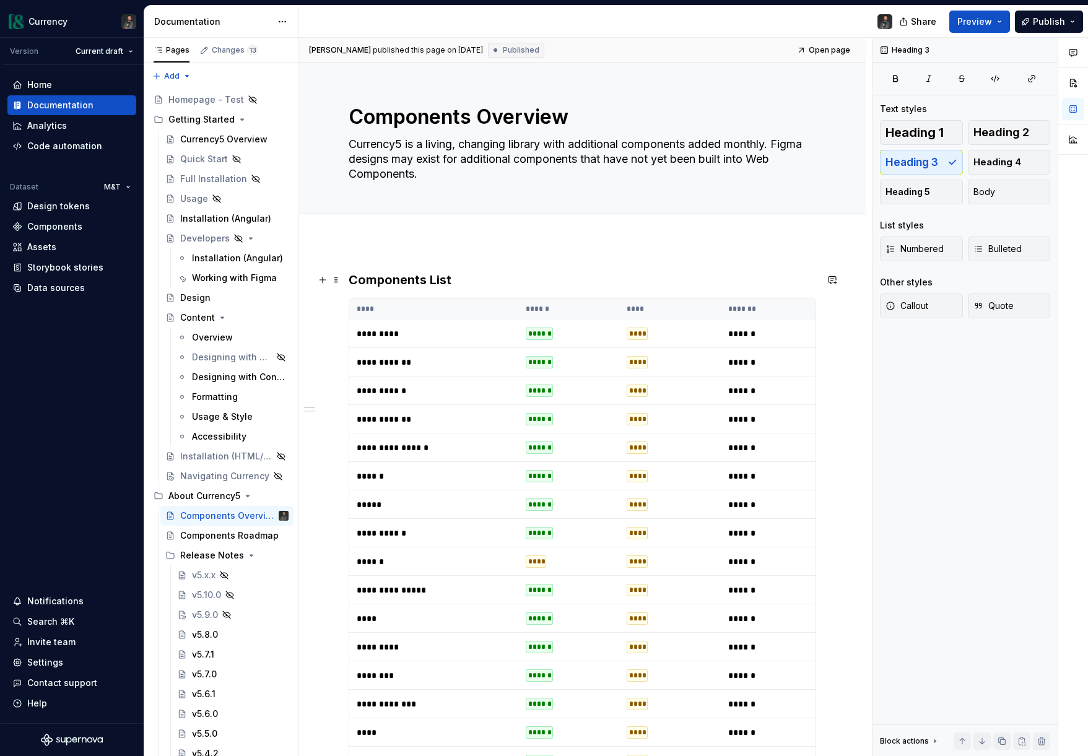
click at [475, 282] on h3 "Components List" at bounding box center [583, 279] width 468 height 17
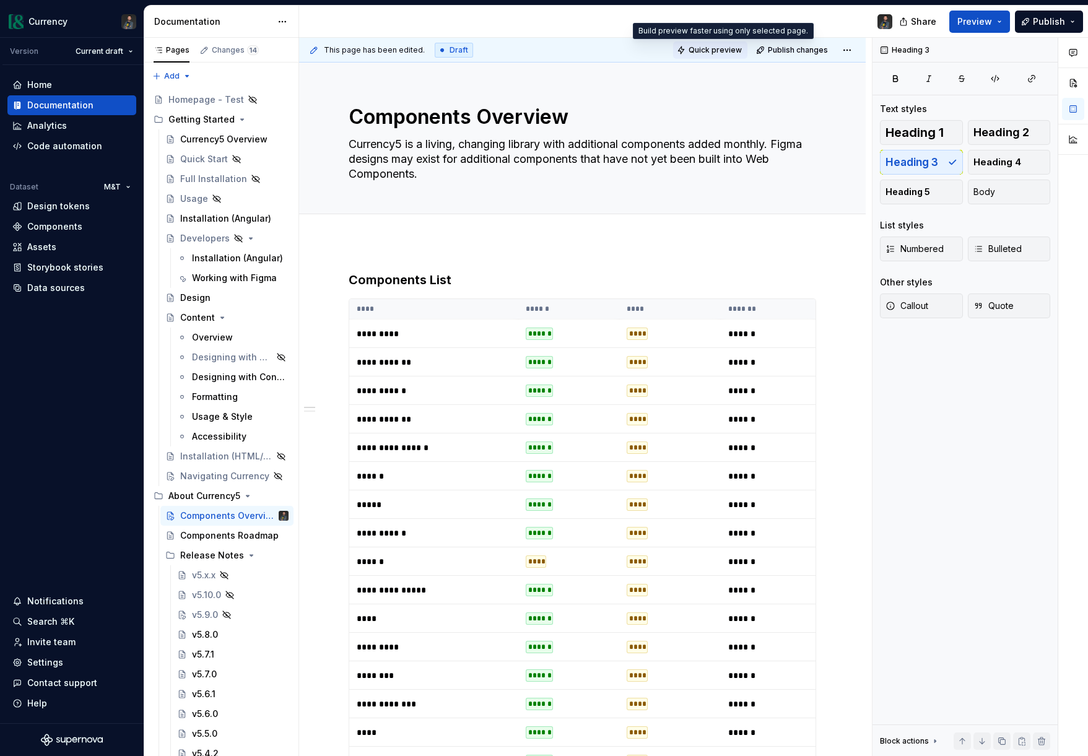
click at [725, 50] on span "Quick preview" at bounding box center [715, 50] width 53 height 10
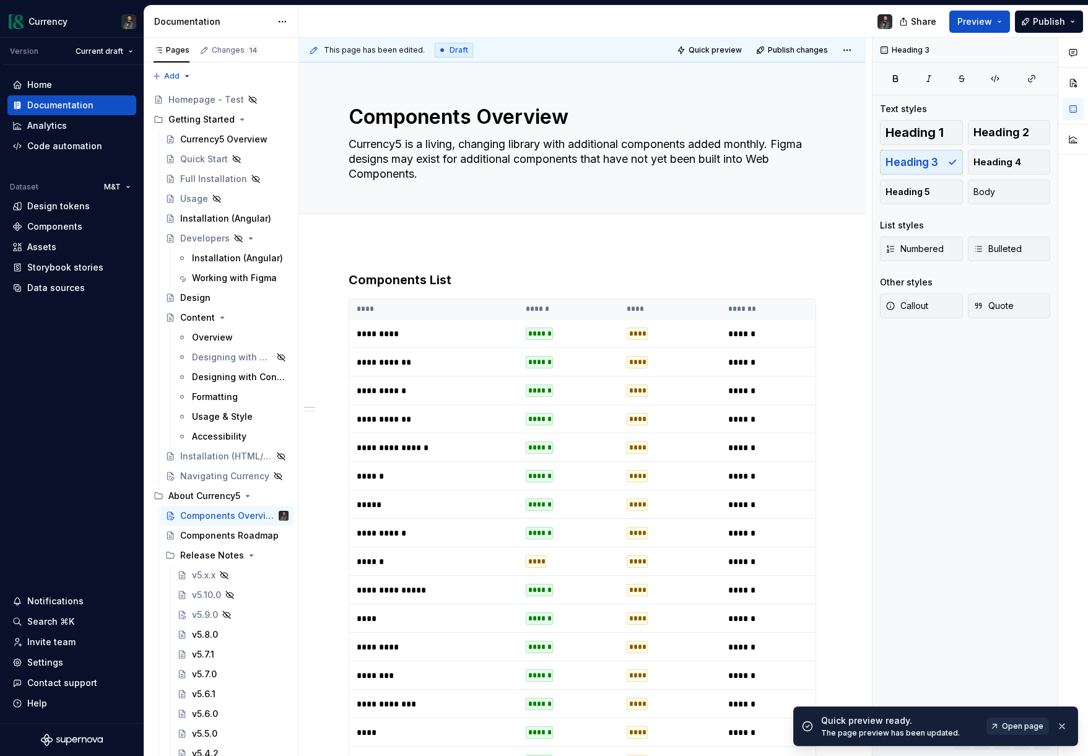
click at [1008, 725] on span "Open page" at bounding box center [1022, 726] width 41 height 10
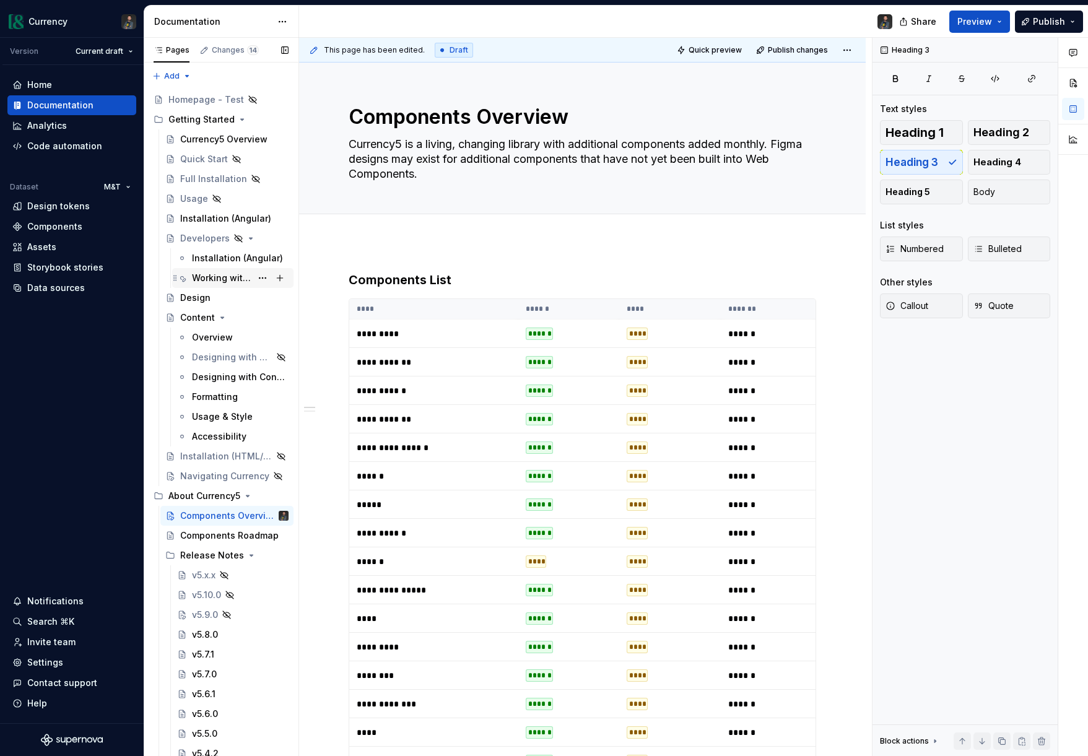
click at [213, 272] on div "Working with Figma" at bounding box center [221, 278] width 59 height 12
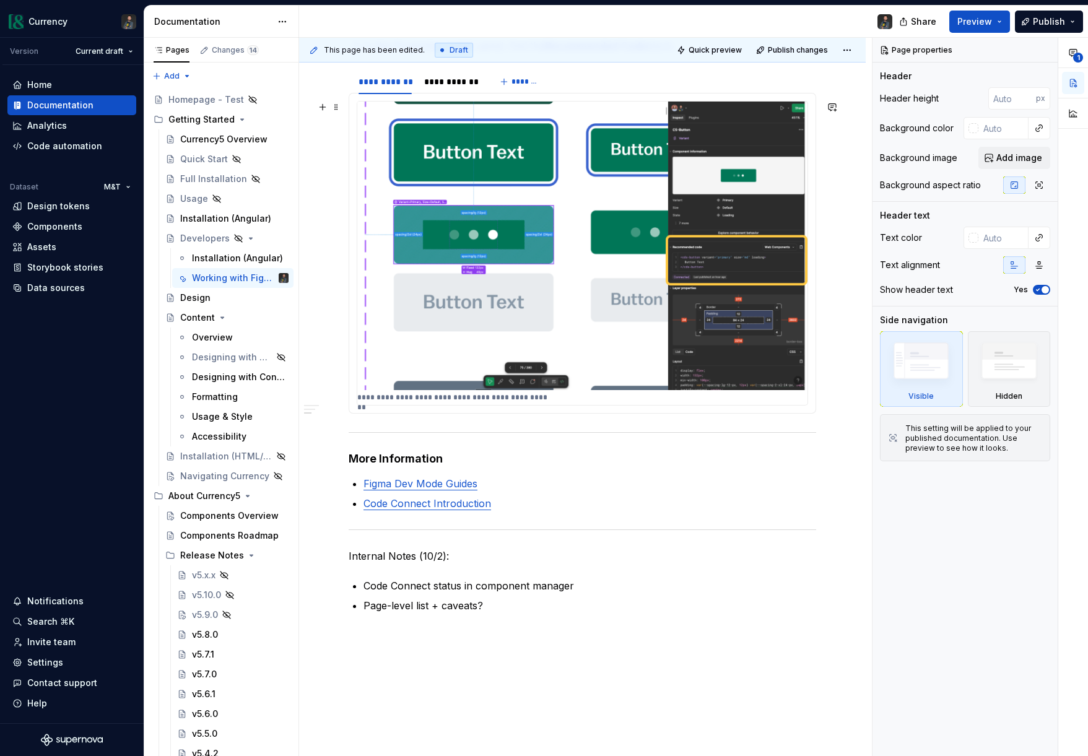
scroll to position [487, 0]
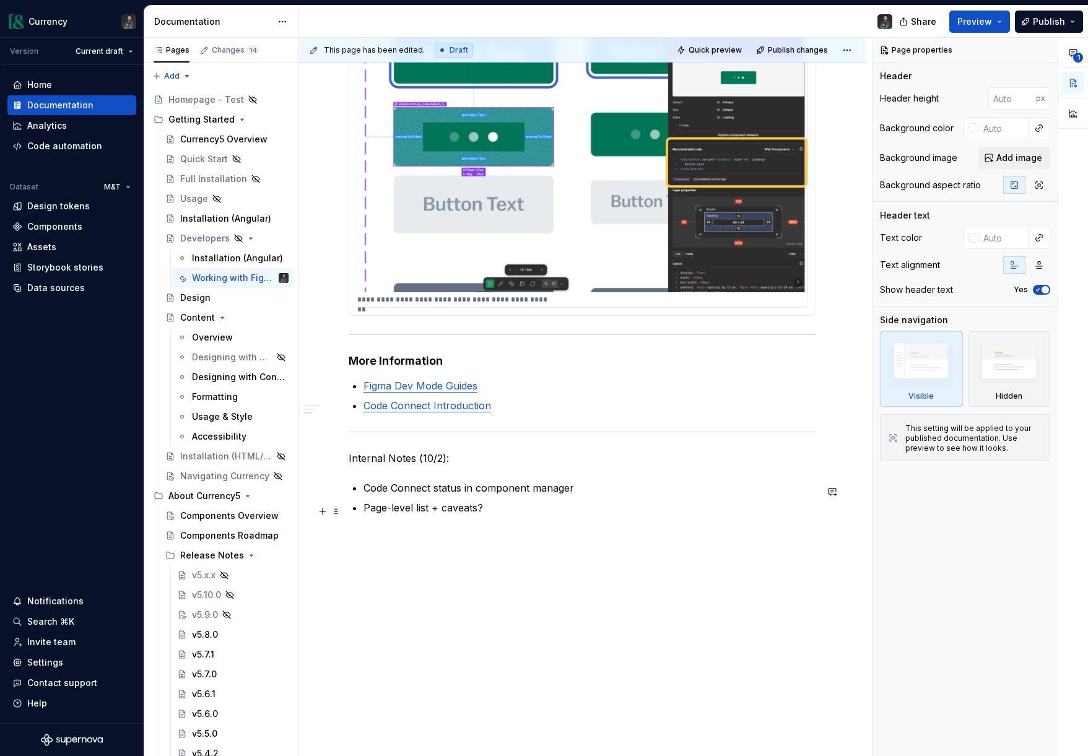
type textarea "*"
click at [513, 504] on p "Page-level list + caveats?" at bounding box center [590, 507] width 453 height 15
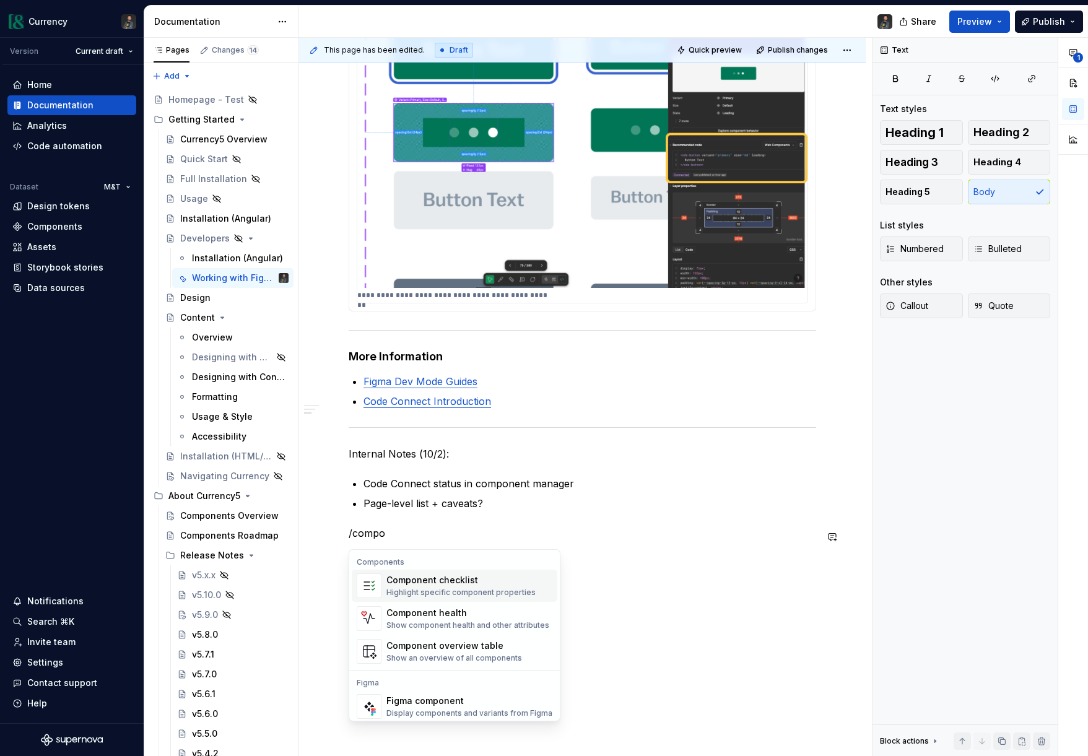
click at [422, 576] on div "Component checklist" at bounding box center [460, 580] width 149 height 12
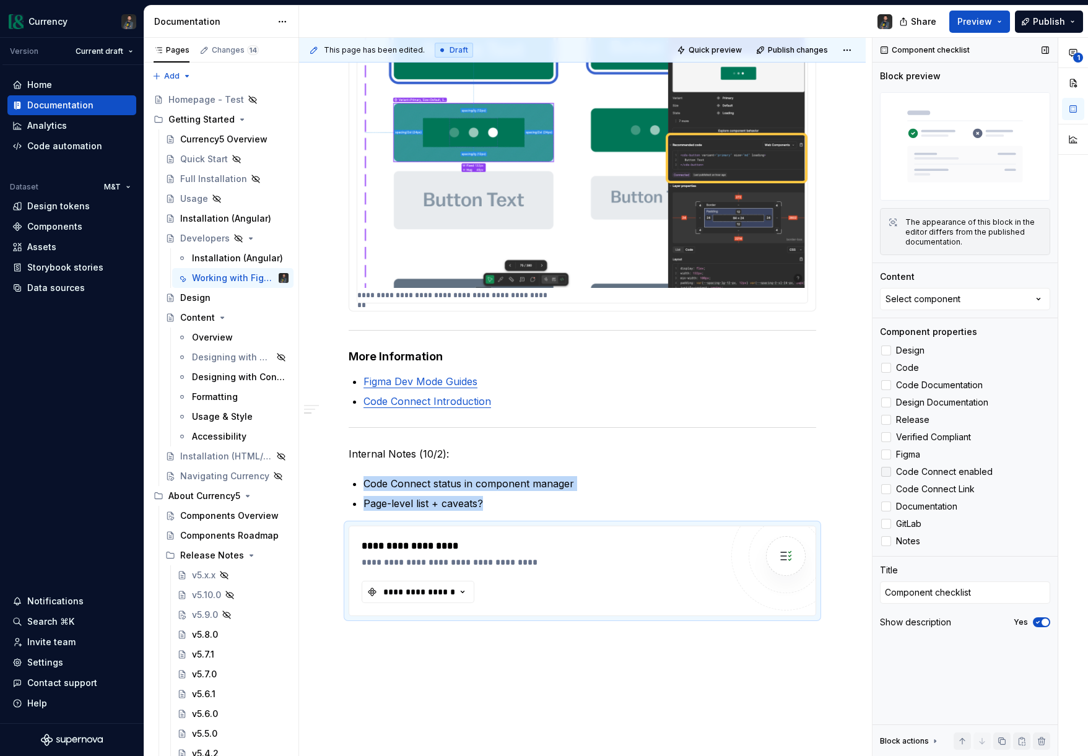
click at [891, 471] on div at bounding box center [886, 472] width 10 height 10
click at [580, 575] on div "**********" at bounding box center [542, 571] width 360 height 64
click at [338, 532] on span at bounding box center [336, 535] width 10 height 17
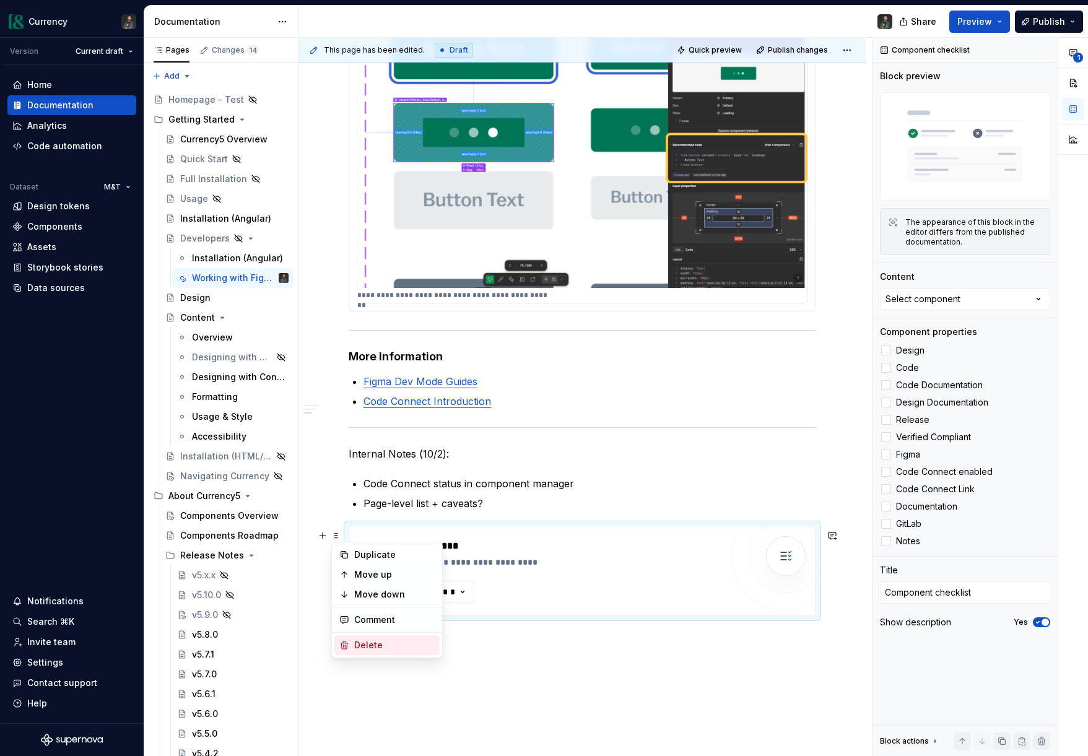
click at [375, 642] on div "Delete" at bounding box center [394, 645] width 81 height 12
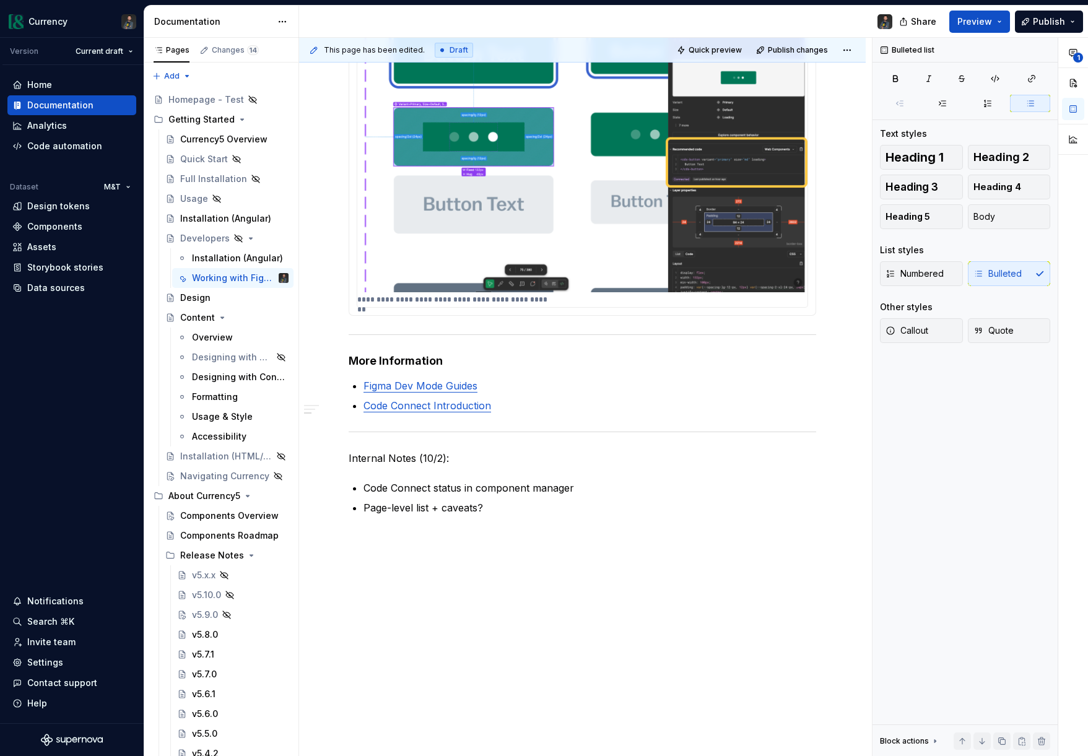
click at [357, 534] on div "**********" at bounding box center [582, 244] width 567 height 1024
click at [510, 516] on div "**********" at bounding box center [583, 146] width 468 height 768
click at [482, 507] on p "Page-level list + caveats?" at bounding box center [590, 507] width 453 height 15
click at [368, 569] on div "**********" at bounding box center [582, 244] width 567 height 1024
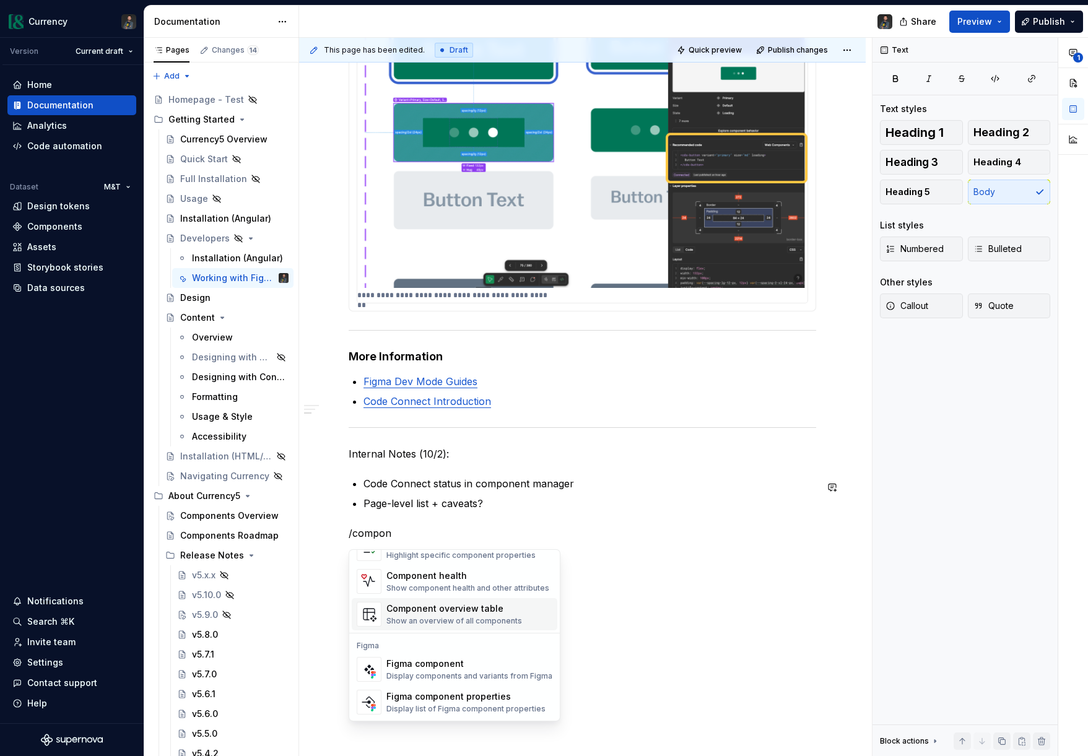
scroll to position [0, 0]
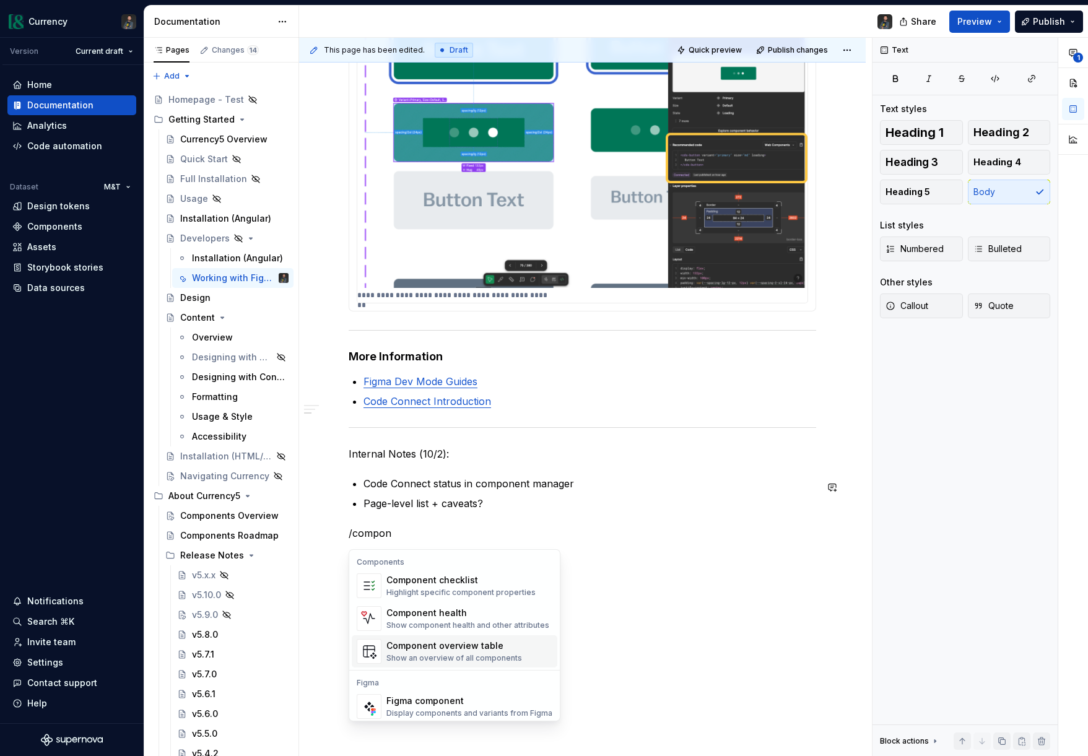
click at [438, 655] on div "Show an overview of all components" at bounding box center [454, 658] width 136 height 10
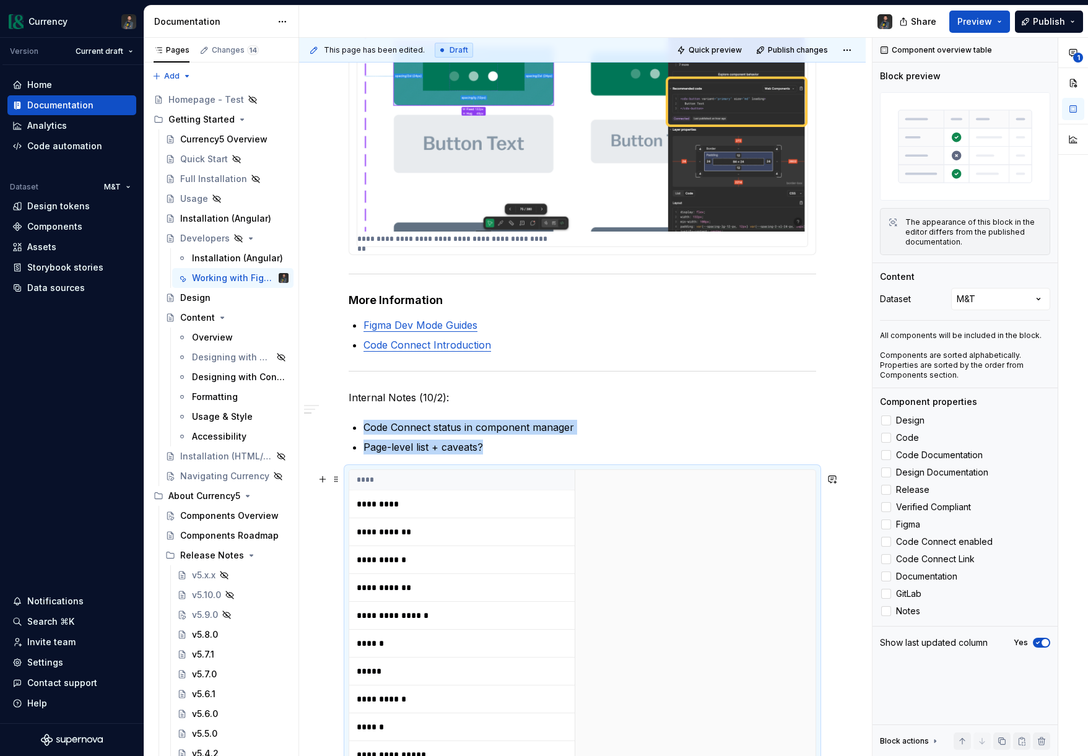
scroll to position [554, 0]
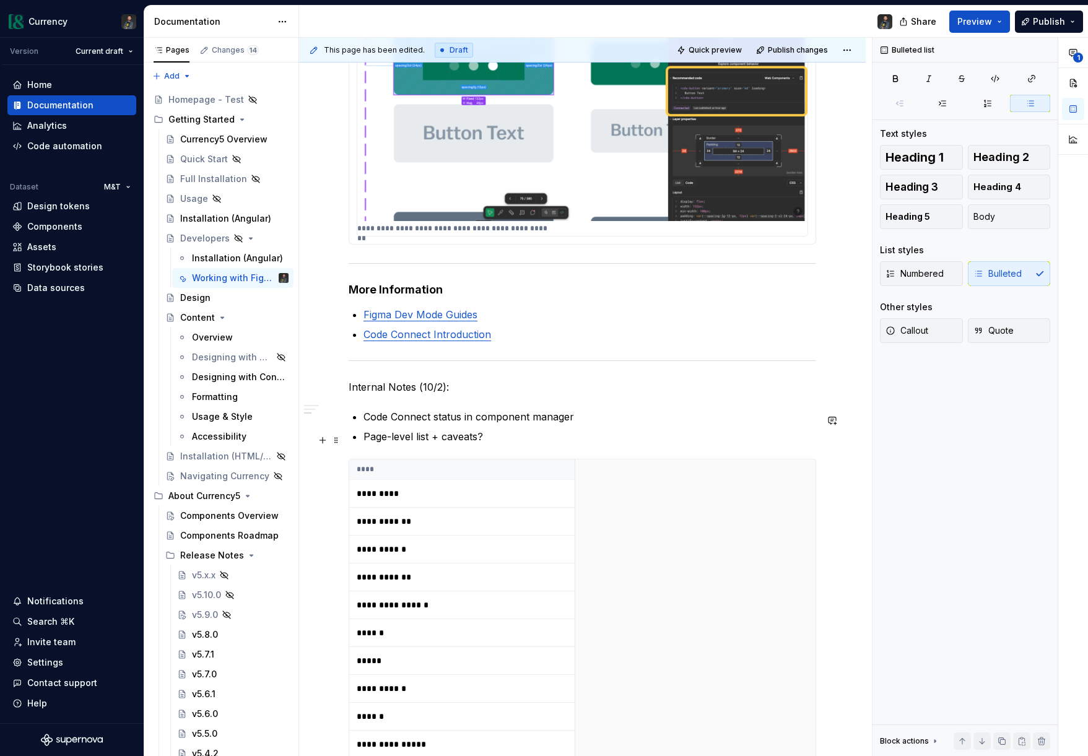
click at [512, 444] on p "Page-level list + caveats?" at bounding box center [590, 436] width 453 height 15
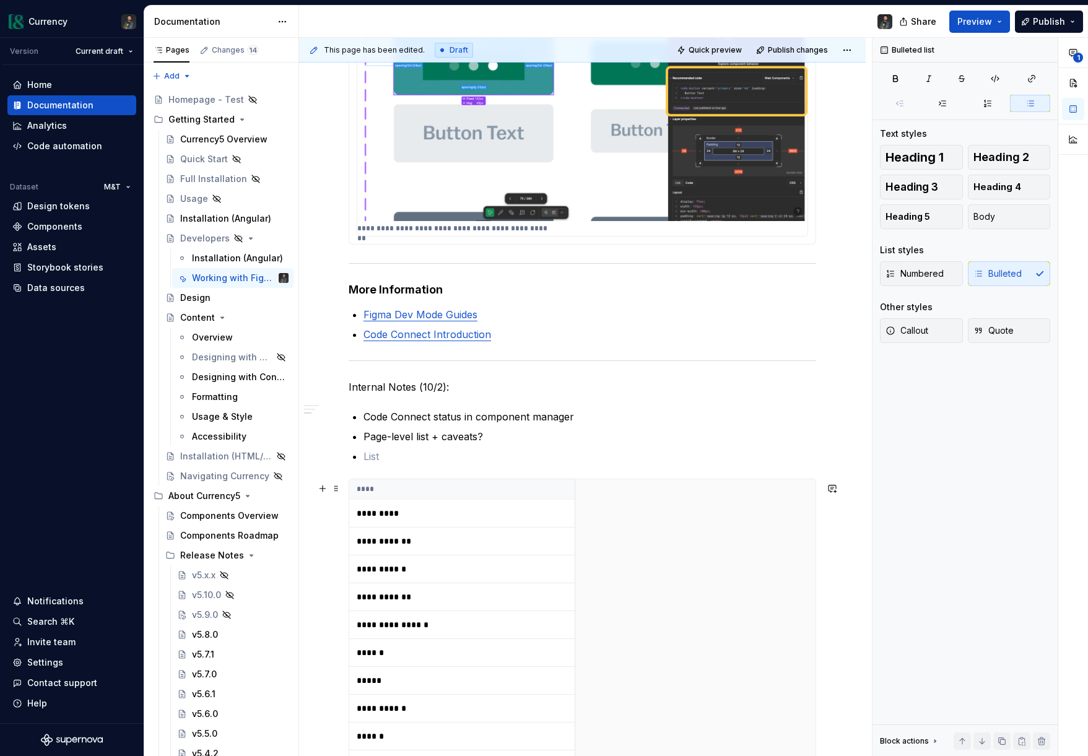
click at [420, 534] on td "**********" at bounding box center [463, 541] width 229 height 28
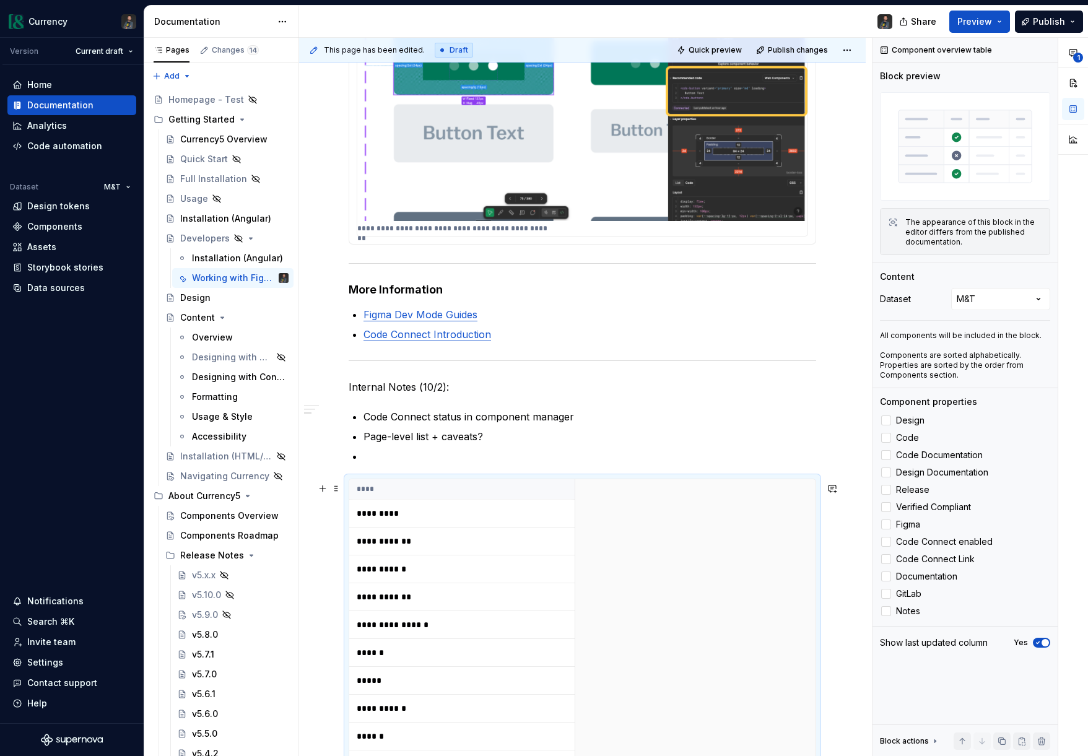
scroll to position [553, 0]
click at [365, 464] on p at bounding box center [590, 457] width 453 height 15
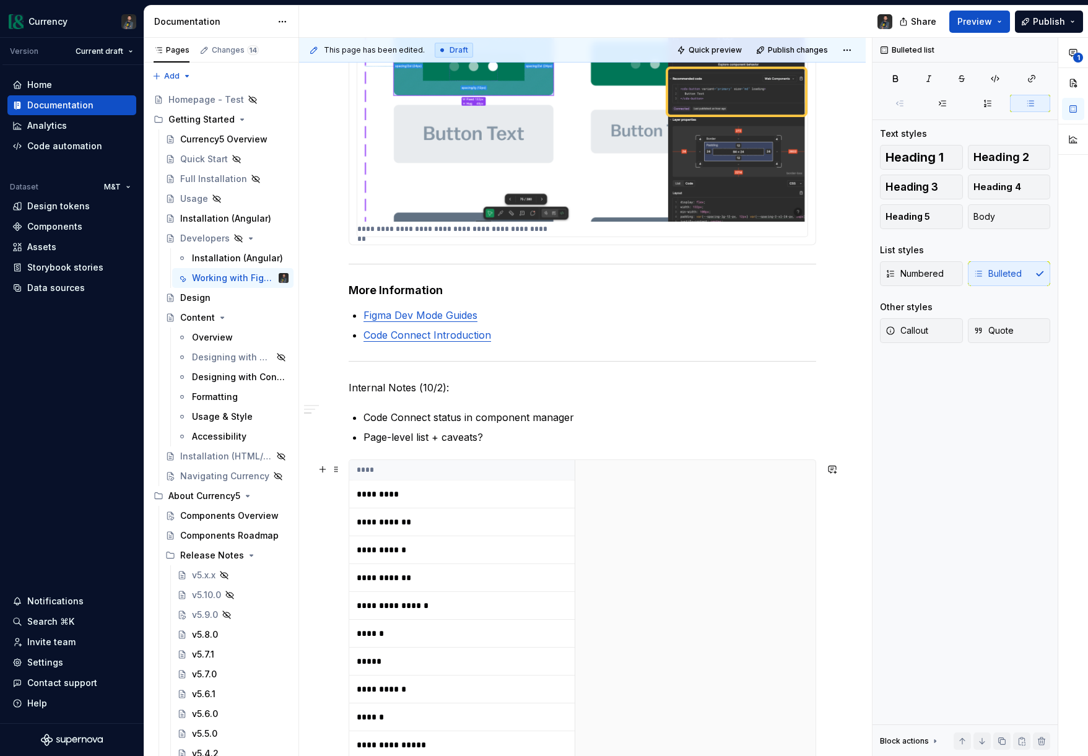
click at [470, 512] on td "**********" at bounding box center [463, 522] width 229 height 28
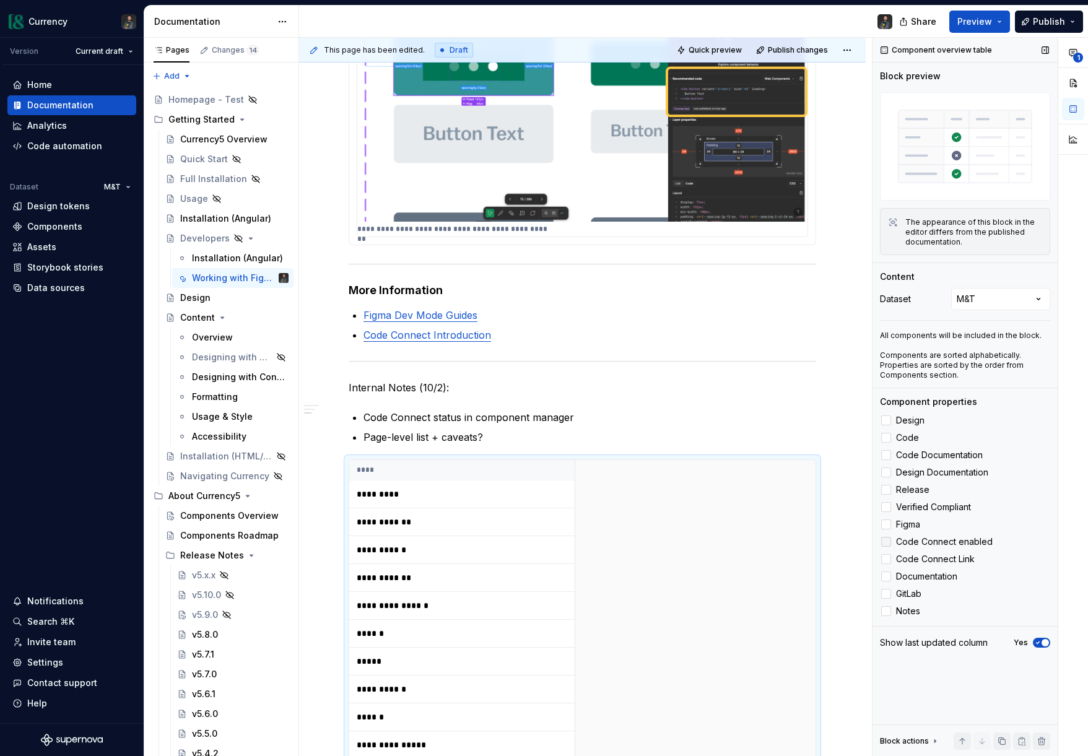
click at [891, 541] on label "Code Connect enabled" at bounding box center [965, 541] width 170 height 15
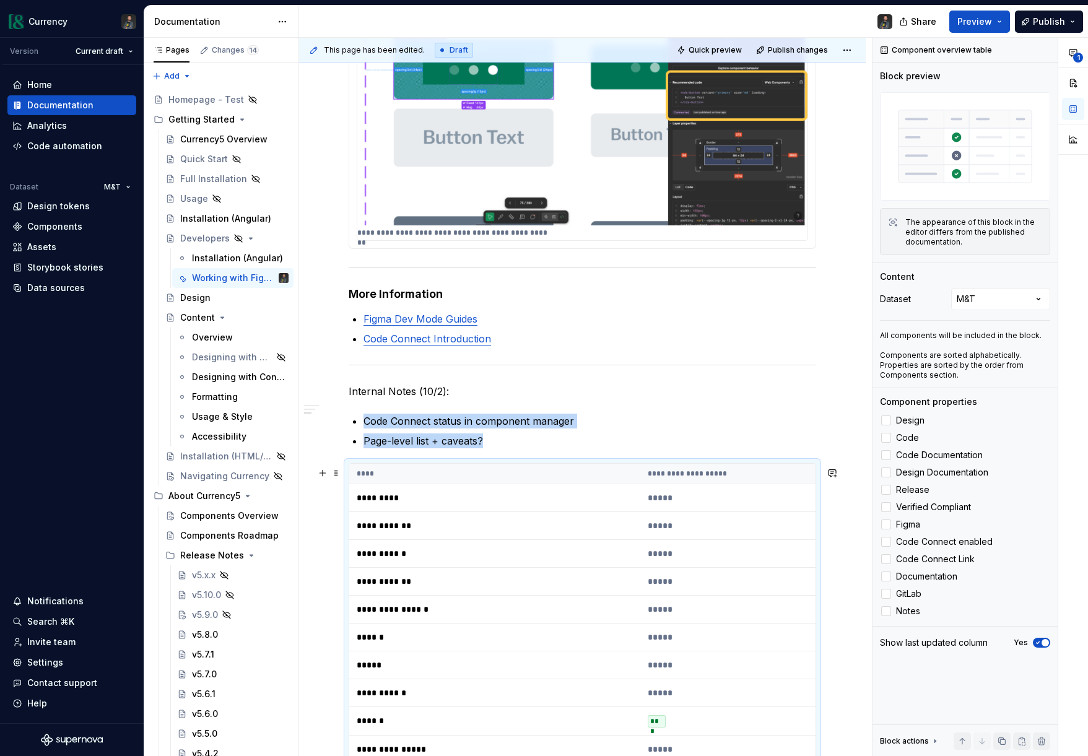
scroll to position [538, 0]
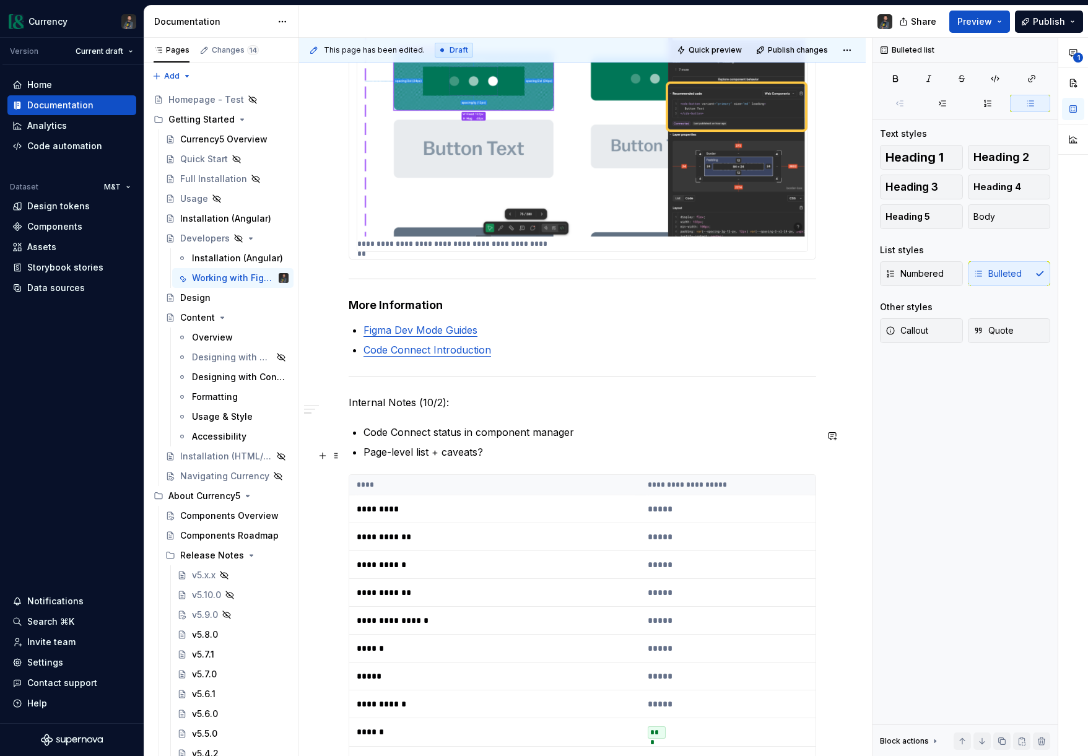
click at [546, 456] on p "Page-level list + caveats?" at bounding box center [590, 452] width 453 height 15
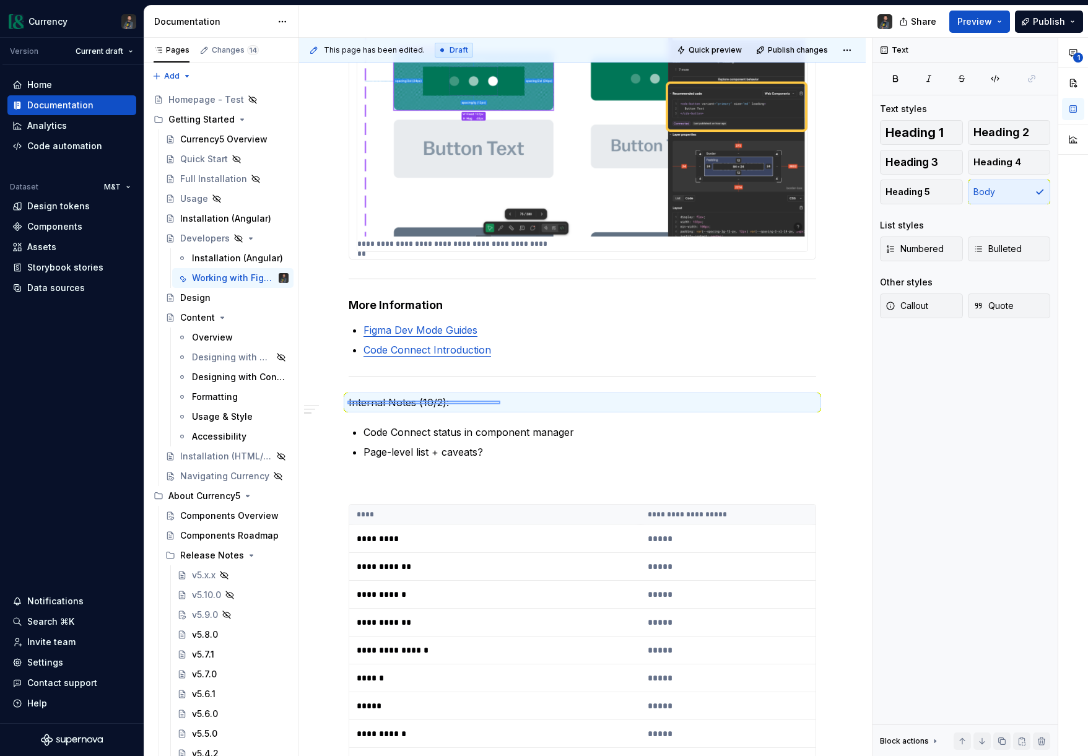
drag, startPoint x: 347, startPoint y: 404, endPoint x: 500, endPoint y: 401, distance: 153.0
click at [500, 401] on div "**********" at bounding box center [585, 397] width 573 height 719
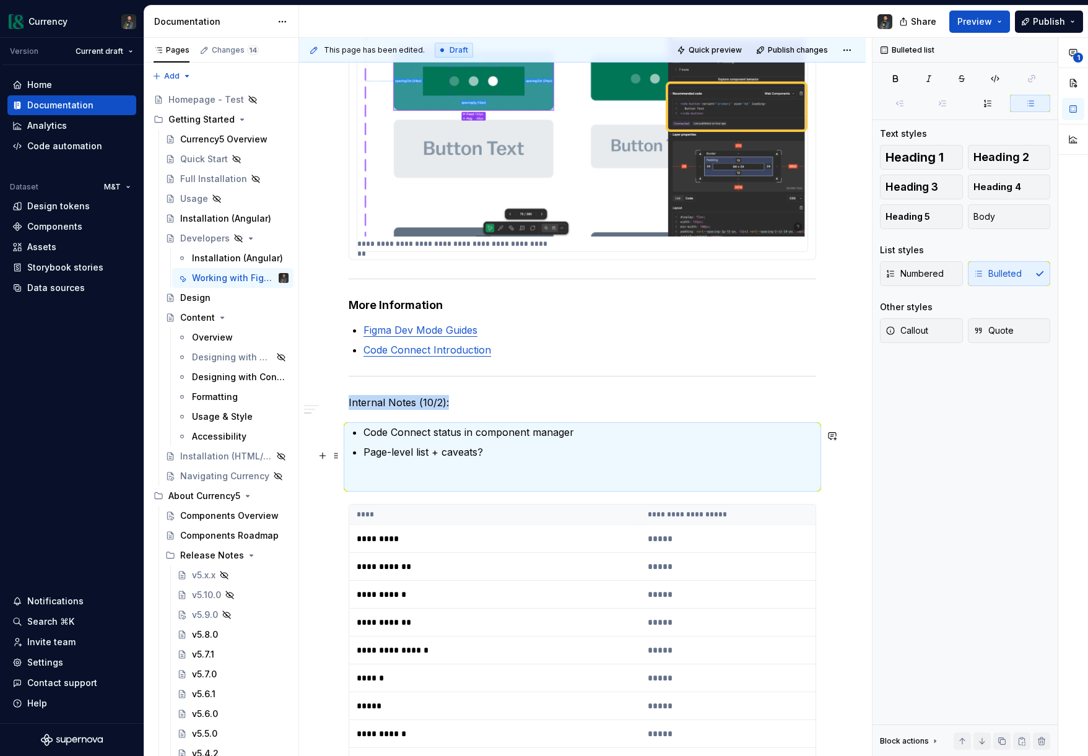
scroll to position [585, 0]
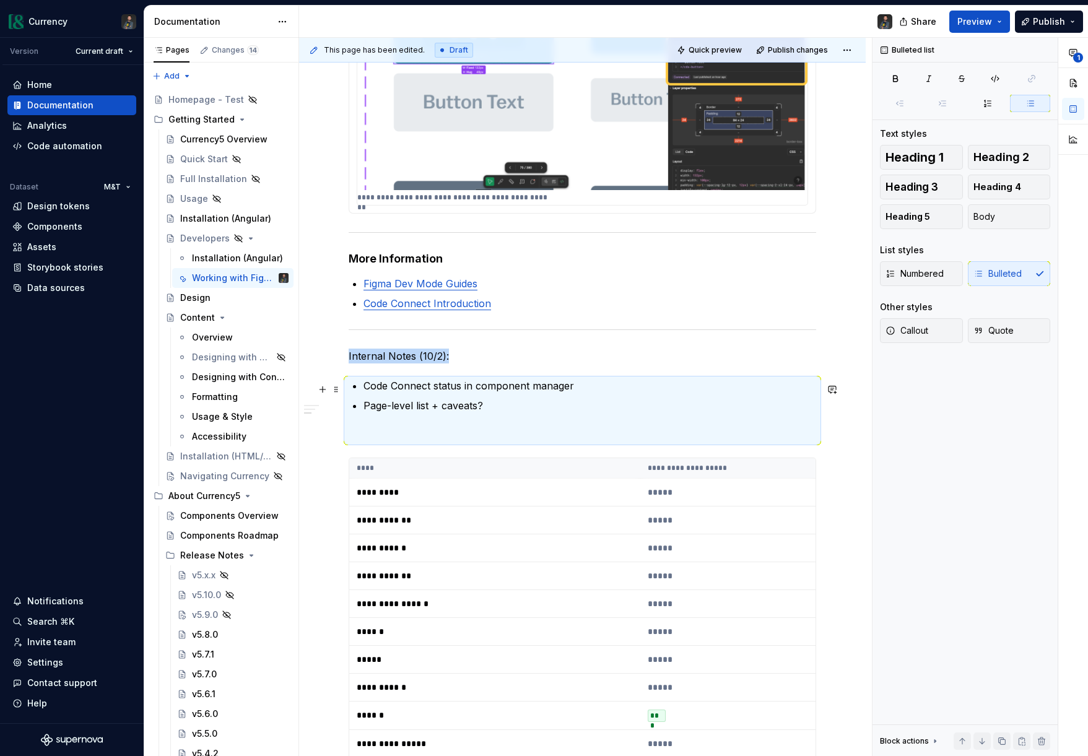
drag, startPoint x: 493, startPoint y: 390, endPoint x: 461, endPoint y: 366, distance: 40.3
click at [493, 390] on p "Code Connect status in component manager" at bounding box center [590, 385] width 453 height 15
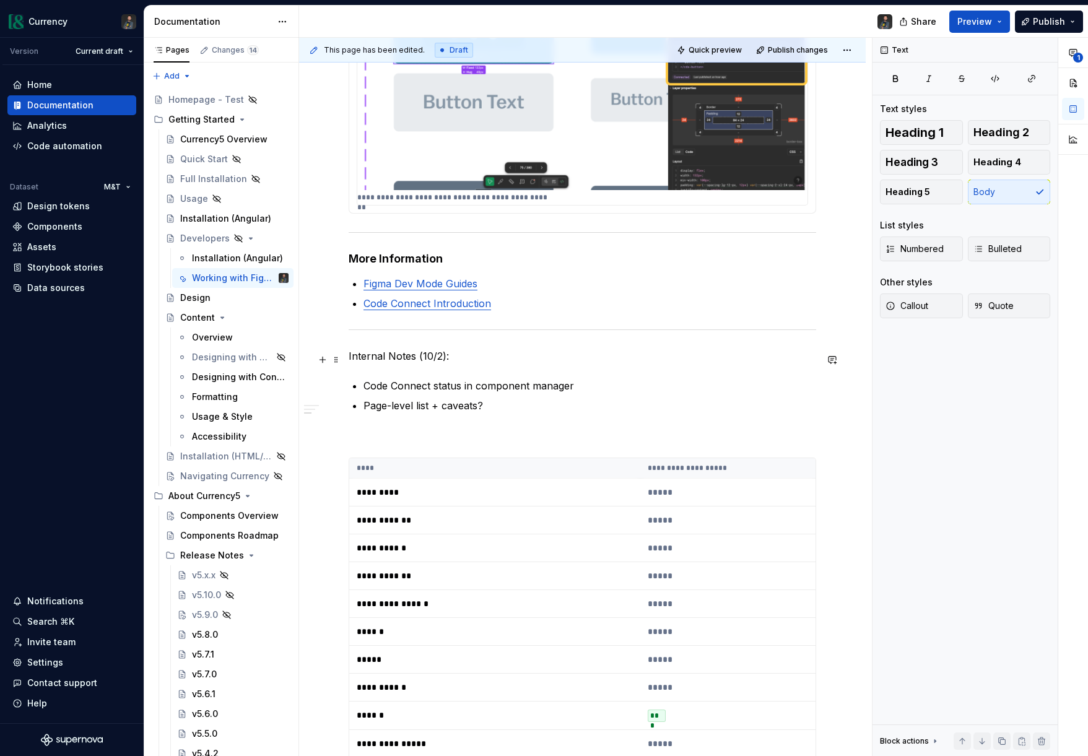
click at [438, 357] on p "Internal Notes (10/2):" at bounding box center [583, 356] width 468 height 15
click at [911, 304] on span "Callout" at bounding box center [907, 306] width 43 height 12
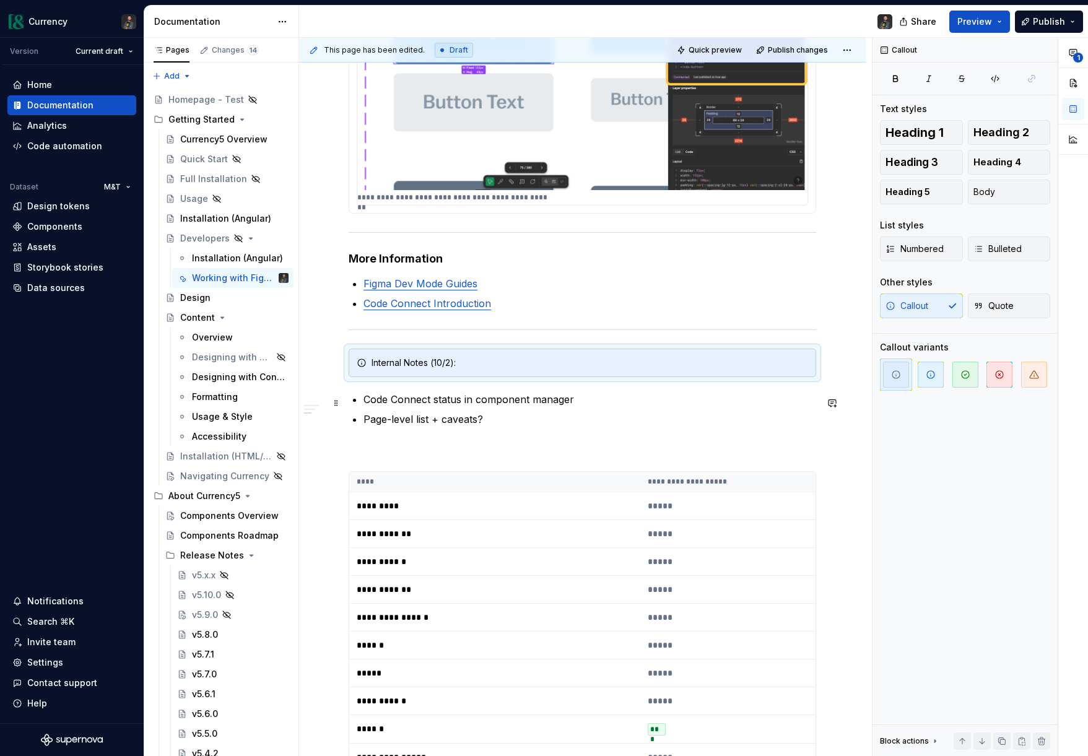
click at [490, 407] on p "Code Connect status in component manager" at bounding box center [590, 399] width 453 height 15
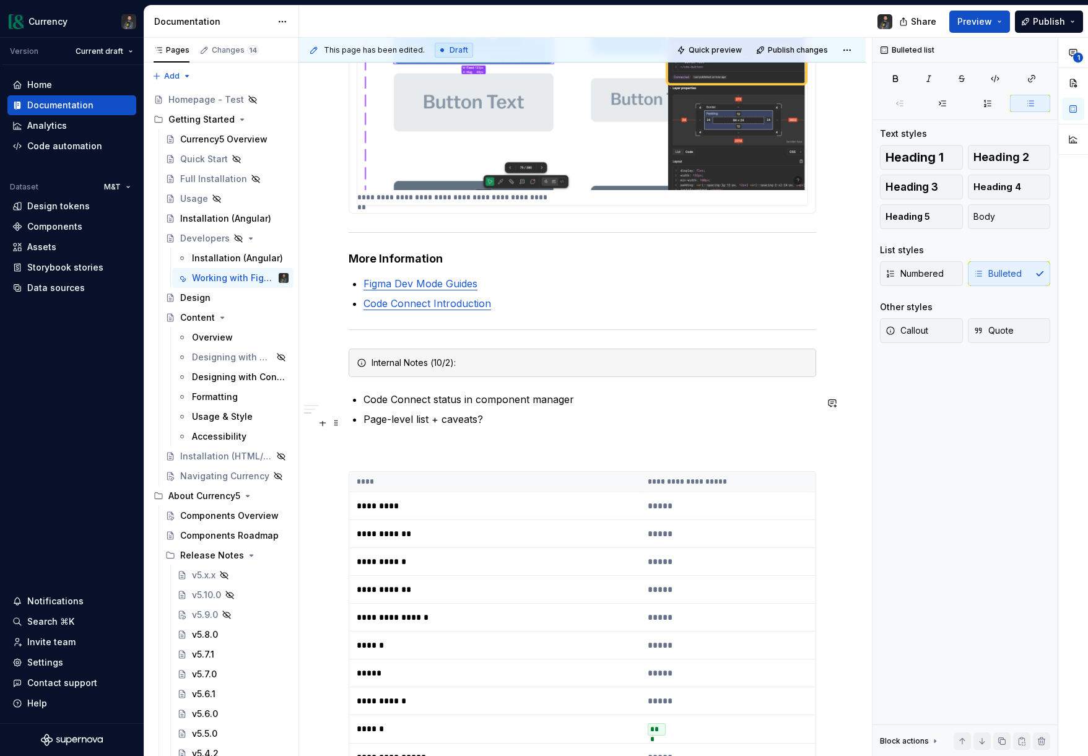
click at [384, 447] on p "Page-level list + caveats?" at bounding box center [590, 434] width 453 height 45
click at [723, 49] on span "Quick preview" at bounding box center [715, 50] width 53 height 10
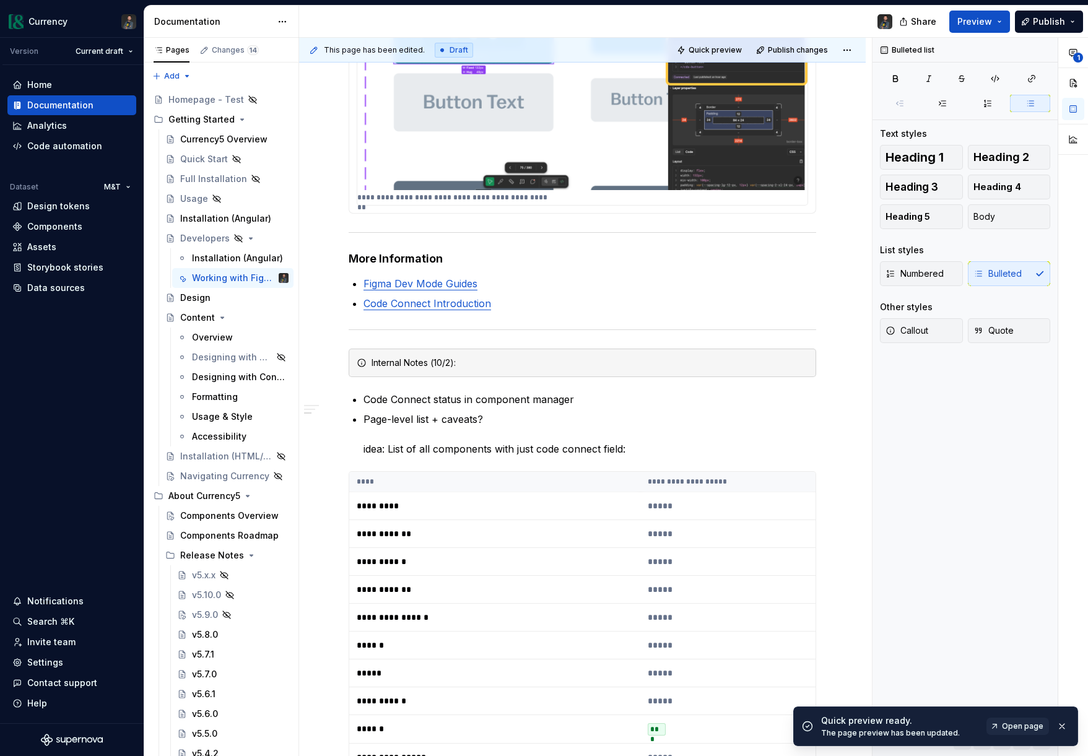
click at [1021, 730] on span "Open page" at bounding box center [1022, 726] width 41 height 10
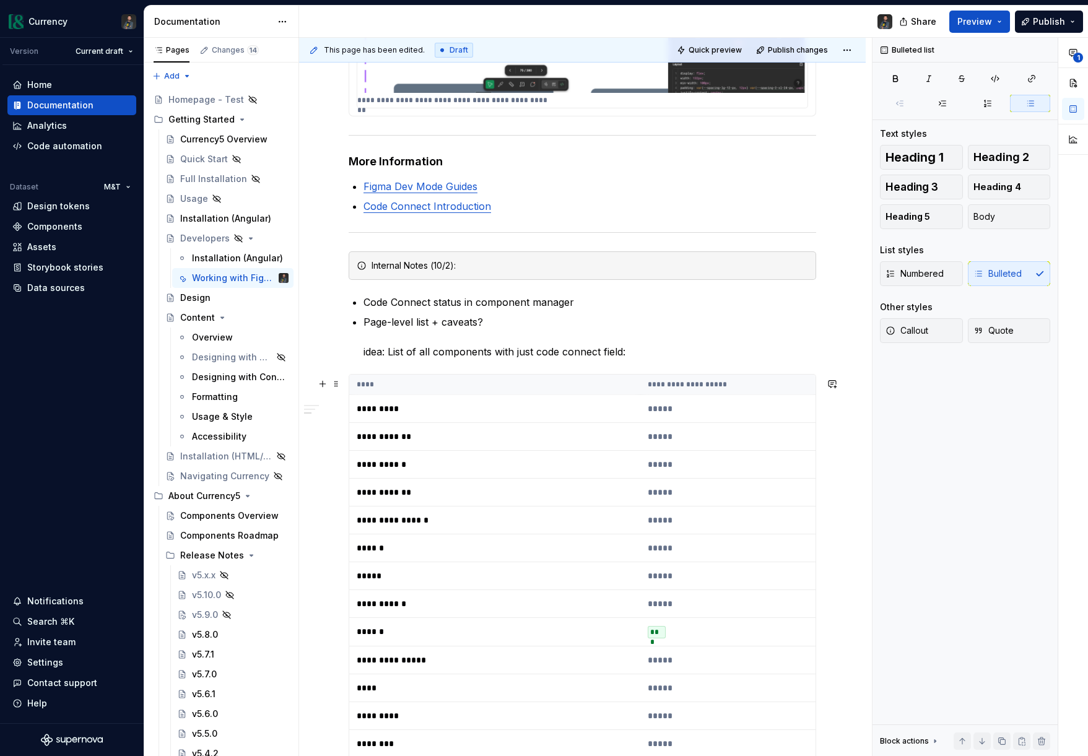
scroll to position [691, 0]
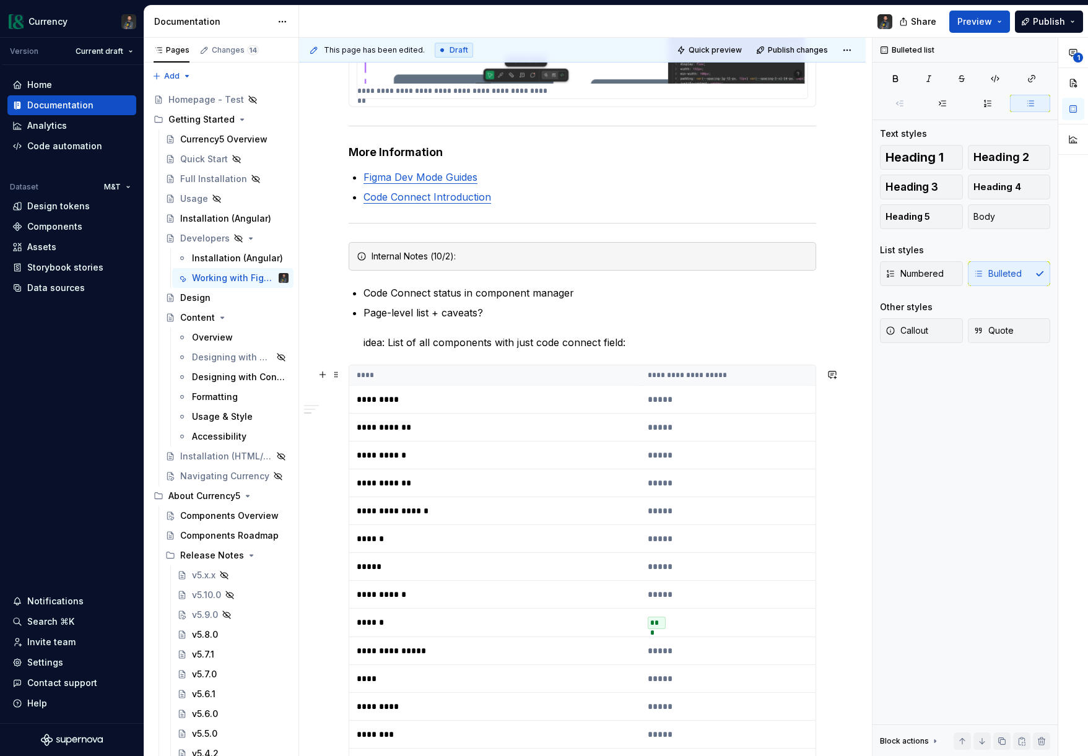
click at [684, 458] on p "*****" at bounding box center [731, 455] width 167 height 12
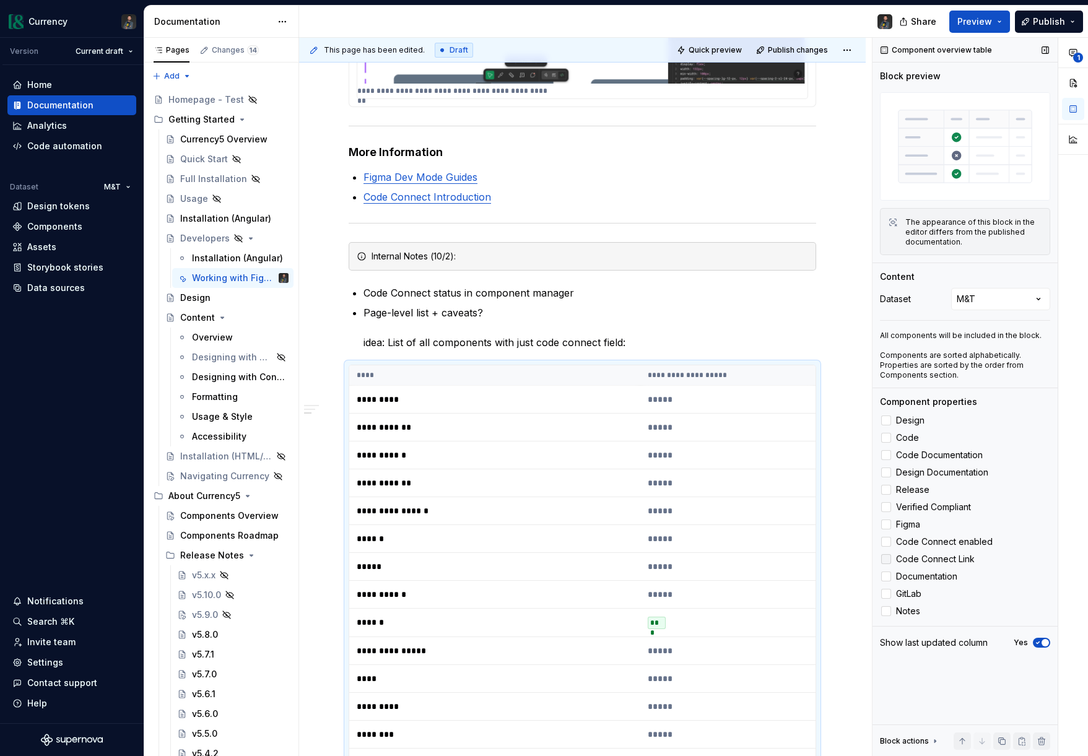
click at [887, 559] on div at bounding box center [886, 559] width 10 height 10
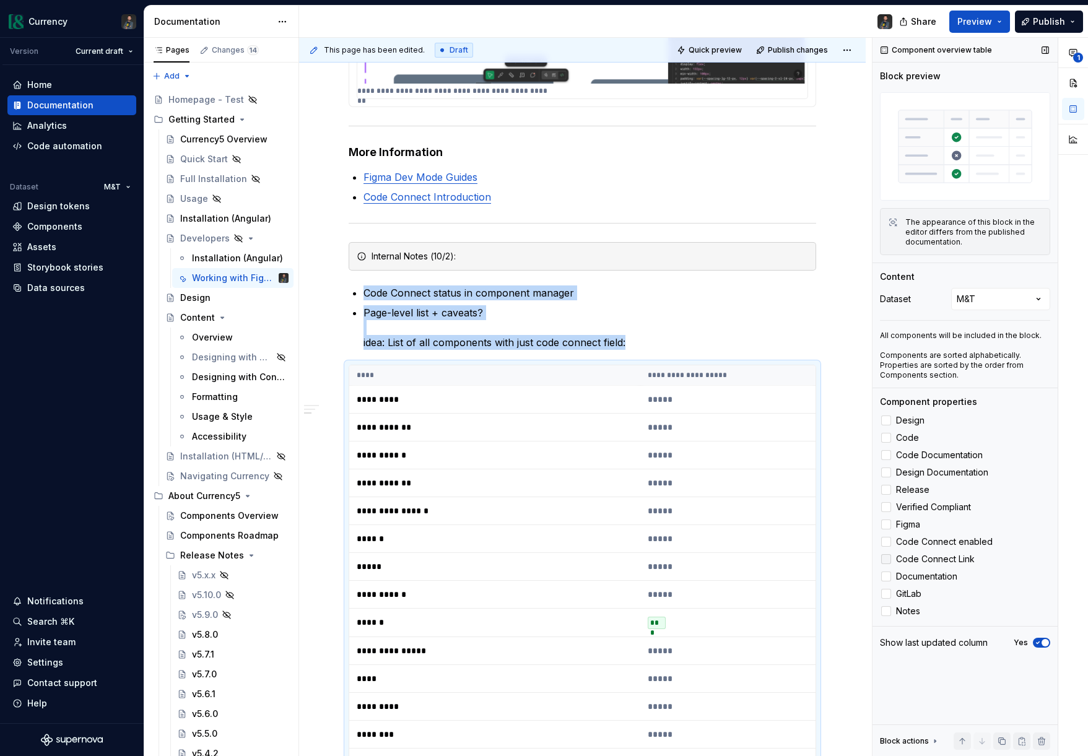
scroll to position [1022, 0]
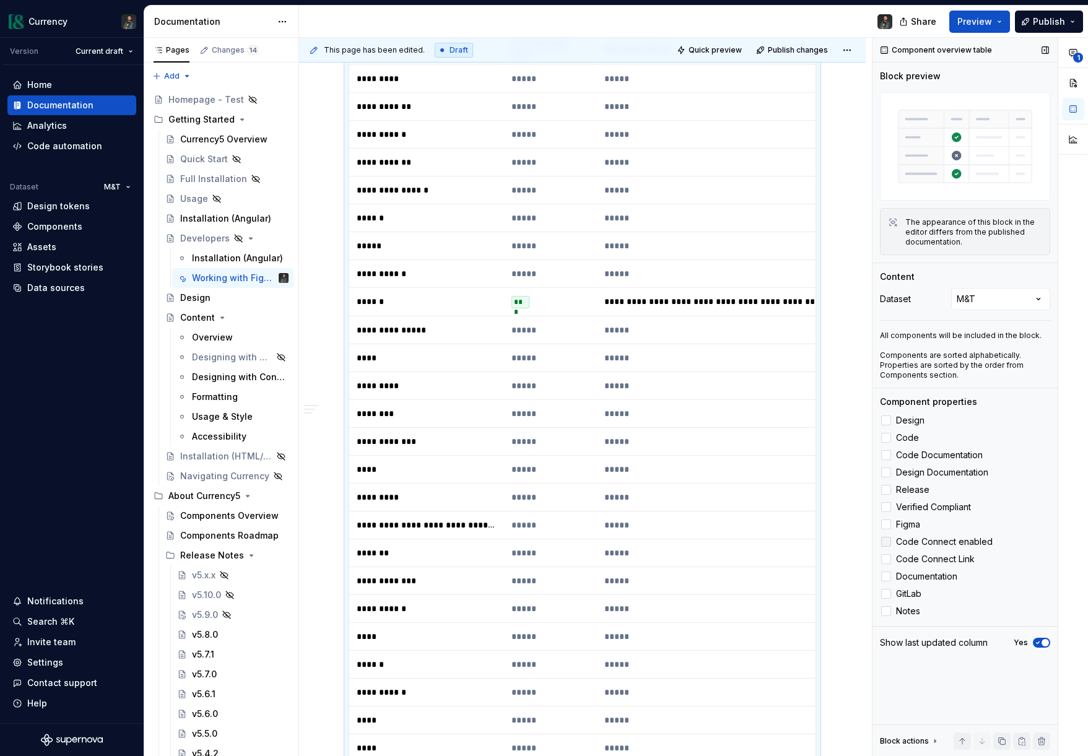
drag, startPoint x: 890, startPoint y: 559, endPoint x: 896, endPoint y: 534, distance: 26.0
click at [891, 554] on label "Code Connect Link" at bounding box center [965, 559] width 170 height 15
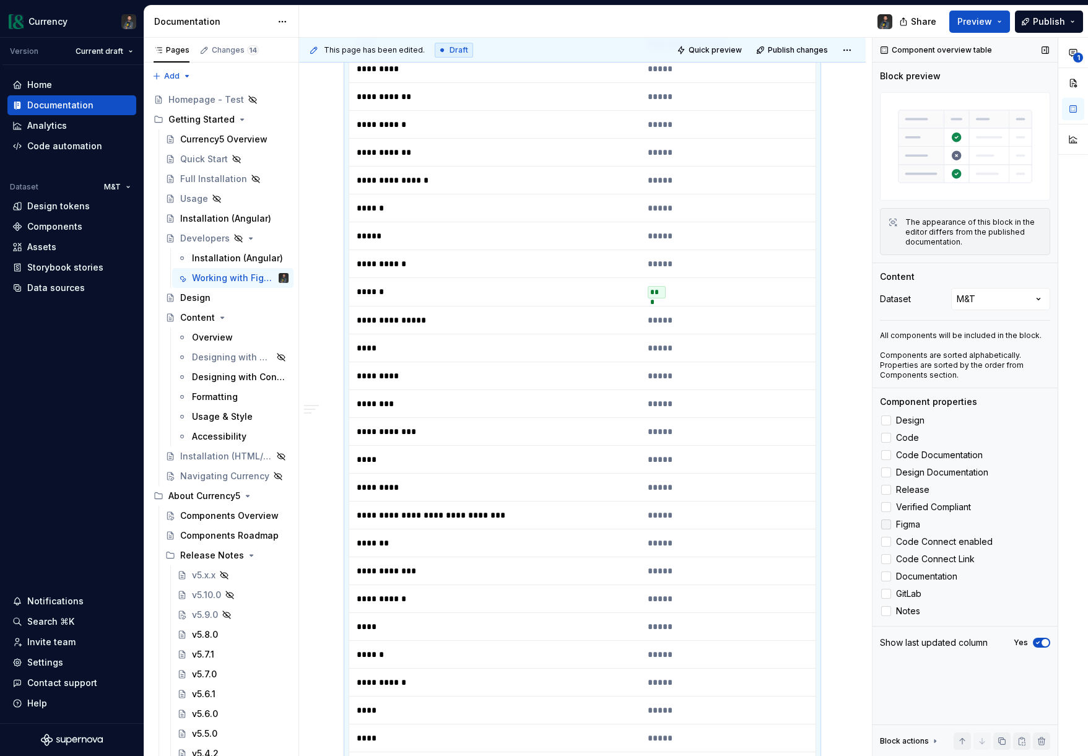
click at [889, 524] on div at bounding box center [886, 525] width 10 height 10
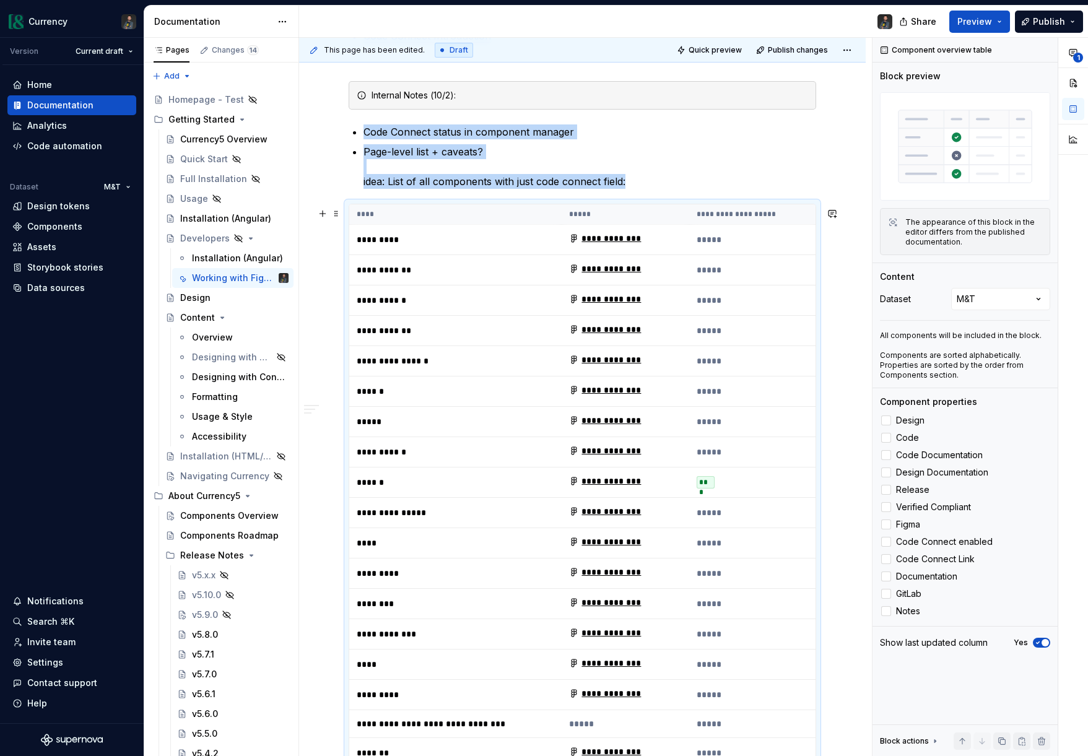
scroll to position [853, 0]
click at [1041, 647] on button "Yes" at bounding box center [1041, 643] width 17 height 10
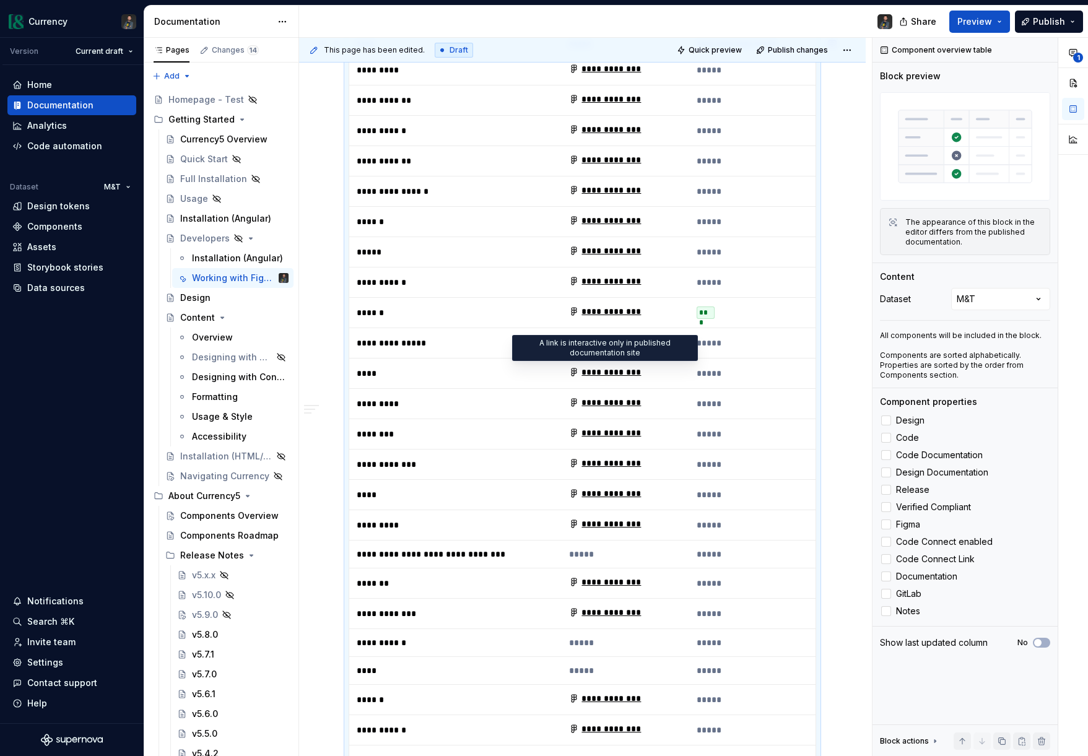
click at [583, 373] on div "**********" at bounding box center [605, 372] width 72 height 12
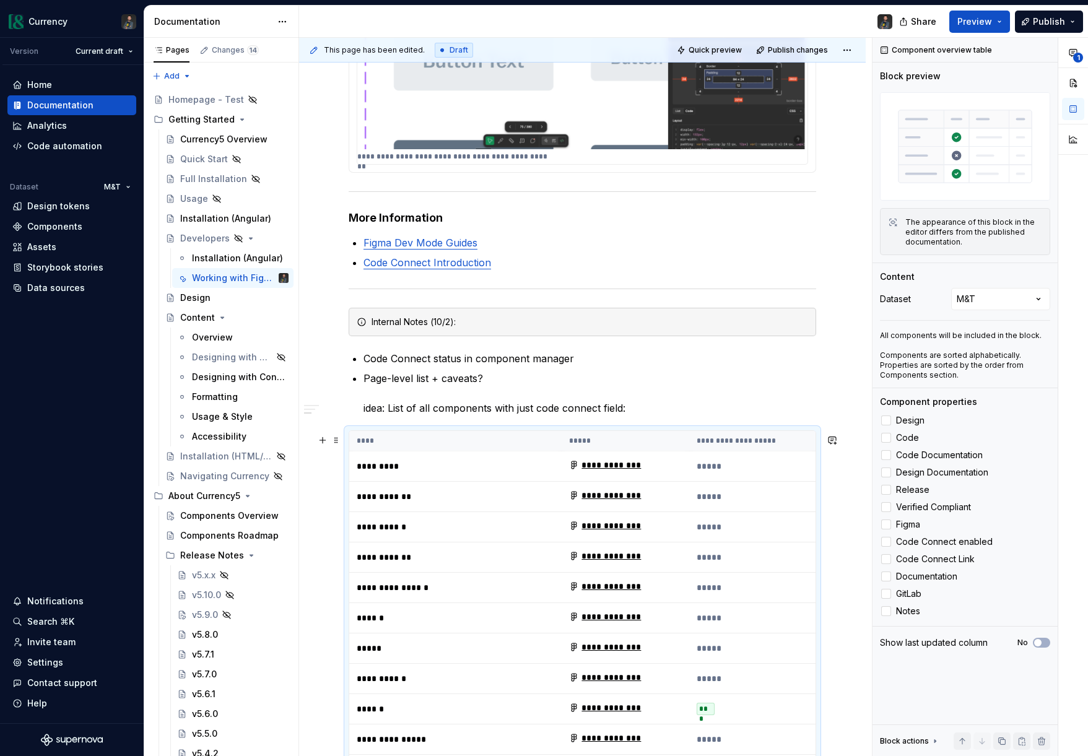
scroll to position [756, 0]
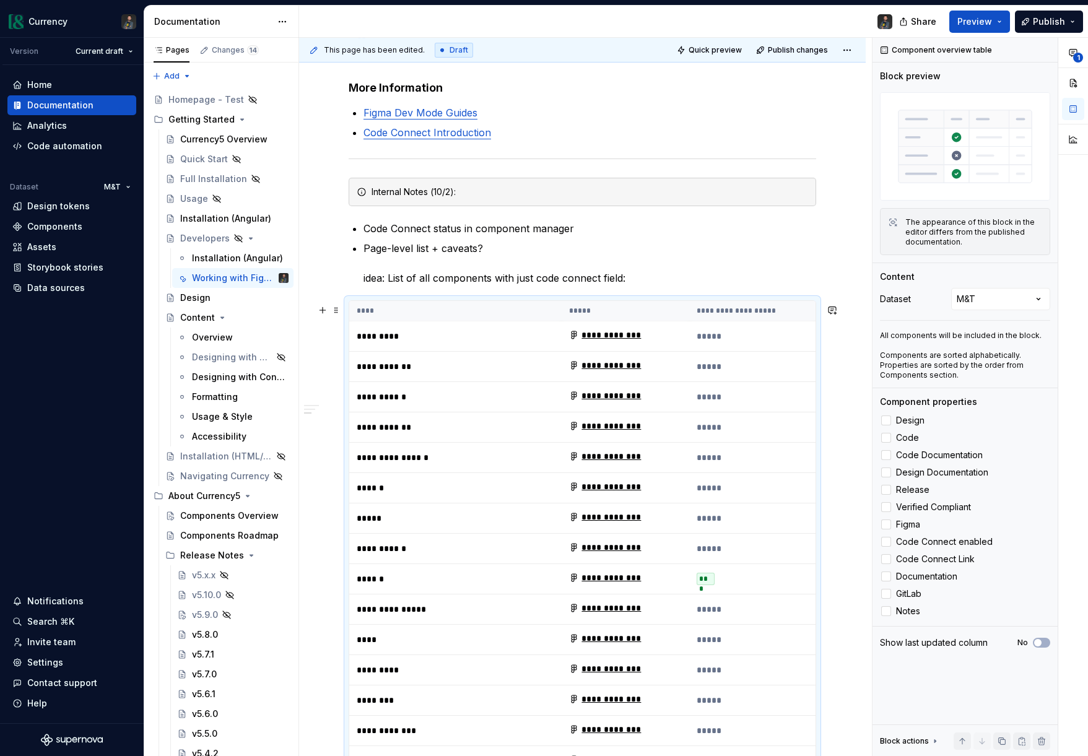
click at [456, 403] on p "**********" at bounding box center [434, 397] width 155 height 12
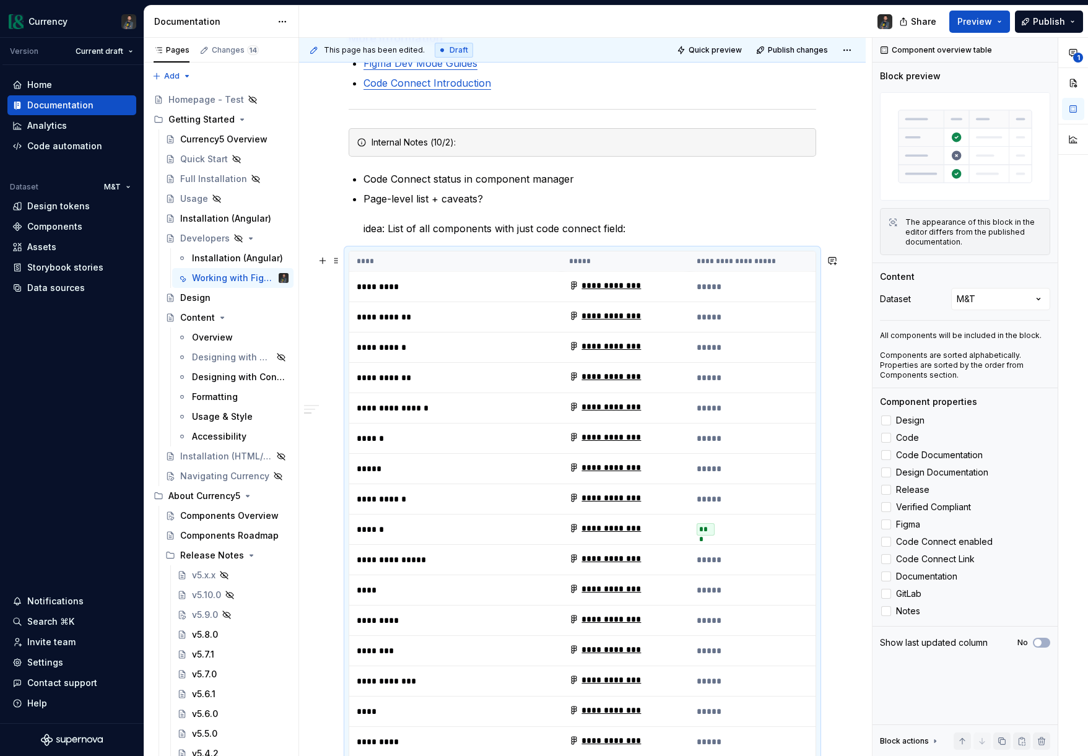
scroll to position [815, 0]
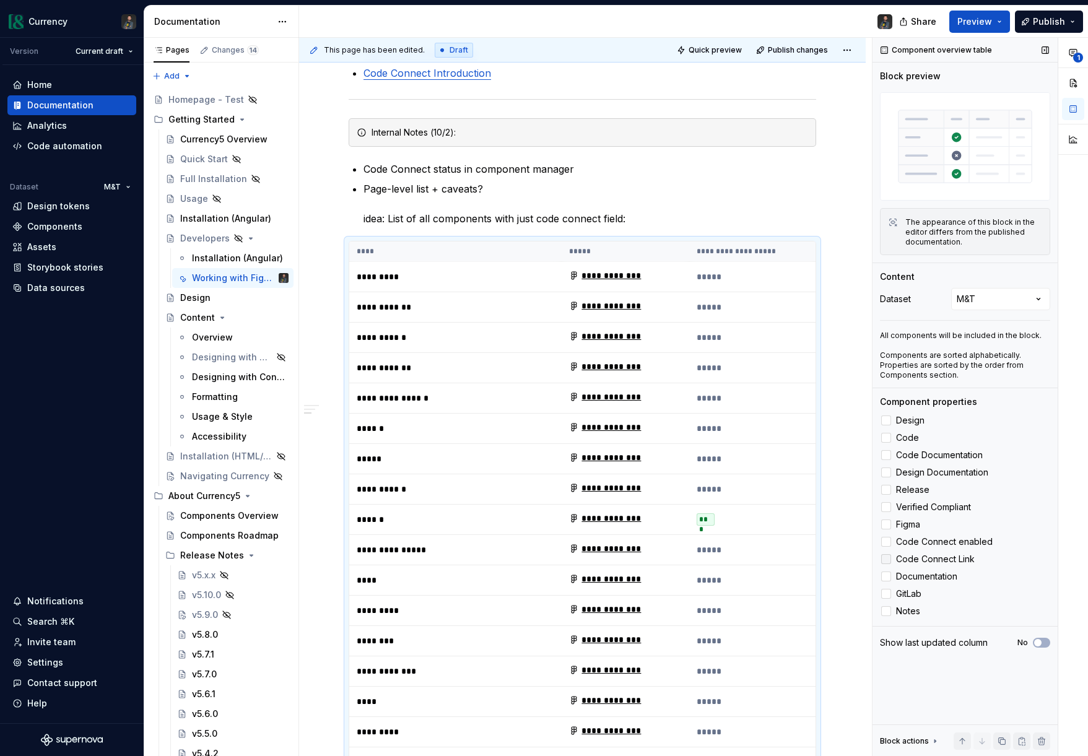
drag, startPoint x: 884, startPoint y: 525, endPoint x: 886, endPoint y: 556, distance: 30.4
click at [886, 525] on polyline at bounding box center [886, 525] width 0 height 0
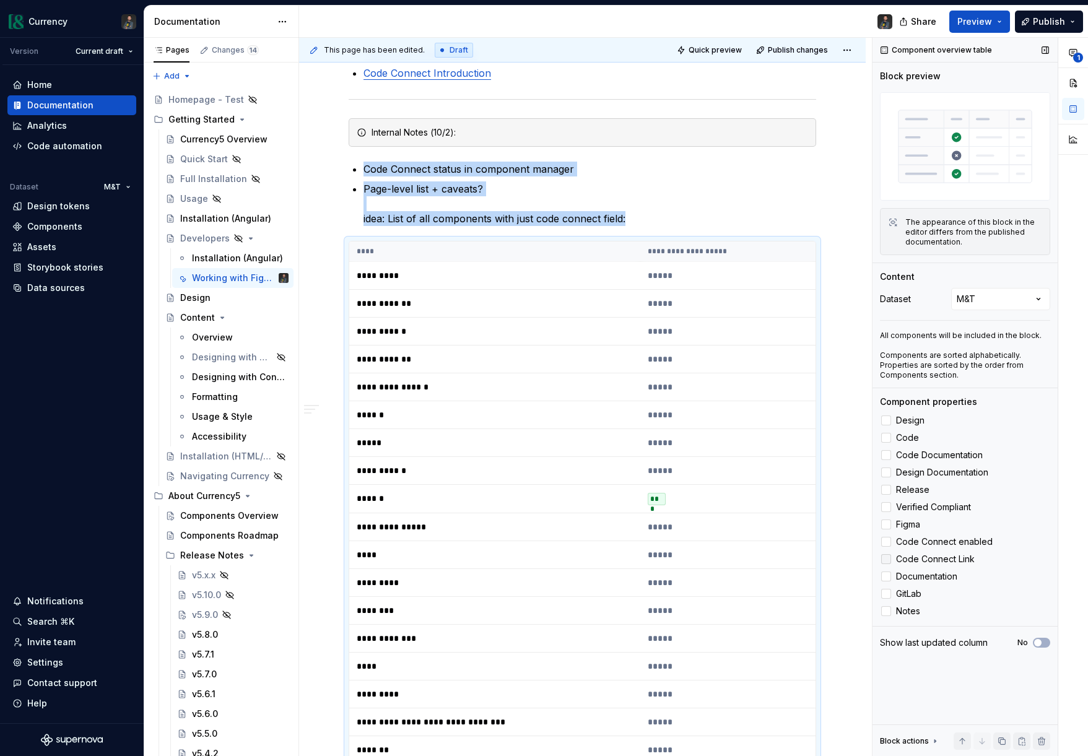
scroll to position [1022, 0]
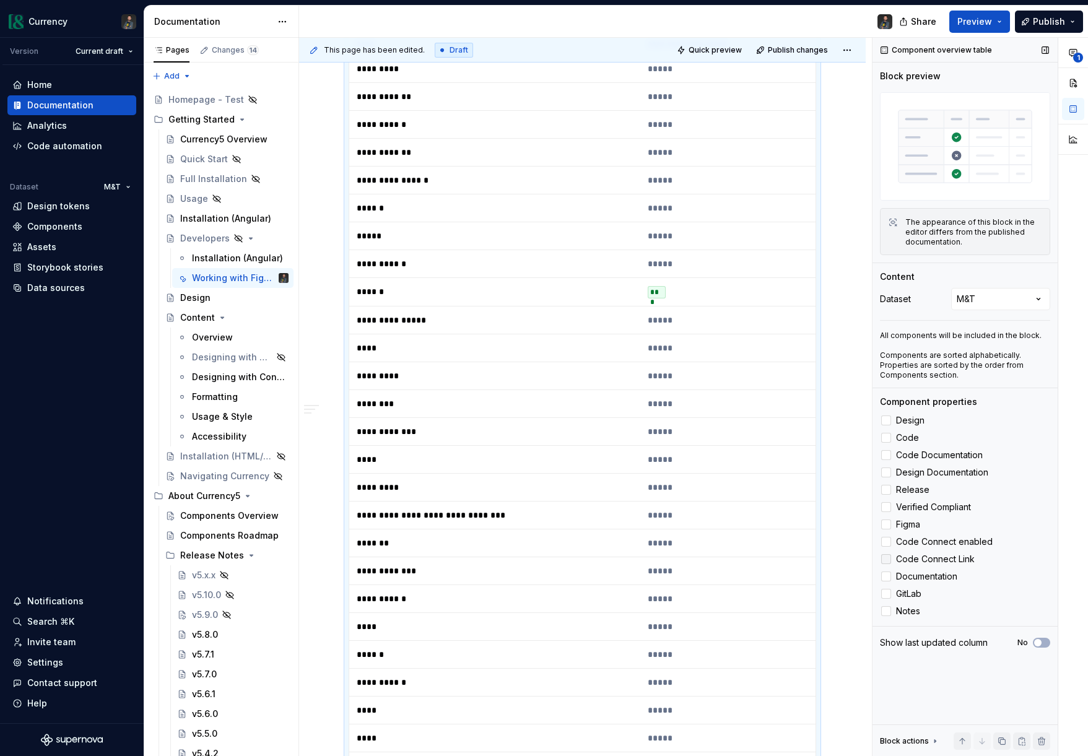
click at [887, 559] on div at bounding box center [886, 559] width 10 height 10
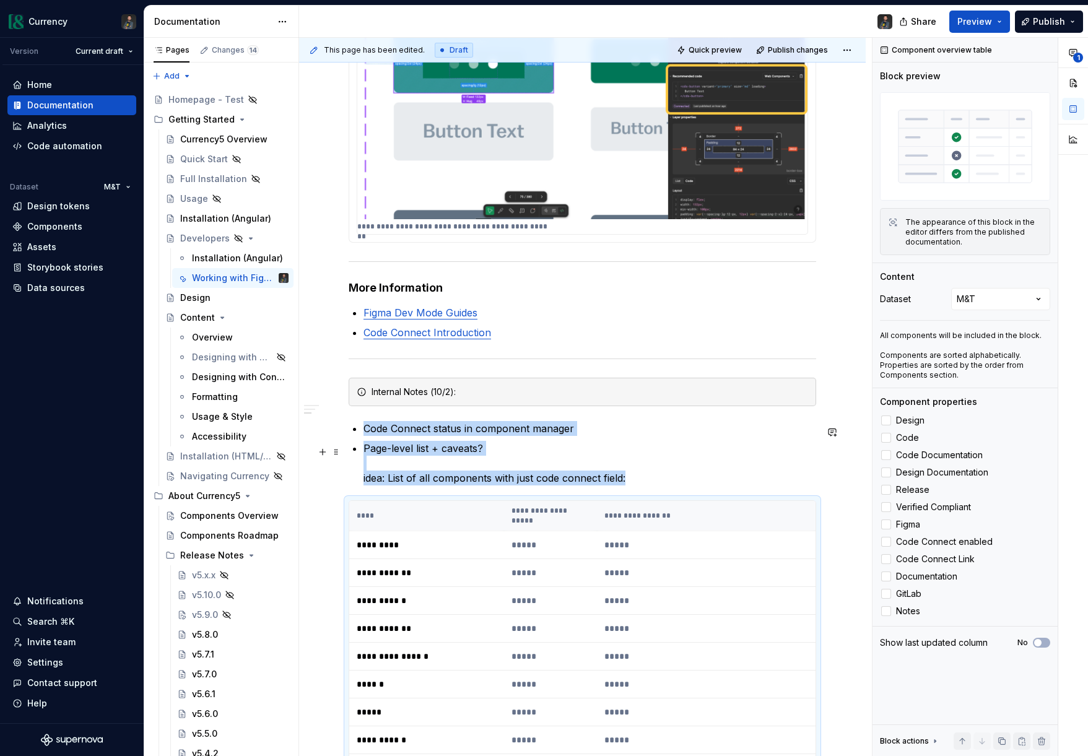
scroll to position [0, 0]
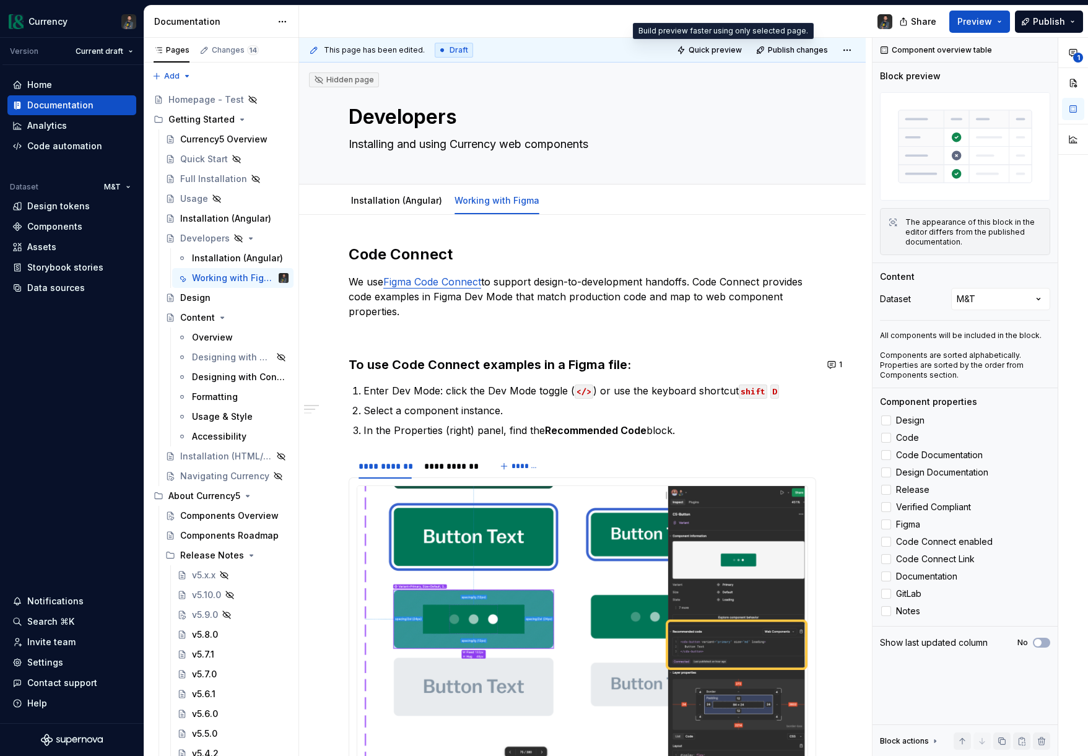
click at [709, 50] on span "Quick preview" at bounding box center [715, 50] width 53 height 10
click at [56, 227] on div "Components" at bounding box center [54, 226] width 55 height 12
click at [225, 516] on div "Components Overview" at bounding box center [215, 516] width 71 height 12
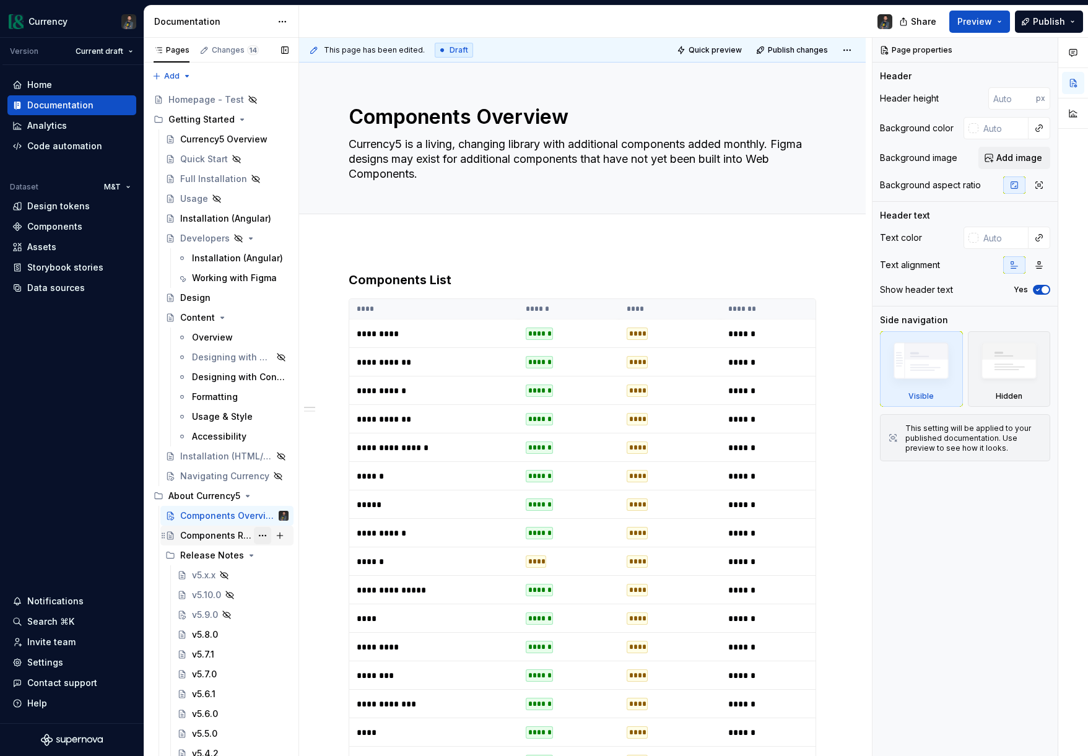
click at [263, 535] on button "Page tree" at bounding box center [262, 535] width 17 height 17
type textarea "*"
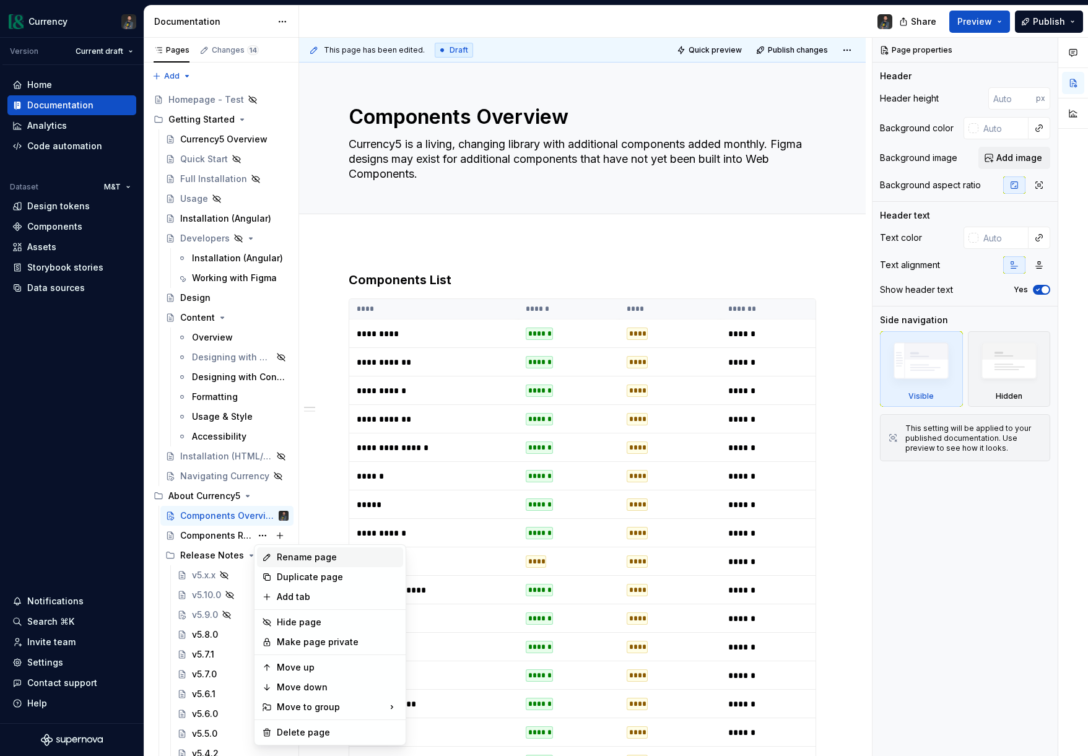
click at [285, 553] on div "Rename page" at bounding box center [337, 557] width 121 height 12
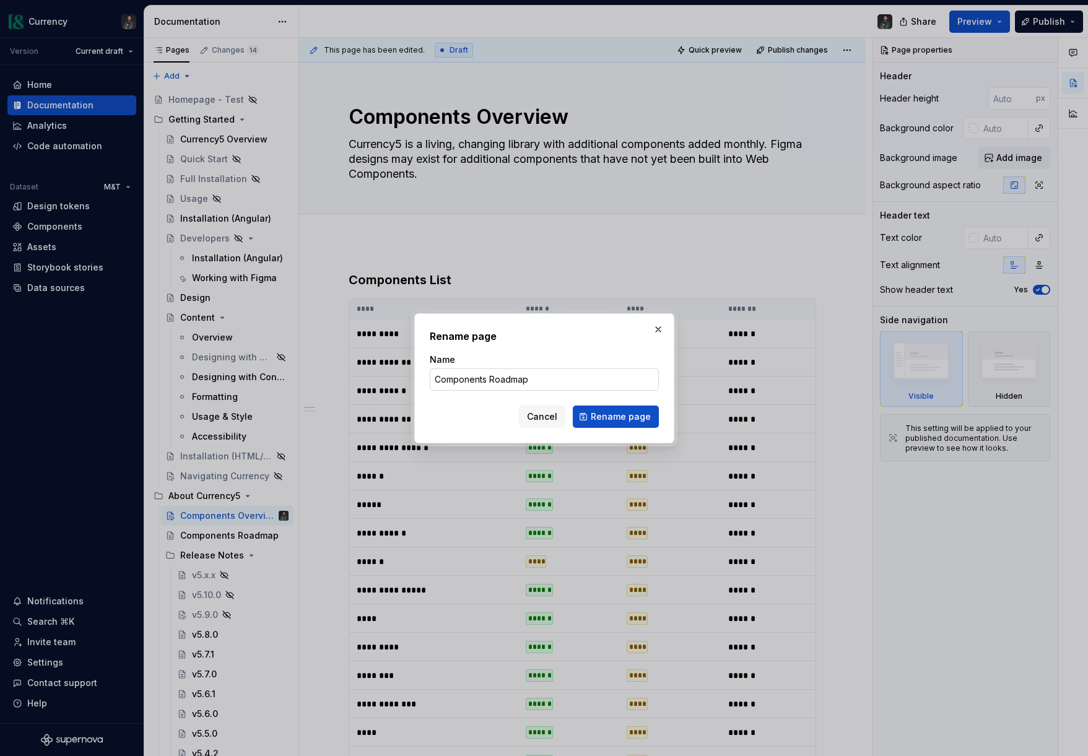
click at [487, 380] on input "Components Roadmap" at bounding box center [544, 379] width 229 height 22
drag, startPoint x: 490, startPoint y: 380, endPoint x: 398, endPoint y: 384, distance: 91.8
click at [397, 383] on div "Rename page Name Components Roadmap Cancel Rename page" at bounding box center [544, 378] width 1088 height 756
type input "Roadmap"
click at [600, 414] on span "Rename page" at bounding box center [621, 417] width 60 height 12
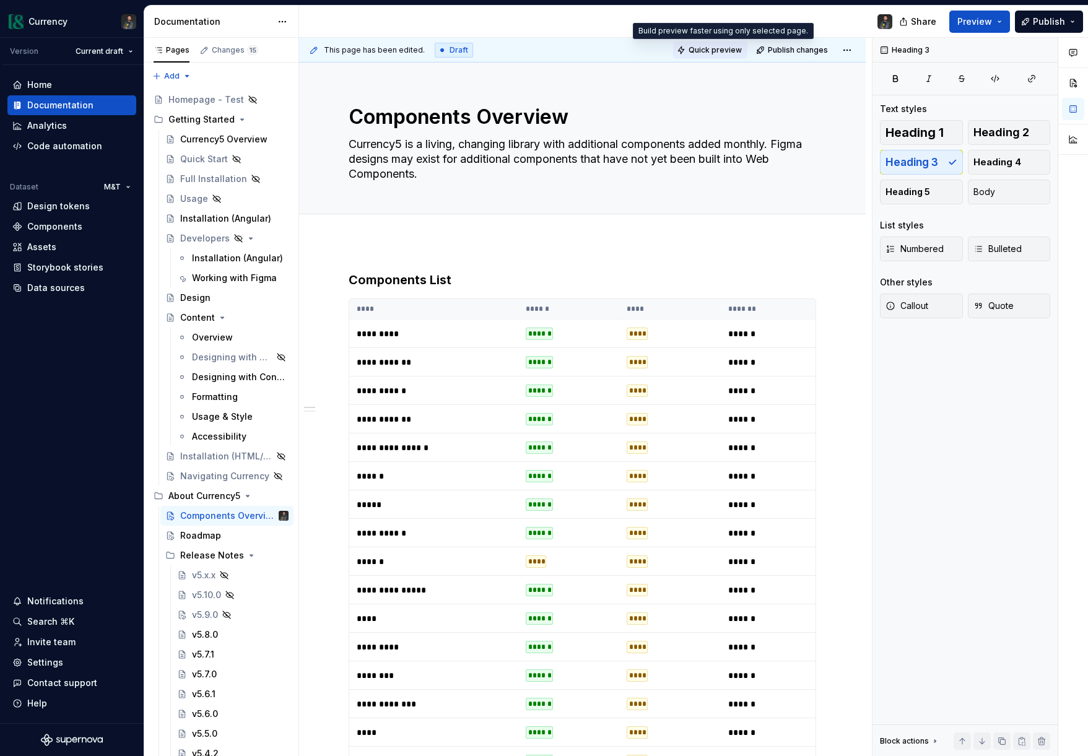
click at [704, 51] on span "Quick preview" at bounding box center [715, 50] width 53 height 10
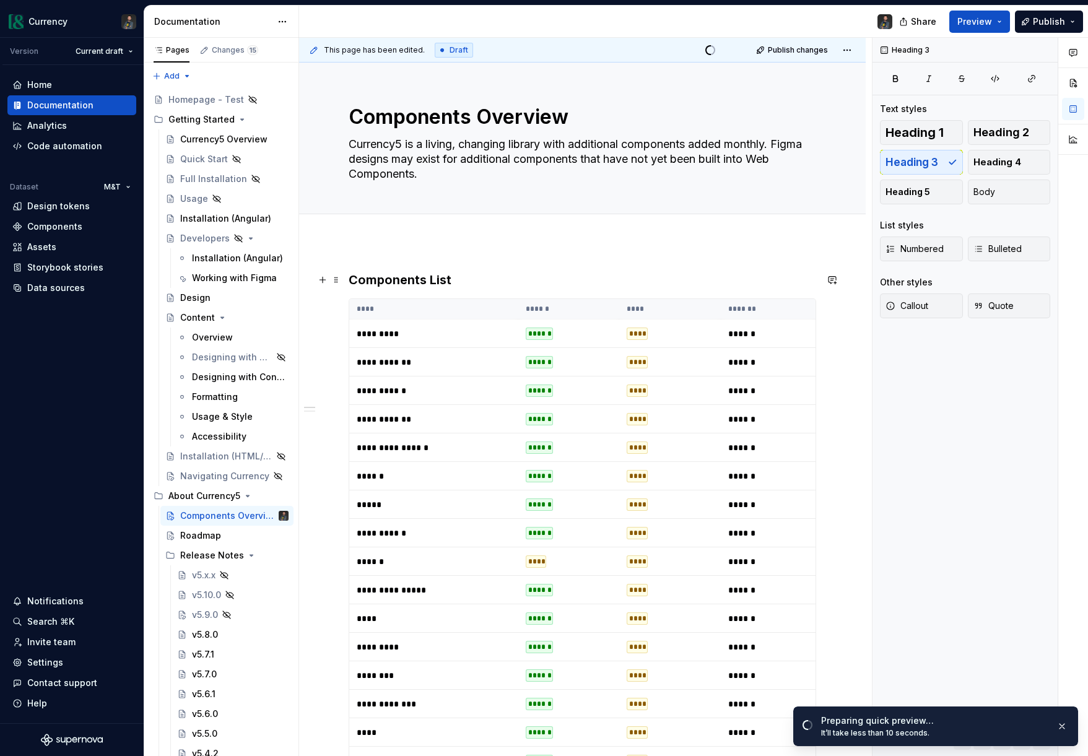
click at [475, 273] on h3 "Components List" at bounding box center [583, 279] width 468 height 17
click at [470, 337] on p "*********" at bounding box center [434, 334] width 154 height 12
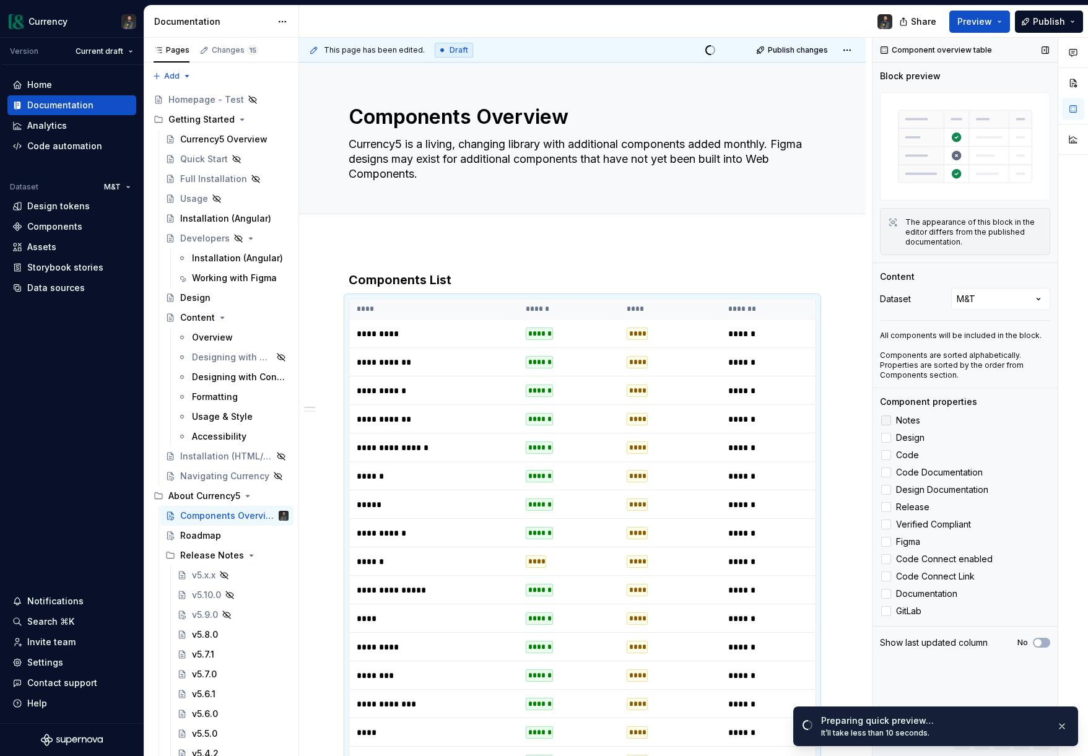
click at [887, 420] on div at bounding box center [886, 421] width 10 height 10
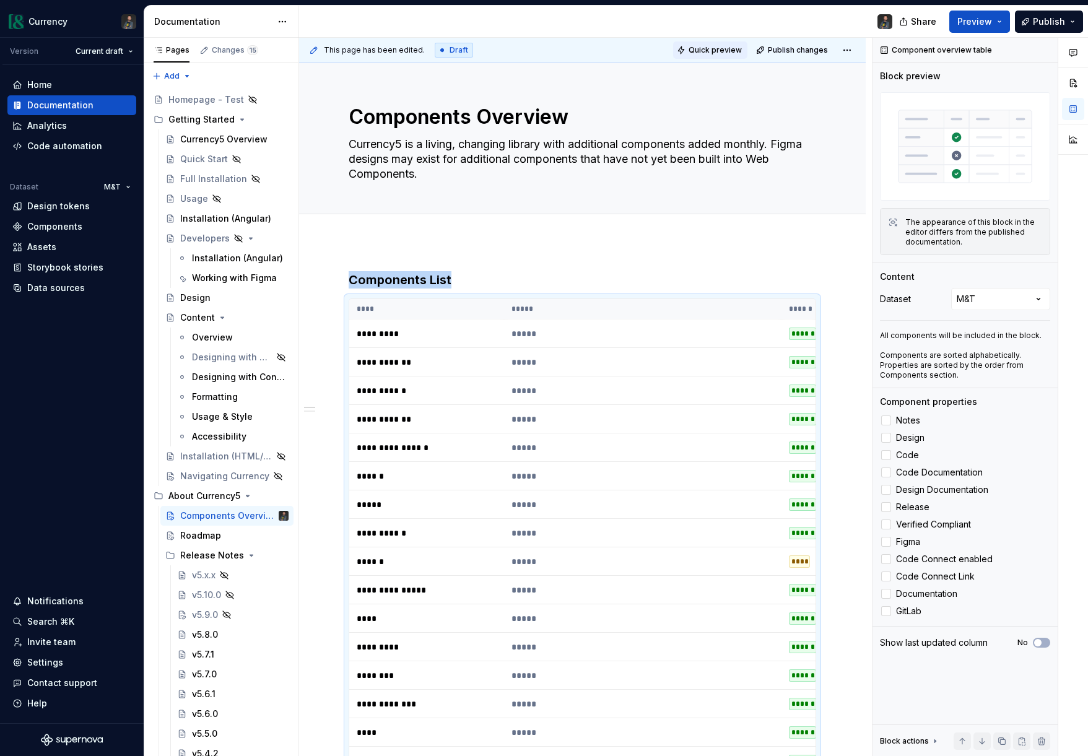
click at [716, 50] on span "Quick preview" at bounding box center [715, 50] width 53 height 10
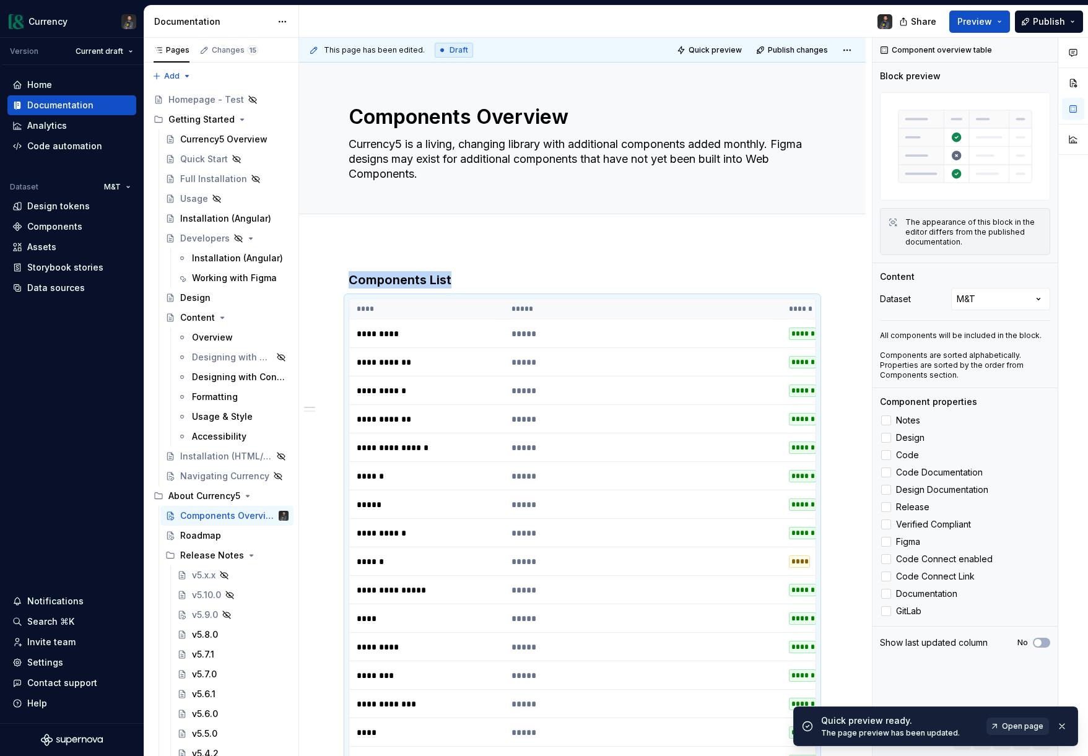
click at [1019, 725] on span "Open page" at bounding box center [1022, 726] width 41 height 10
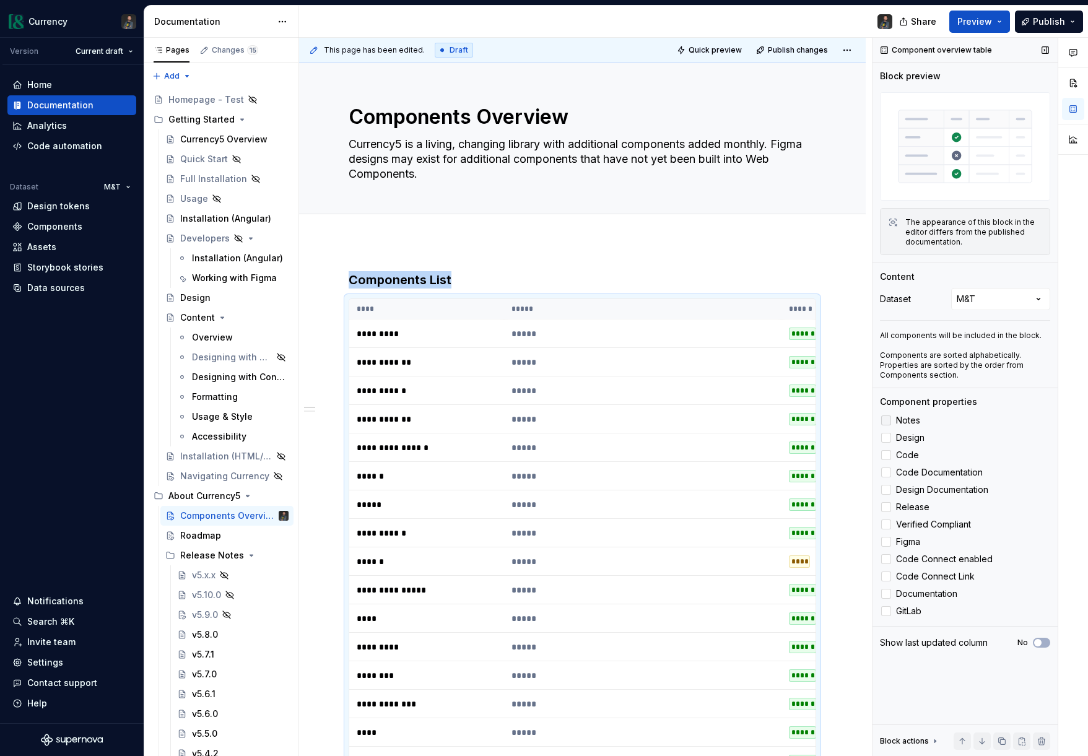
click at [886, 421] on polyline at bounding box center [886, 421] width 0 height 0
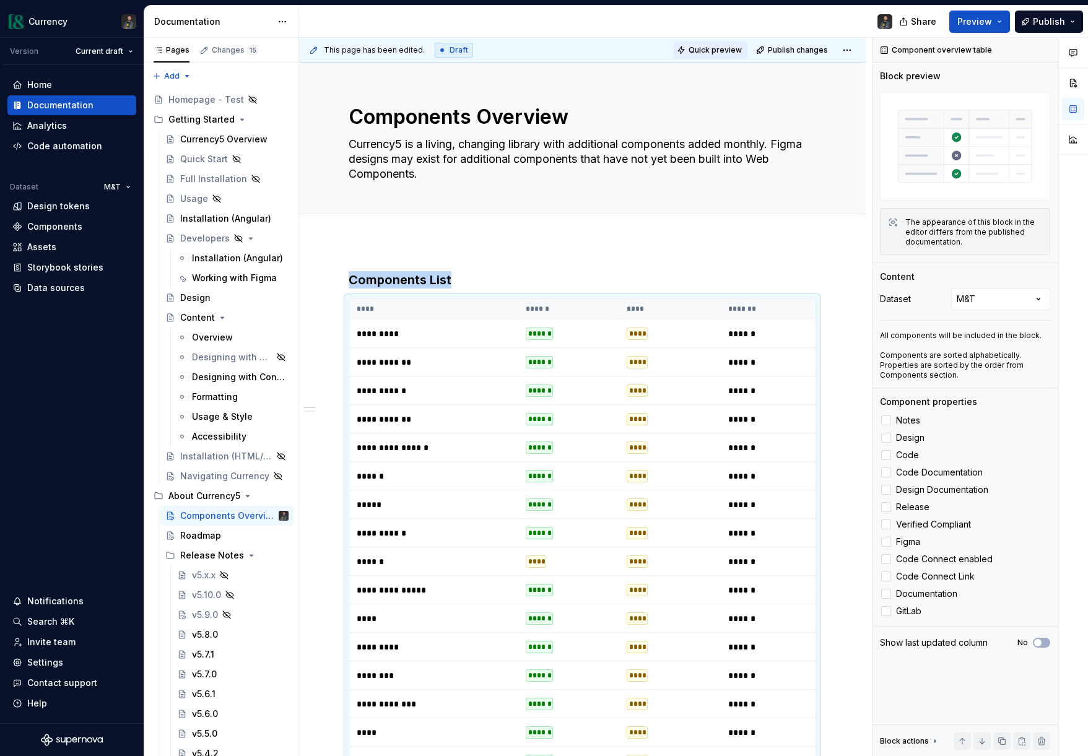
click at [726, 56] on button "Quick preview" at bounding box center [710, 49] width 74 height 17
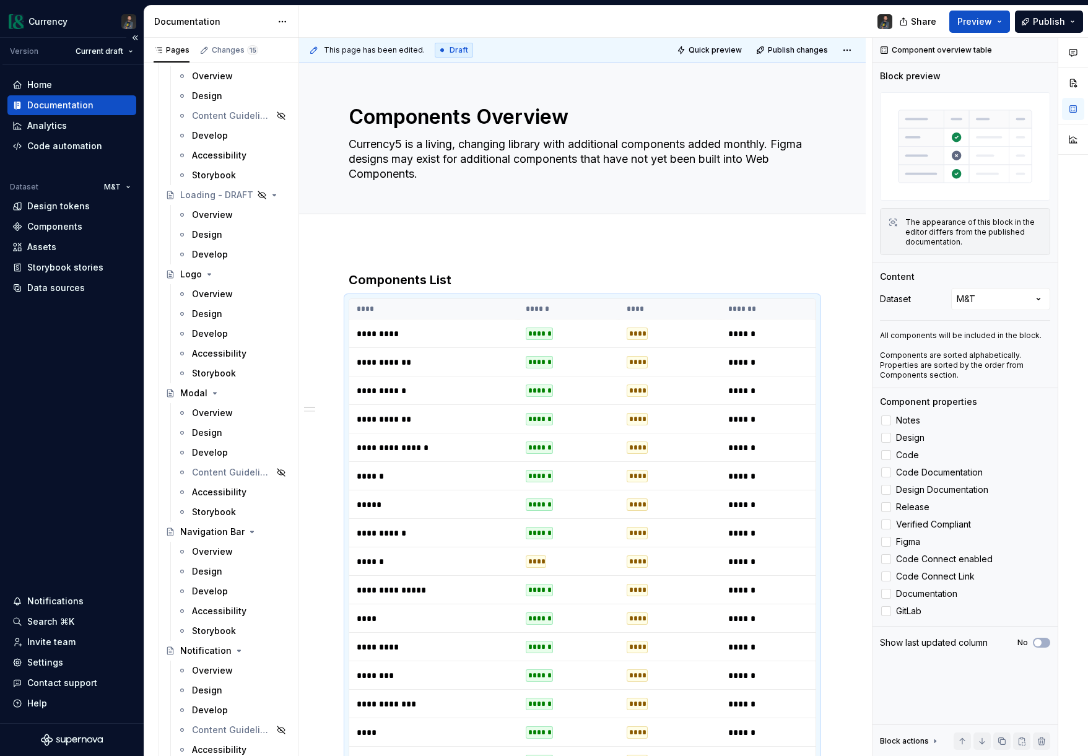
scroll to position [3807, 0]
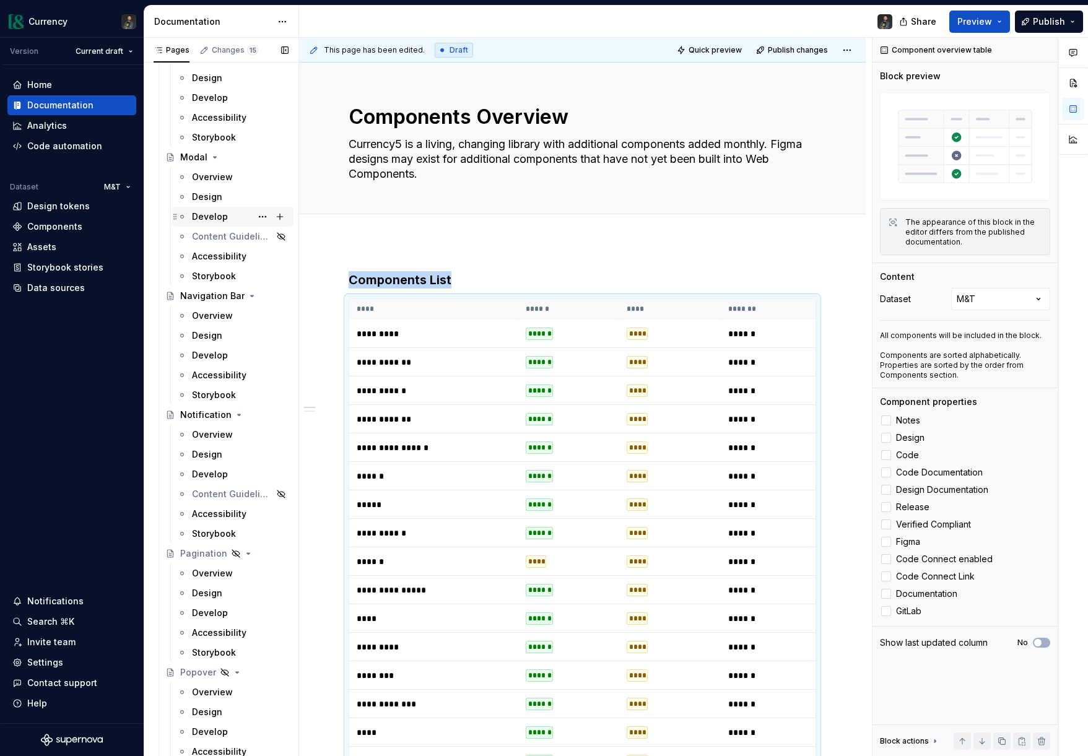
click at [209, 216] on div "Develop" at bounding box center [210, 217] width 36 height 12
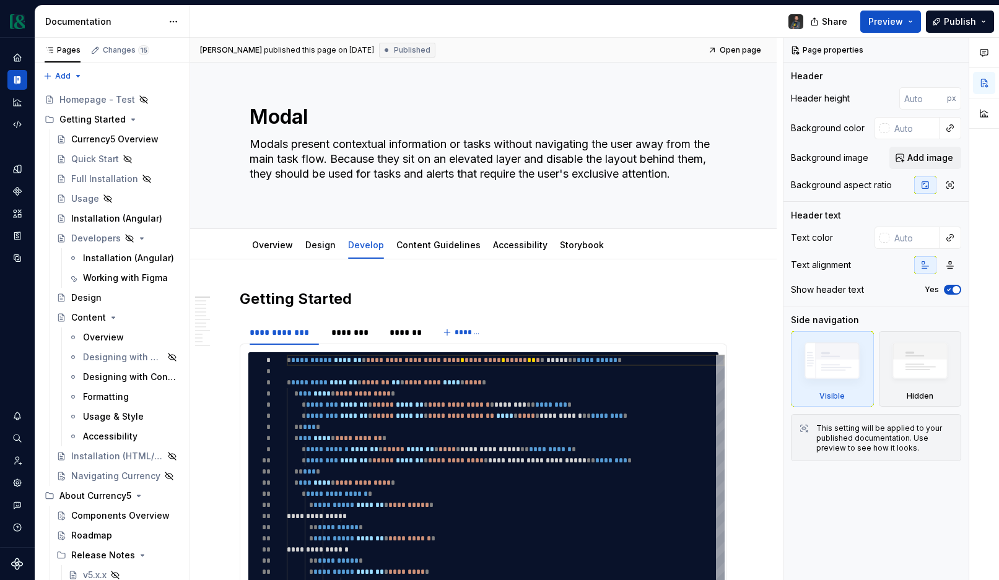
type textarea "*"
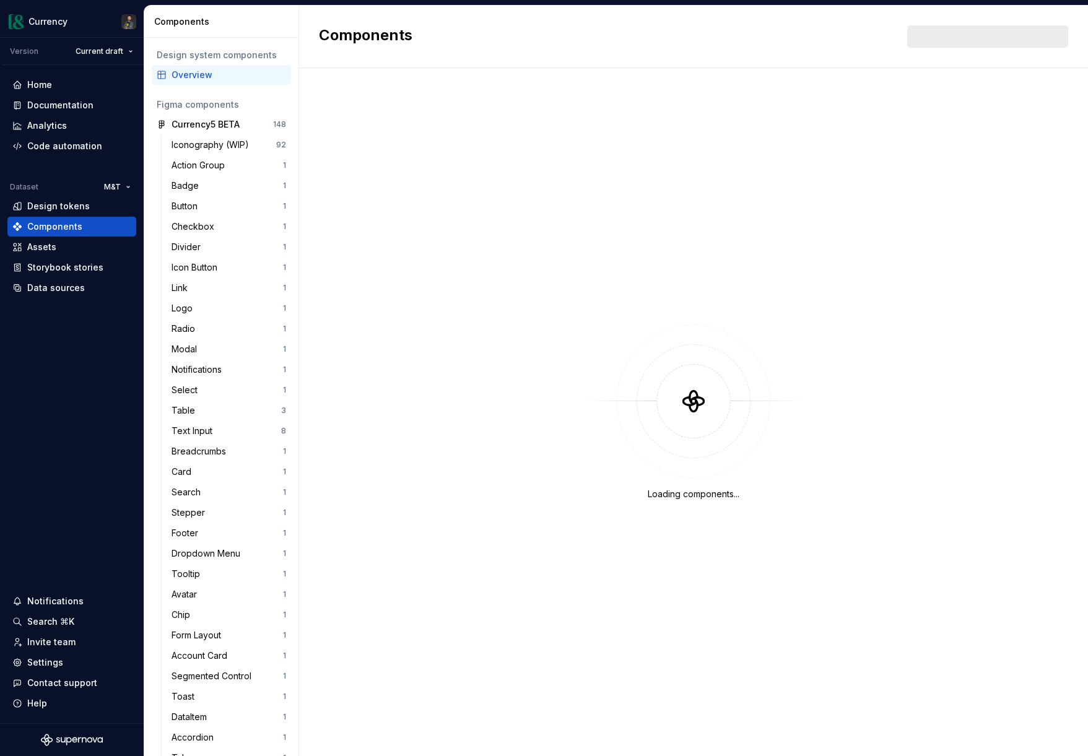
click at [205, 72] on div "Overview" at bounding box center [229, 75] width 115 height 12
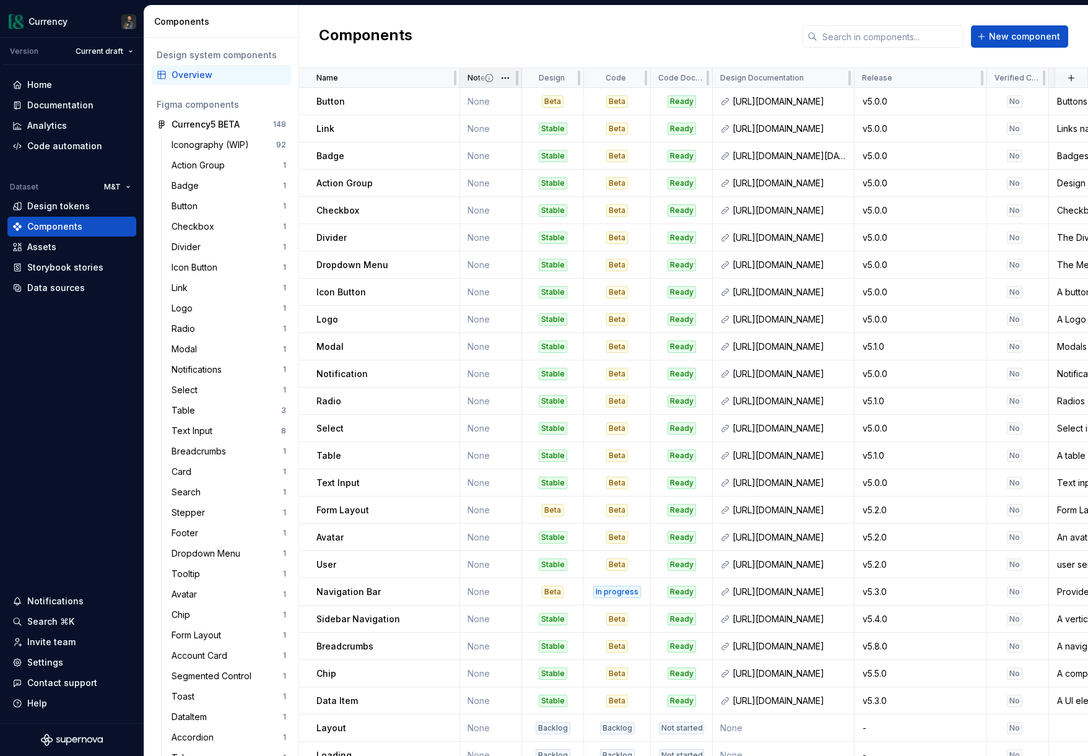
click at [478, 83] on span at bounding box center [499, 77] width 45 height 19
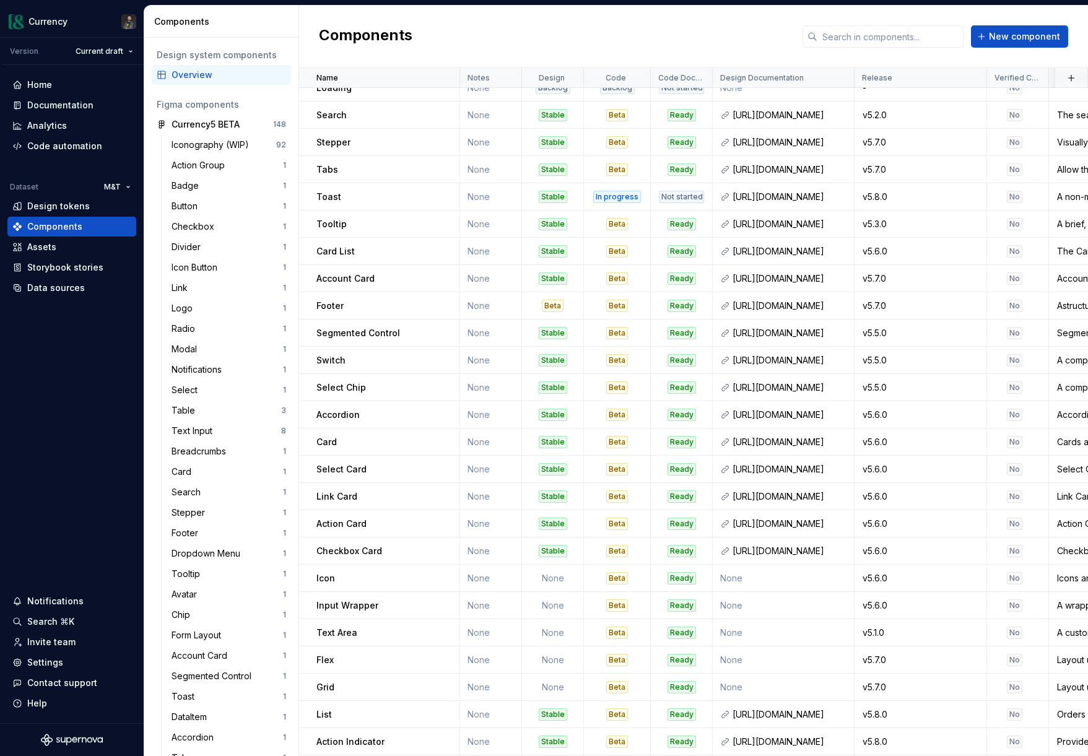
scroll to position [803, 0]
